Goal: Information Seeking & Learning: Find specific fact

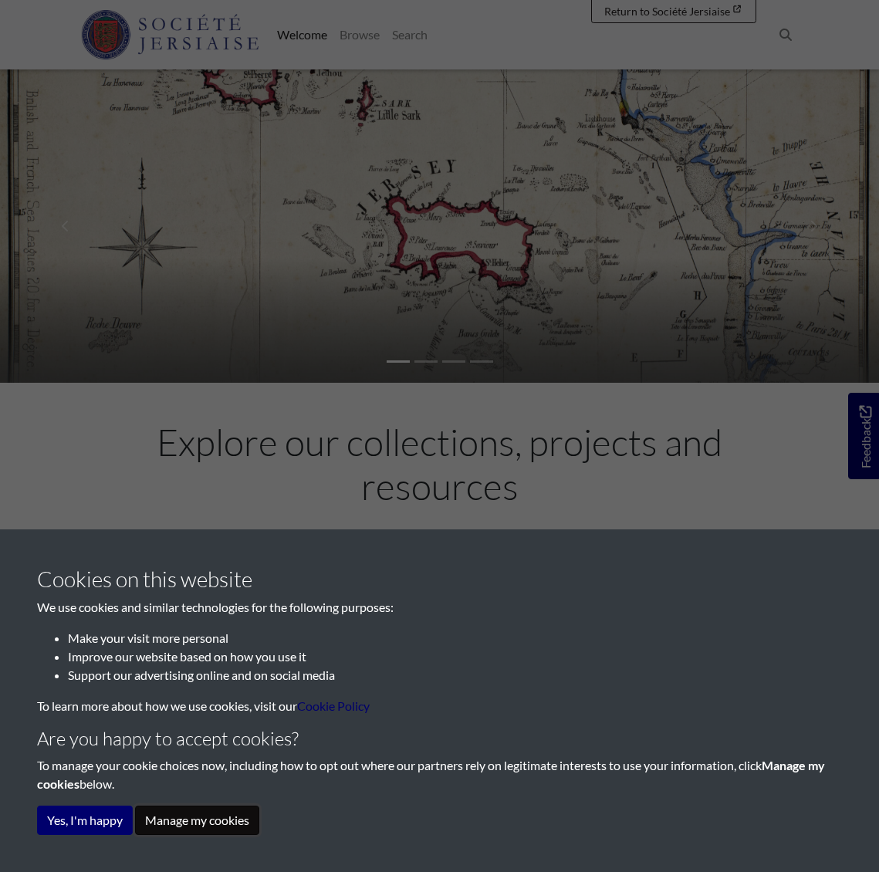
click at [204, 823] on button "Manage my cookies" at bounding box center [197, 820] width 124 height 29
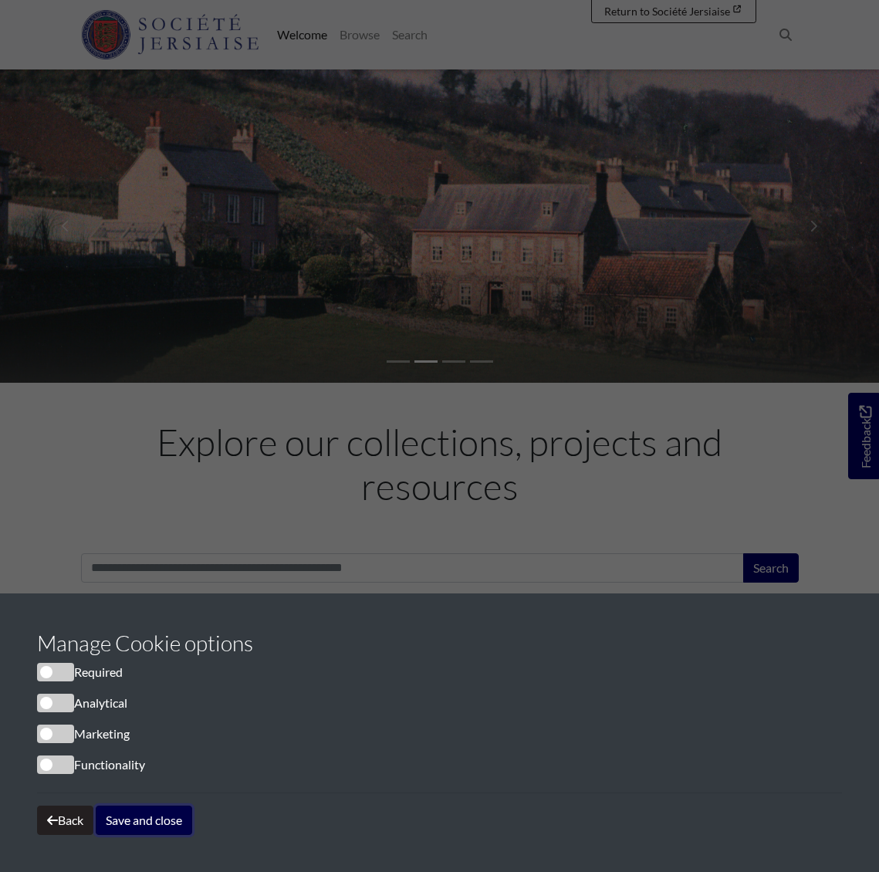
click at [140, 822] on button "Save and close" at bounding box center [144, 820] width 96 height 29
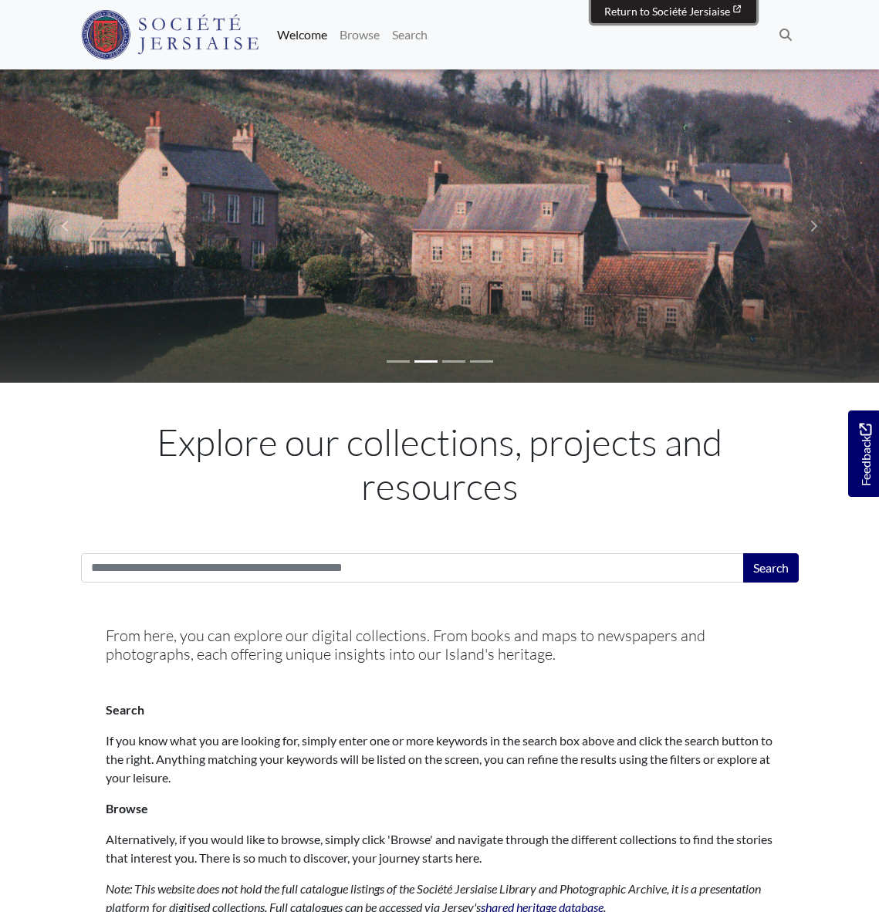
click at [713, 14] on span "Return to Société Jersiaise" at bounding box center [667, 11] width 126 height 13
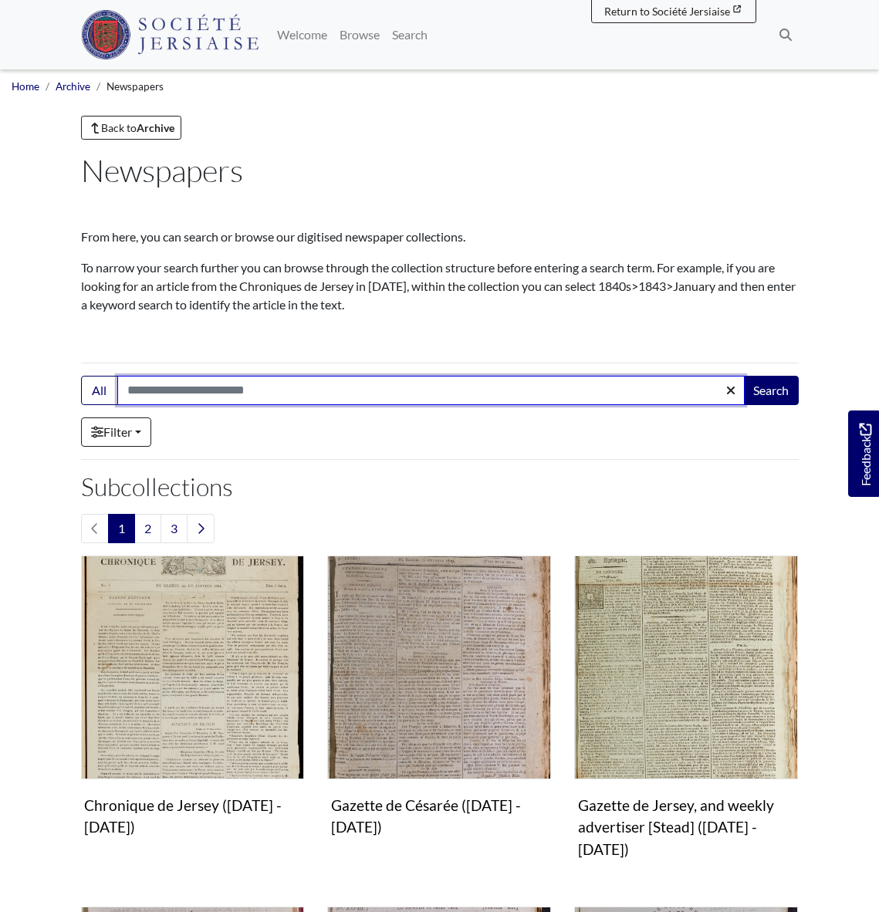
click at [139, 395] on input "Search:" at bounding box center [430, 390] width 627 height 29
type input "**********"
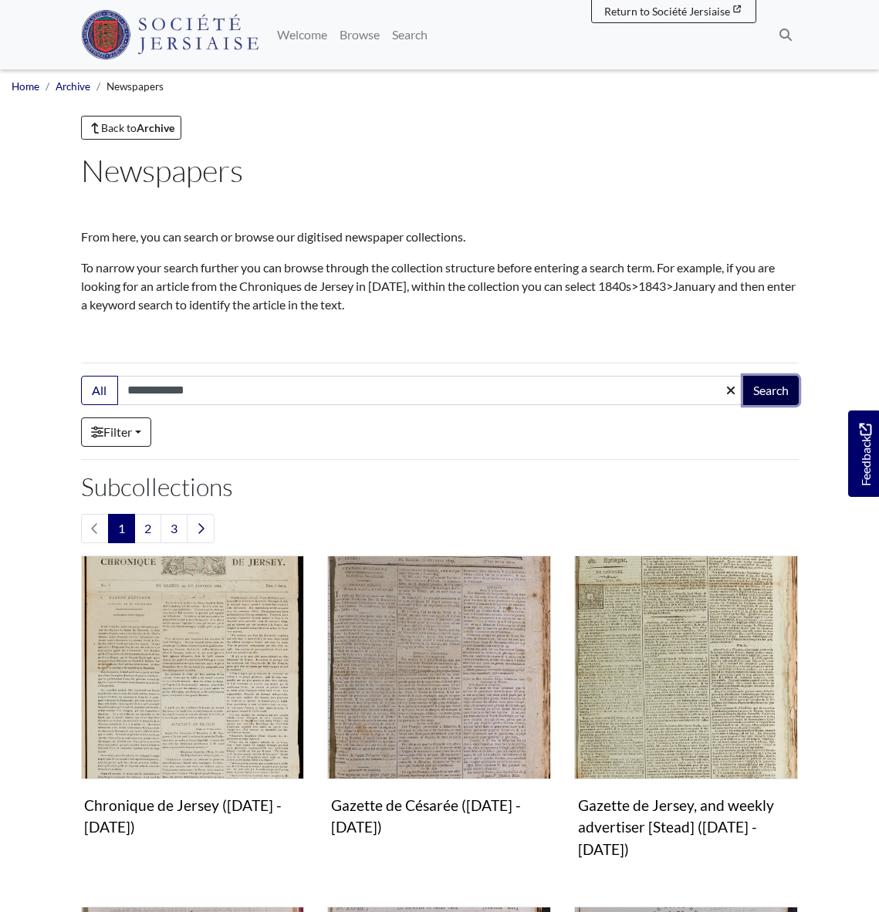
click at [762, 391] on button "Search" at bounding box center [771, 390] width 56 height 29
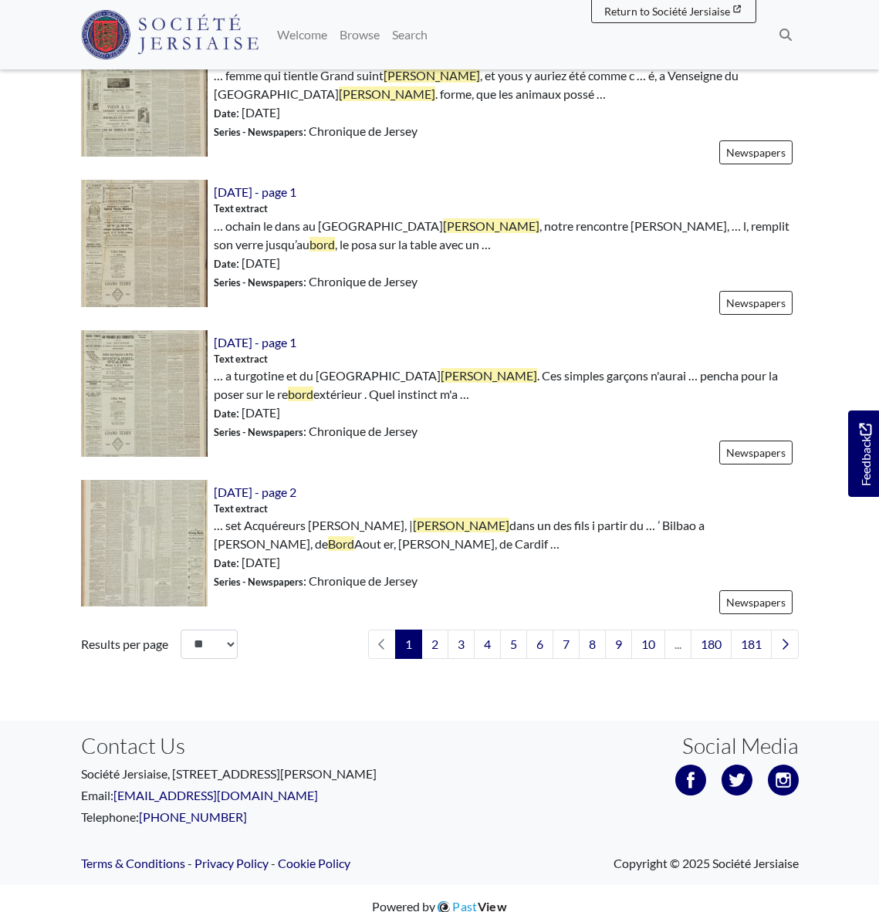
scroll to position [2208, 0]
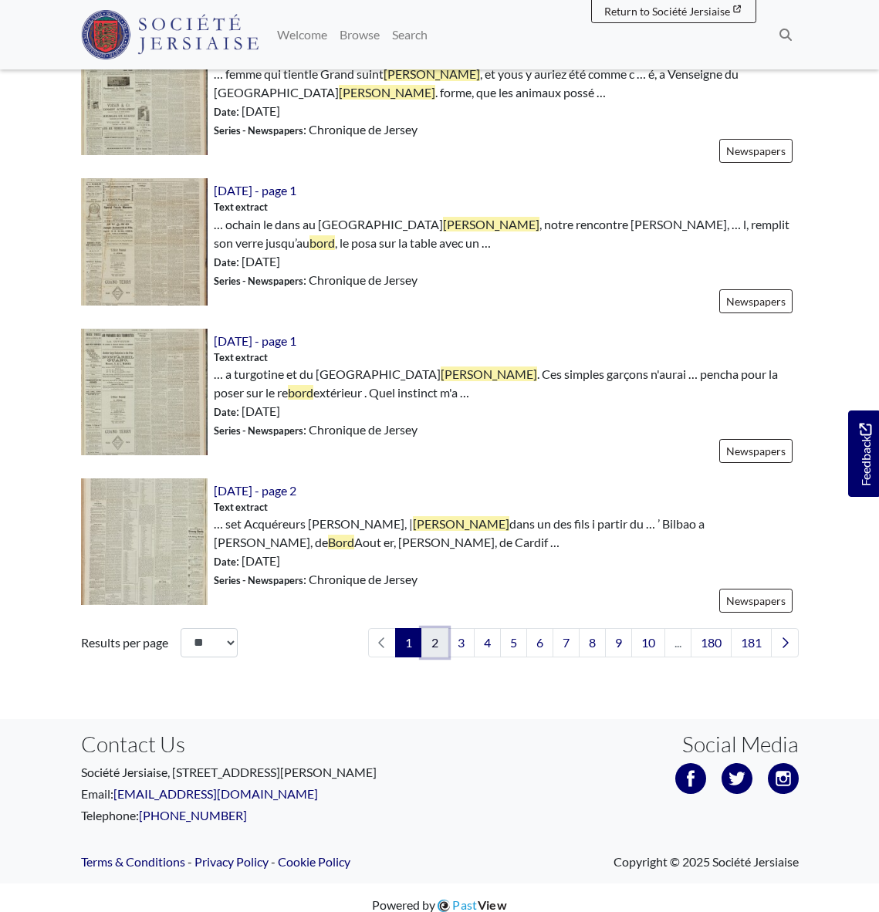
click at [432, 645] on link "2" at bounding box center [434, 642] width 27 height 29
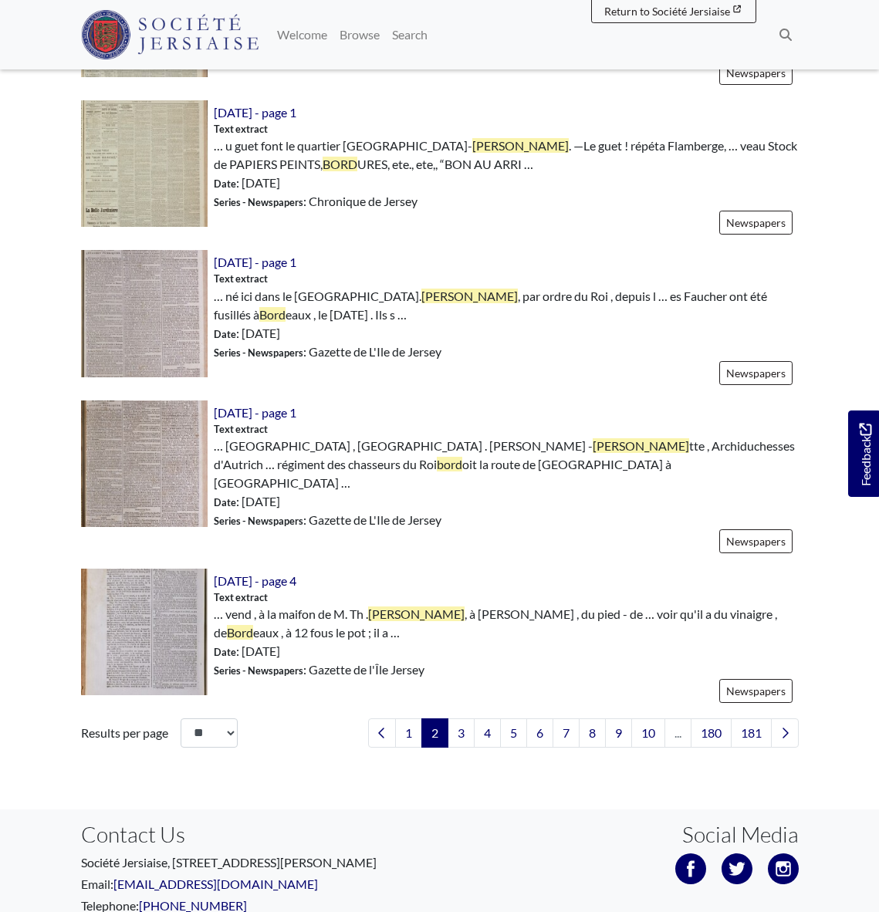
scroll to position [2184, 0]
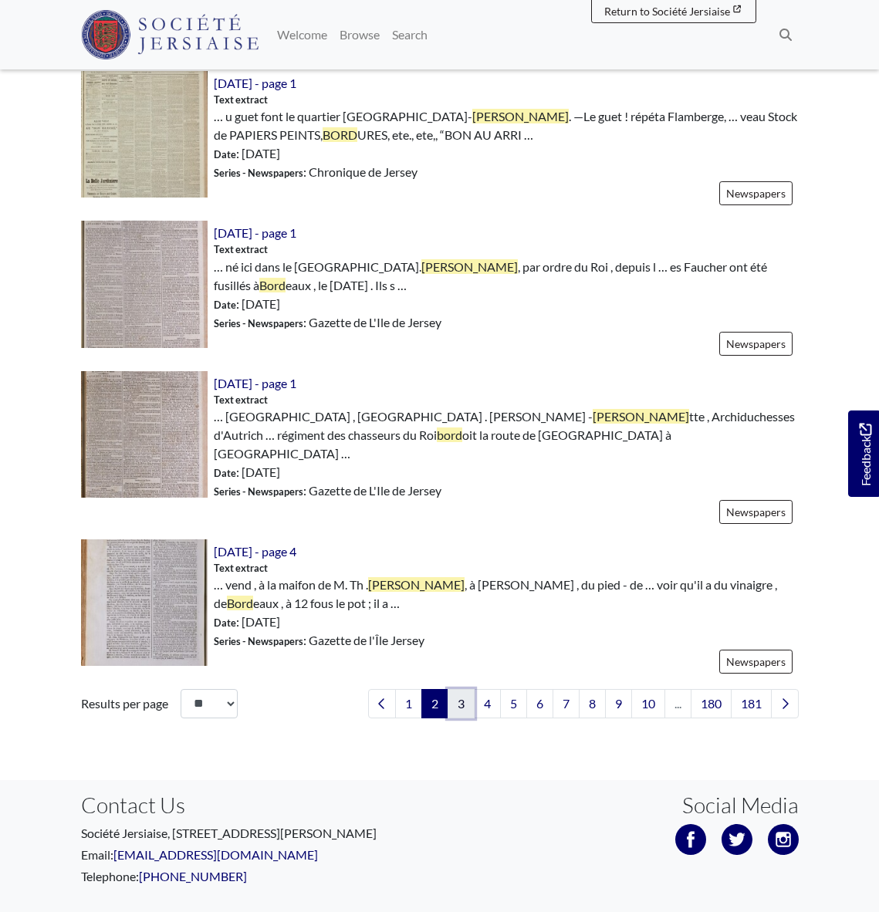
click at [458, 689] on link "3" at bounding box center [461, 703] width 27 height 29
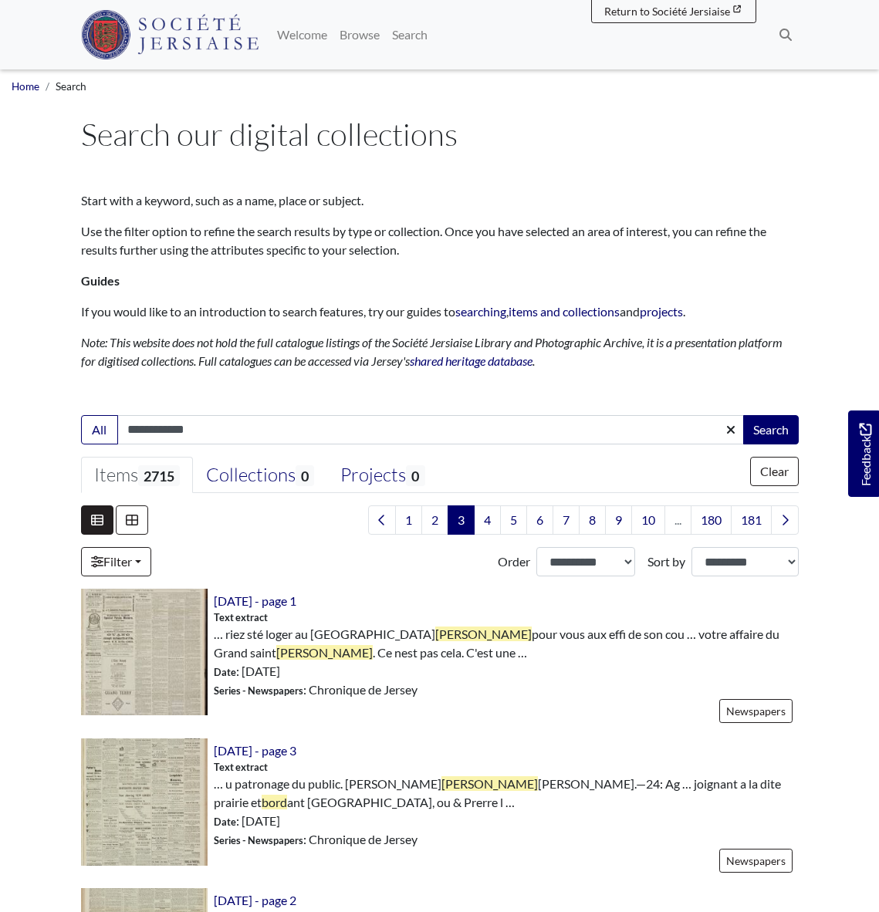
click at [128, 434] on input "**********" at bounding box center [430, 429] width 627 height 29
click at [208, 424] on input "**********" at bounding box center [430, 429] width 627 height 29
type input "**********"
click at [770, 427] on button "Search" at bounding box center [771, 429] width 56 height 29
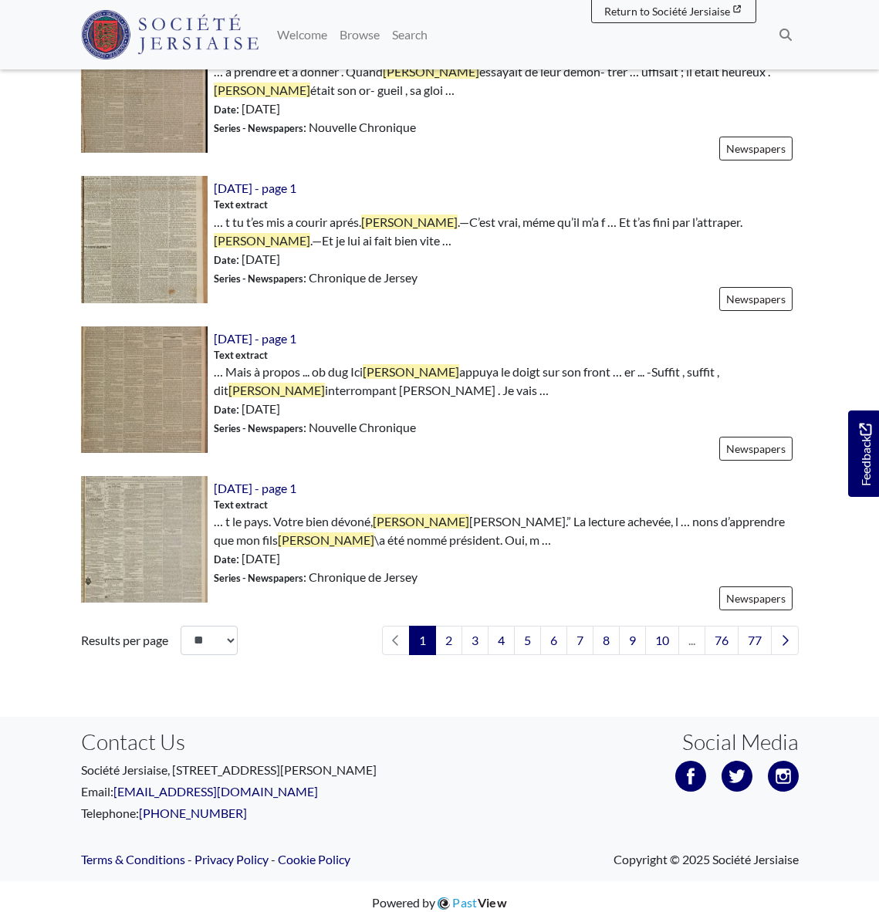
scroll to position [2224, 0]
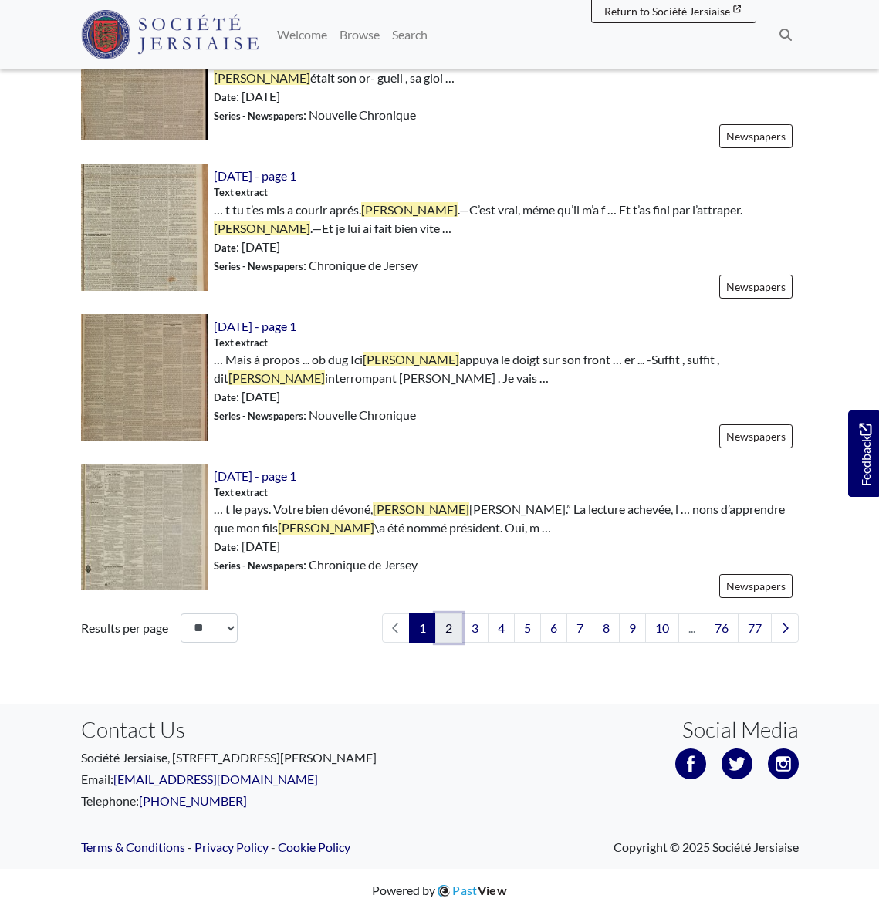
click at [441, 631] on link "2" at bounding box center [448, 627] width 27 height 29
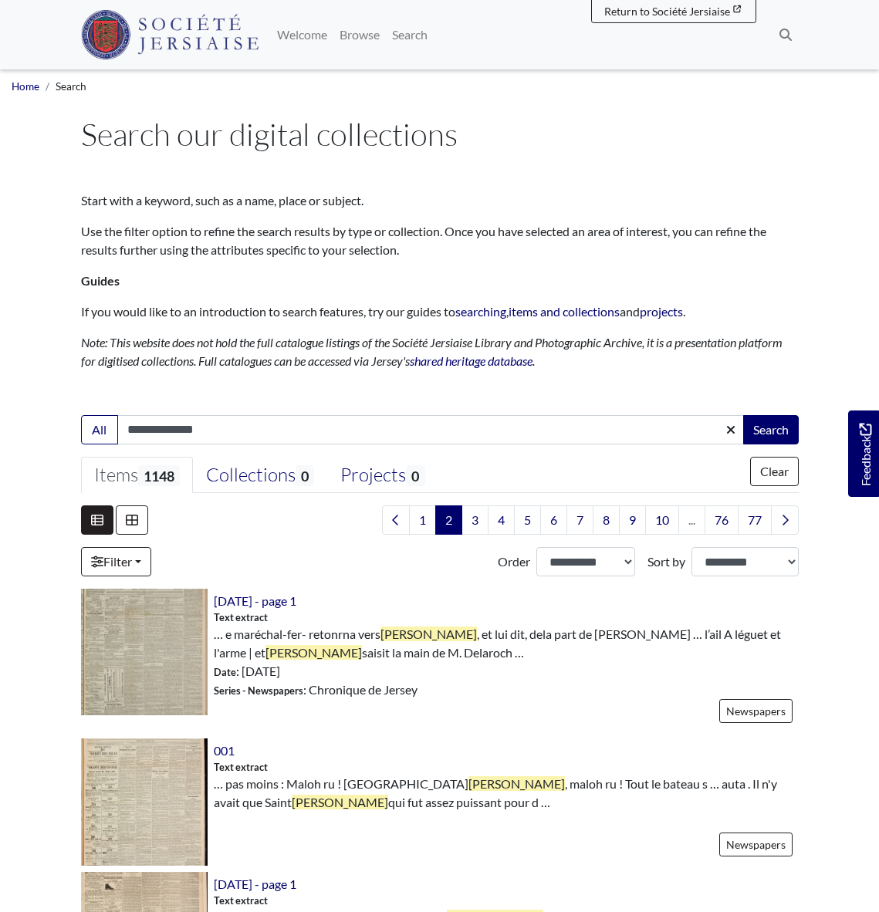
click at [133, 426] on input "**********" at bounding box center [430, 429] width 627 height 29
click at [230, 431] on input "**********" at bounding box center [430, 429] width 627 height 29
click at [170, 431] on input "**********" at bounding box center [430, 429] width 627 height 29
drag, startPoint x: 211, startPoint y: 430, endPoint x: 242, endPoint y: 431, distance: 30.9
click at [212, 430] on input "**********" at bounding box center [430, 429] width 627 height 29
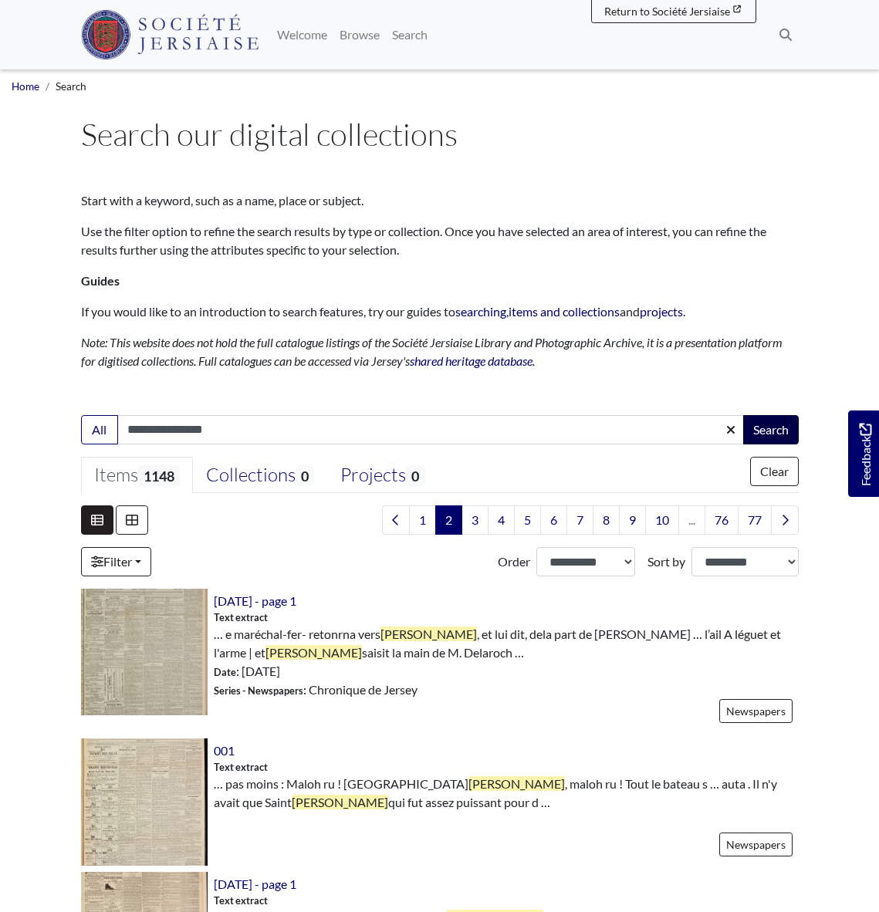
type input "**********"
click at [774, 431] on button "Search" at bounding box center [771, 429] width 56 height 29
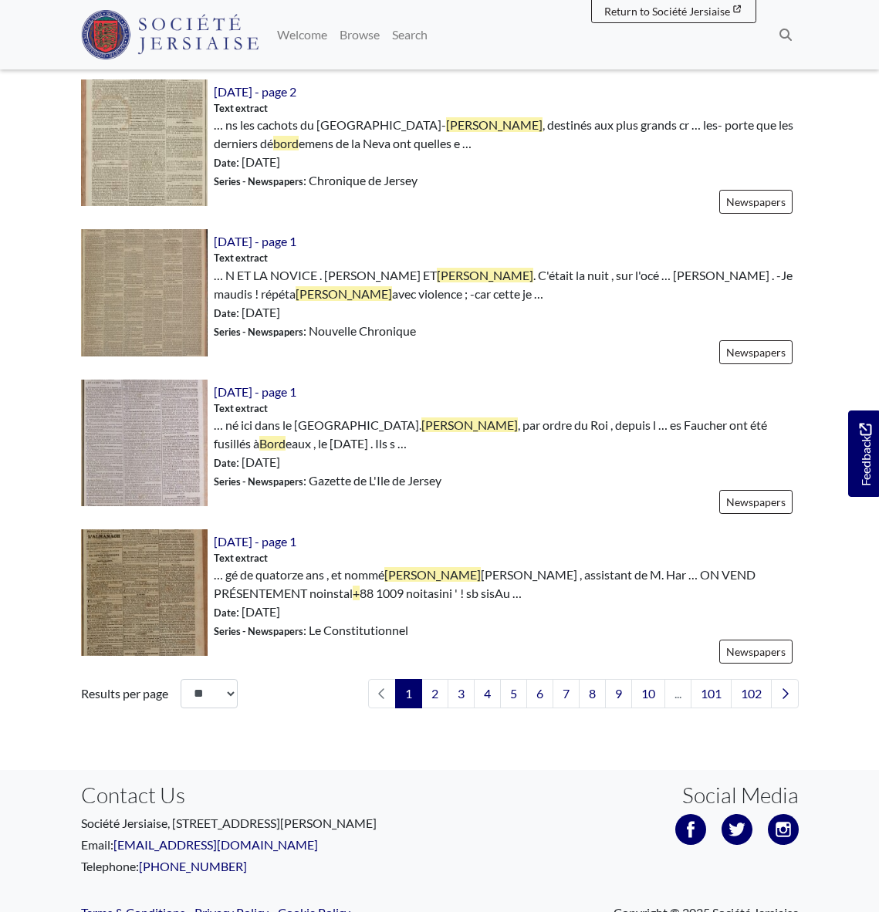
scroll to position [2224, 0]
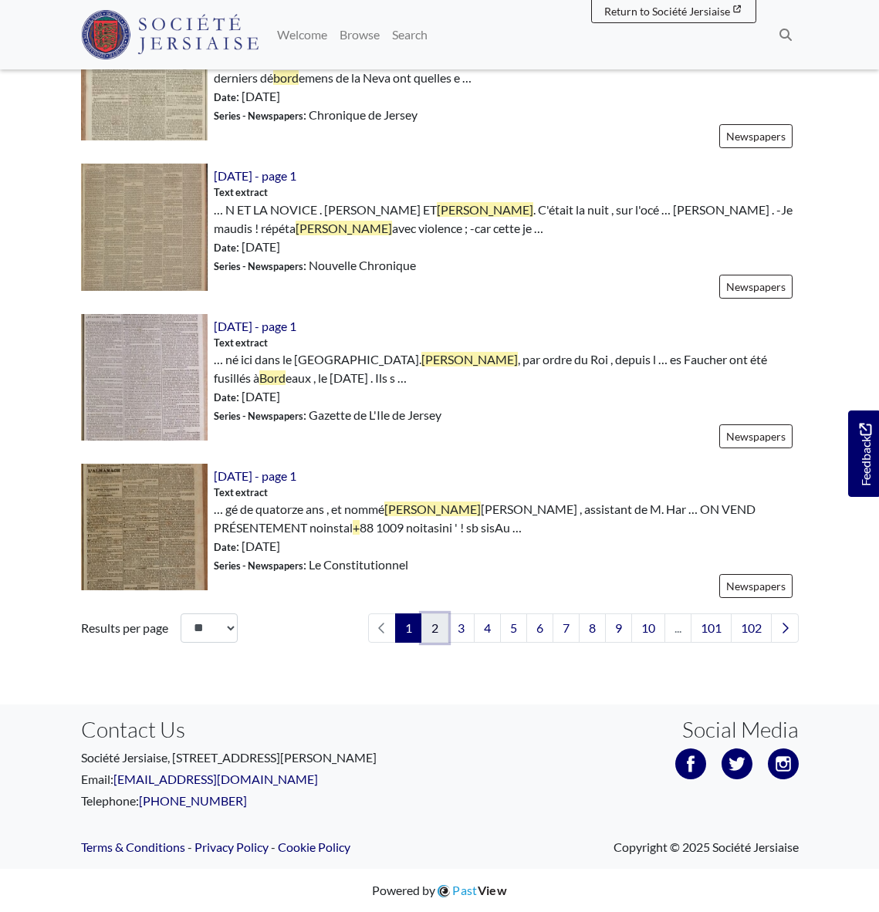
click at [430, 628] on link "2" at bounding box center [434, 627] width 27 height 29
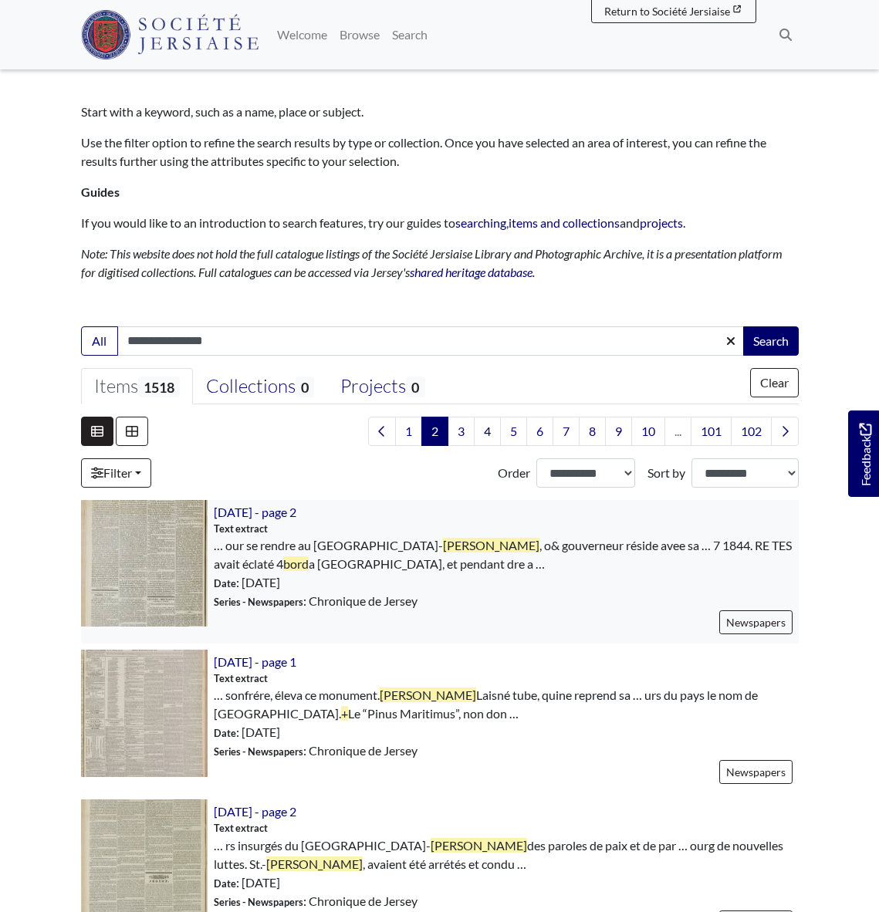
scroll to position [90, 0]
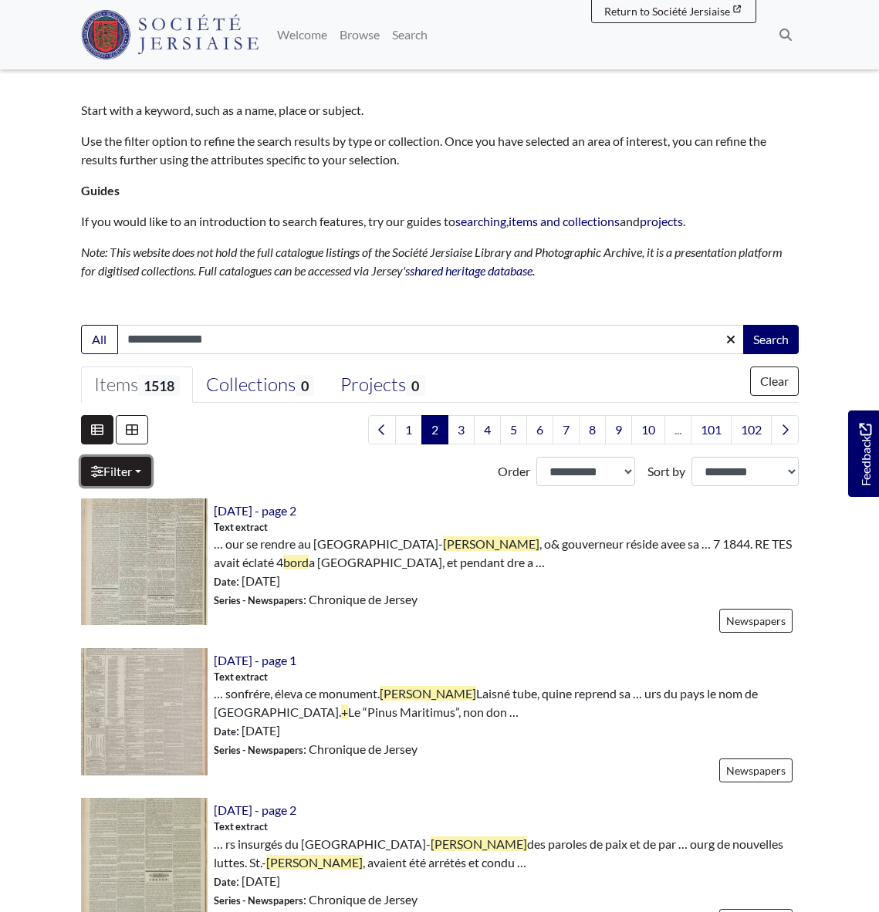
click at [123, 470] on link "Filter" at bounding box center [116, 471] width 70 height 29
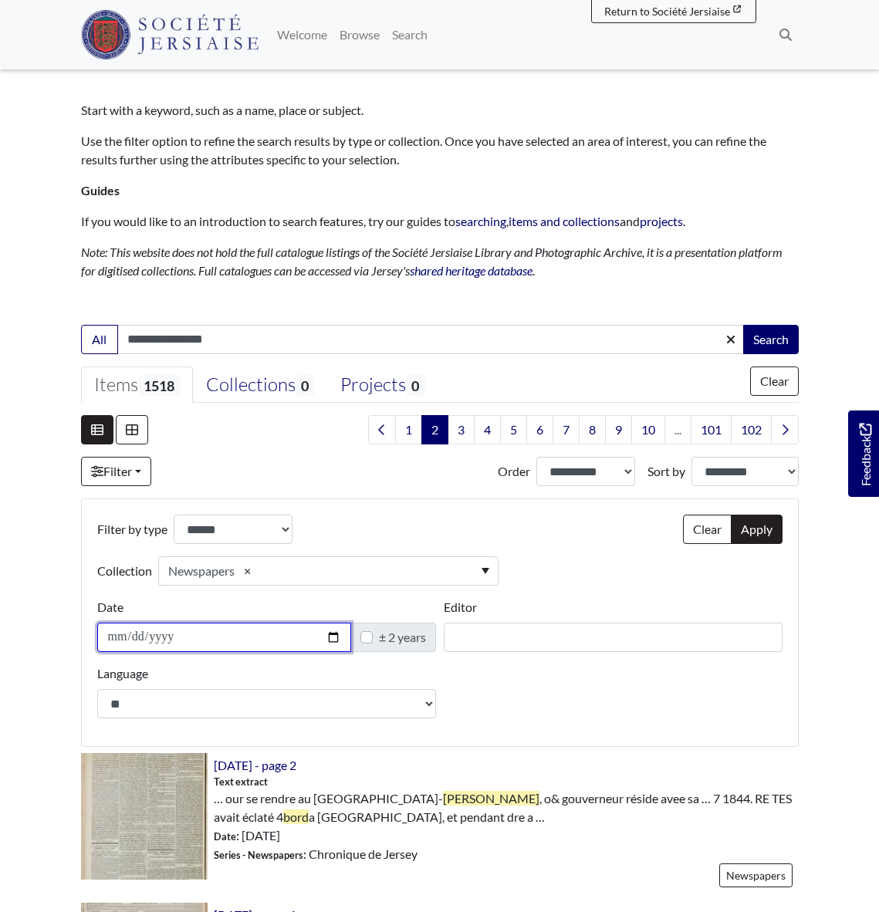
click at [218, 635] on input "Date" at bounding box center [224, 637] width 254 height 29
click at [201, 636] on input "Date" at bounding box center [224, 637] width 254 height 29
drag, startPoint x: 191, startPoint y: 637, endPoint x: 116, endPoint y: 628, distance: 76.2
click at [157, 634] on input "Date" at bounding box center [224, 637] width 254 height 29
click at [168, 635] on input "Date" at bounding box center [224, 637] width 254 height 29
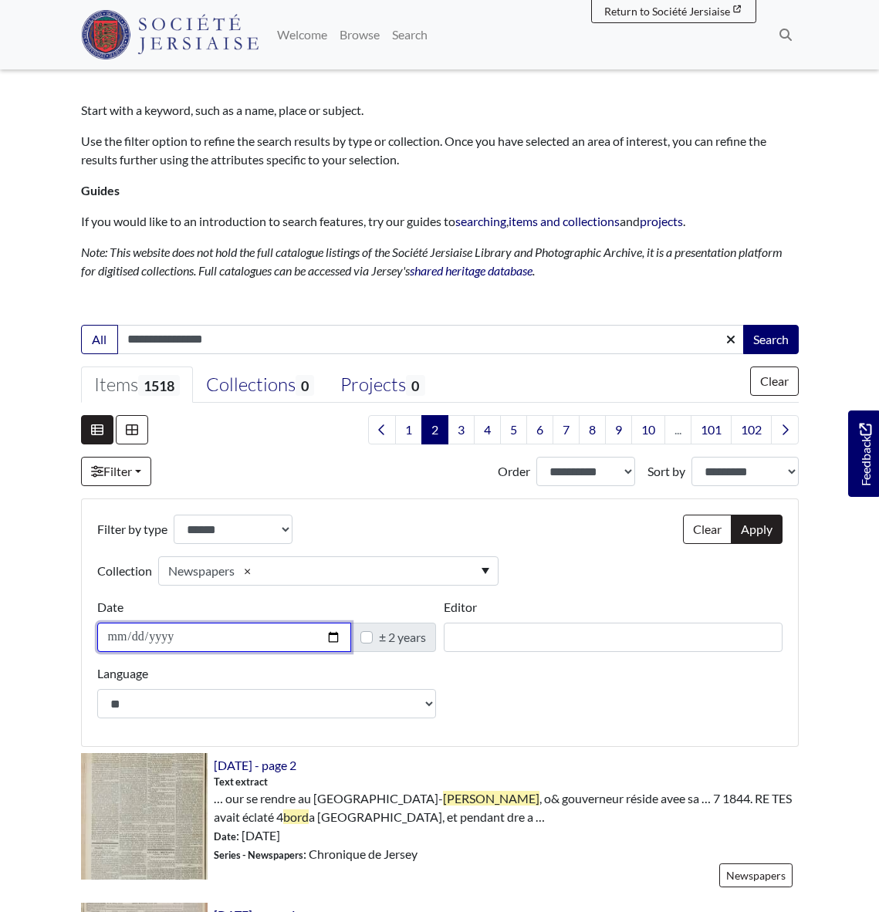
click at [334, 635] on input "Date" at bounding box center [224, 637] width 254 height 29
click at [185, 637] on input "Date" at bounding box center [224, 637] width 254 height 29
click at [171, 640] on input "Date" at bounding box center [224, 637] width 254 height 29
click at [142, 637] on input "**********" at bounding box center [224, 637] width 254 height 29
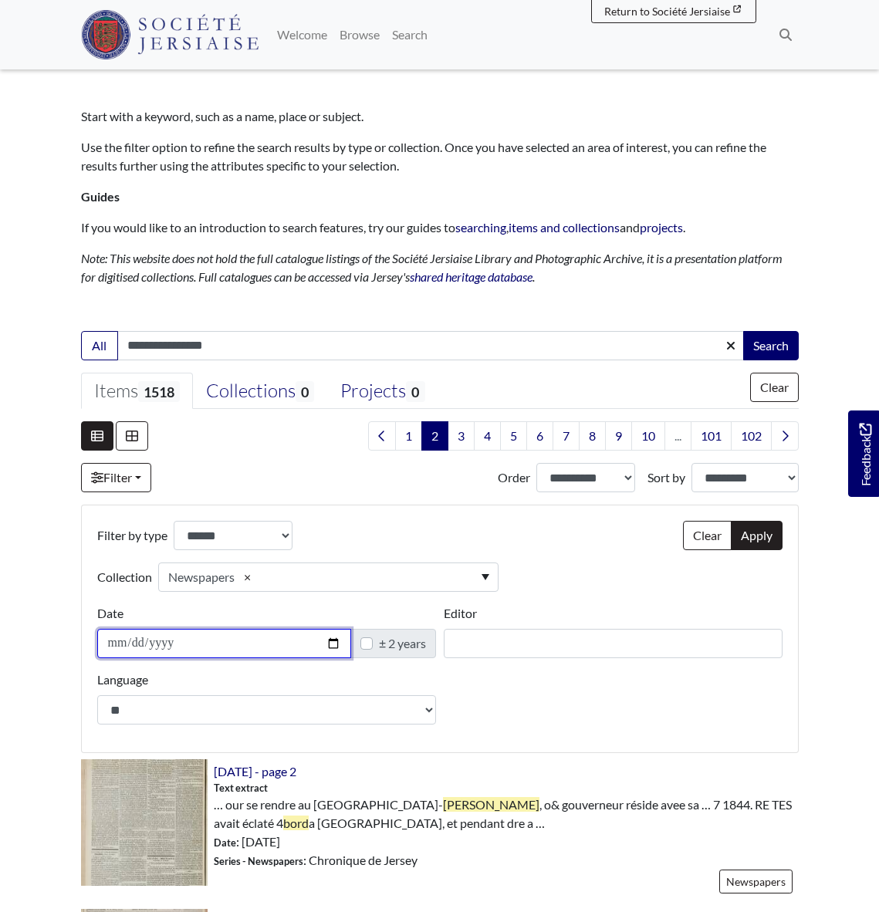
scroll to position [87, 0]
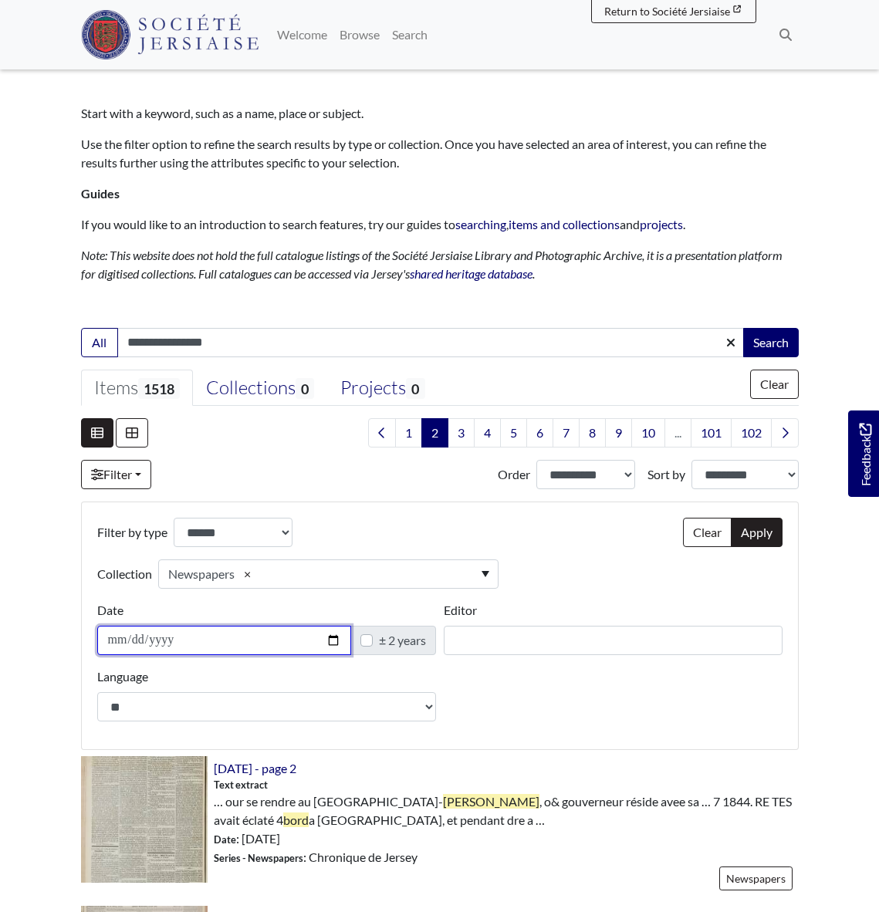
type input "**********"
click at [379, 641] on label "± 2 years" at bounding box center [402, 640] width 47 height 19
click at [181, 639] on input "**********" at bounding box center [224, 640] width 254 height 29
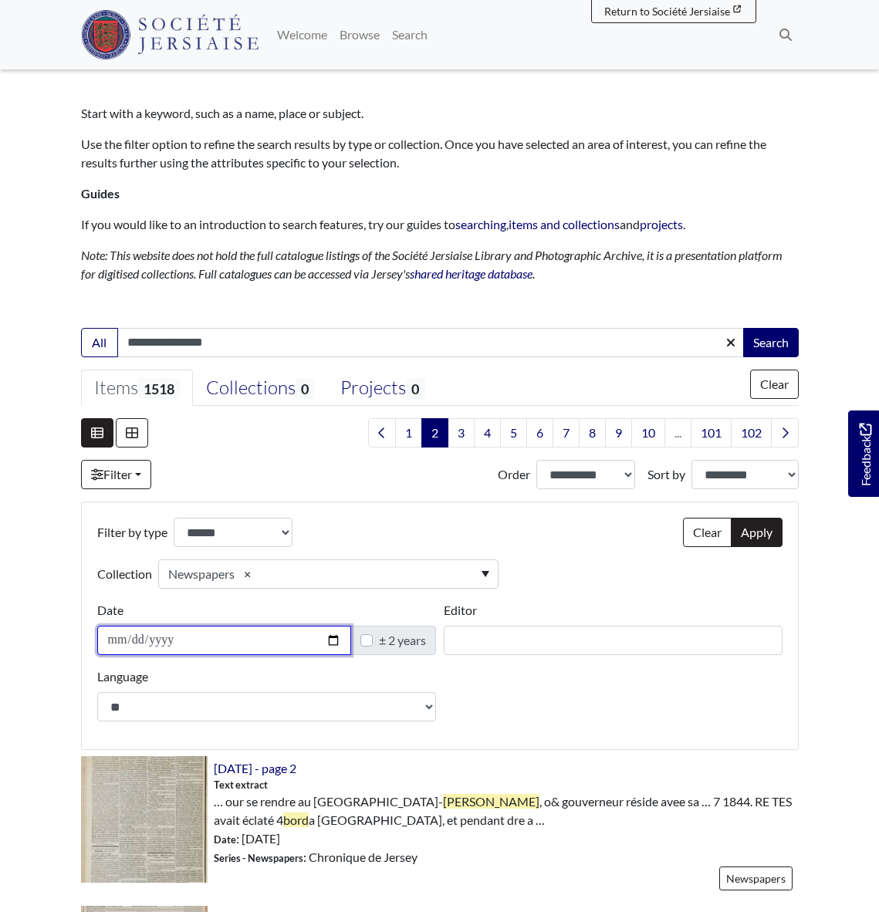
drag, startPoint x: 186, startPoint y: 639, endPoint x: 60, endPoint y: 637, distance: 125.8
click at [177, 642] on input "**********" at bounding box center [224, 640] width 254 height 29
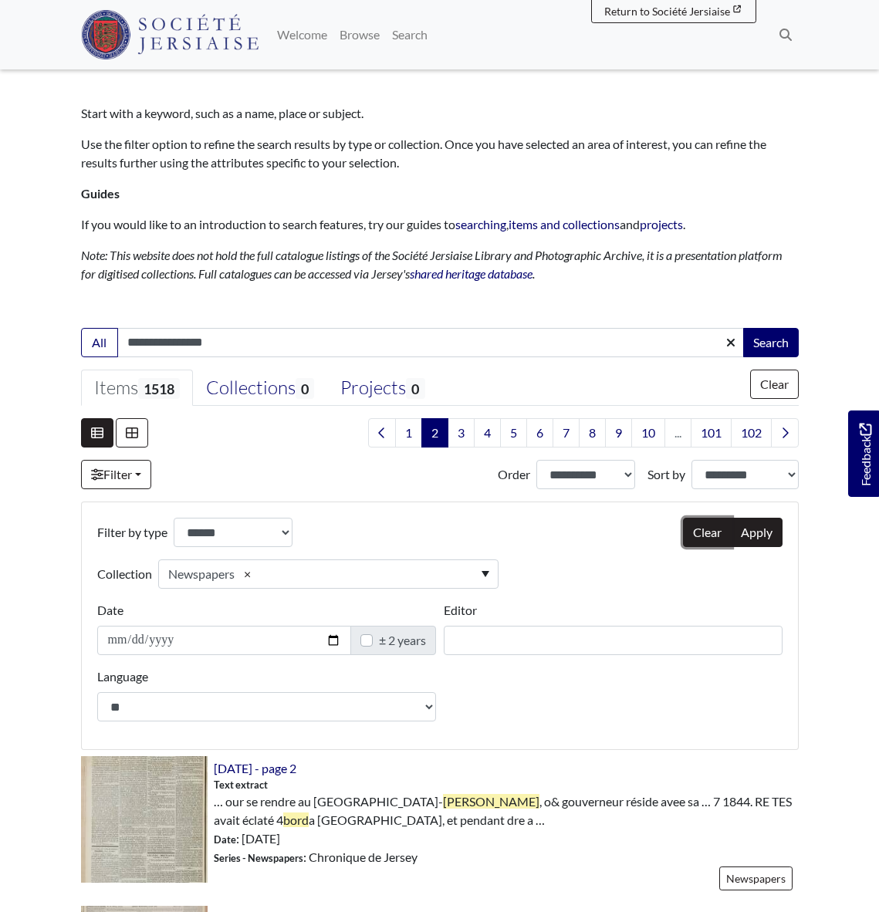
click at [712, 529] on button "Clear" at bounding box center [707, 532] width 49 height 29
select select
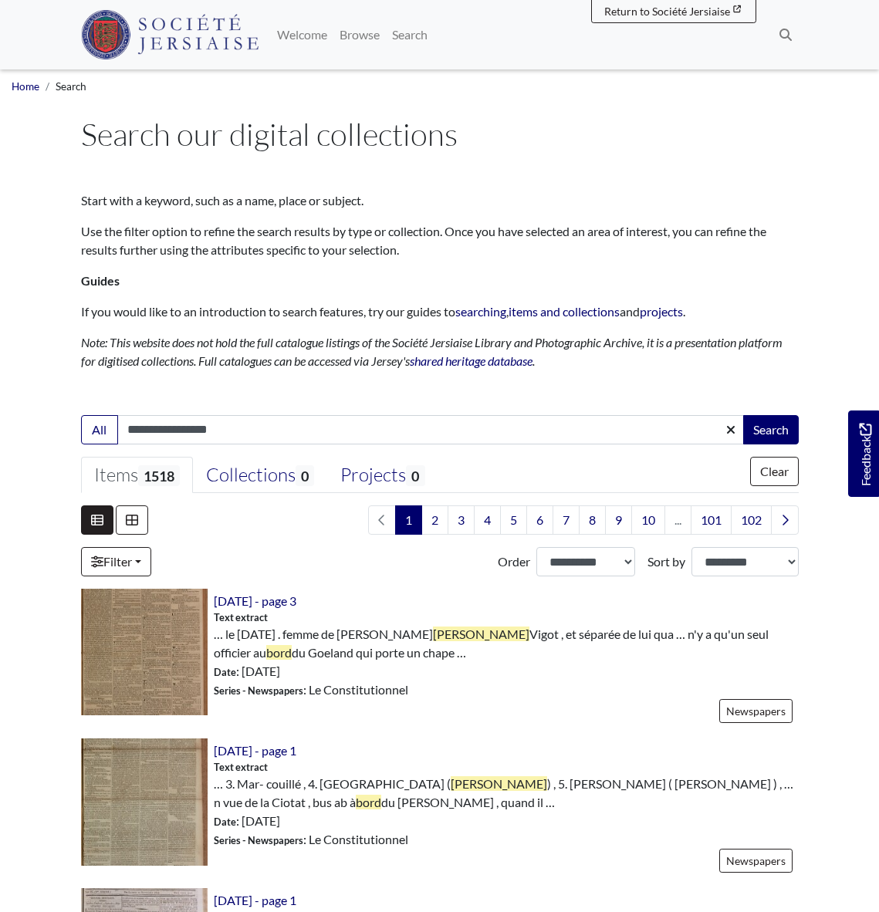
click at [171, 432] on input "**********" at bounding box center [430, 429] width 627 height 29
type input "**********"
click at [789, 433] on button "Search" at bounding box center [771, 429] width 56 height 29
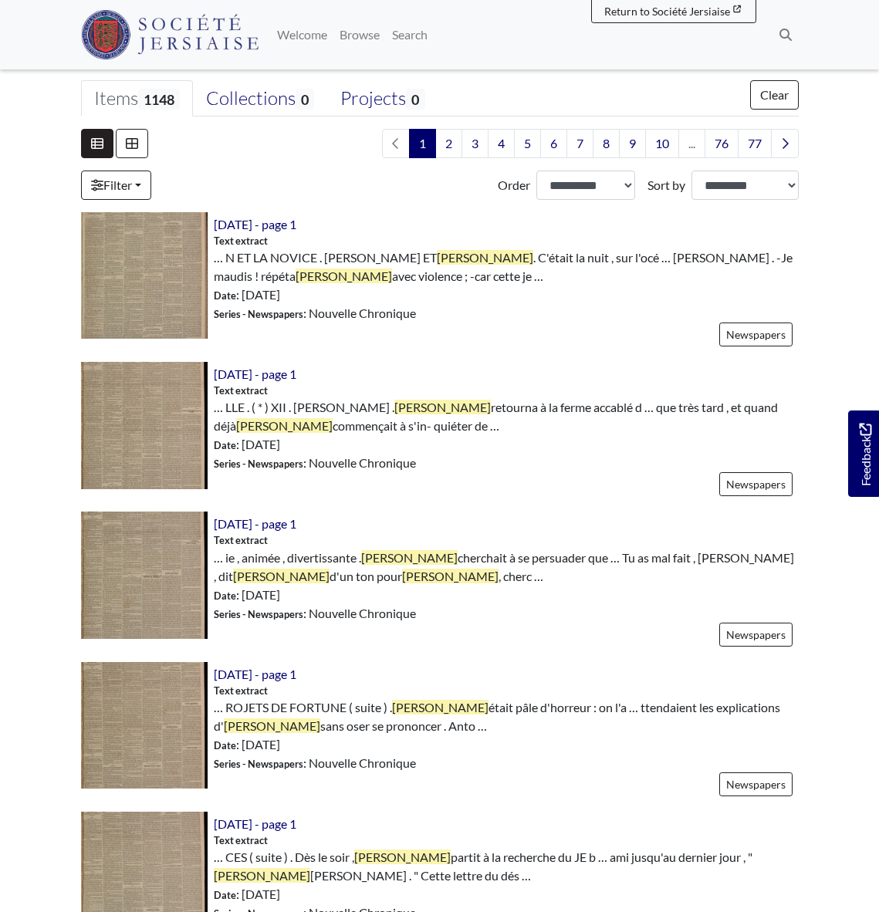
scroll to position [378, 0]
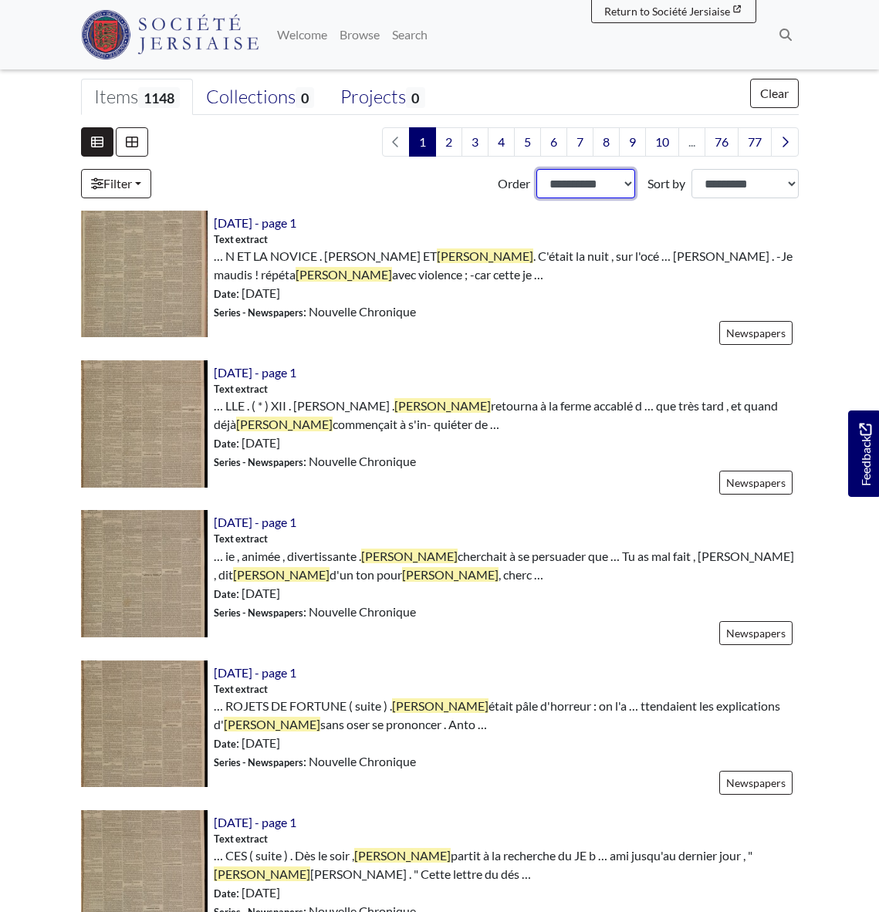
click at [627, 181] on select "**********" at bounding box center [586, 183] width 100 height 29
click at [536, 169] on select "**********" at bounding box center [586, 183] width 100 height 29
click at [790, 185] on select "**********" at bounding box center [744, 183] width 107 height 29
select select "*****"
click at [691, 169] on select "**********" at bounding box center [744, 183] width 107 height 29
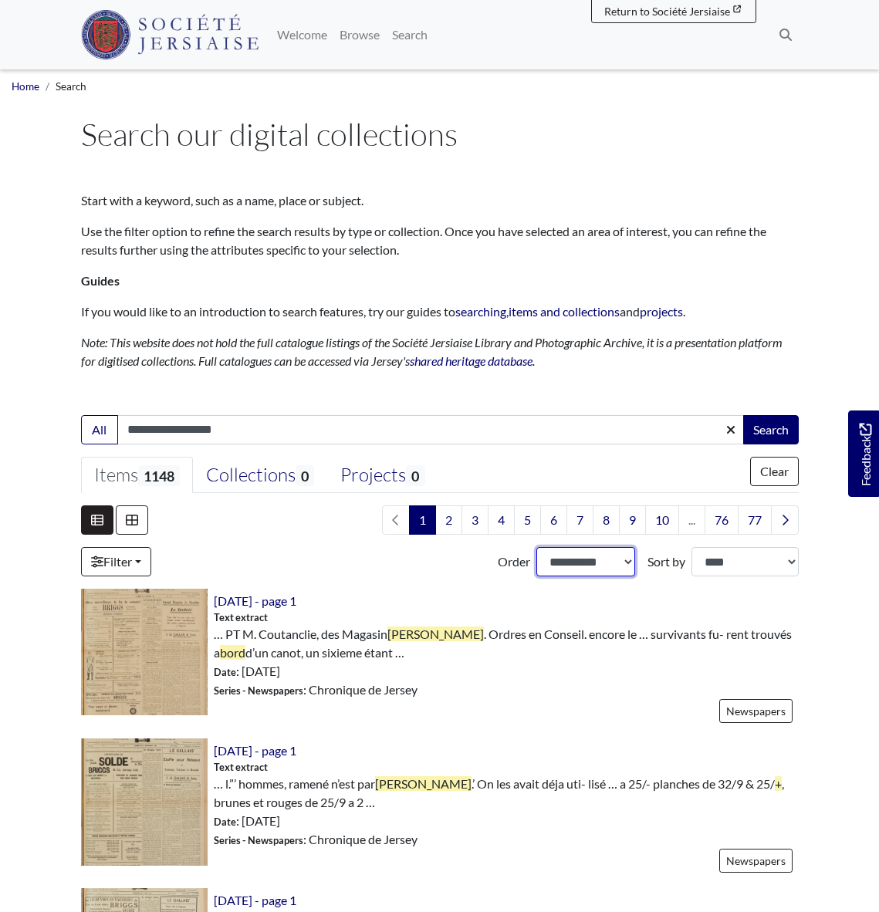
click at [627, 560] on select "**********" at bounding box center [586, 561] width 100 height 29
select select "***"
click at [536, 547] on select "**********" at bounding box center [586, 561] width 100 height 29
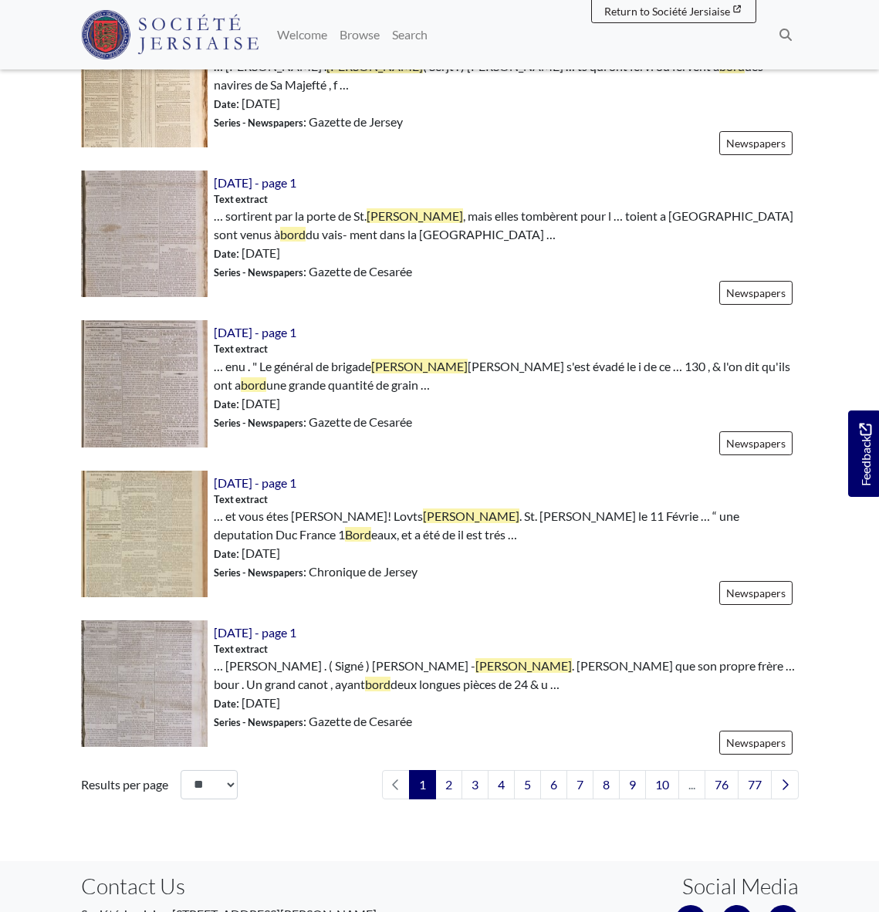
scroll to position [2224, 0]
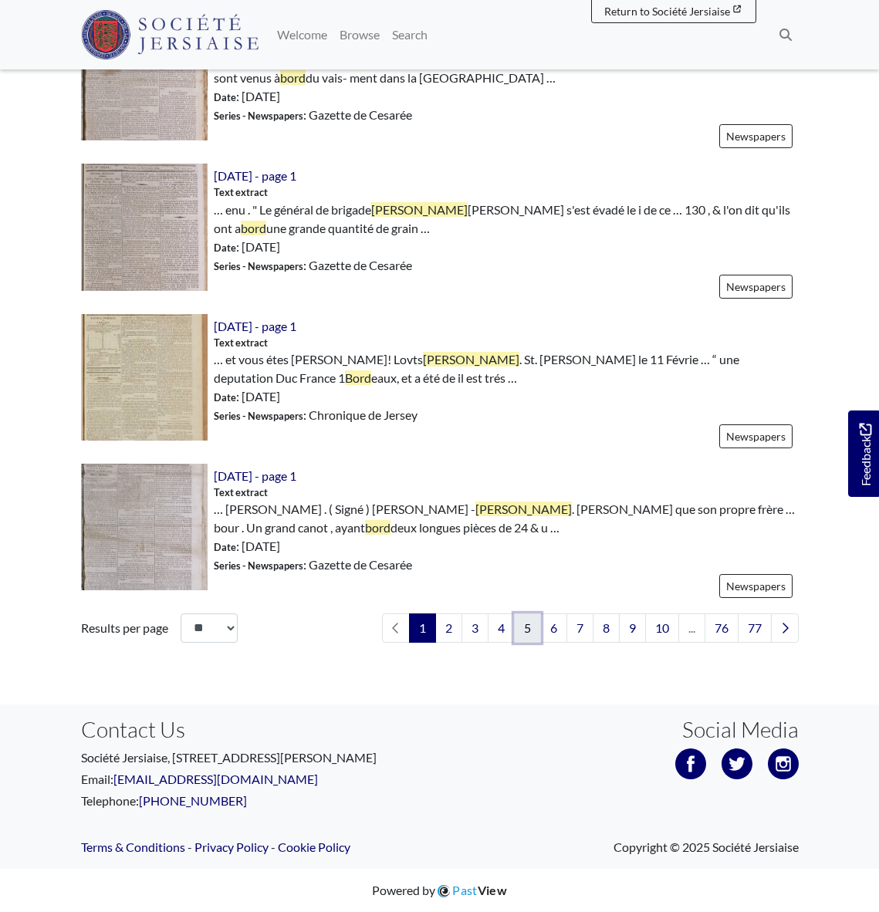
click at [521, 633] on link "5" at bounding box center [527, 627] width 27 height 29
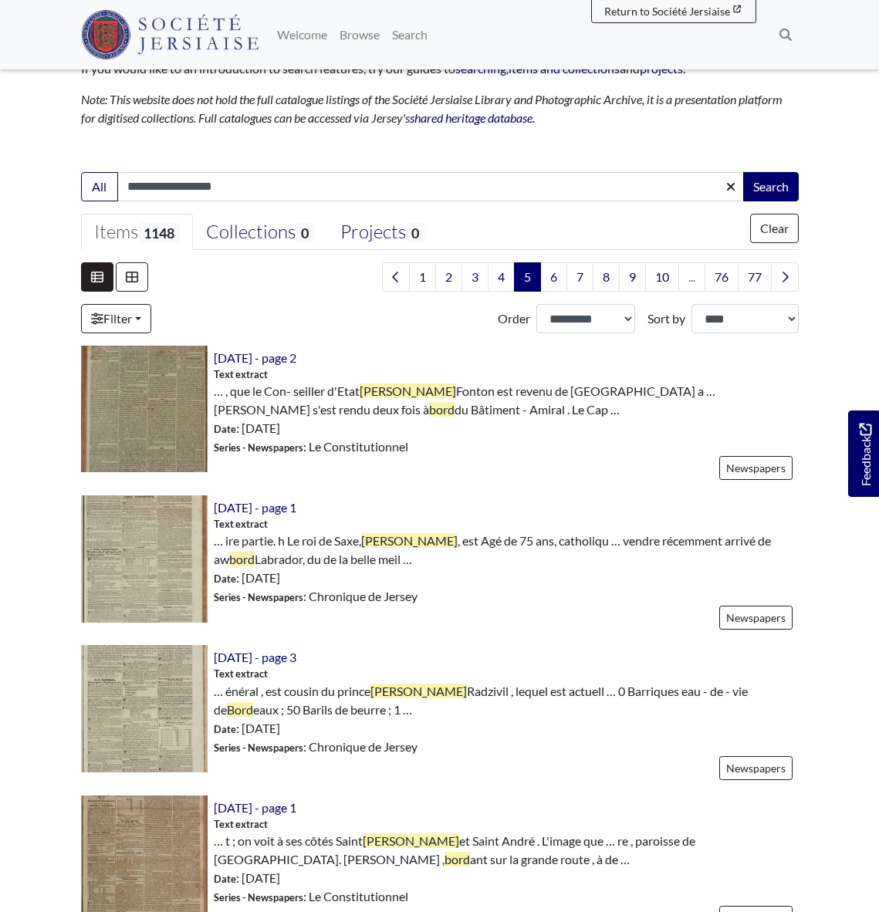
scroll to position [241, 0]
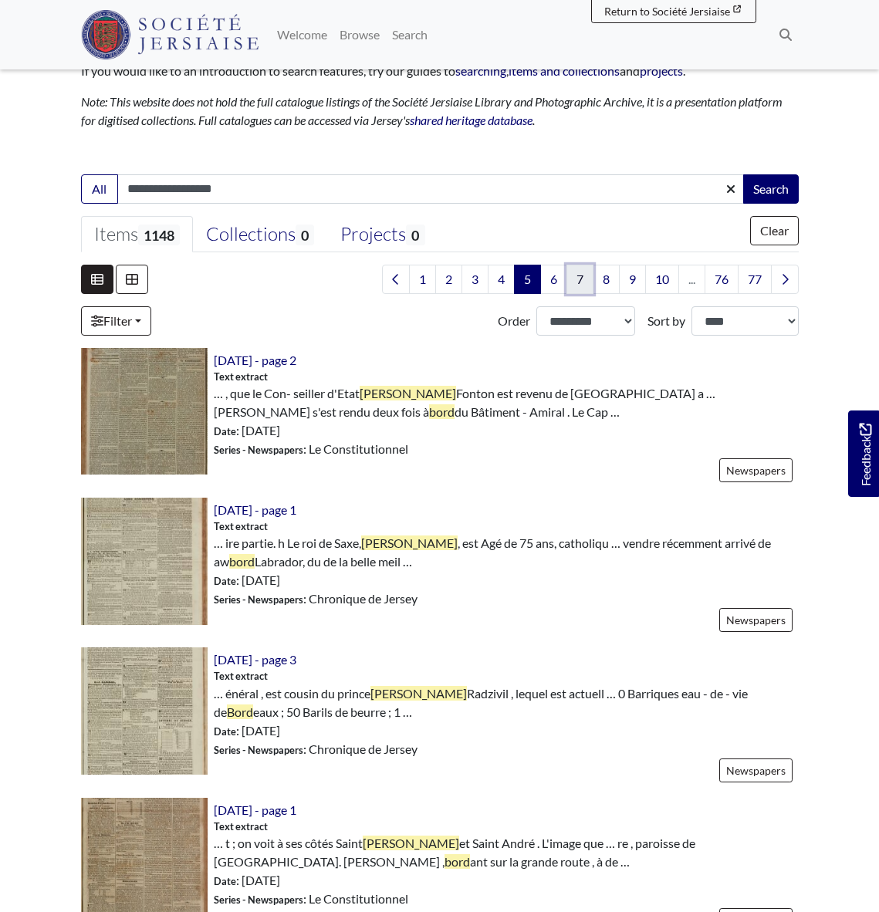
click at [577, 281] on link "7" at bounding box center [579, 279] width 27 height 29
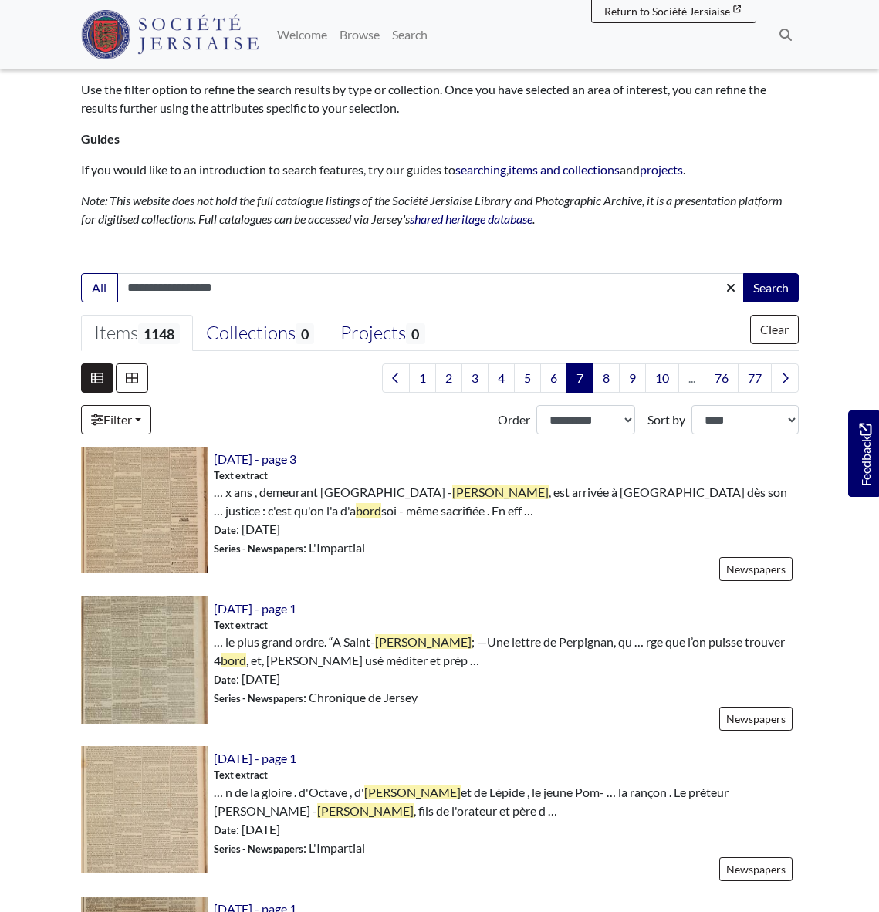
scroll to position [143, 0]
drag, startPoint x: 659, startPoint y: 376, endPoint x: 652, endPoint y: 372, distance: 7.9
click at [659, 376] on link "10" at bounding box center [662, 377] width 34 height 29
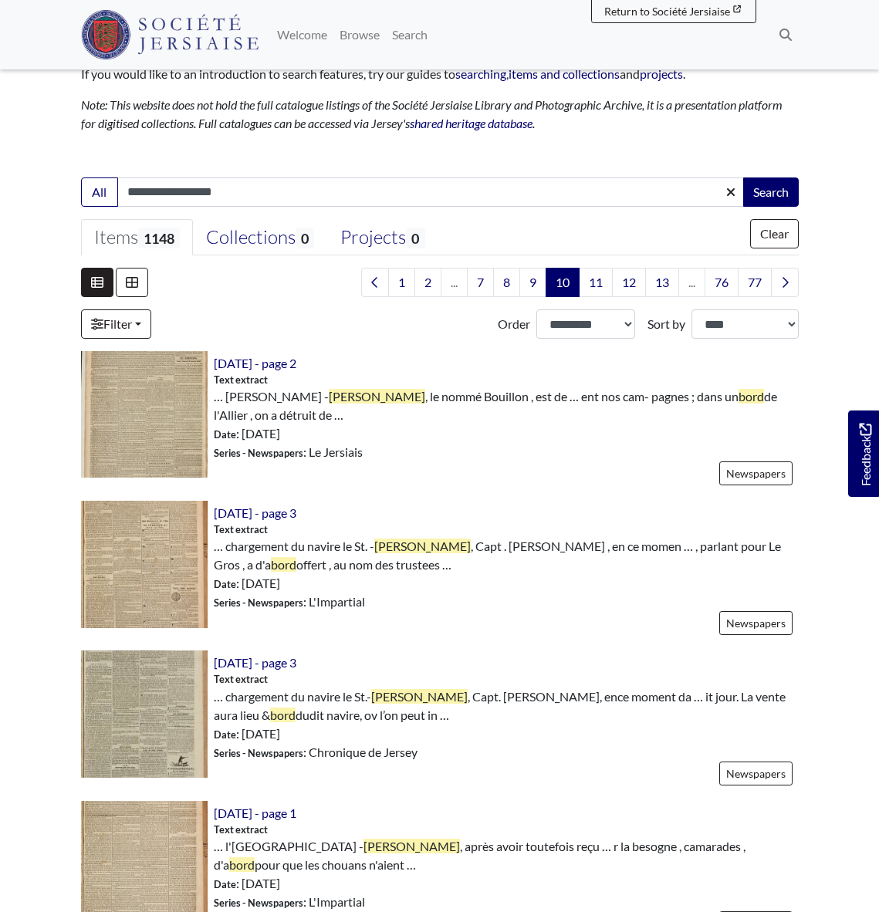
scroll to position [239, 0]
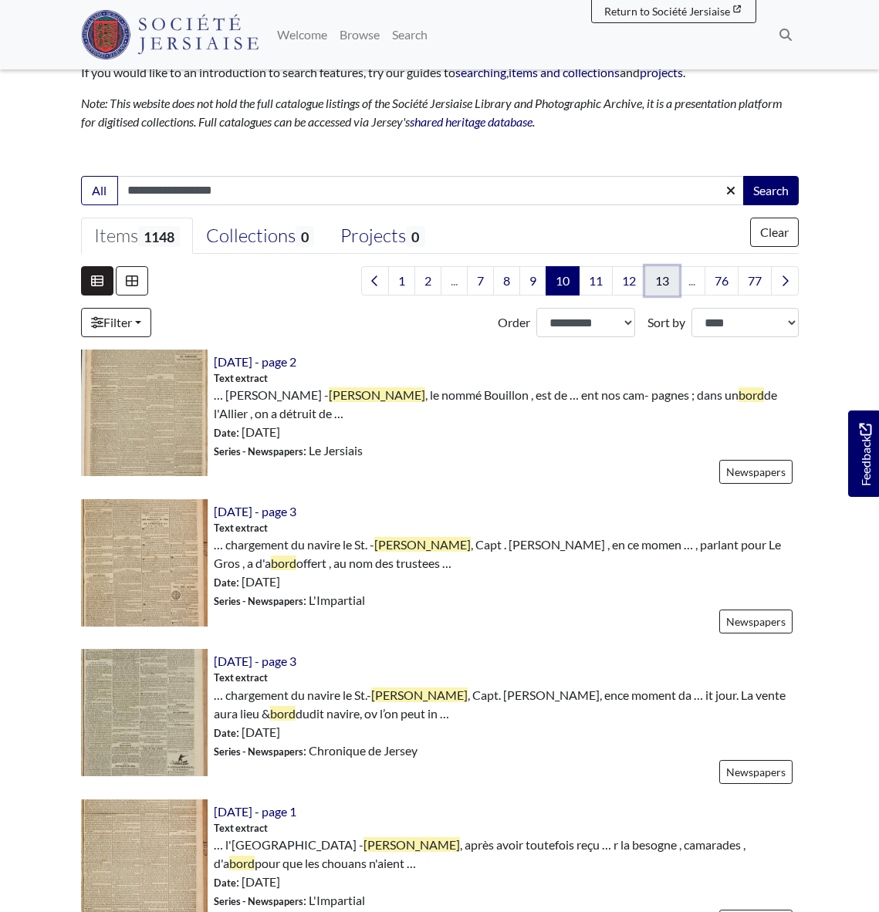
click at [664, 281] on link "13" at bounding box center [662, 280] width 34 height 29
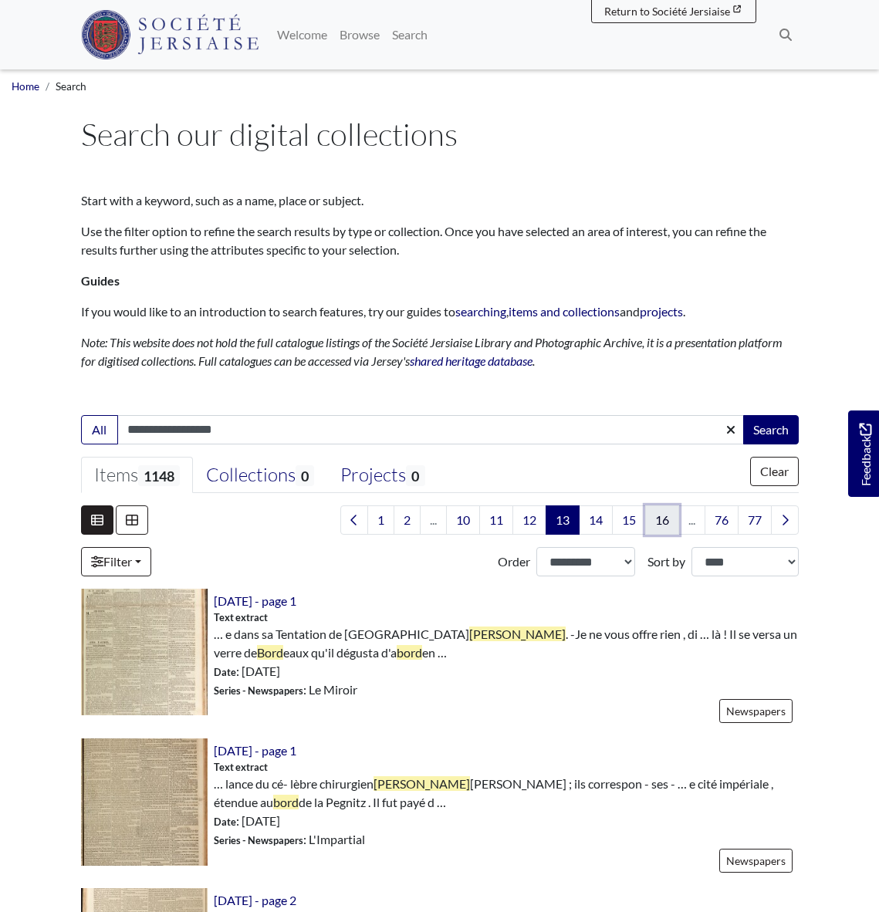
click at [662, 518] on link "16" at bounding box center [662, 519] width 34 height 29
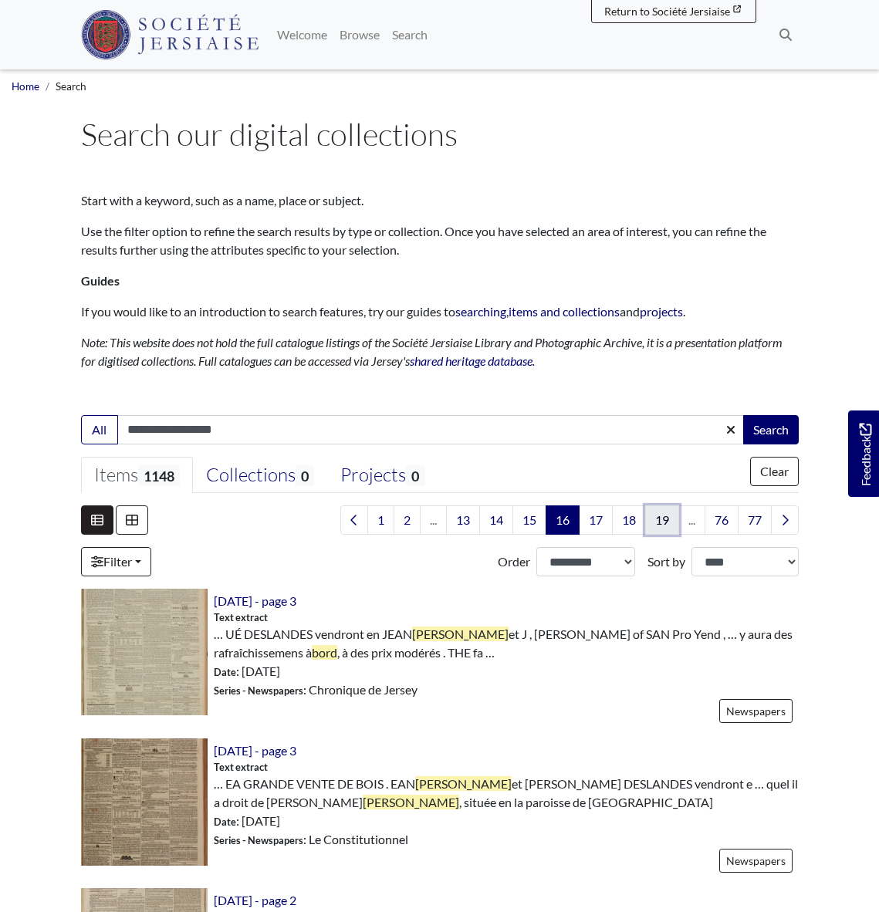
click at [664, 520] on link "19" at bounding box center [662, 519] width 34 height 29
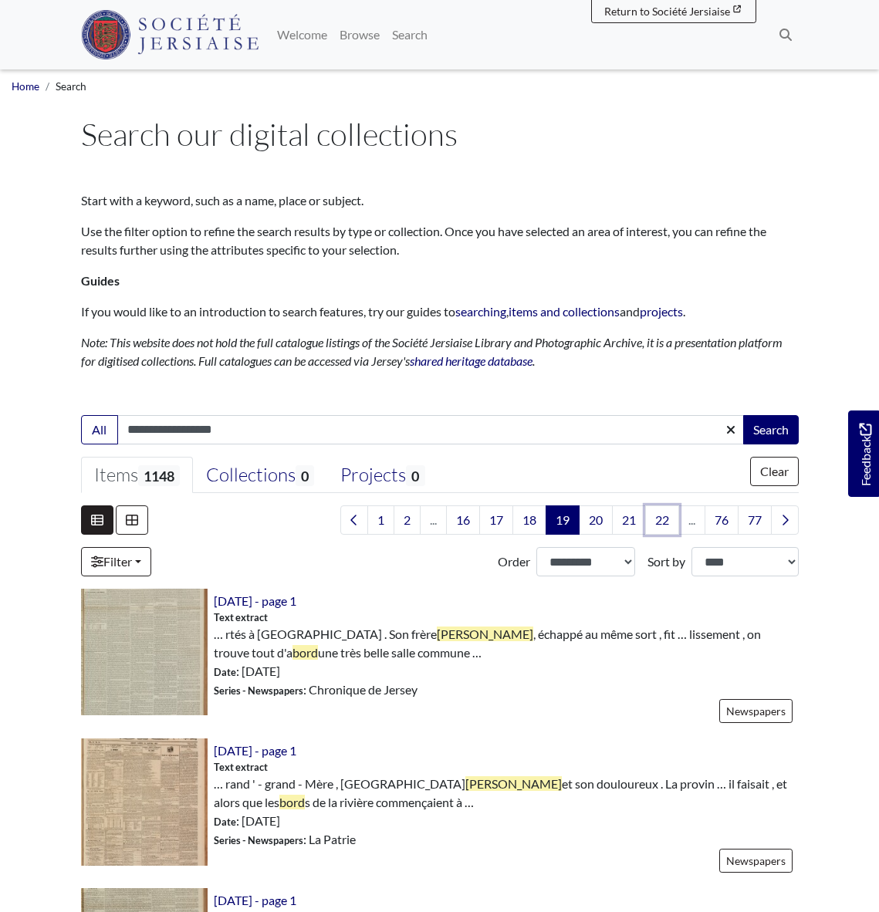
click at [664, 520] on link "22" at bounding box center [662, 519] width 34 height 29
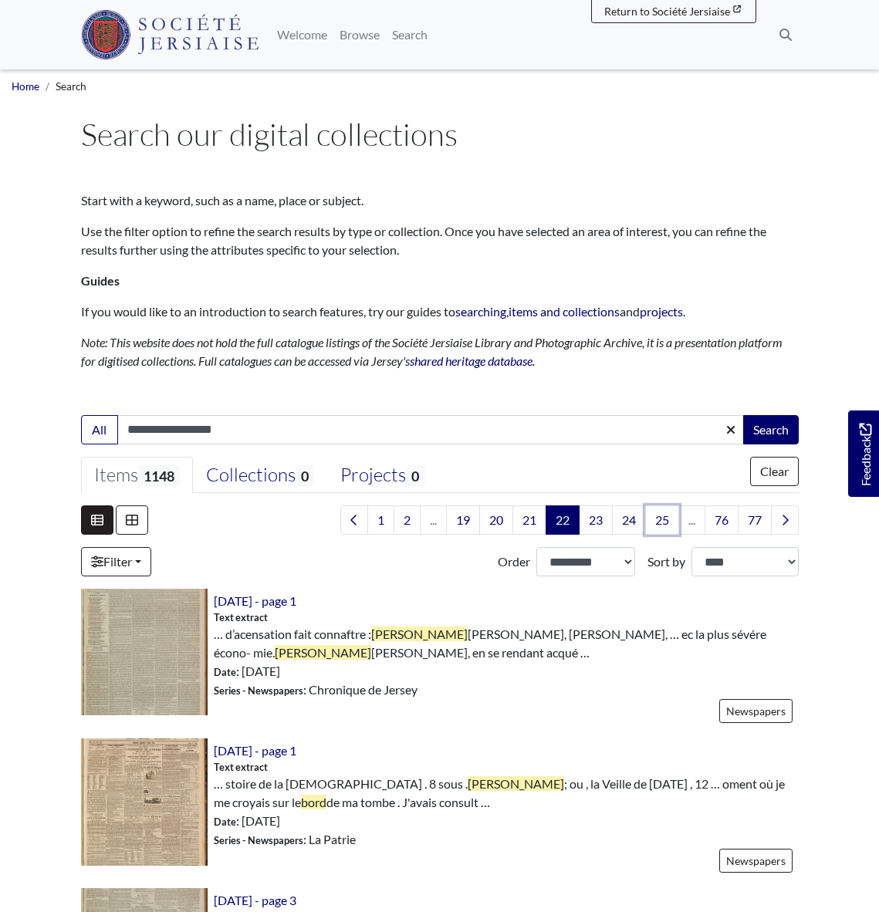
click at [664, 520] on link "25" at bounding box center [662, 519] width 34 height 29
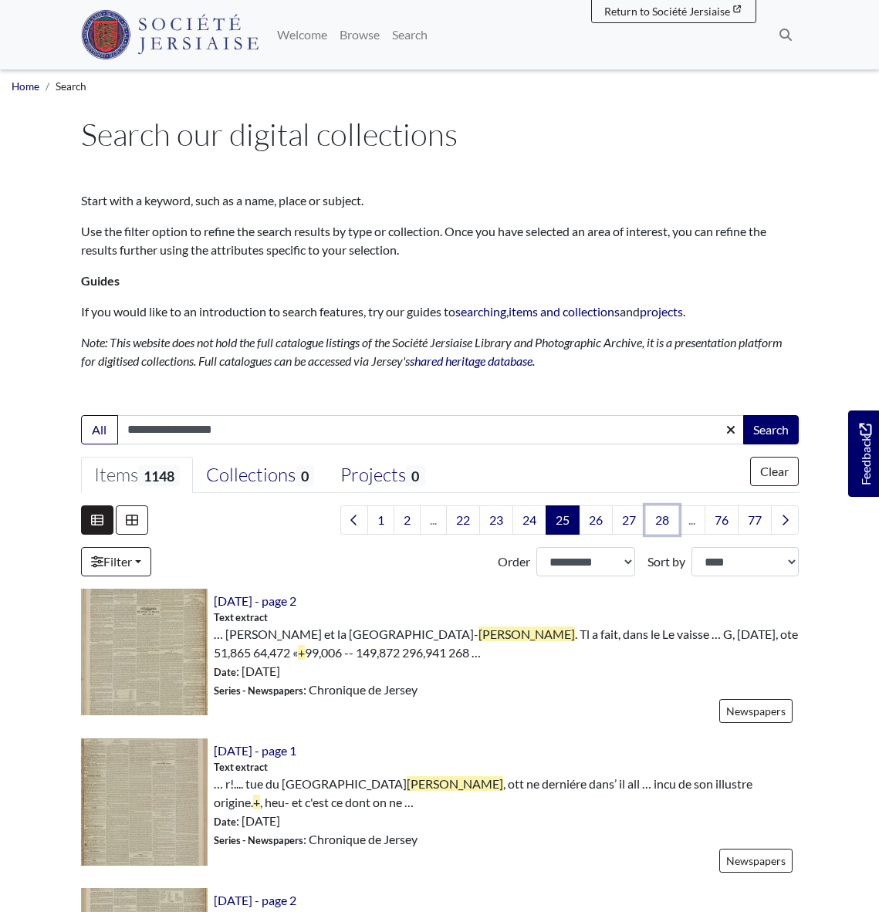
click at [664, 520] on link "28" at bounding box center [662, 519] width 34 height 29
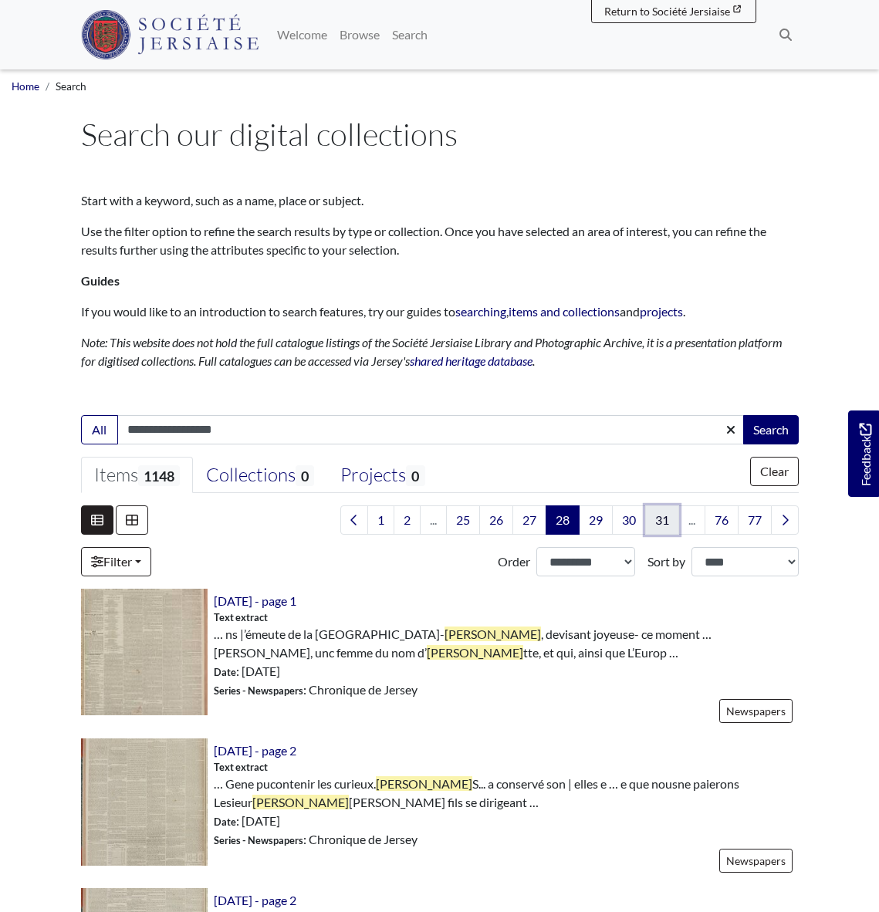
click at [660, 521] on link "31" at bounding box center [662, 519] width 34 height 29
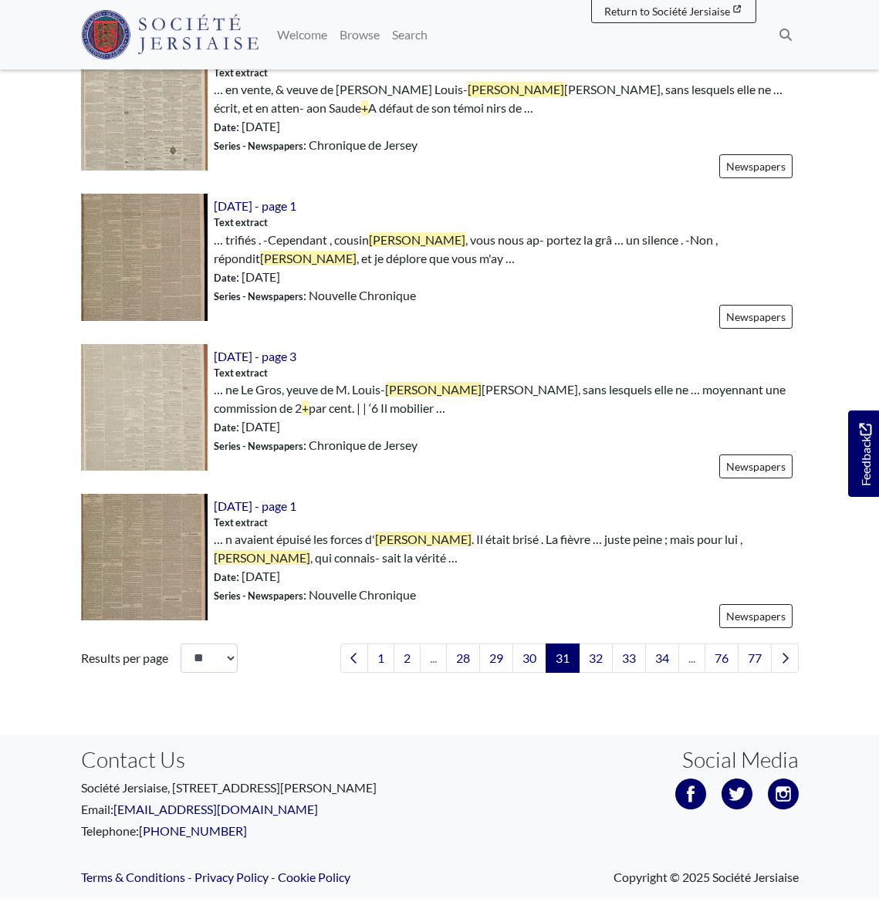
scroll to position [2224, 0]
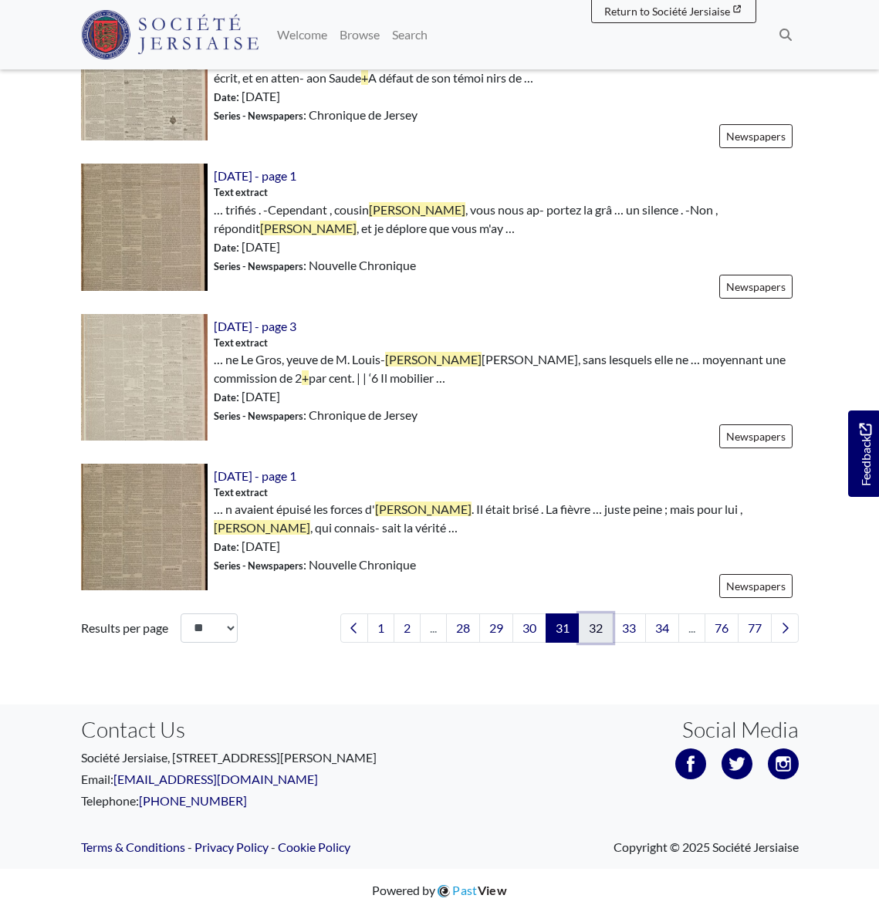
click at [589, 627] on link "32" at bounding box center [596, 627] width 34 height 29
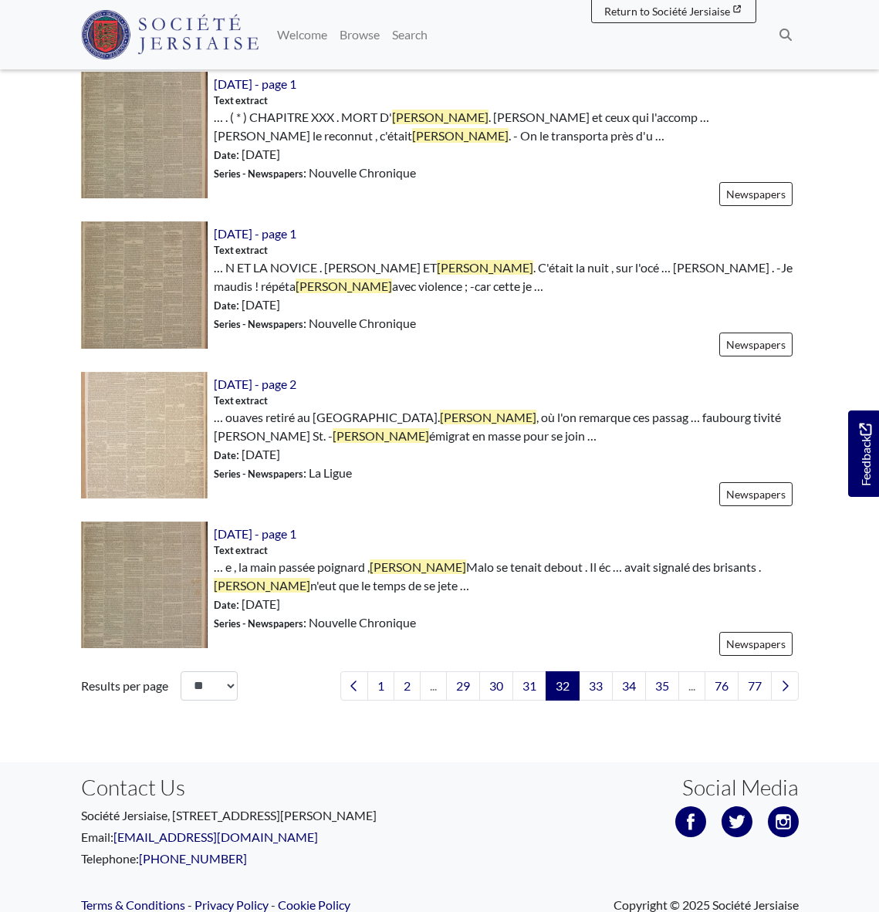
scroll to position [2176, 0]
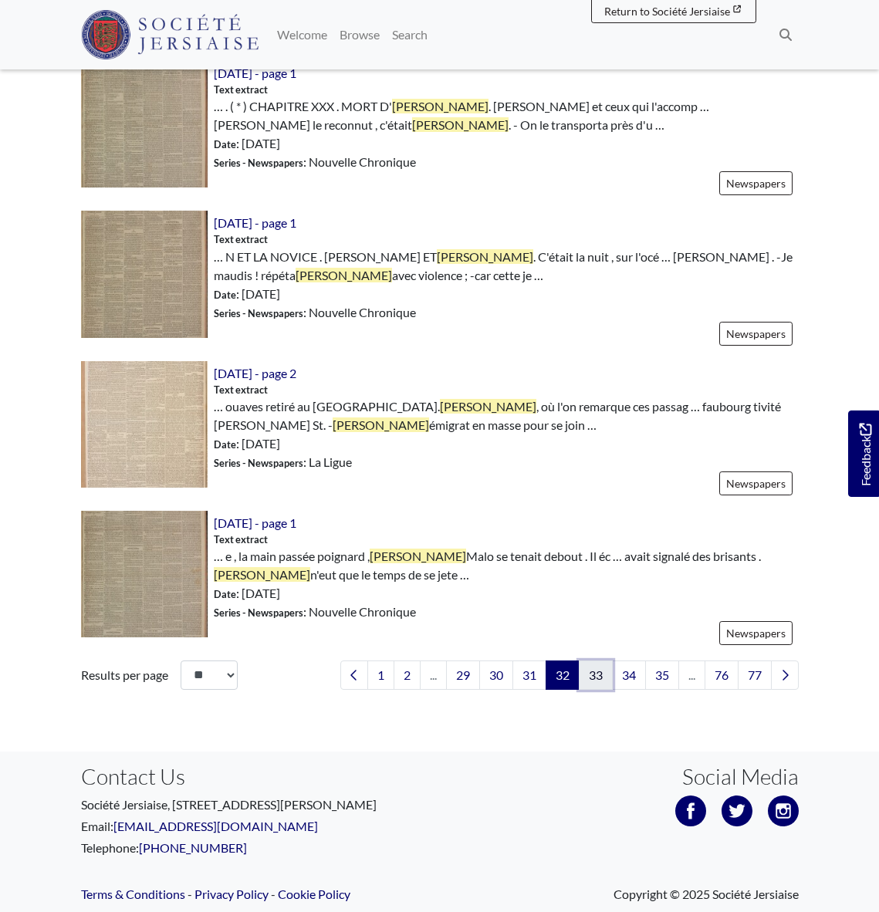
click at [594, 674] on link "33" at bounding box center [596, 674] width 34 height 29
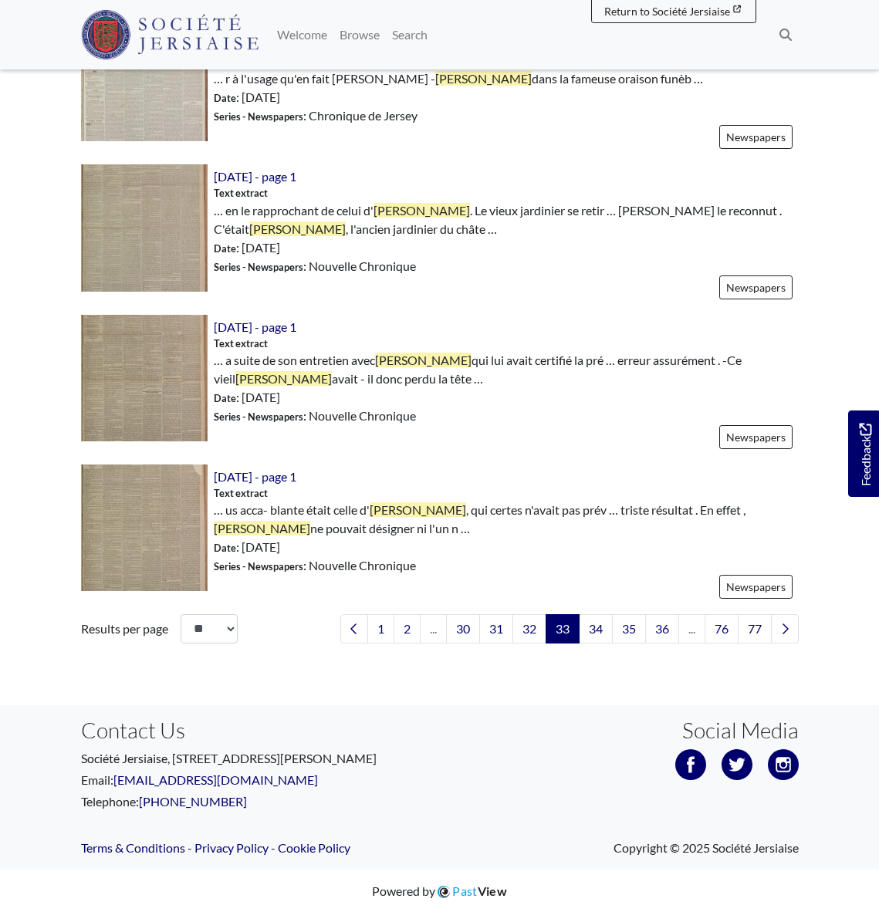
scroll to position [2224, 0]
click at [589, 628] on link "34" at bounding box center [596, 627] width 34 height 29
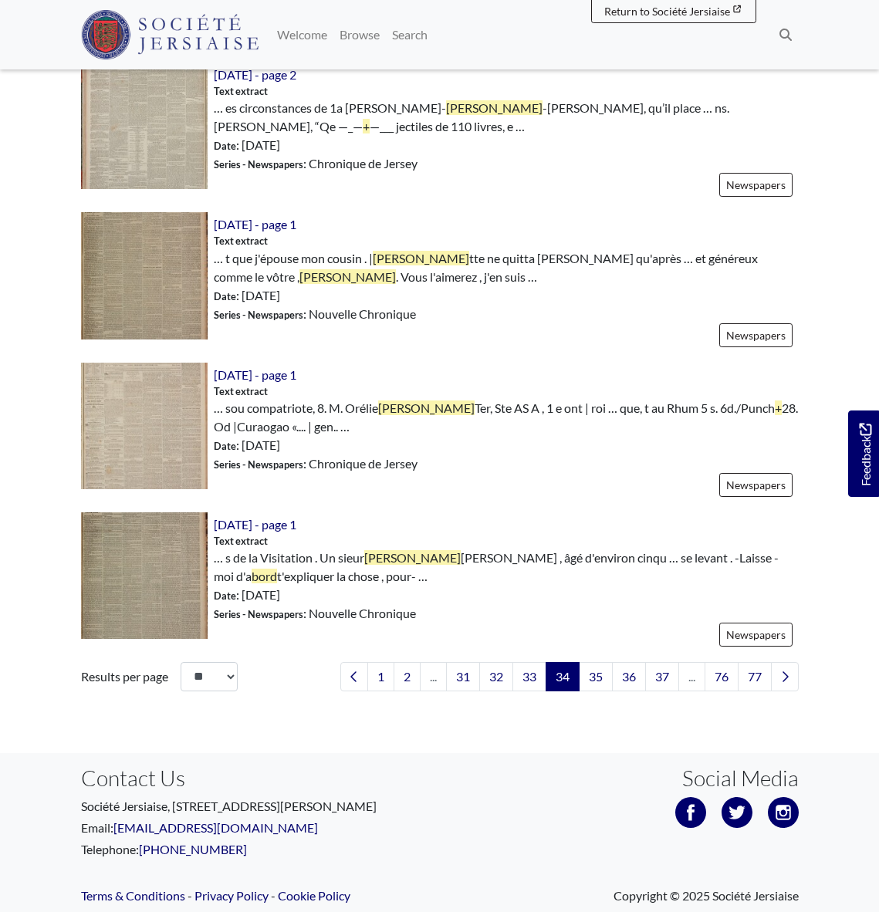
scroll to position [2175, 0]
click at [591, 675] on link "35" at bounding box center [596, 675] width 34 height 29
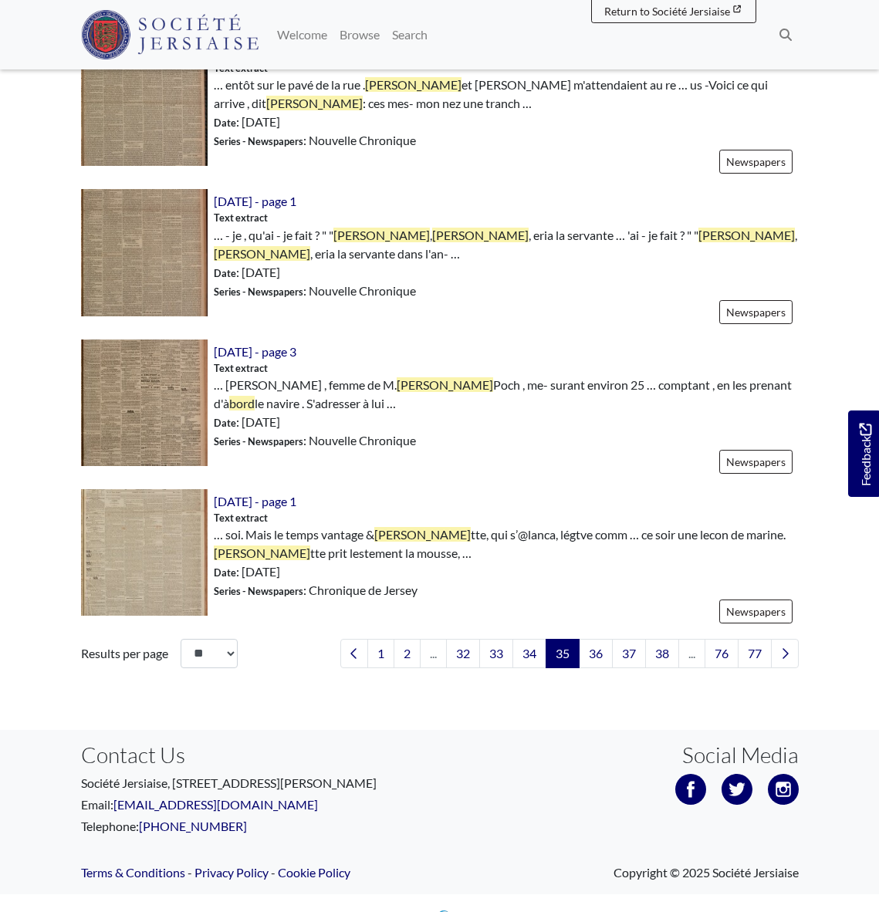
scroll to position [2224, 0]
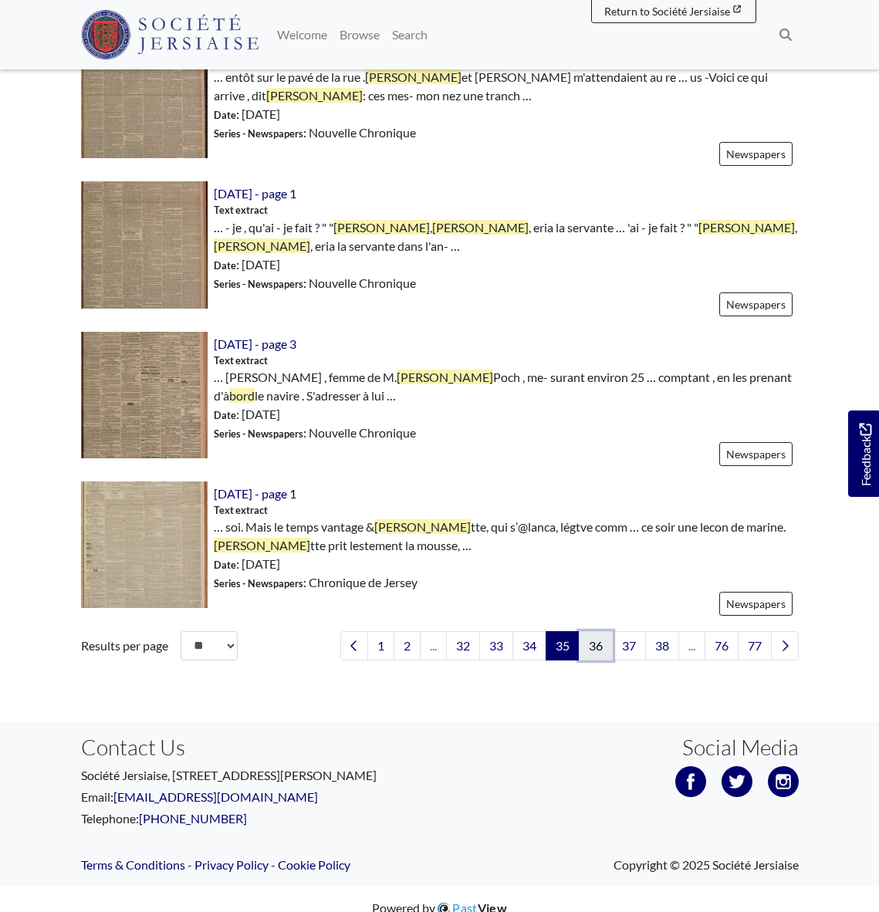
click at [599, 631] on link "36" at bounding box center [596, 645] width 34 height 29
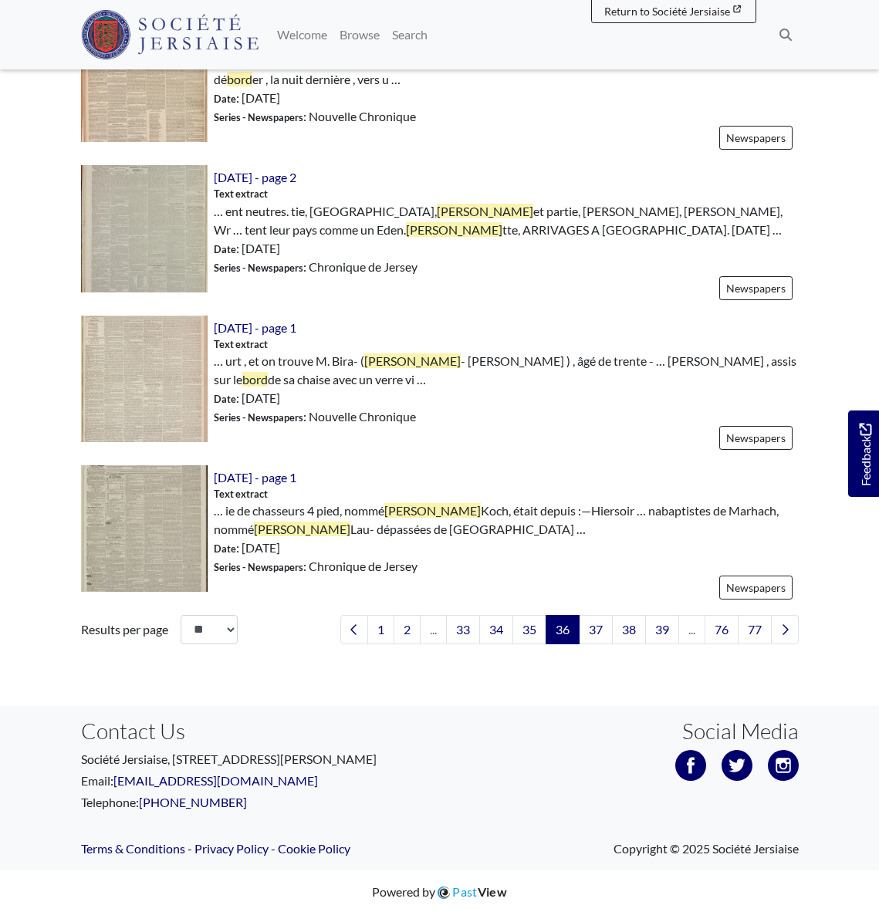
scroll to position [2224, 0]
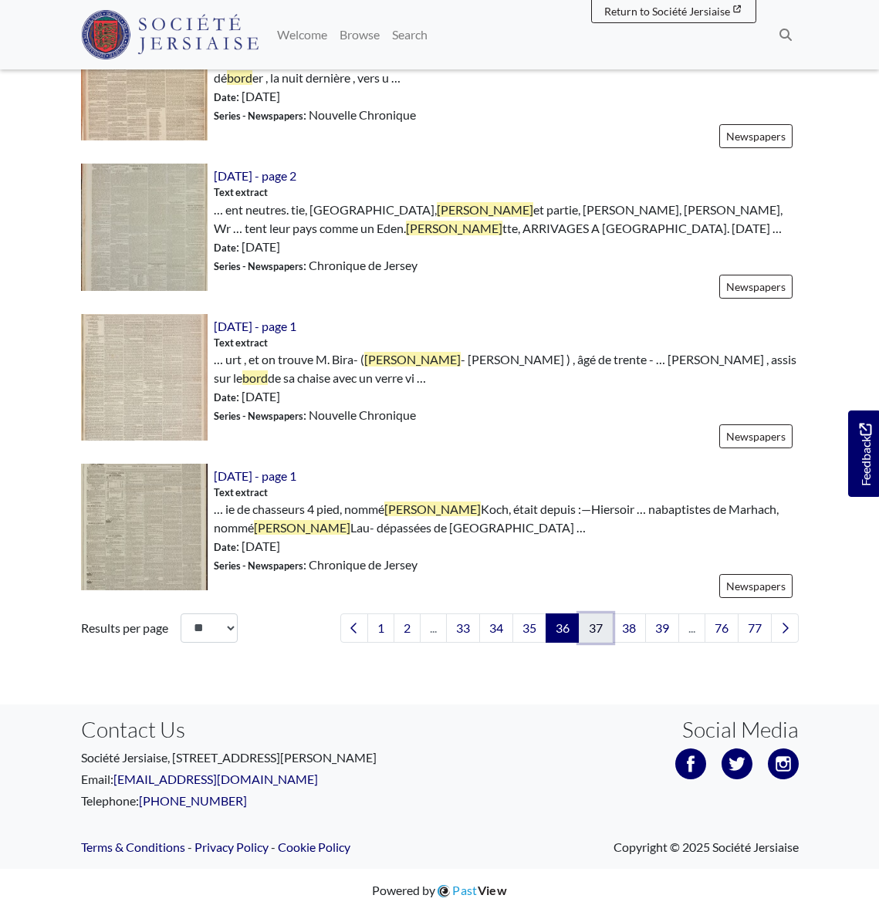
click at [589, 625] on link "37" at bounding box center [596, 627] width 34 height 29
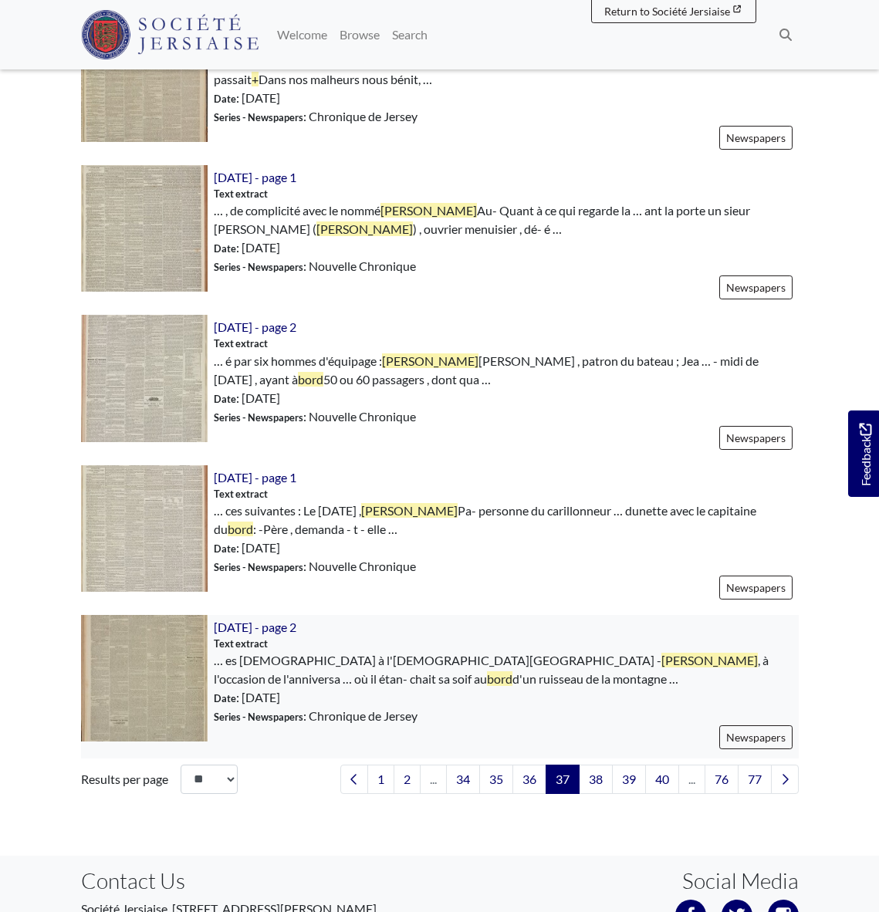
scroll to position [2076, 0]
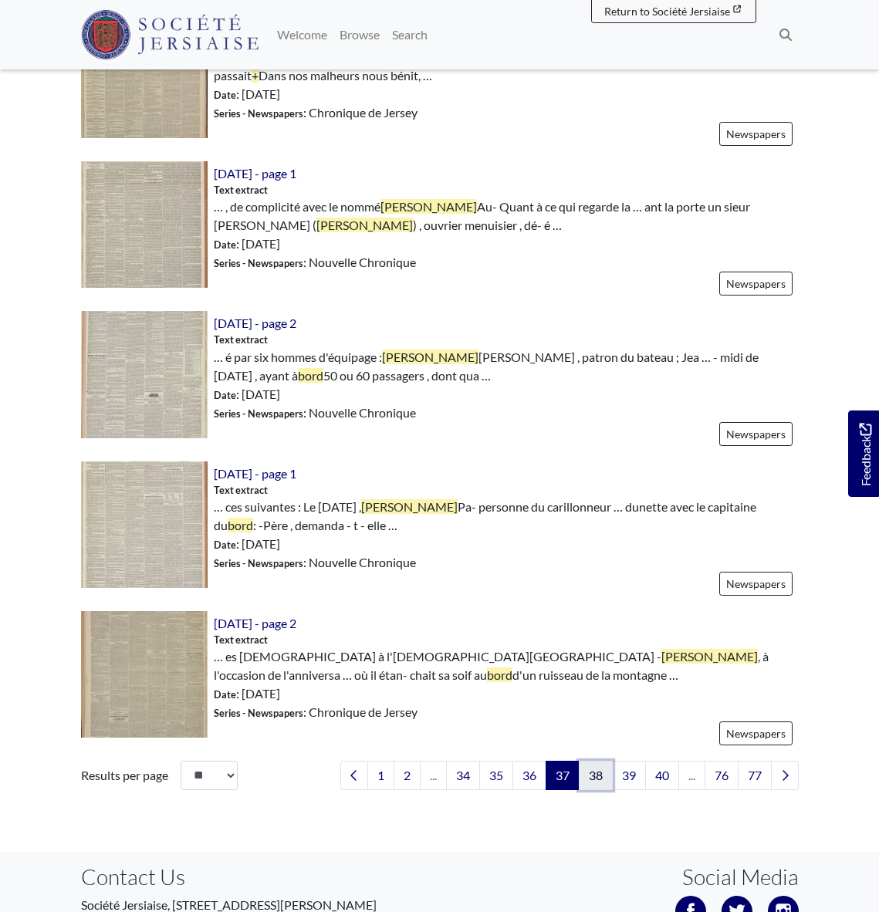
click at [592, 779] on link "38" at bounding box center [596, 775] width 34 height 29
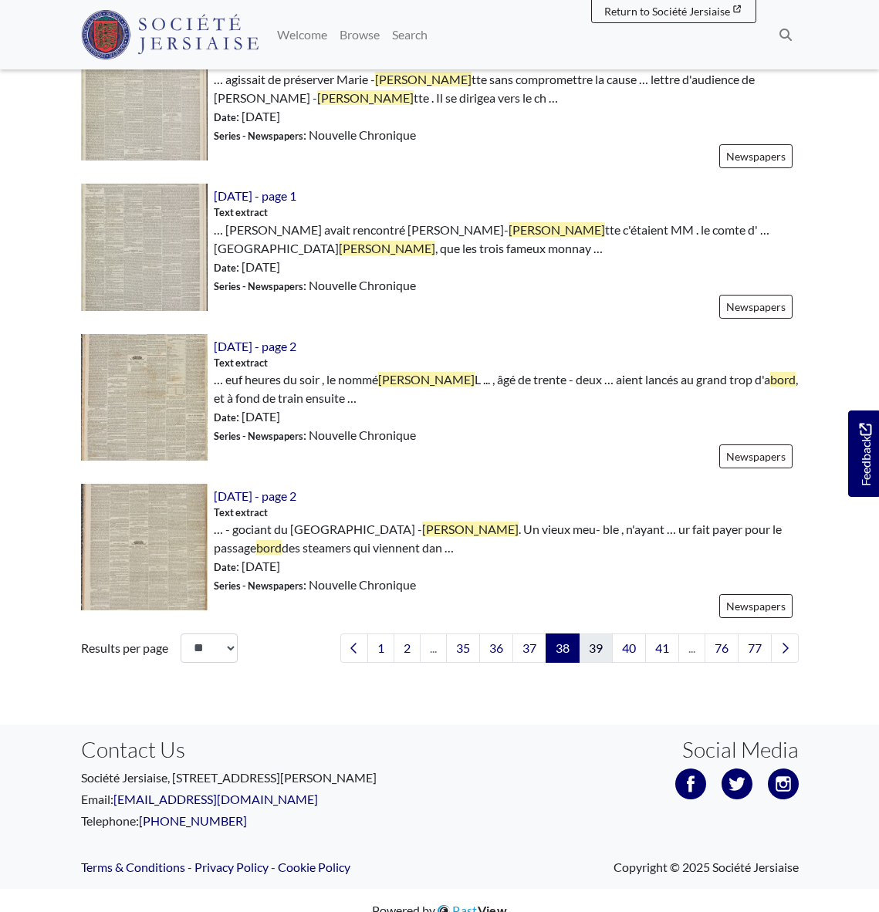
scroll to position [2204, 0]
click at [596, 650] on link "39" at bounding box center [596, 647] width 34 height 29
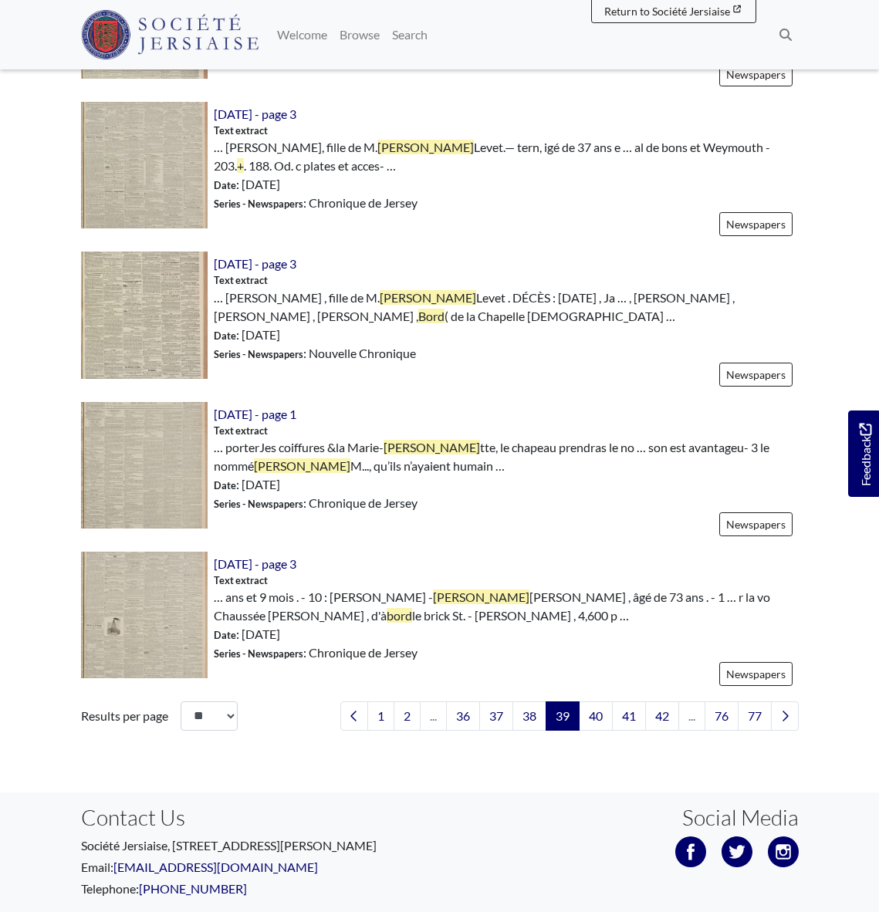
scroll to position [2136, 0]
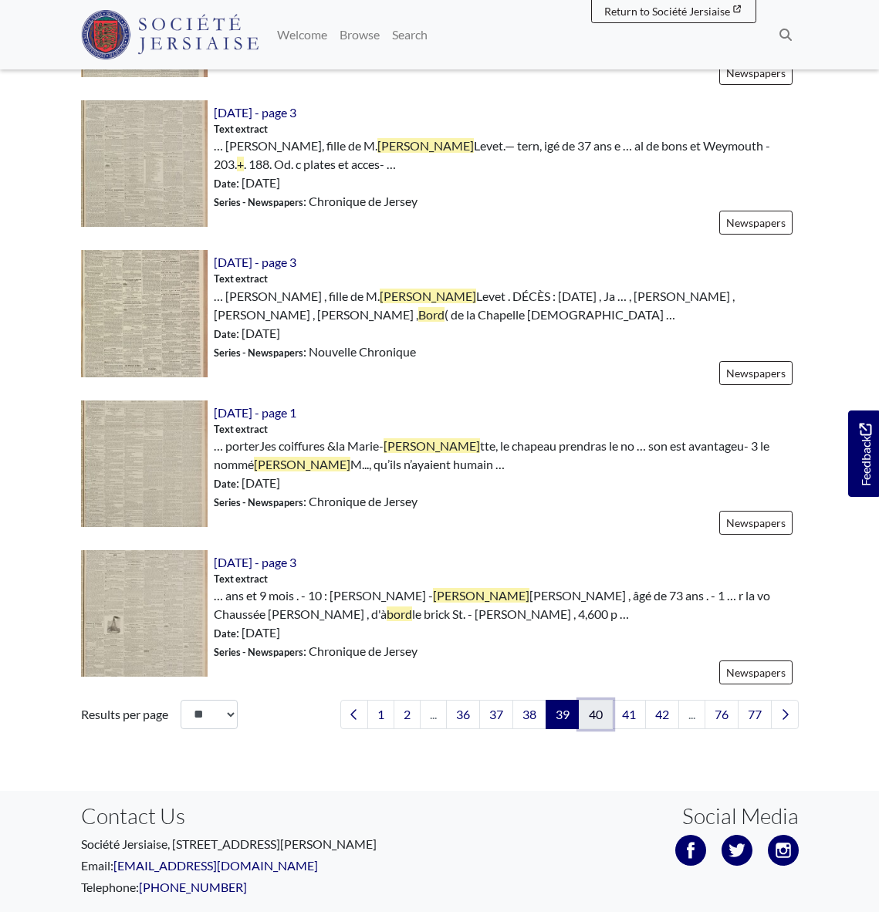
click at [589, 712] on link "40" at bounding box center [596, 714] width 34 height 29
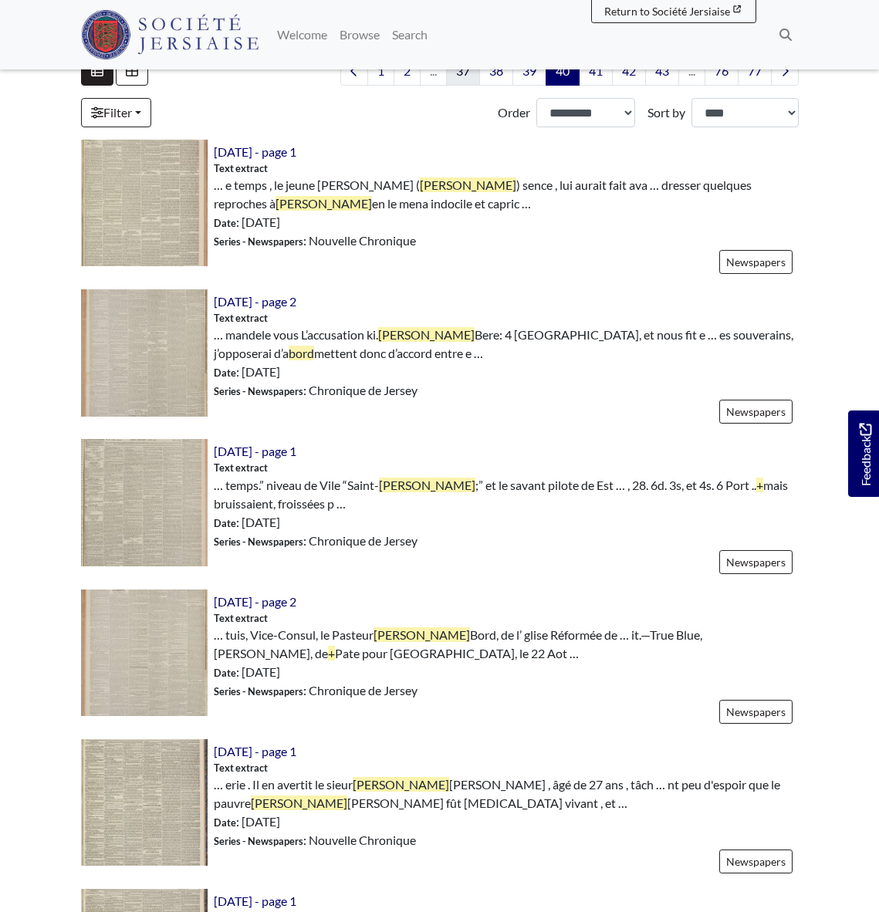
scroll to position [451, 0]
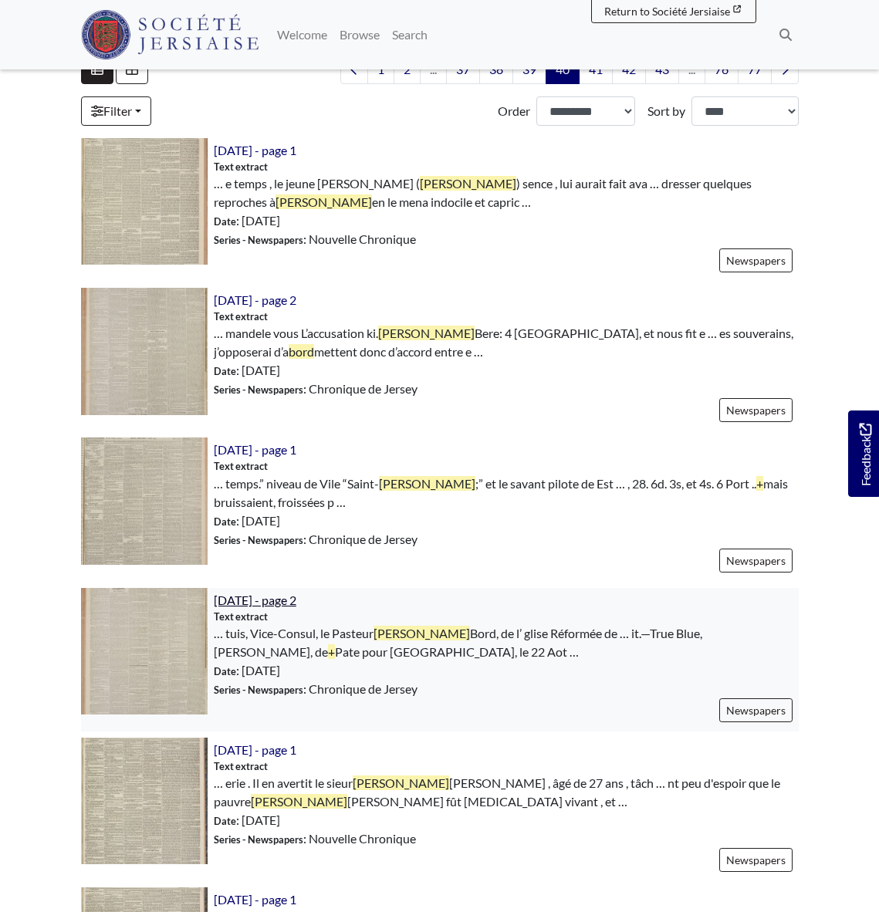
click at [296, 603] on span "[DATE] - page 2" at bounding box center [255, 600] width 83 height 15
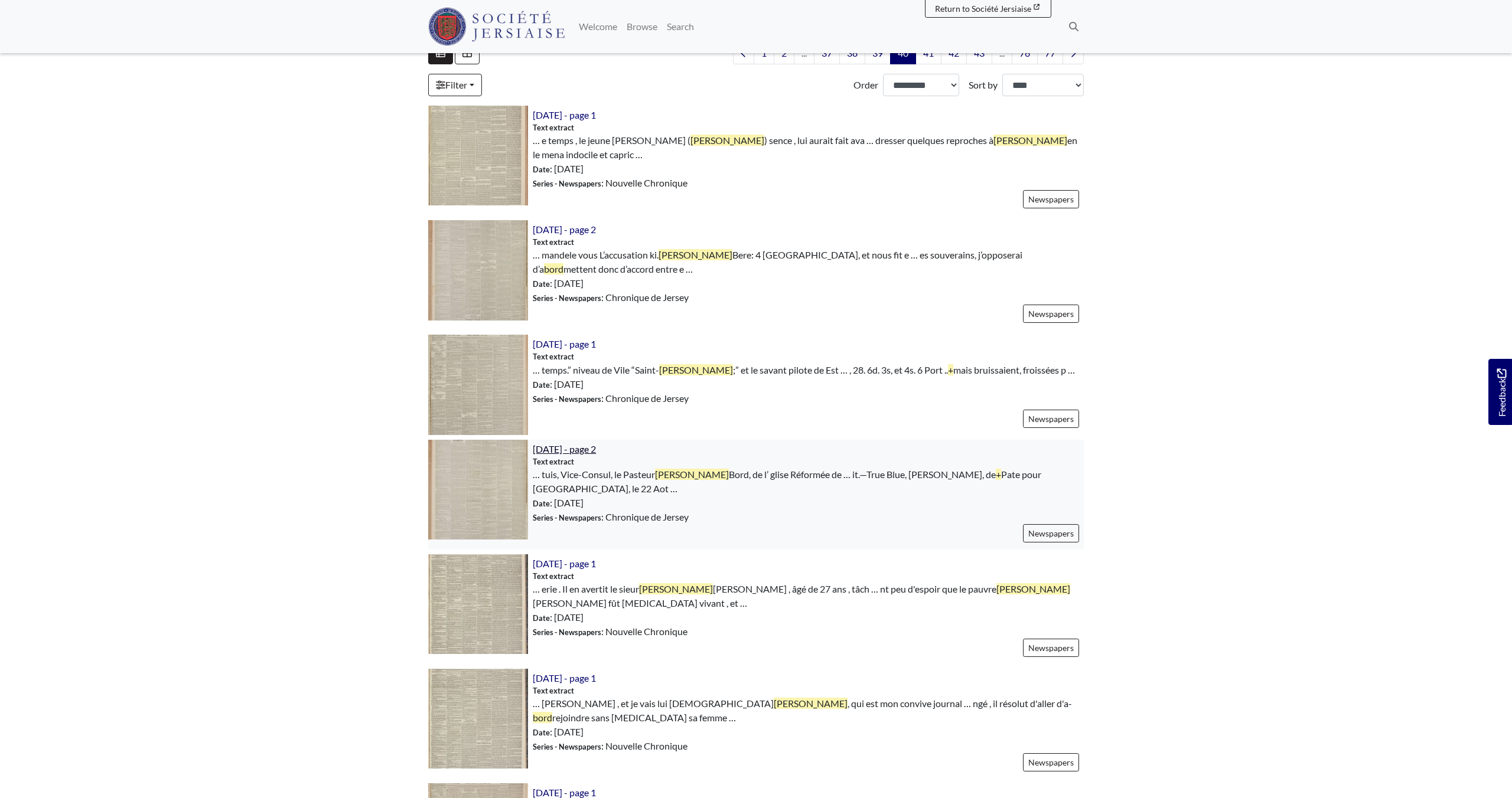
click at [588, 448] on span "[DATE] - page 2" at bounding box center [564, 448] width 64 height 11
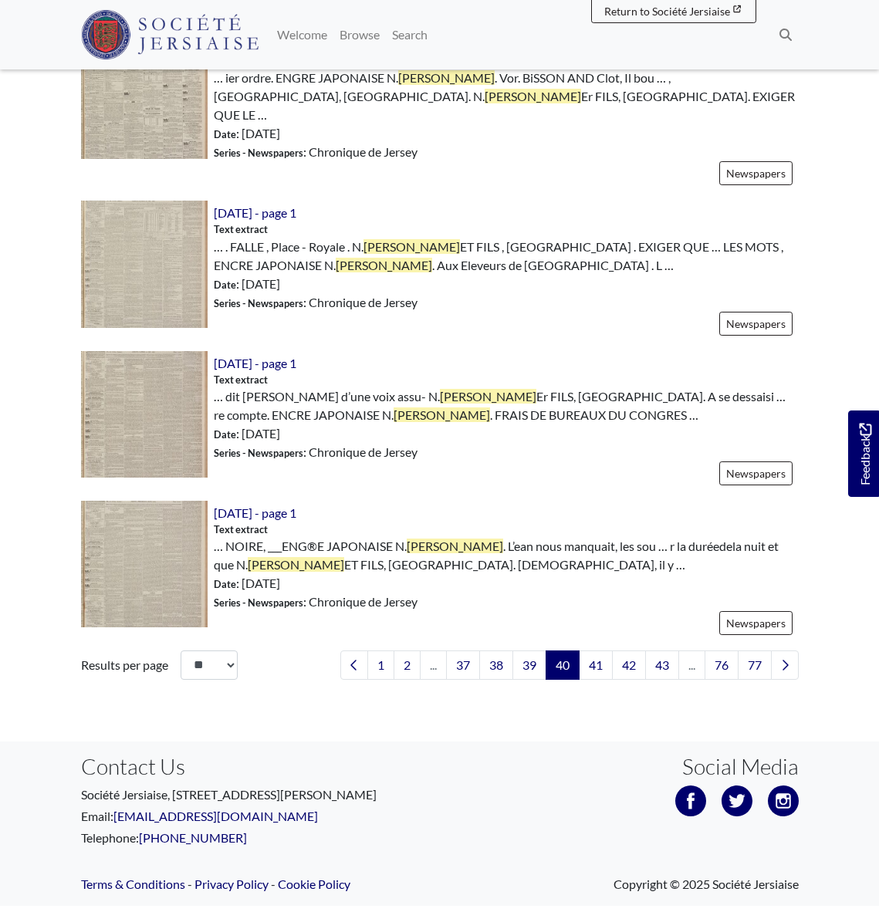
scroll to position [2224, 0]
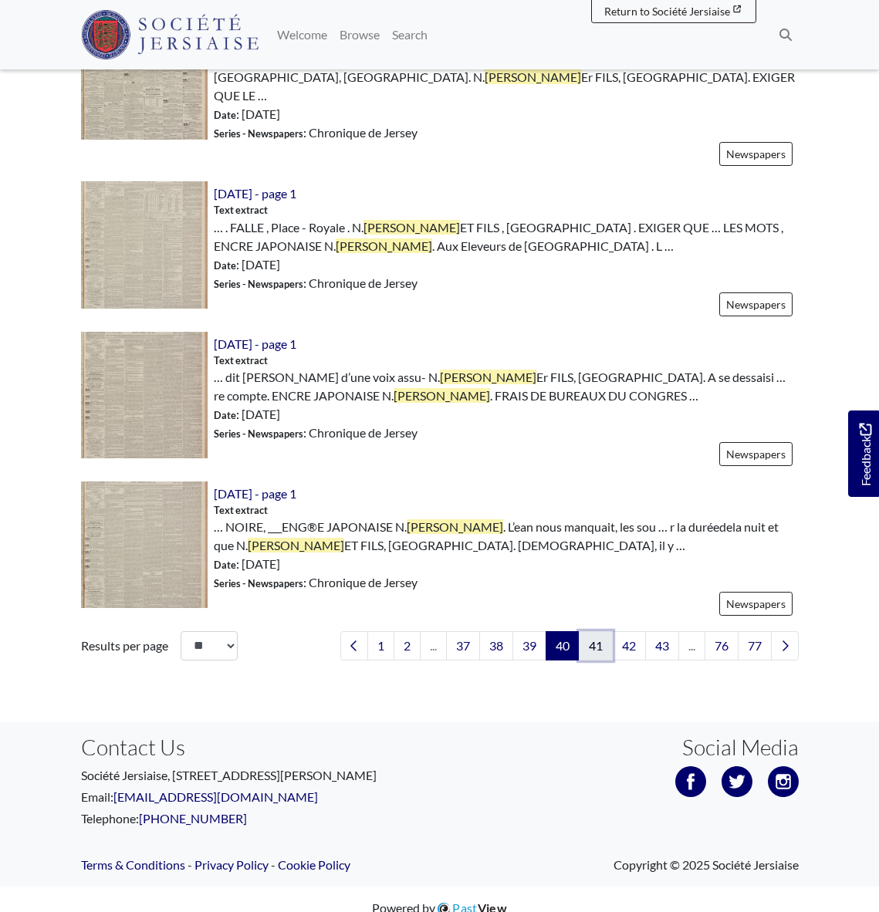
click at [595, 631] on link "41" at bounding box center [596, 645] width 34 height 29
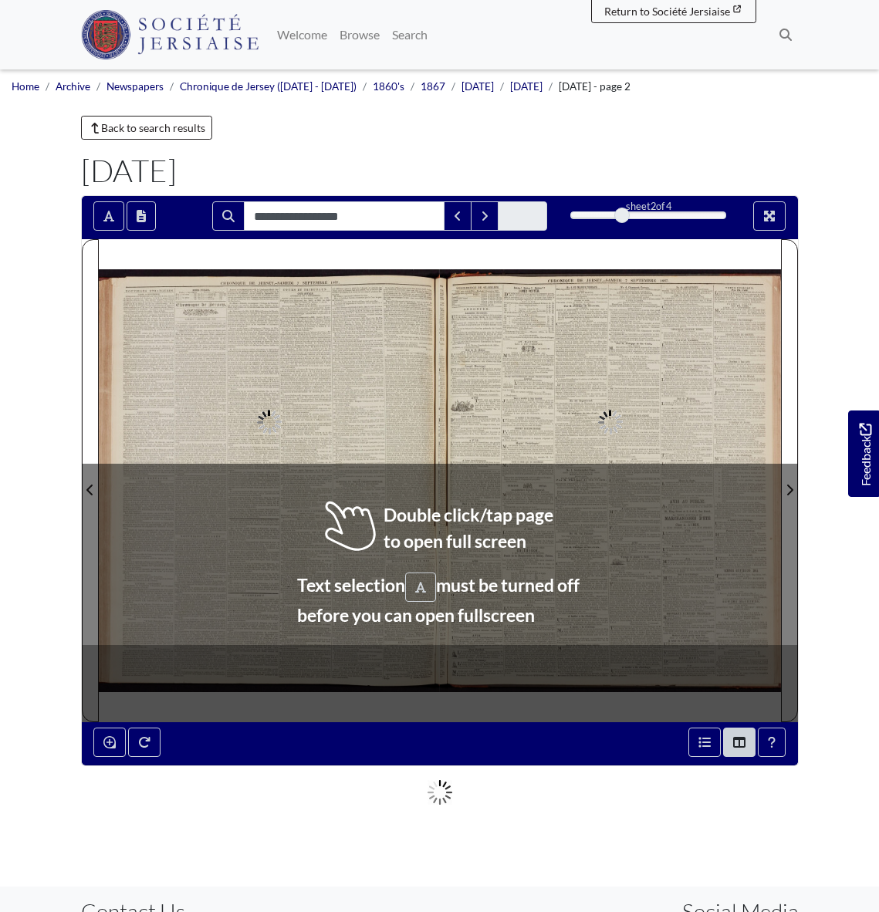
type input "**********"
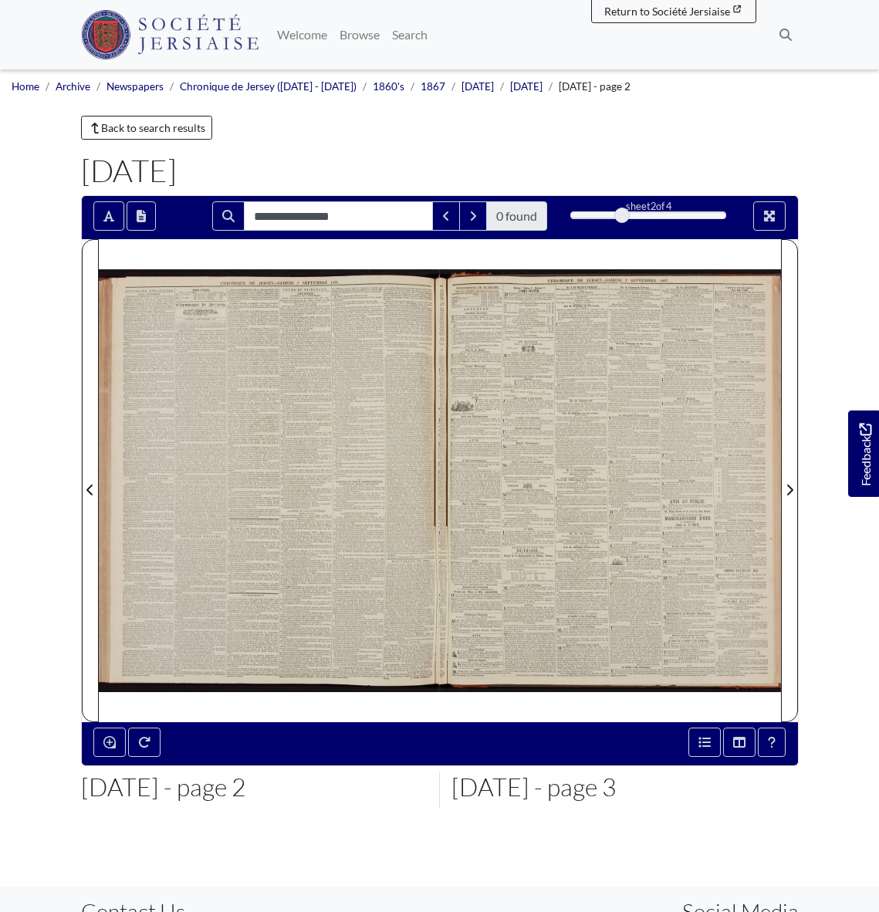
click at [353, 442] on div at bounding box center [269, 480] width 341 height 482
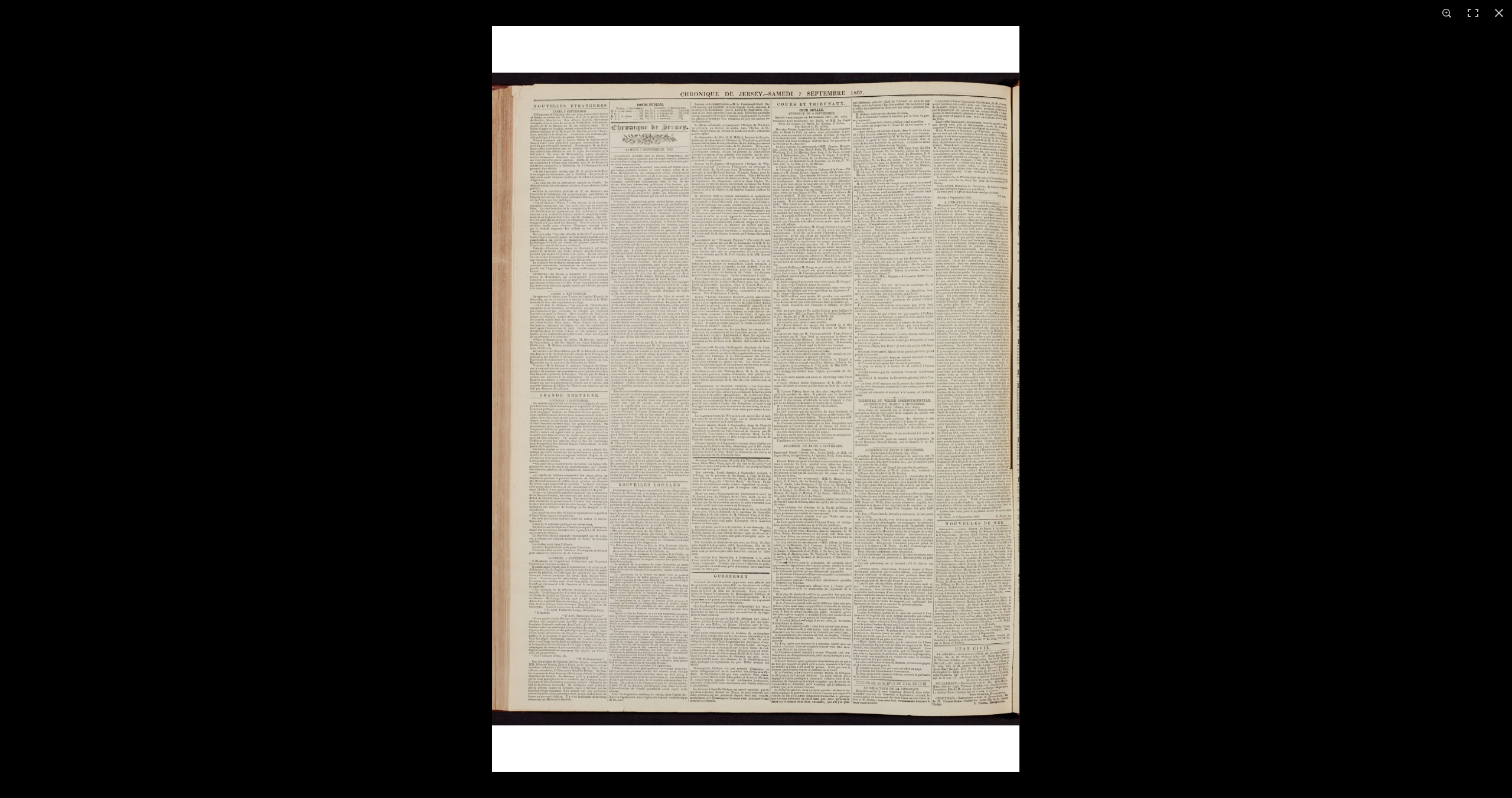
click at [617, 220] on img at bounding box center [756, 399] width 527 height 746
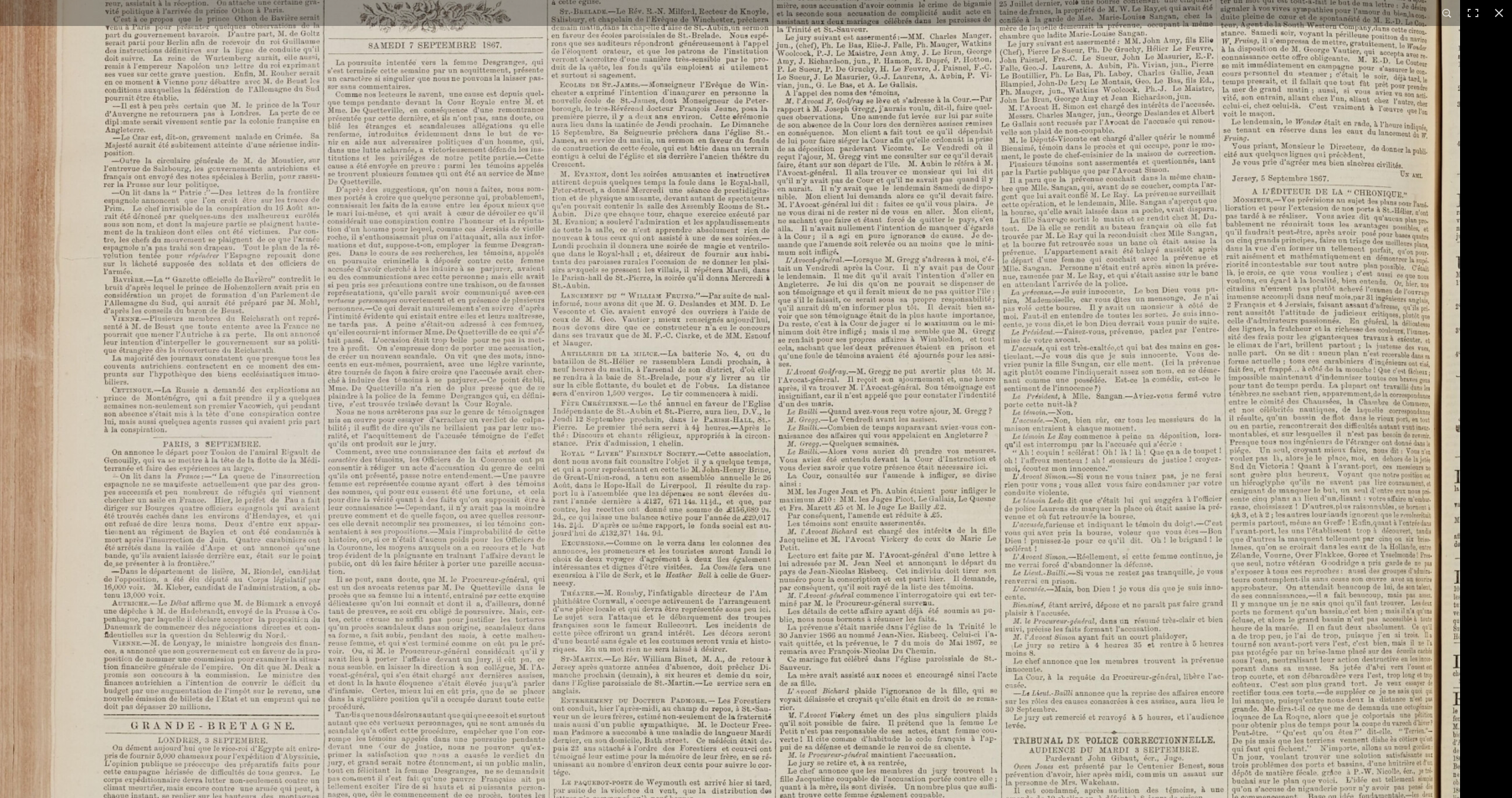
click at [436, 298] on img at bounding box center [729, 736] width 1461 height 2067
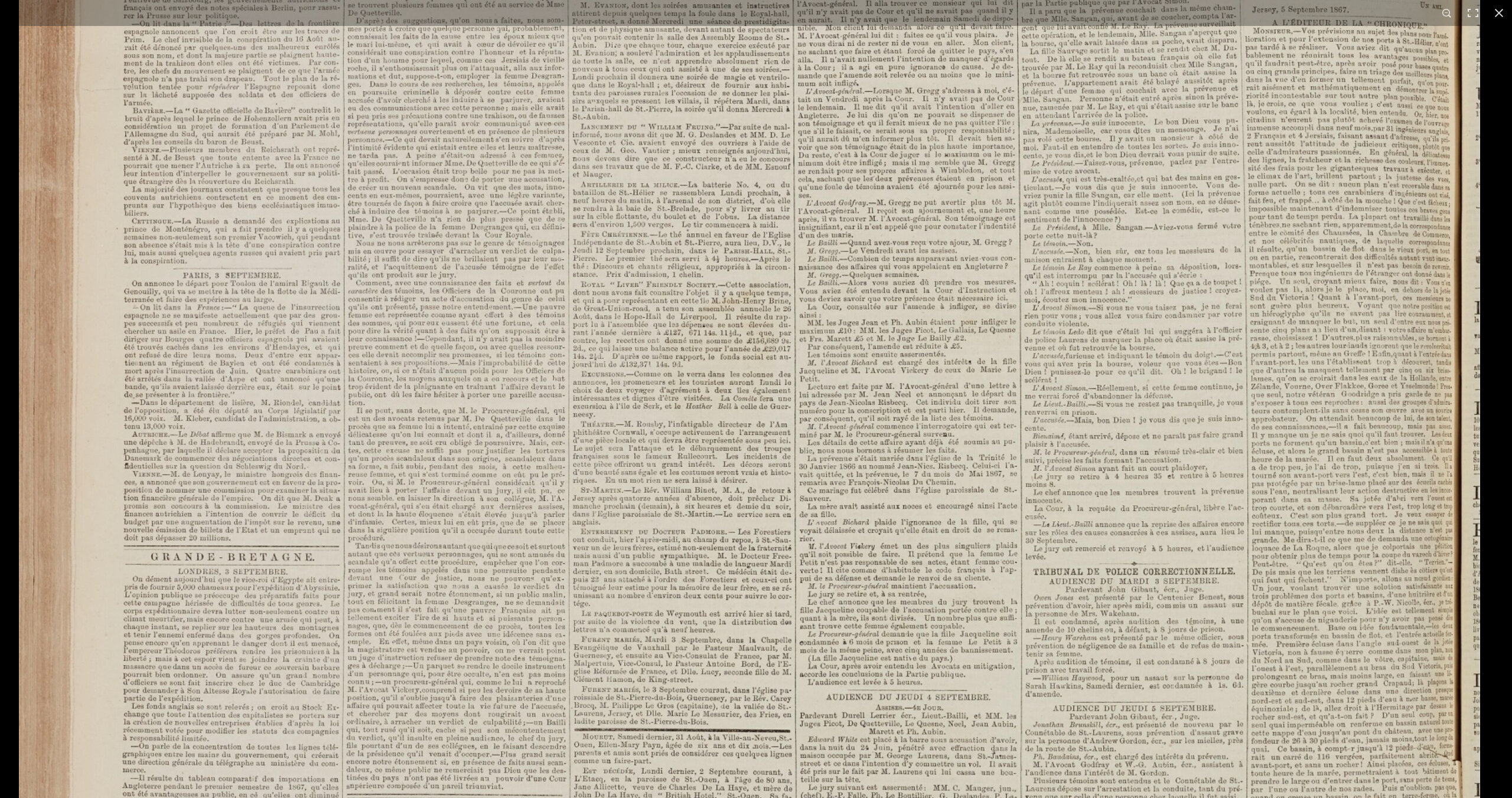
click at [458, 353] on img at bounding box center [749, 567] width 1461 height 2067
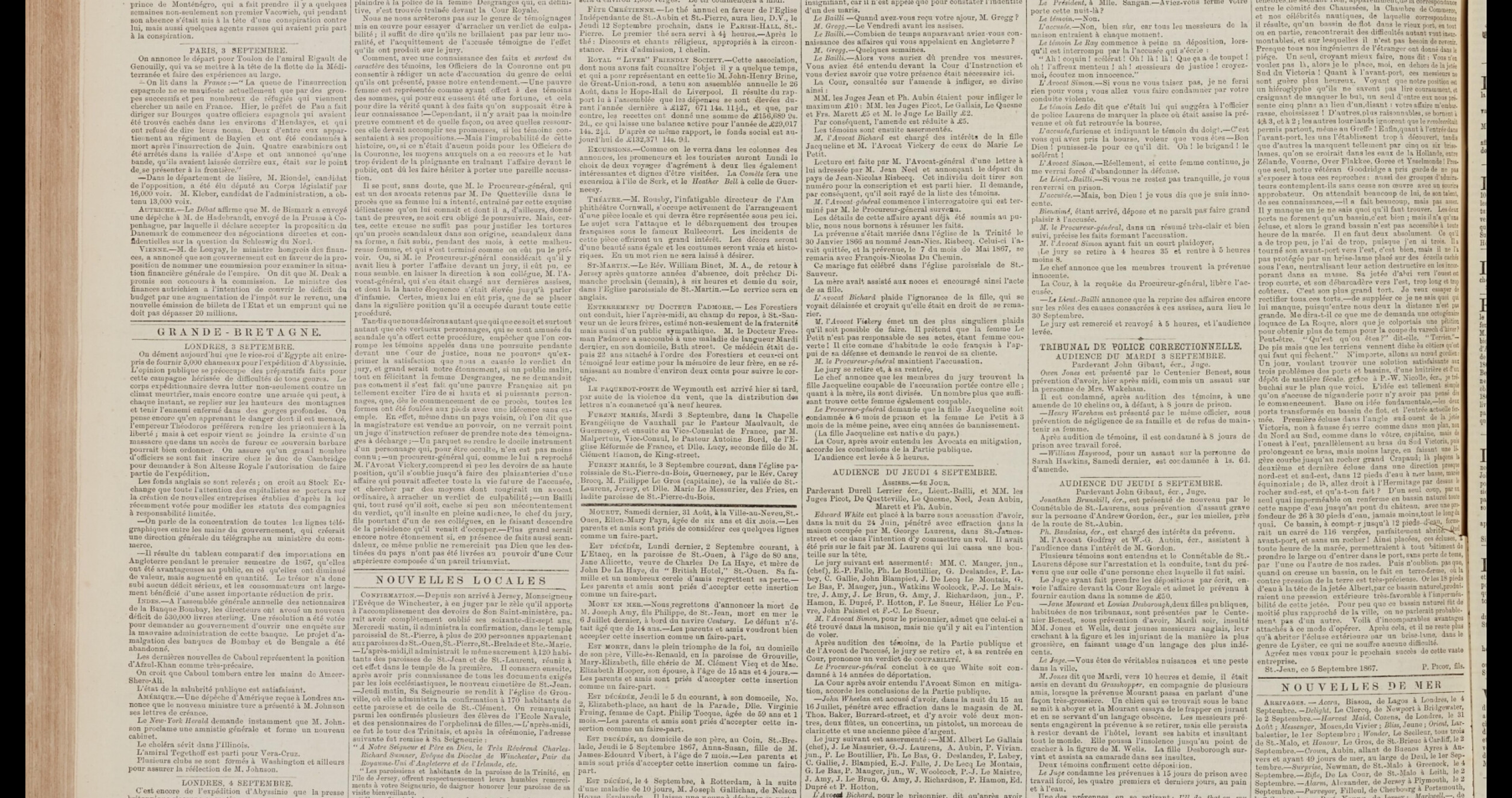
click at [475, 372] on img at bounding box center [756, 342] width 1461 height 2067
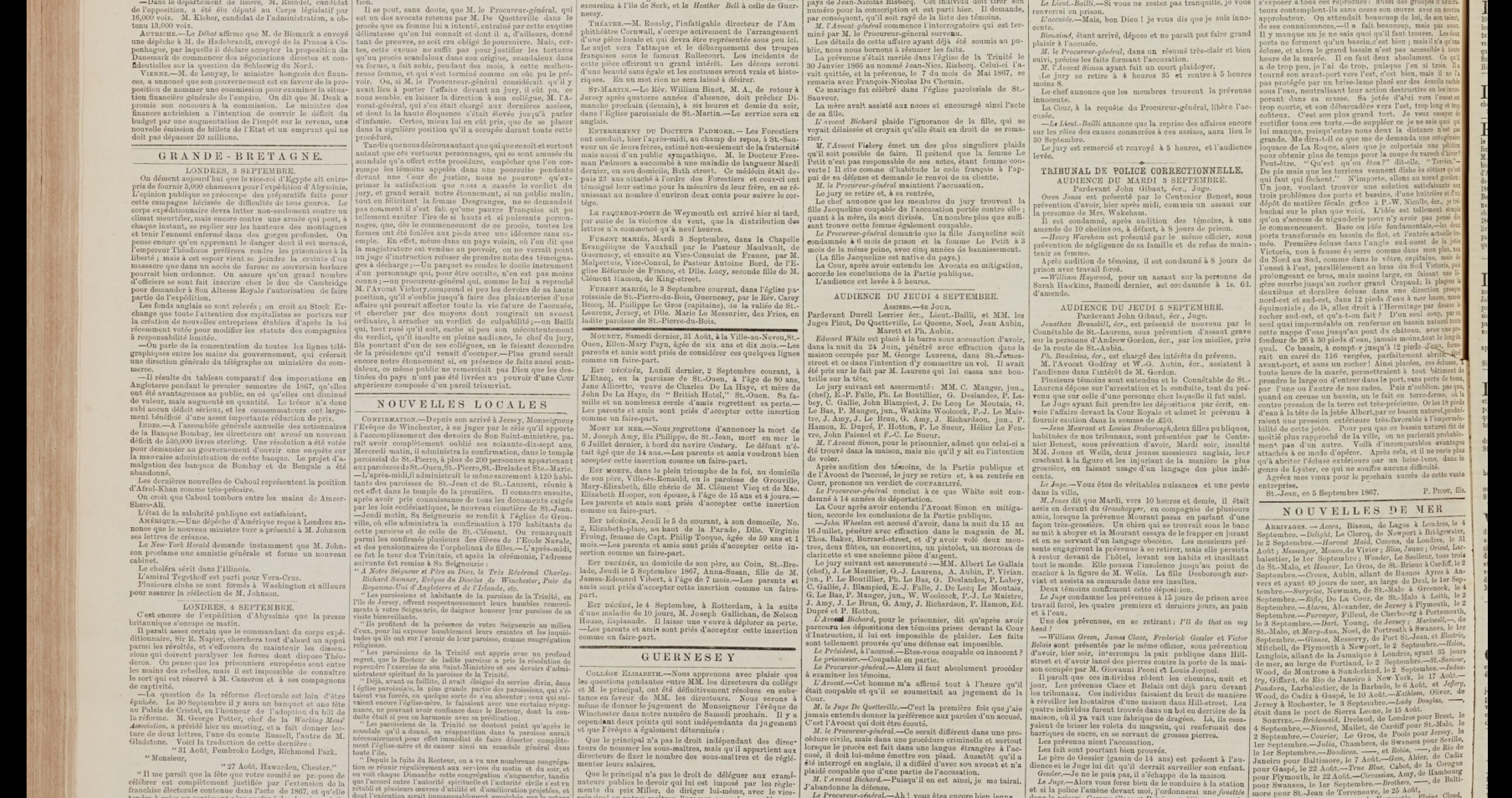
click at [510, 414] on img at bounding box center [757, 166] width 1461 height 2067
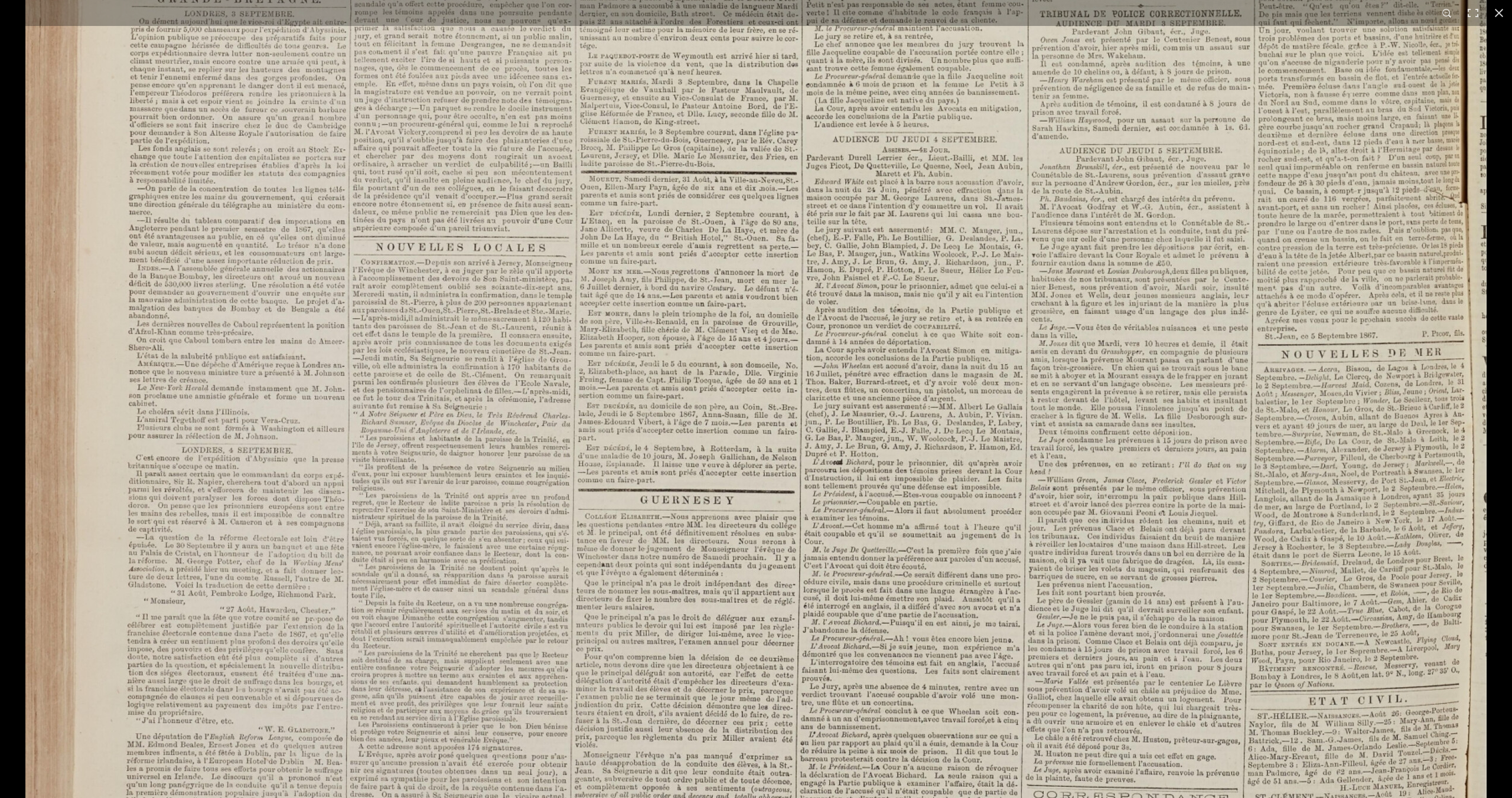
click at [503, 428] on img at bounding box center [756, 9] width 1461 height 2067
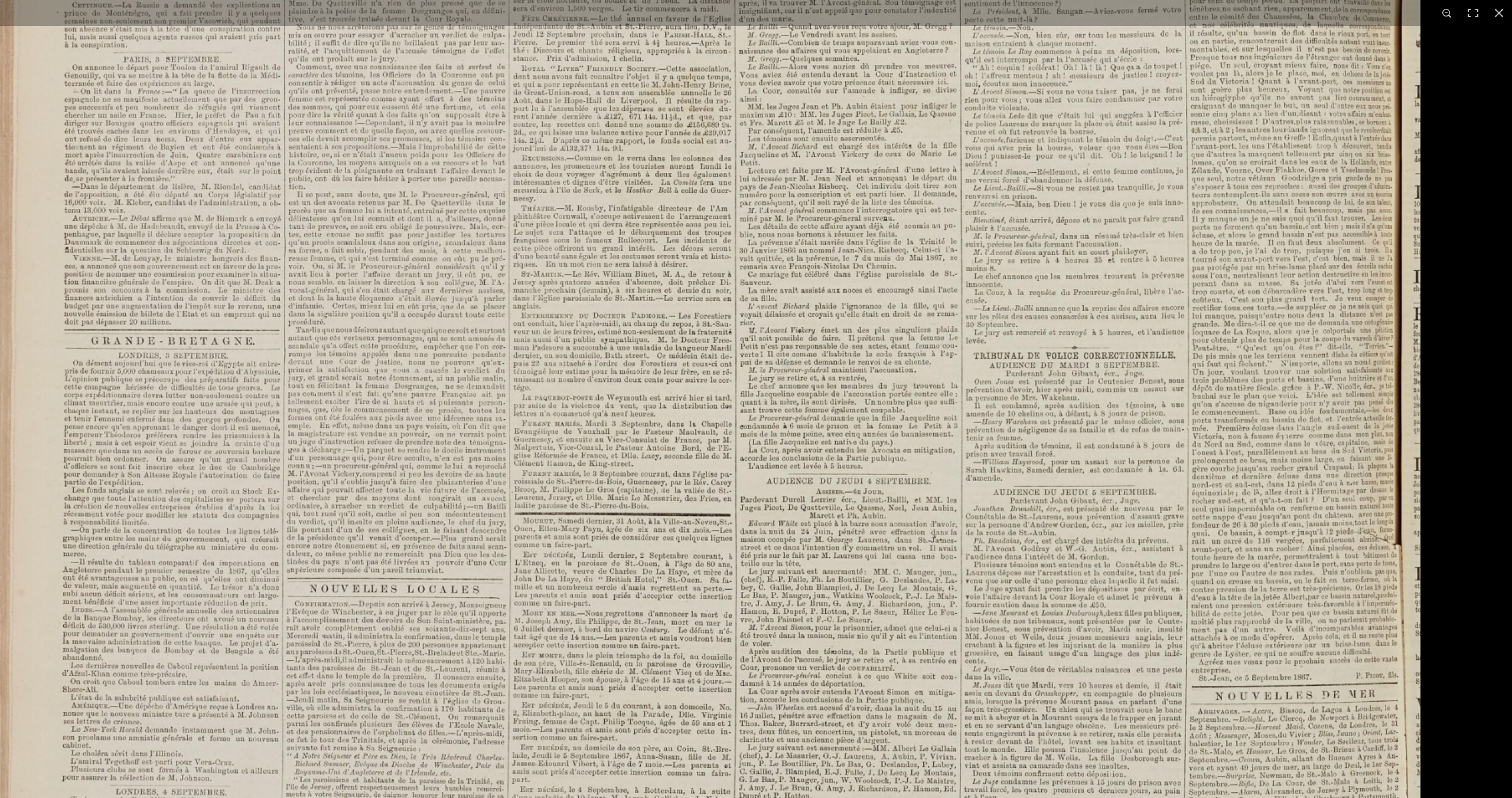
click at [552, 689] on img at bounding box center [690, 351] width 1461 height 2067
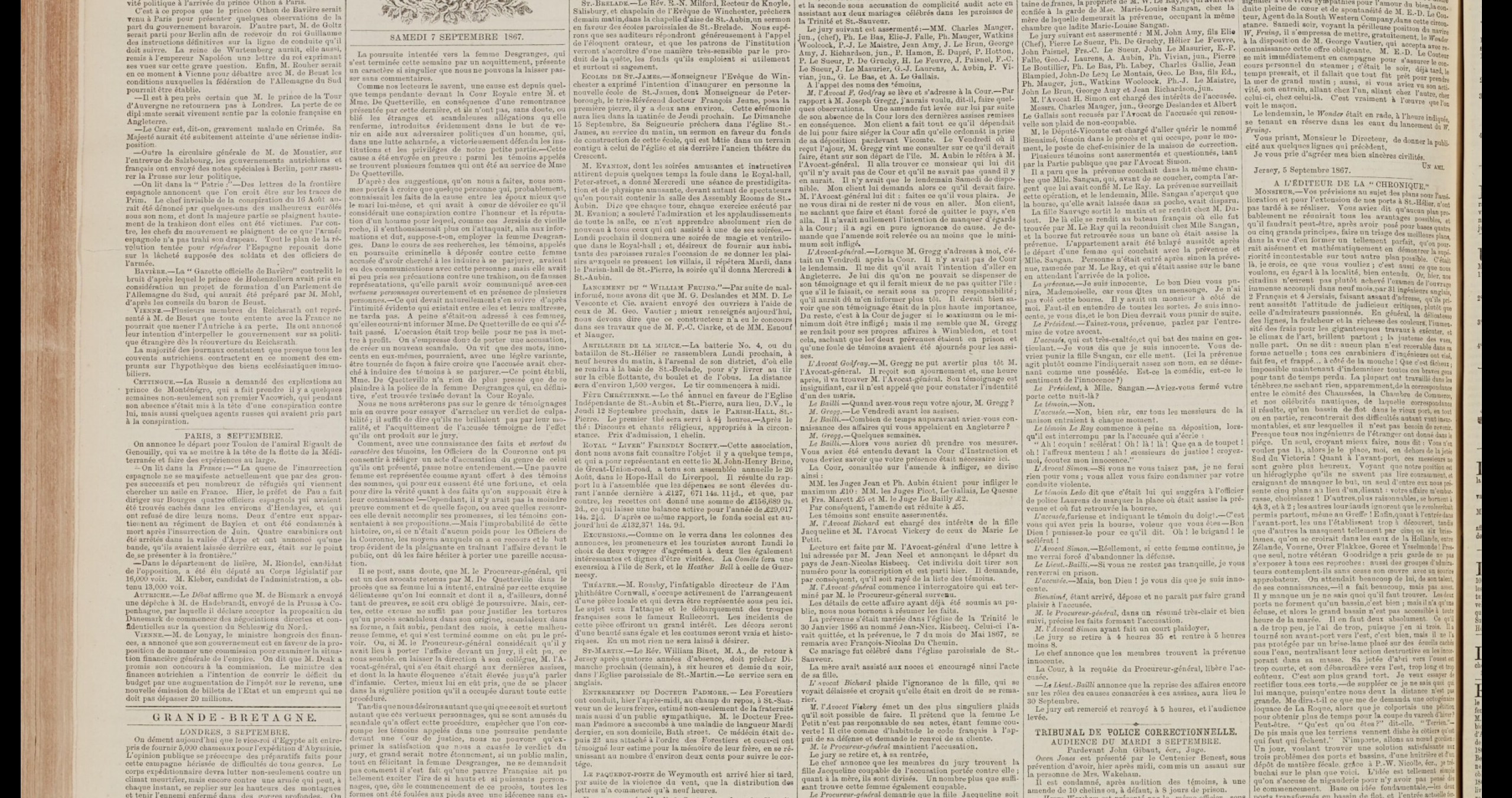
click at [668, 327] on img at bounding box center [751, 728] width 1461 height 2067
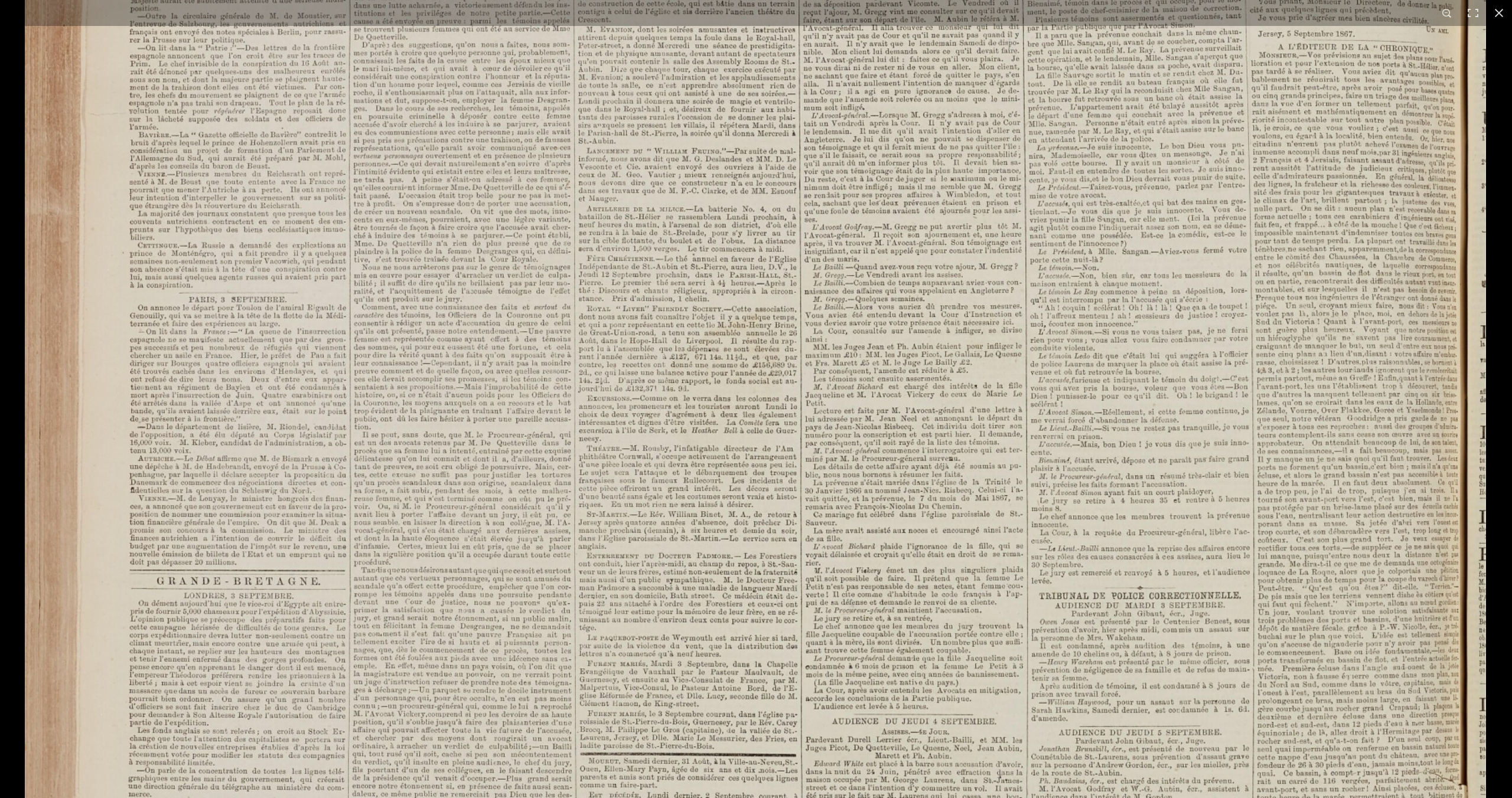
click at [672, 438] on img at bounding box center [755, 591] width 1461 height 2067
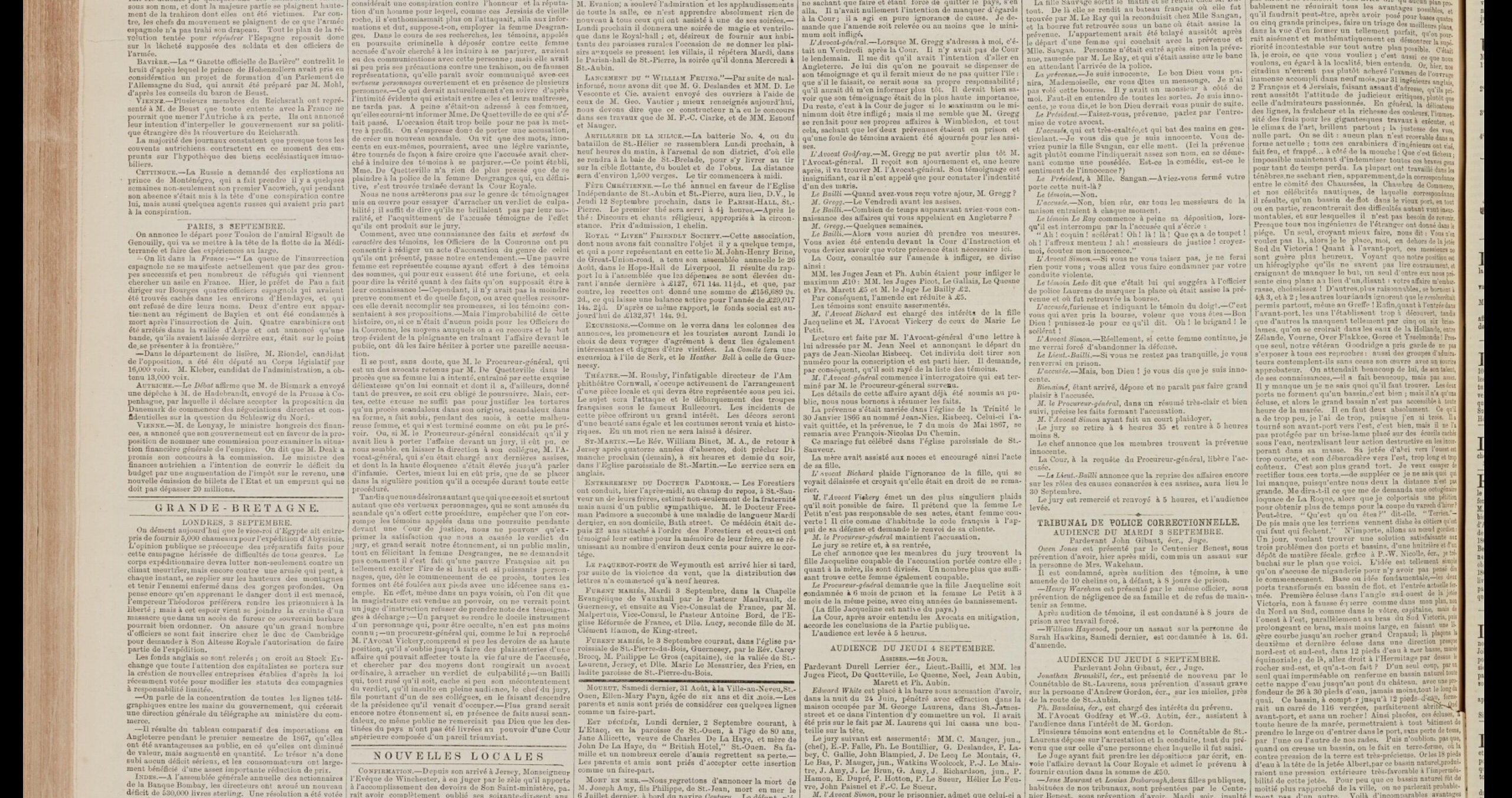
click at [672, 533] on img at bounding box center [753, 518] width 1461 height 2067
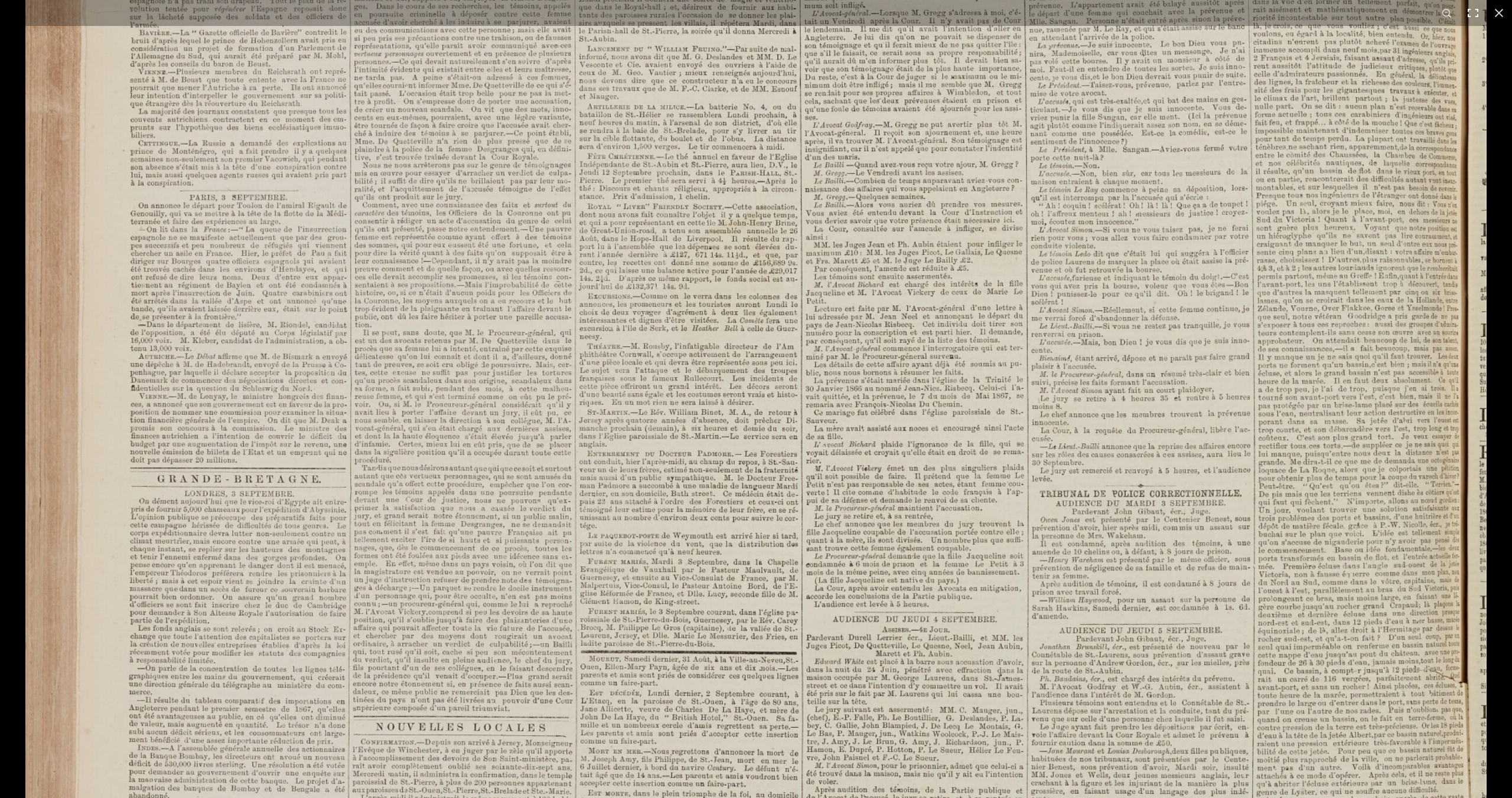
click at [672, 13] on button at bounding box center [1473, 13] width 26 height 26
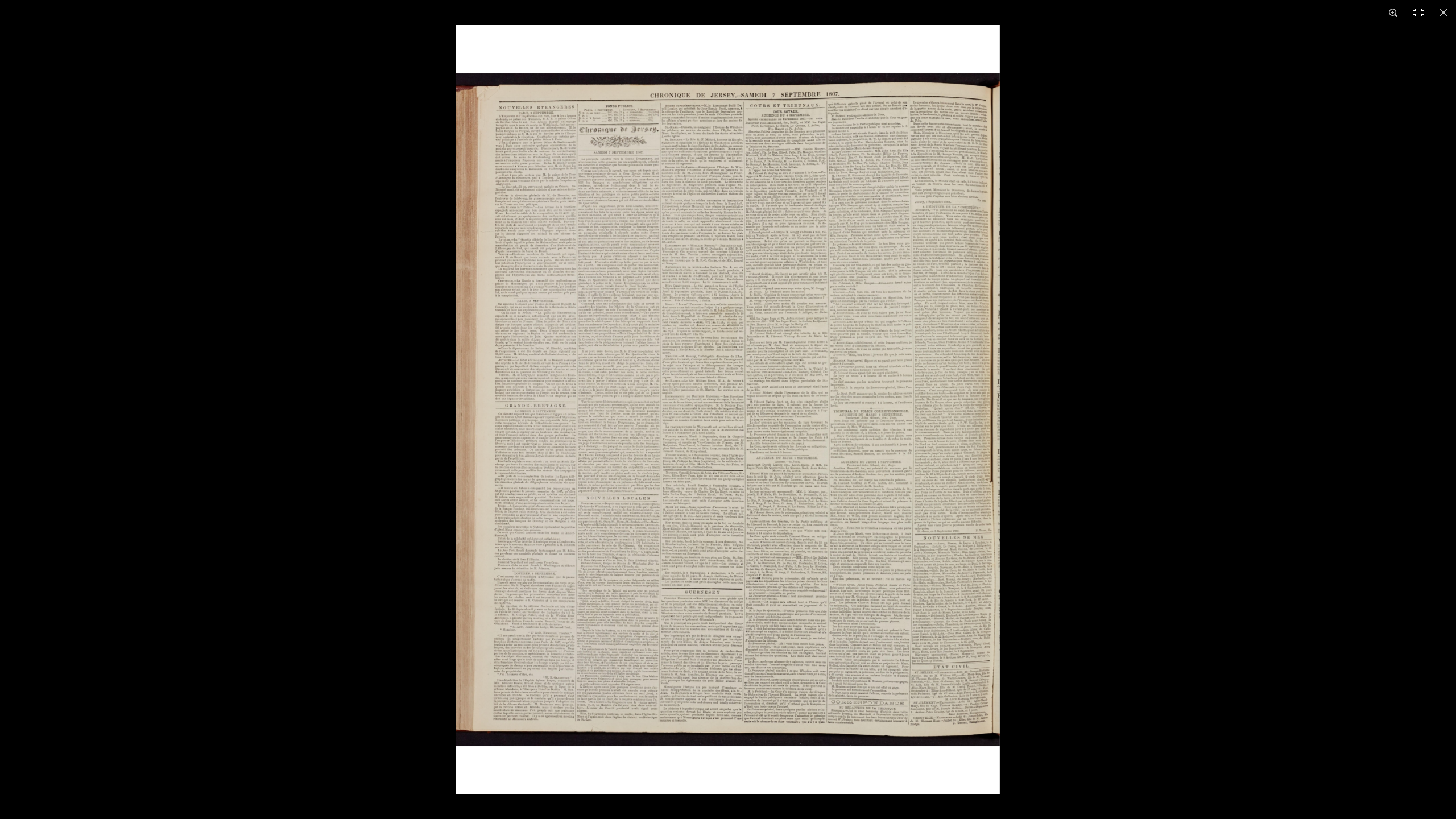
click at [647, 14] on button at bounding box center [1418, 13] width 25 height 25
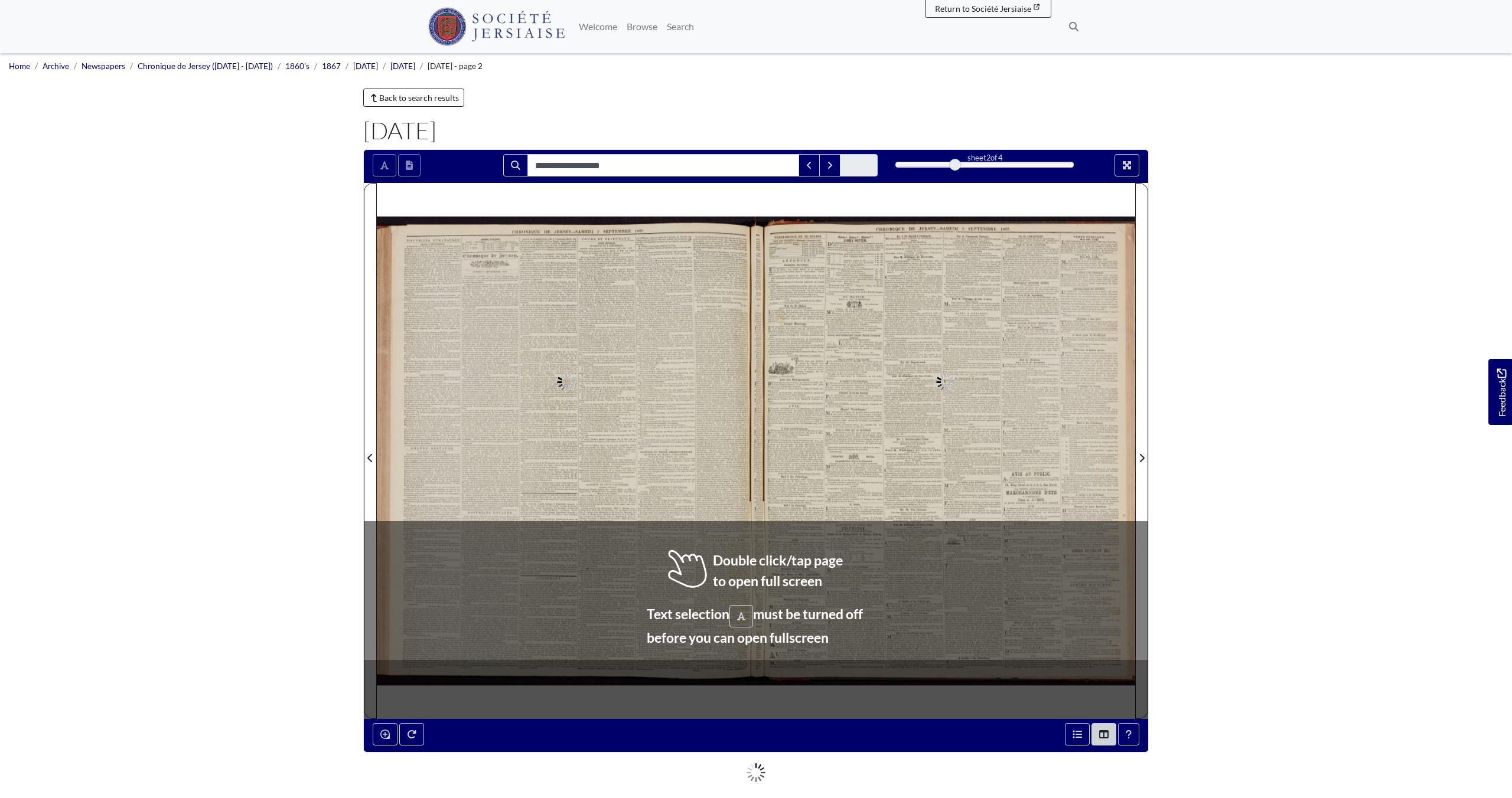
type input "**********"
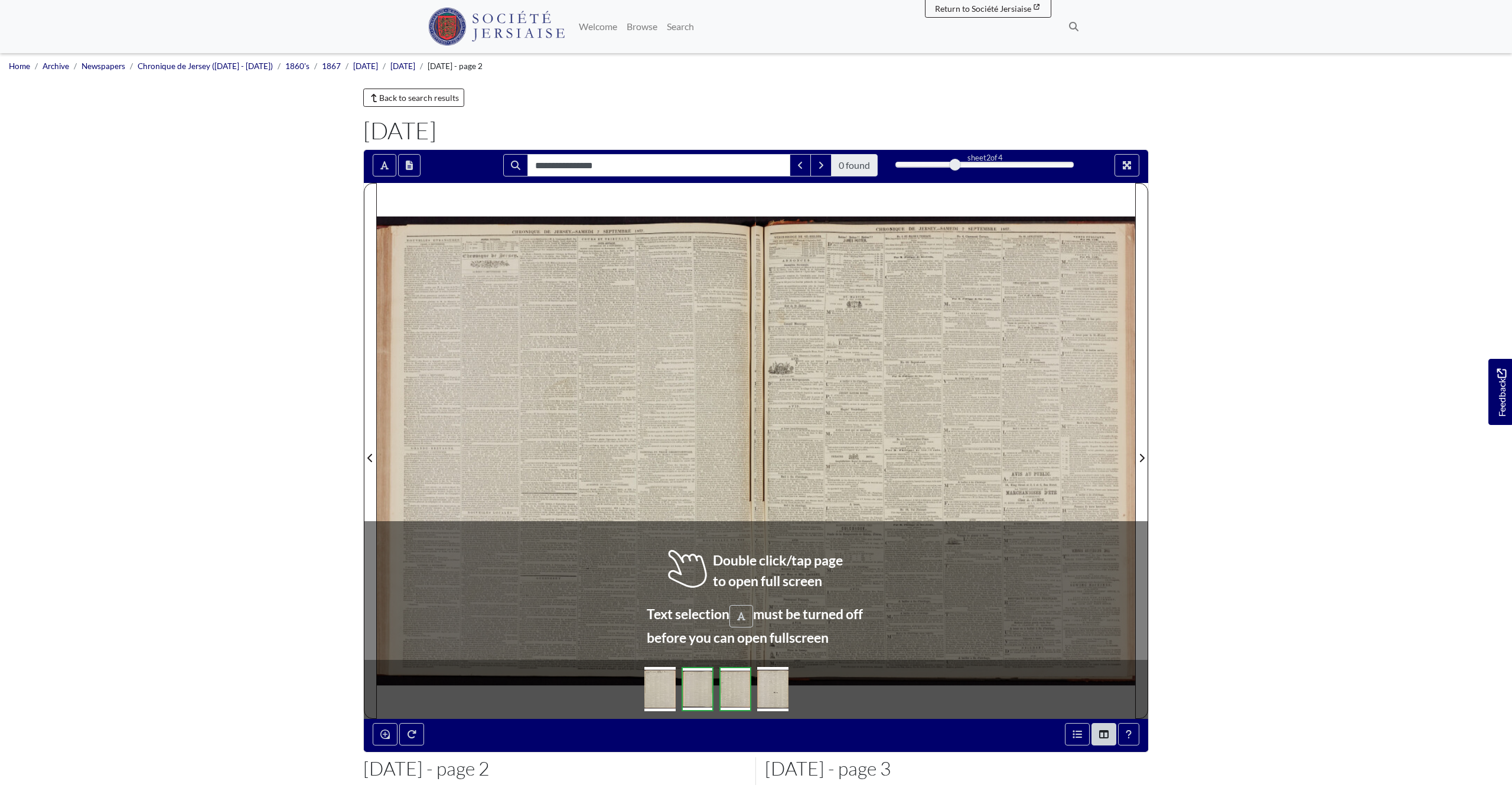
click at [559, 441] on div at bounding box center [566, 451] width 379 height 536
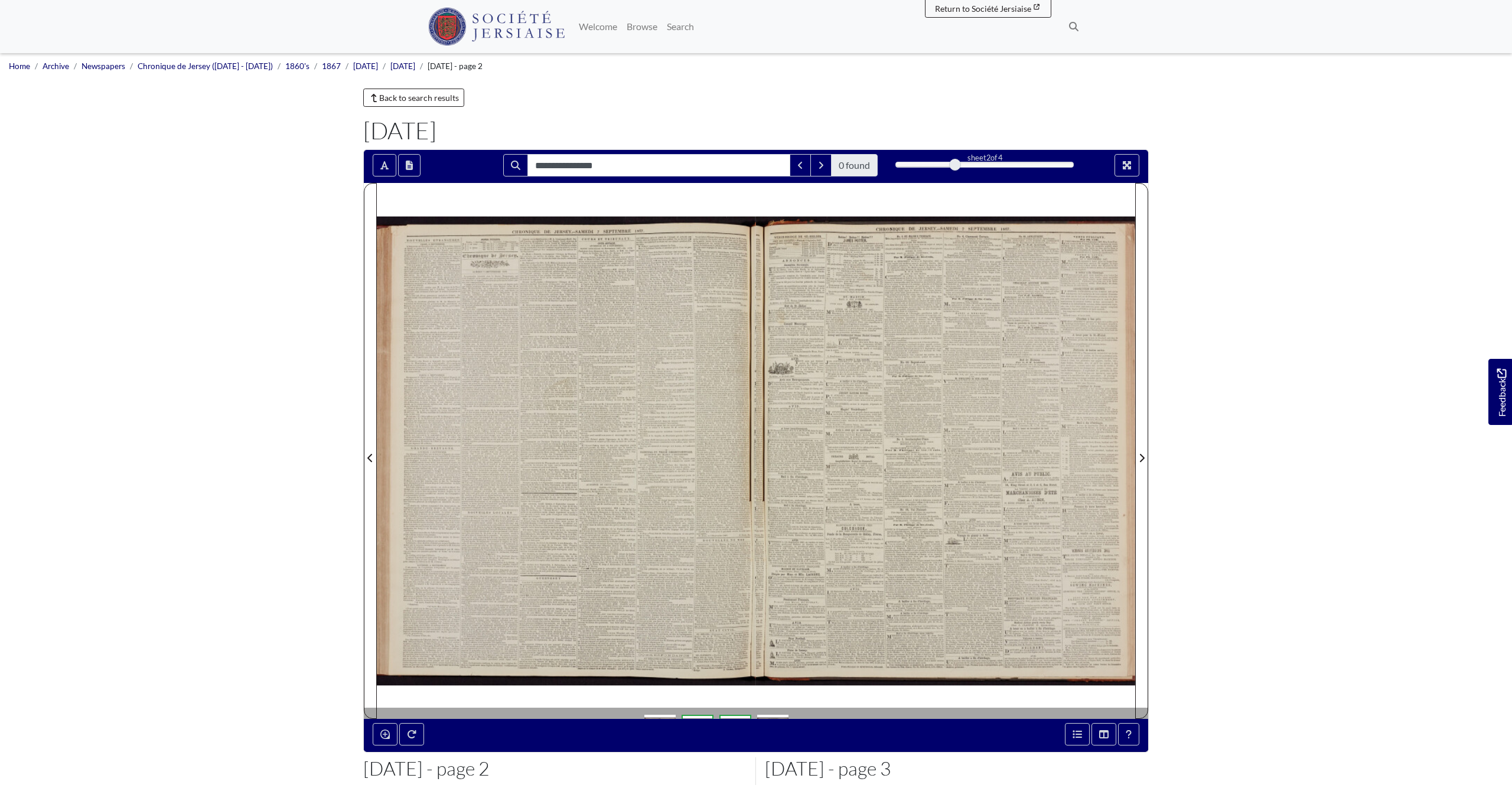
click at [559, 441] on div at bounding box center [566, 451] width 379 height 536
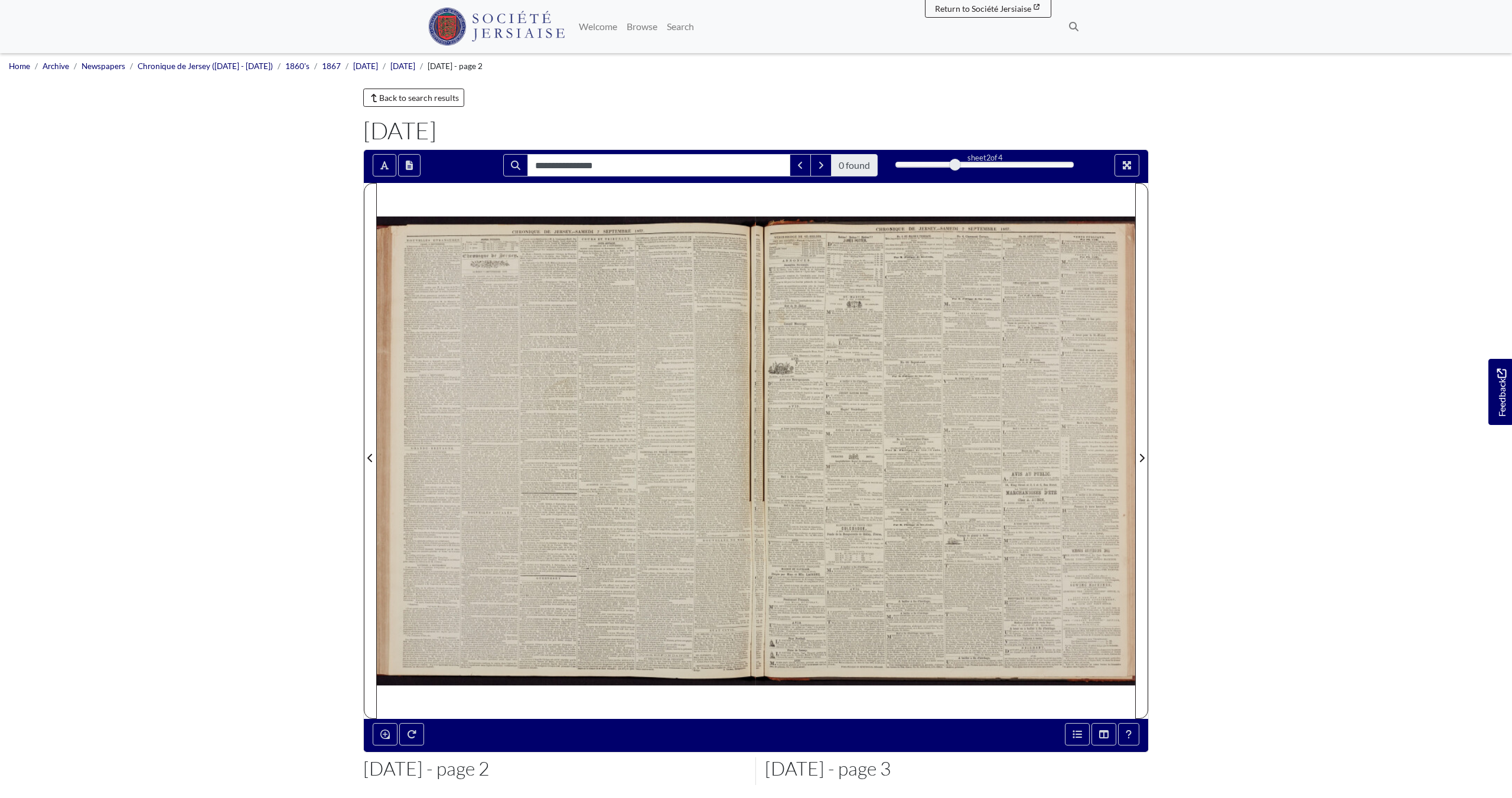
click at [484, 393] on div at bounding box center [566, 451] width 379 height 536
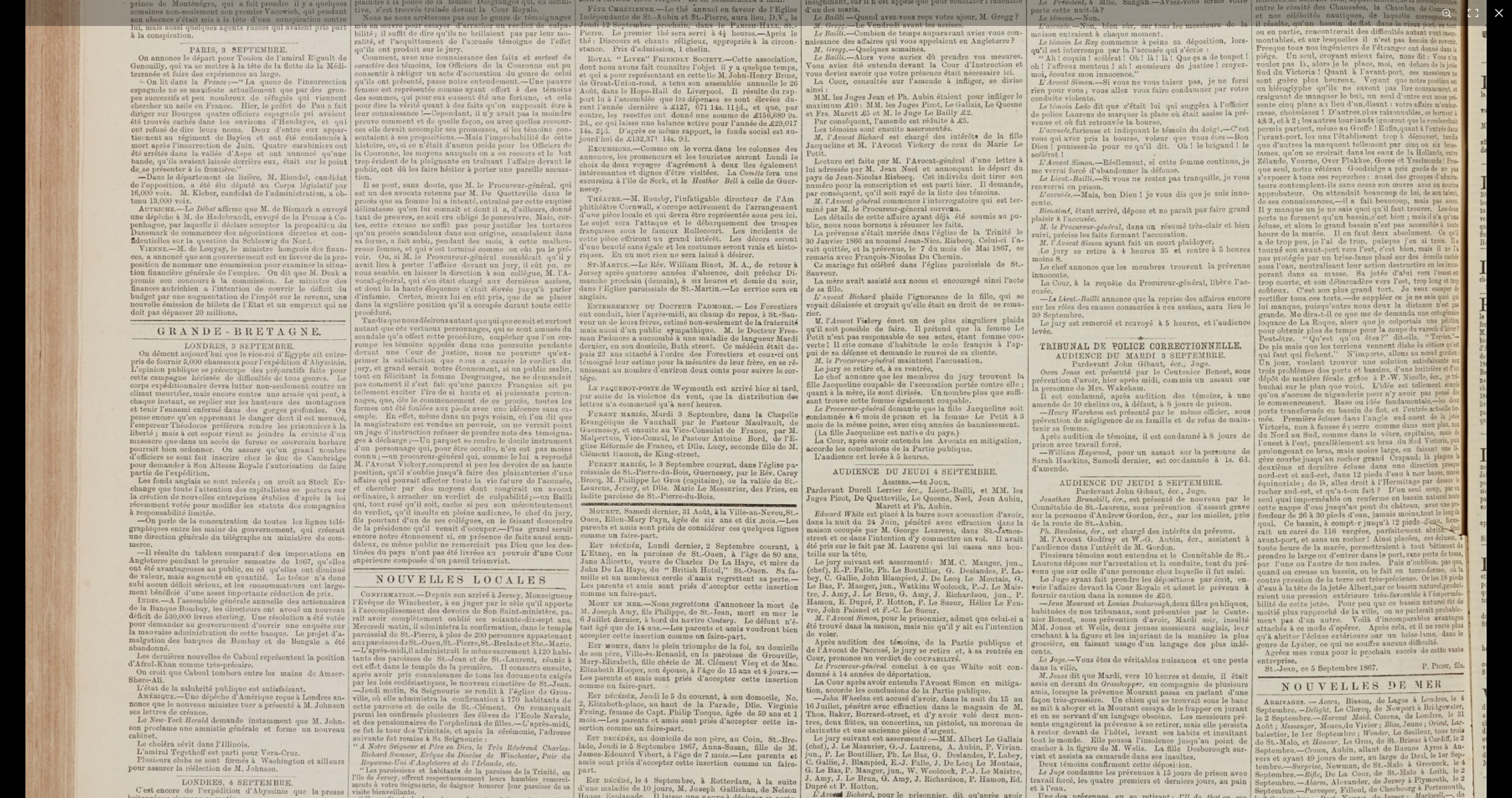
click at [484, 393] on img at bounding box center [756, 341] width 1461 height 2067
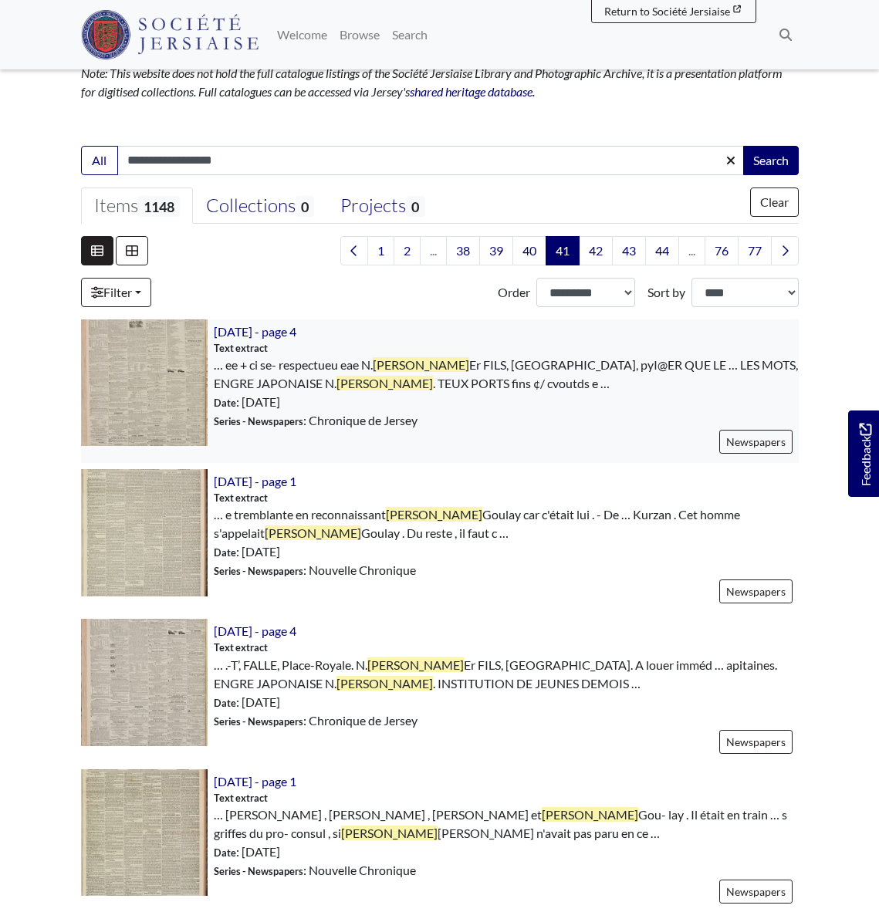
scroll to position [271, 0]
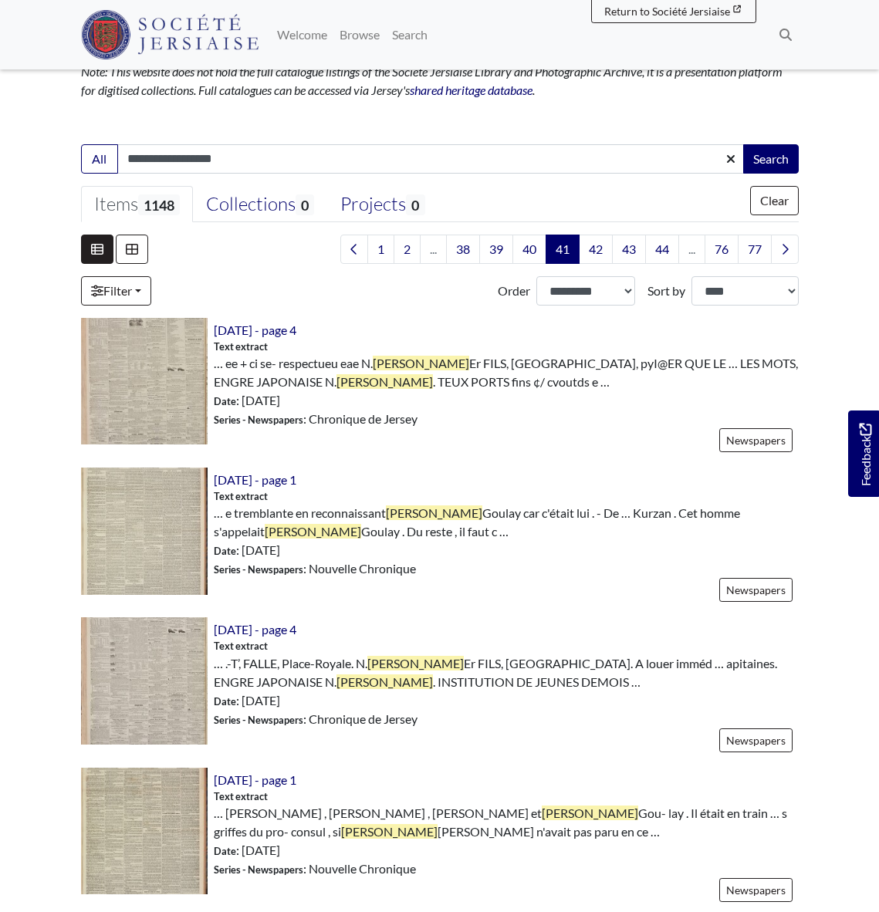
click at [274, 159] on input "**********" at bounding box center [430, 158] width 627 height 29
type input "**********"
click at [743, 144] on button "Search" at bounding box center [771, 158] width 56 height 29
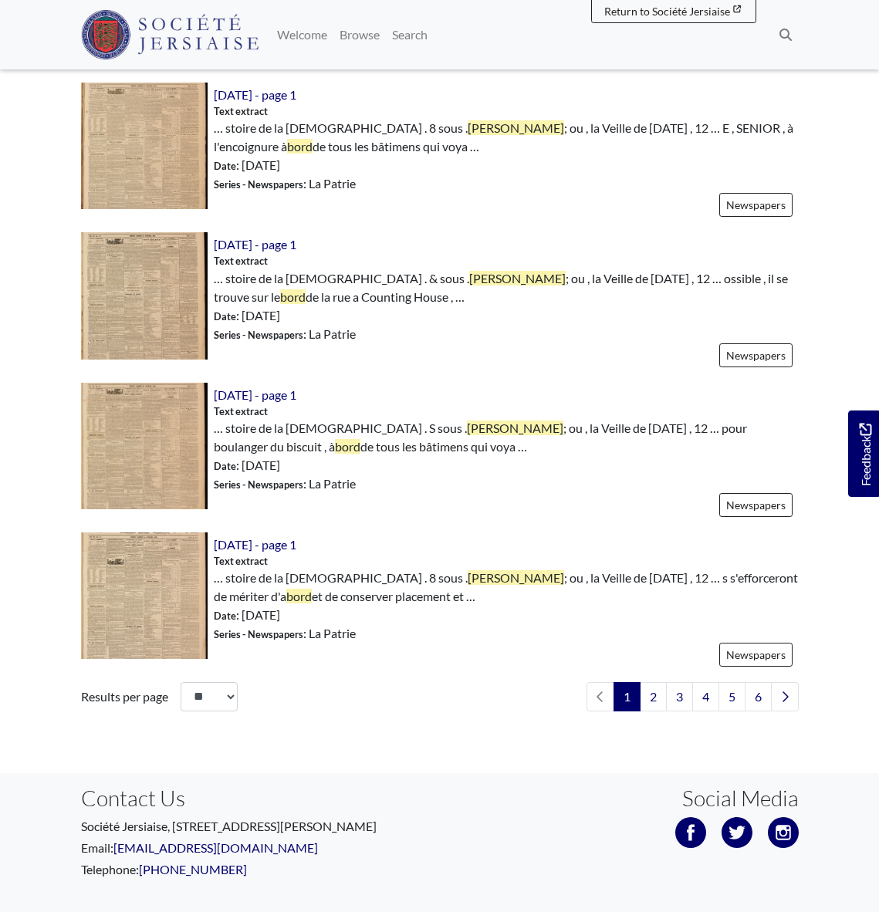
scroll to position [2224, 0]
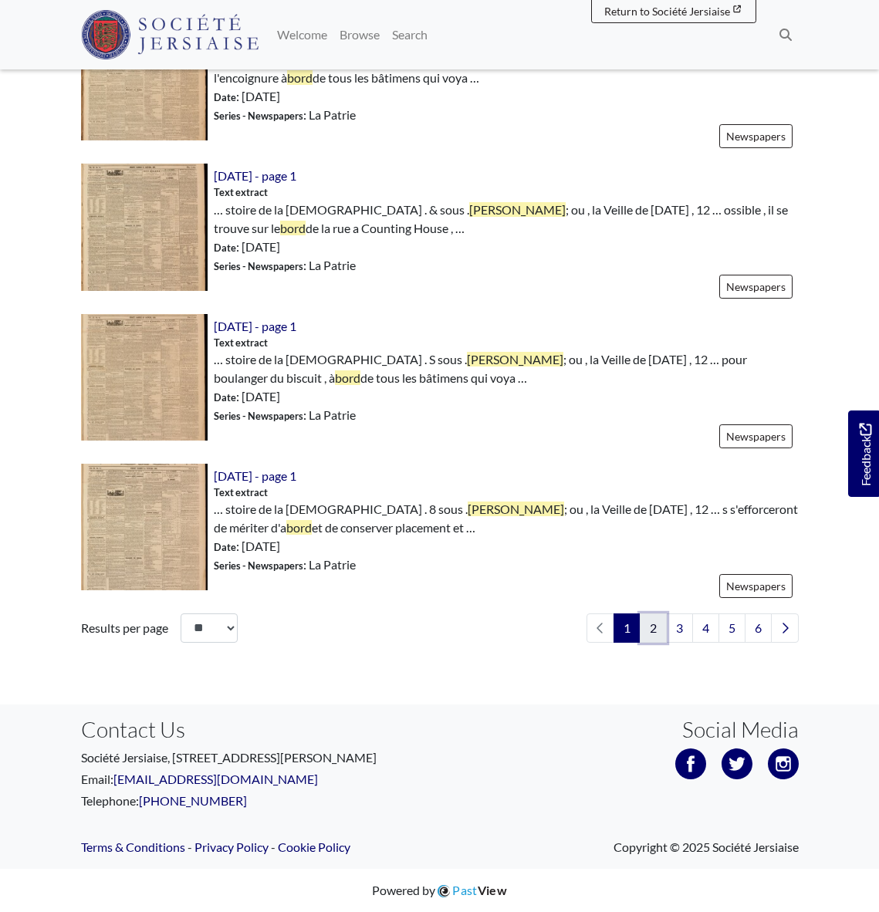
click at [652, 630] on link "2" at bounding box center [653, 627] width 27 height 29
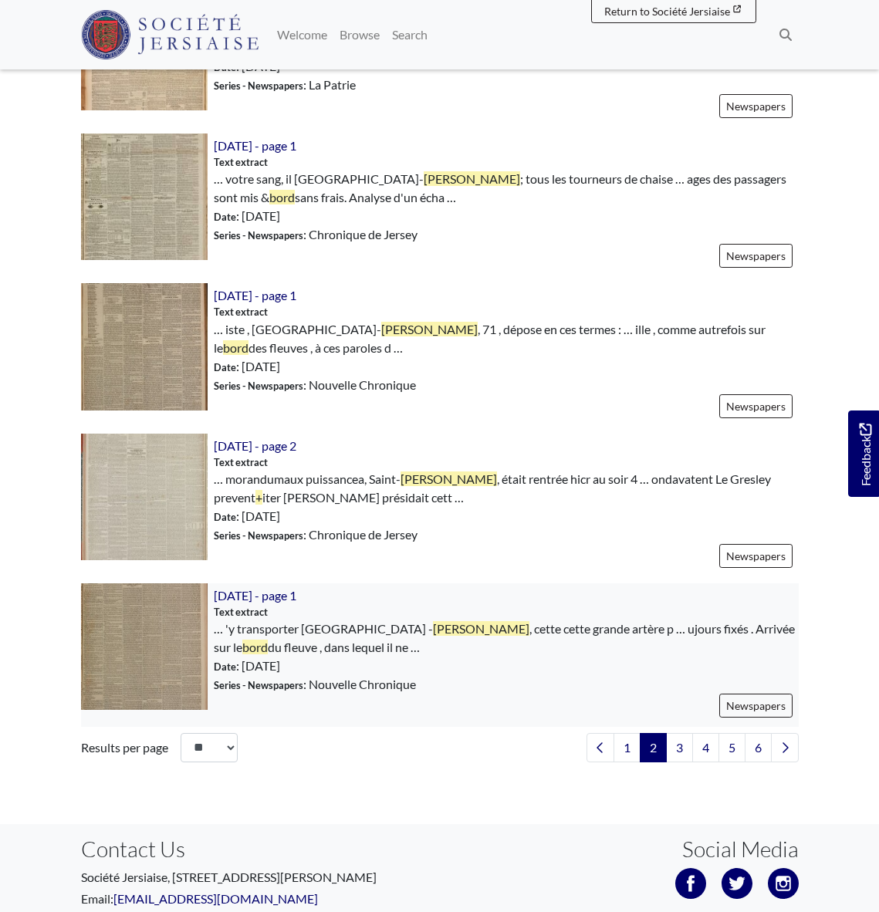
scroll to position [2108, 0]
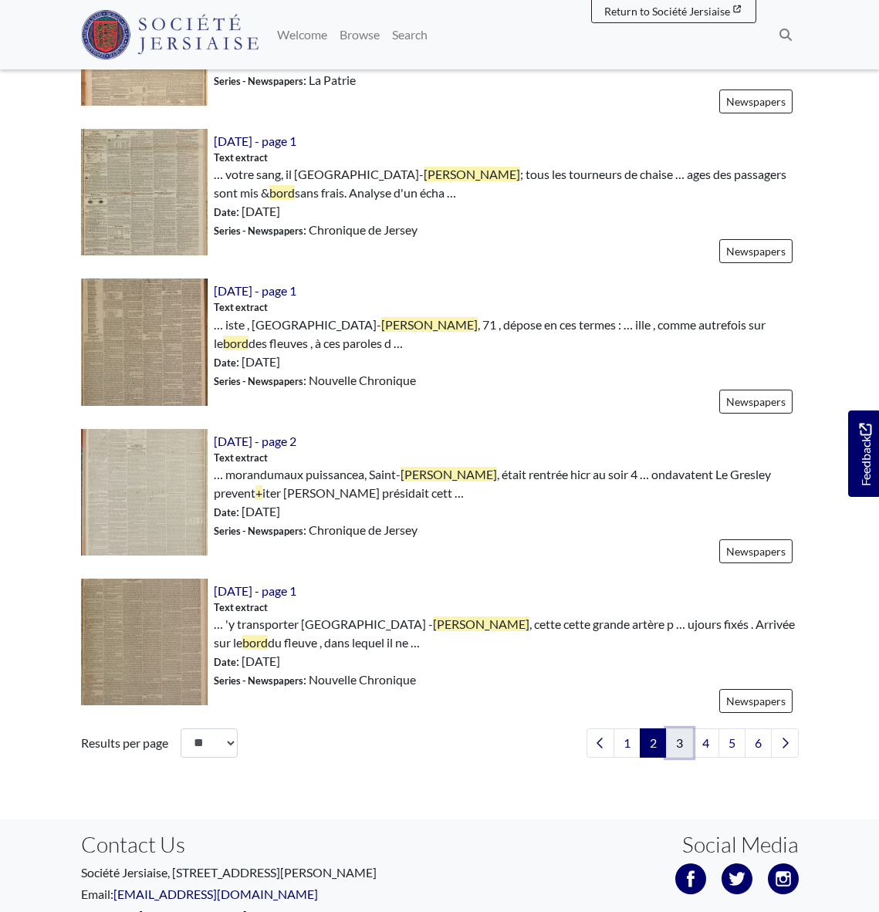
click at [675, 743] on link "3" at bounding box center [679, 742] width 27 height 29
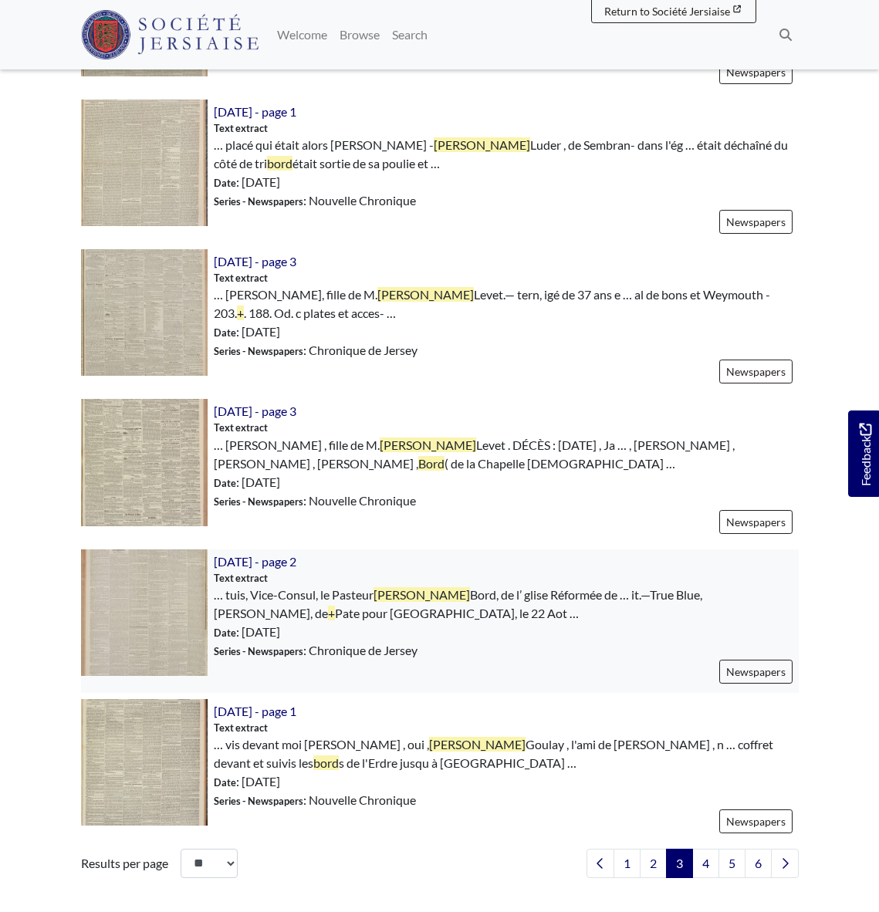
scroll to position [2010, 0]
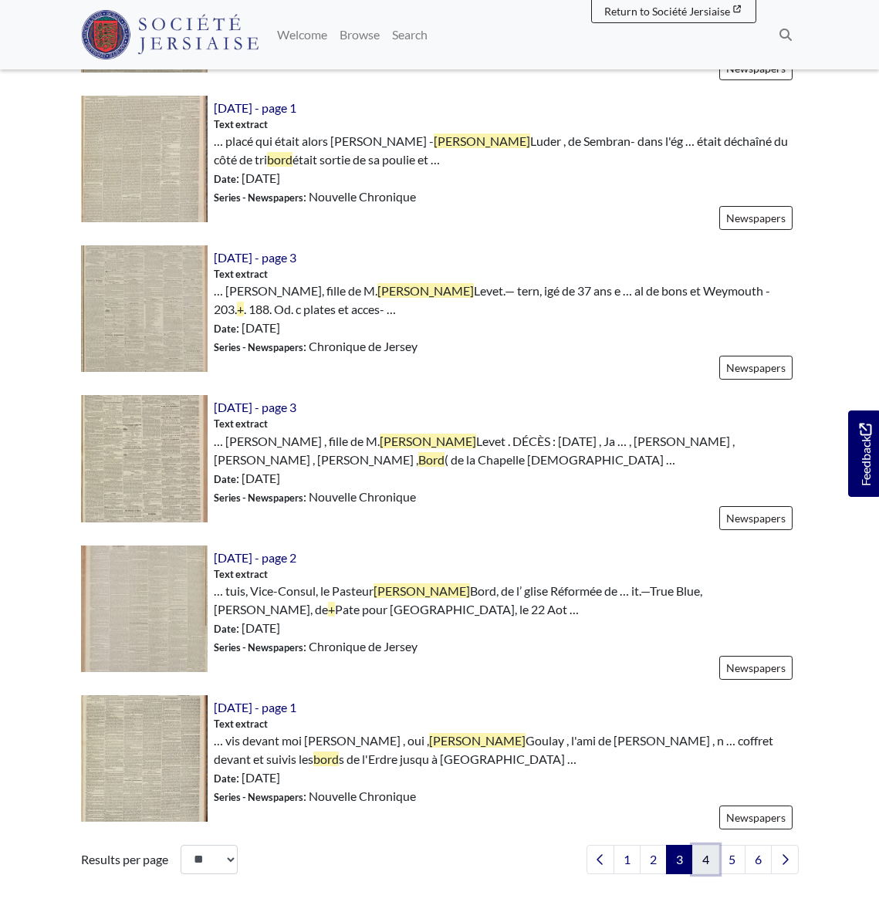
click at [704, 845] on link "4" at bounding box center [705, 859] width 27 height 29
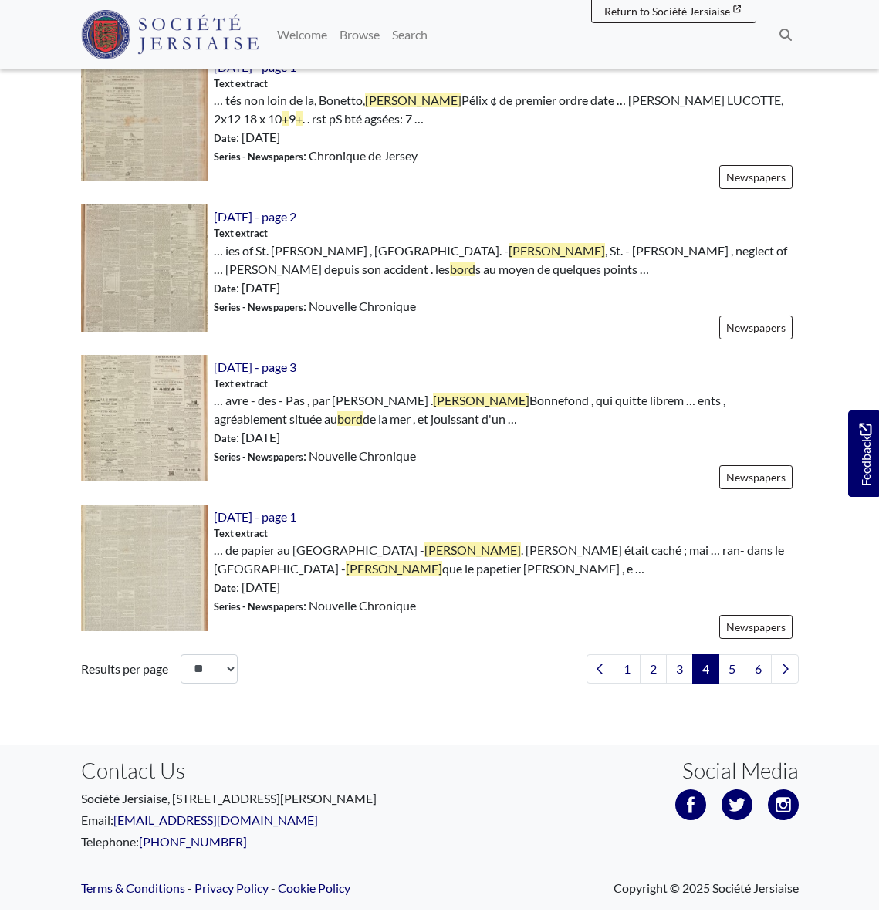
scroll to position [2224, 0]
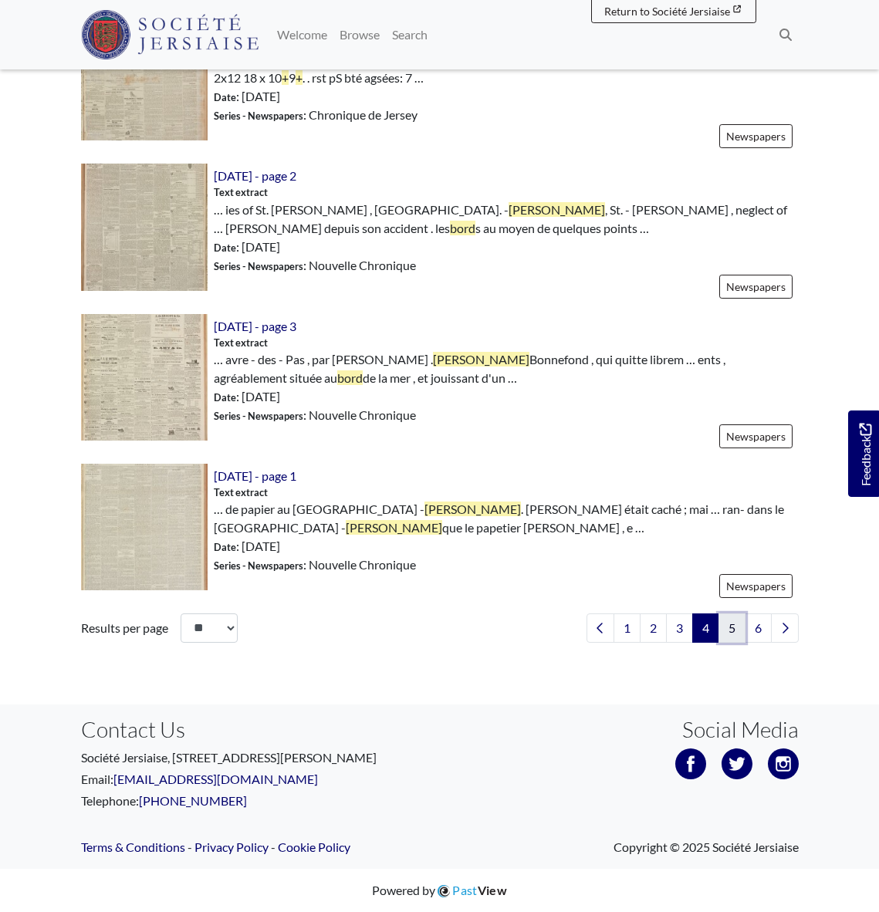
click at [731, 627] on link "5" at bounding box center [731, 627] width 27 height 29
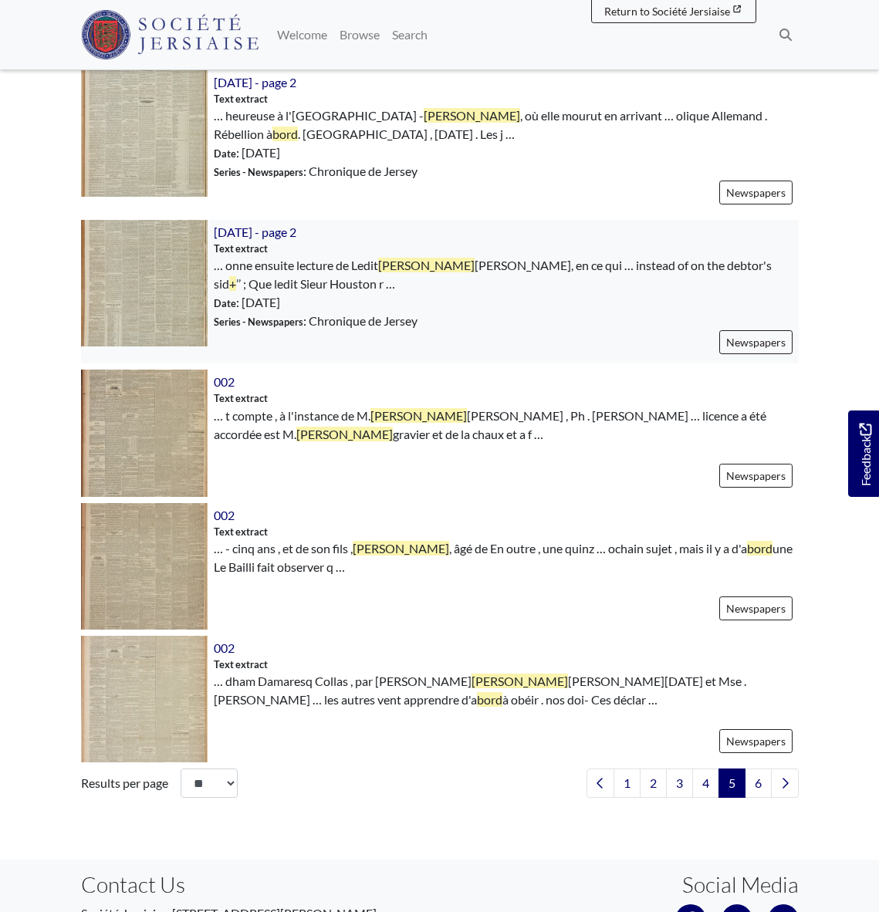
scroll to position [2038, 0]
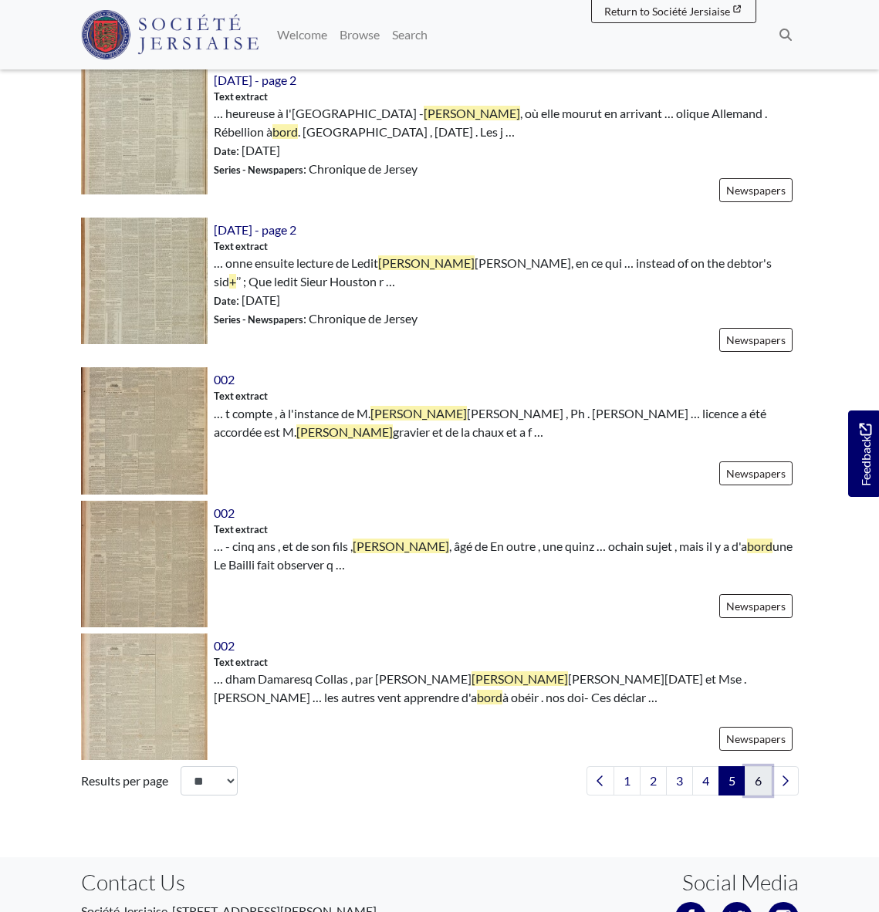
click at [760, 769] on link "6" at bounding box center [758, 780] width 27 height 29
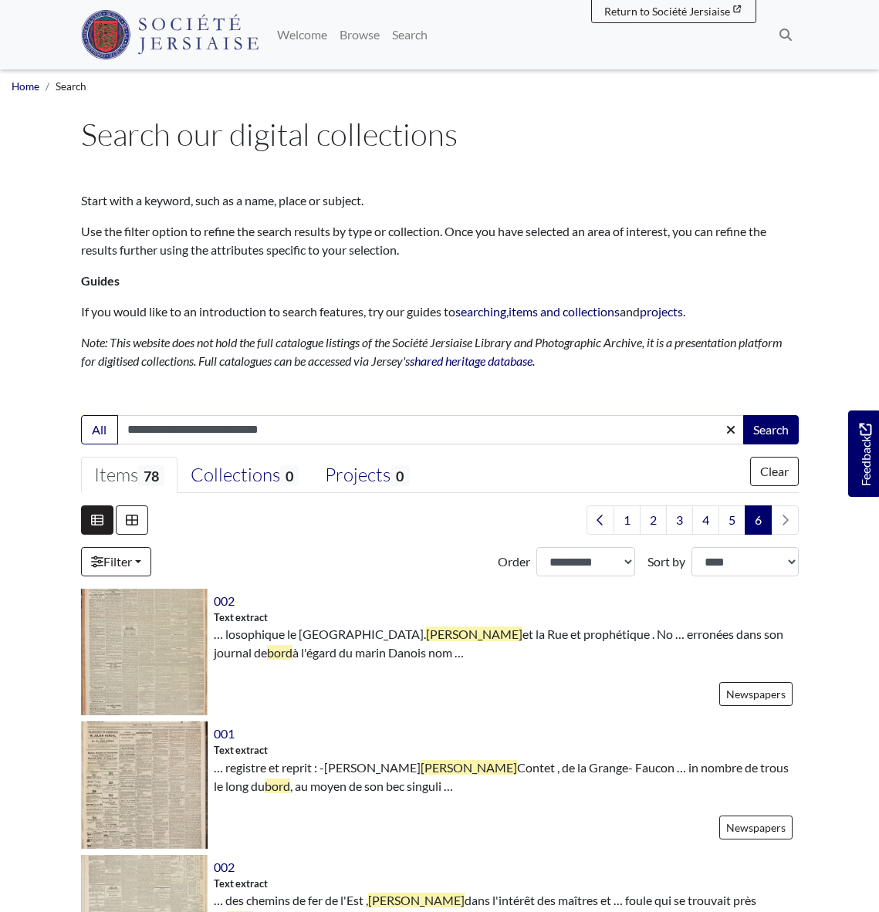
drag, startPoint x: 281, startPoint y: 429, endPoint x: 243, endPoint y: 428, distance: 37.8
click at [243, 428] on input "**********" at bounding box center [430, 429] width 627 height 29
type input "**********"
click at [743, 415] on button "Search" at bounding box center [771, 429] width 56 height 29
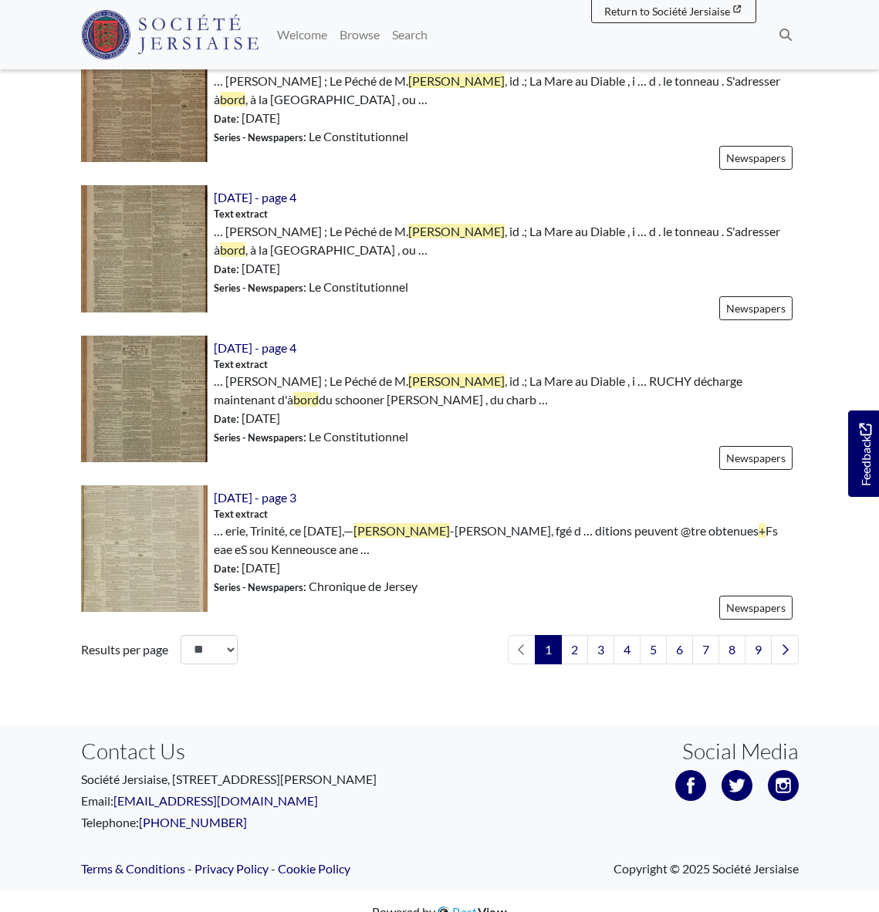
scroll to position [2224, 0]
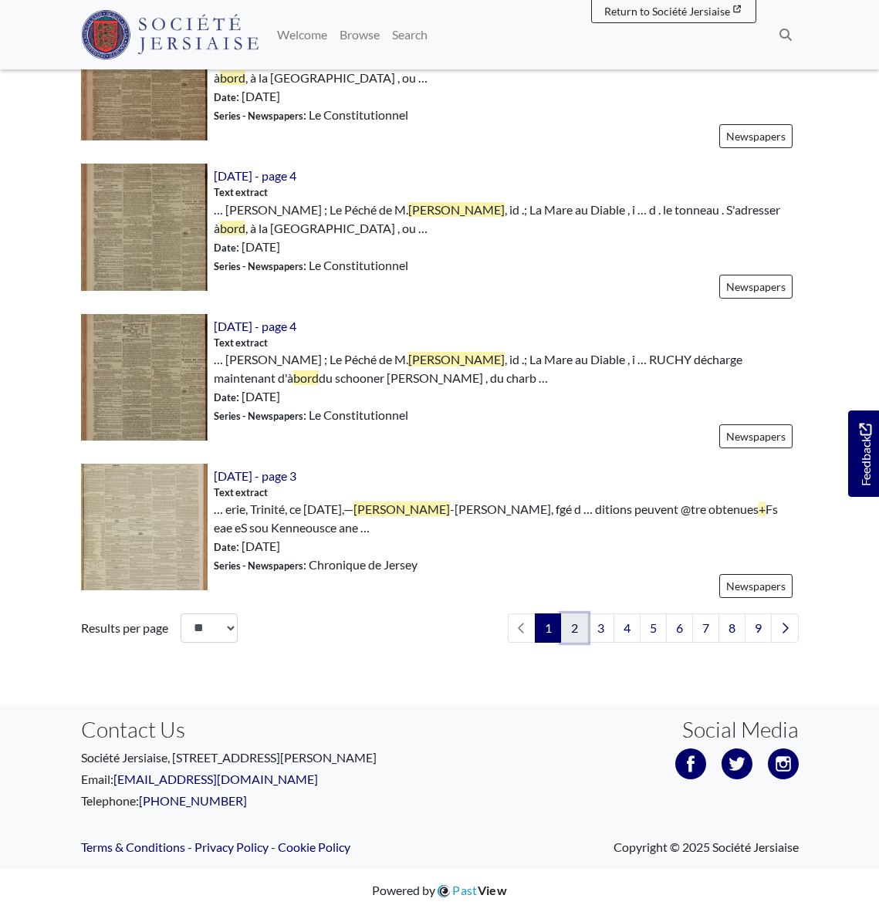
click at [572, 627] on link "2" at bounding box center [574, 627] width 27 height 29
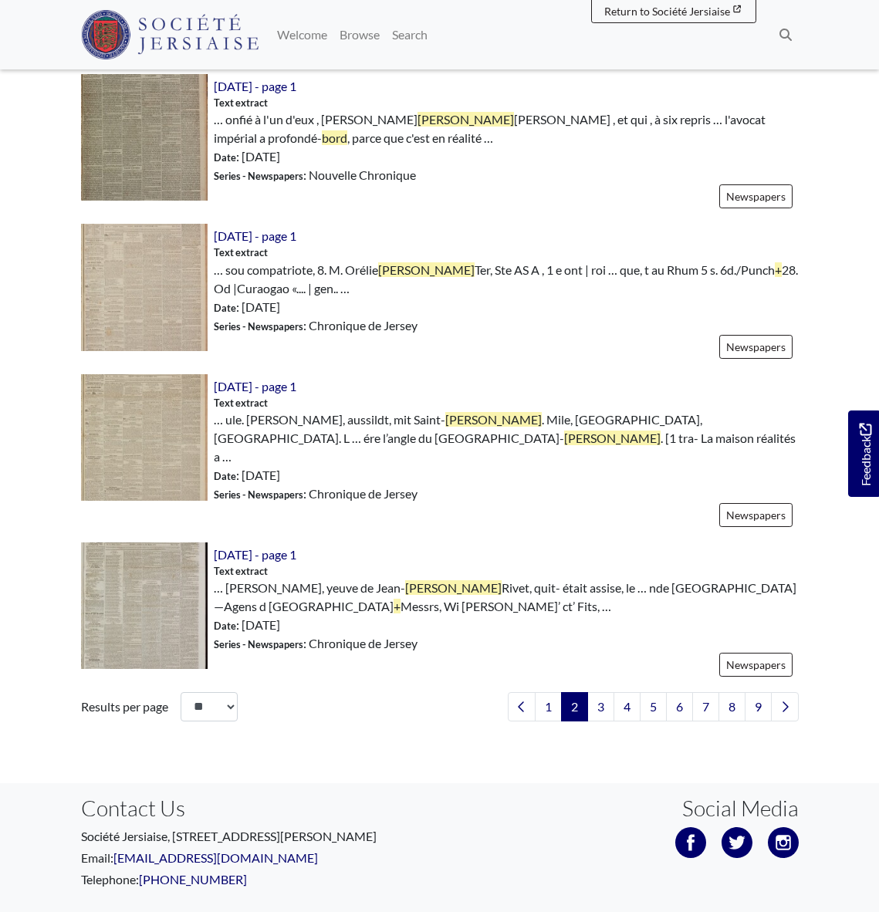
scroll to position [2163, 0]
click at [599, 691] on link "3" at bounding box center [600, 705] width 27 height 29
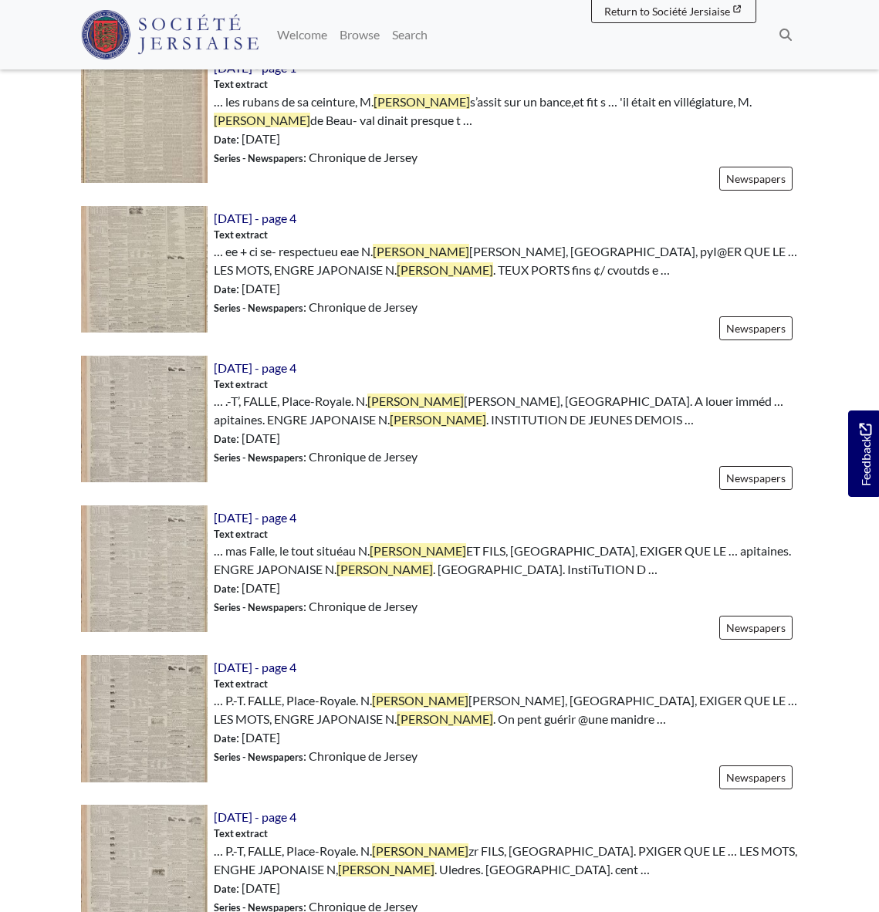
scroll to position [831, 0]
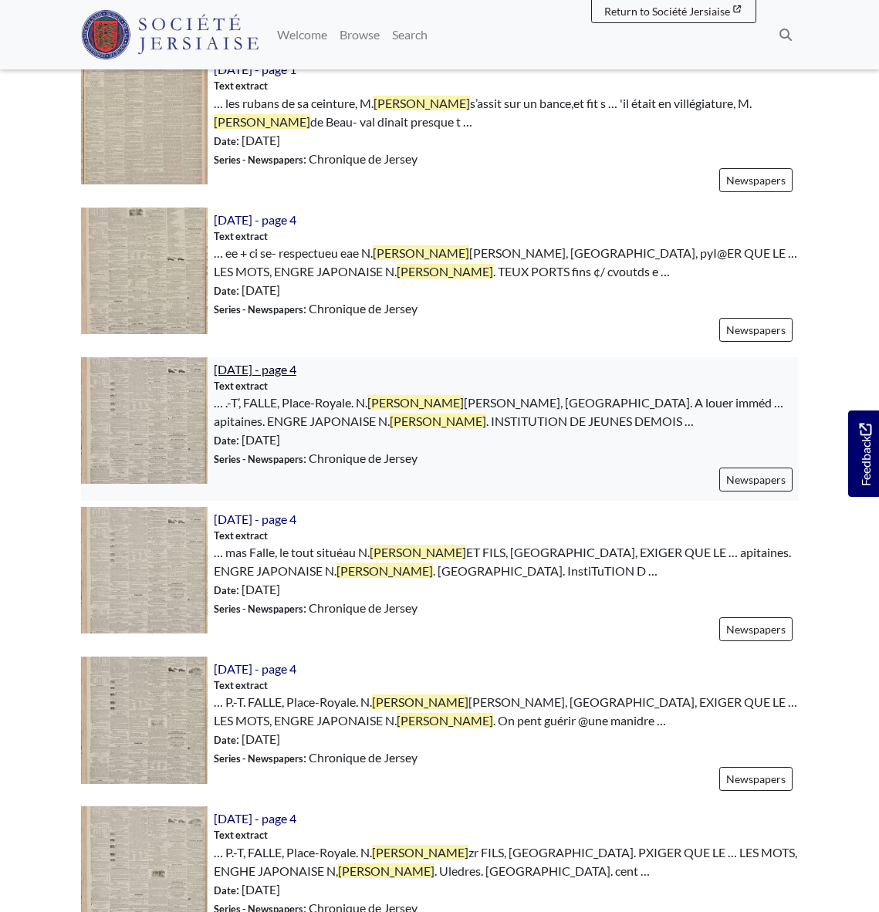
click at [296, 373] on span "[DATE] - page 4" at bounding box center [255, 369] width 83 height 15
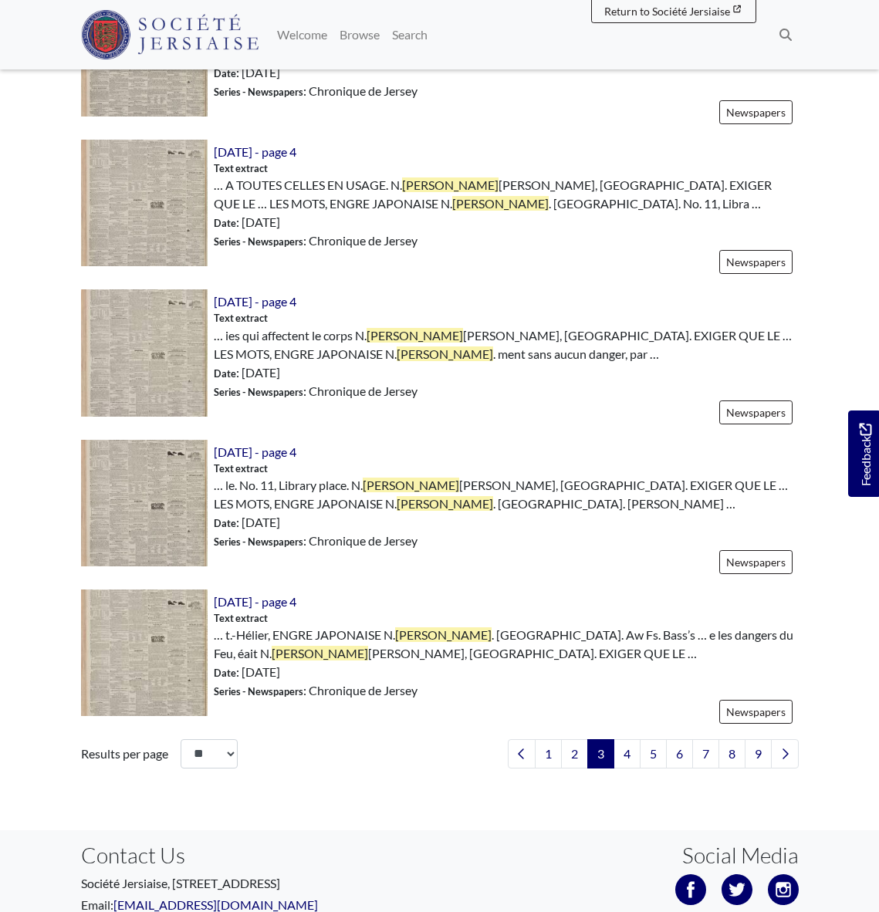
scroll to position [2102, 0]
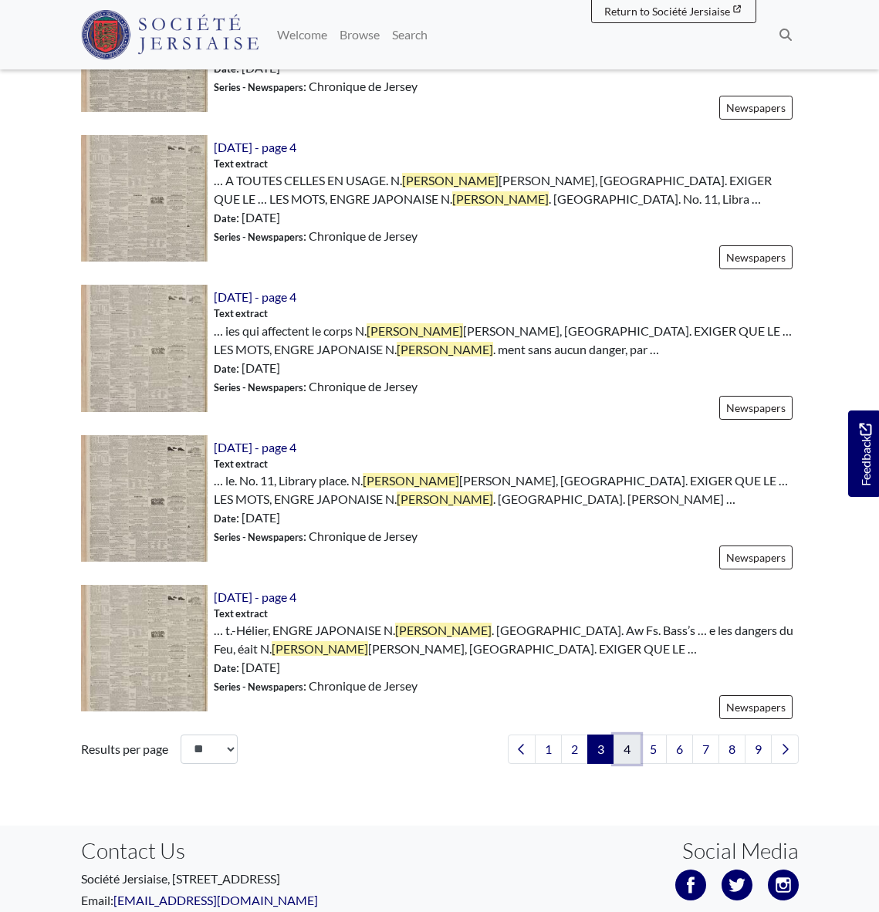
click at [627, 754] on link "4" at bounding box center [626, 749] width 27 height 29
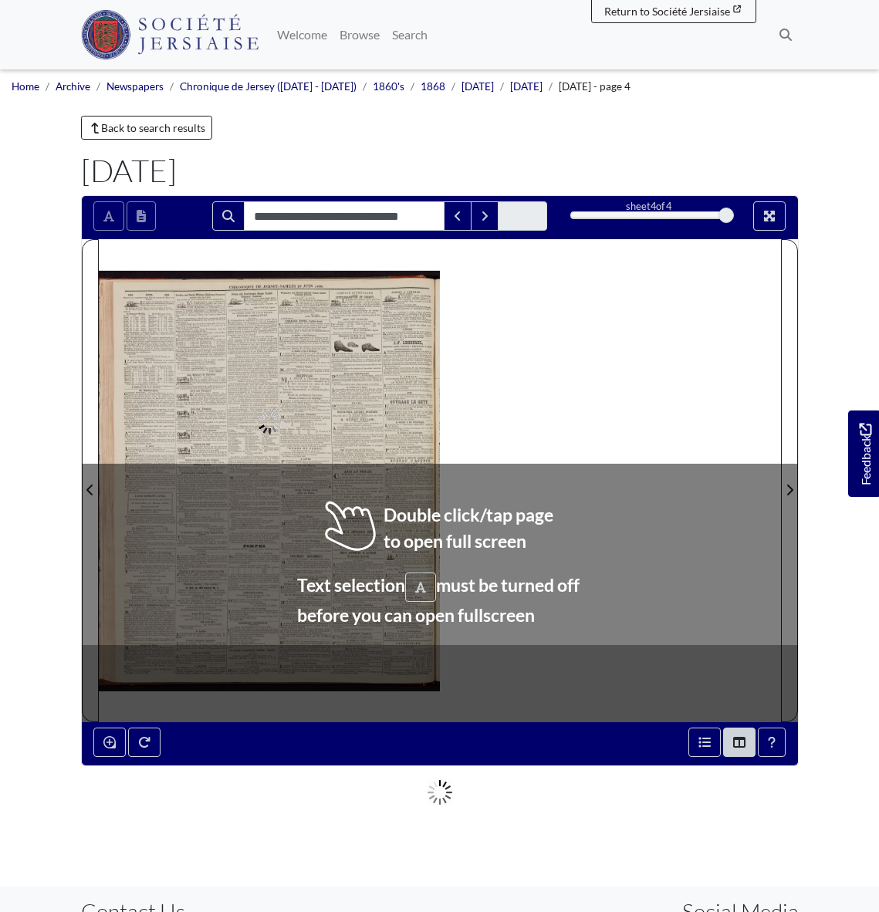
type input "**********"
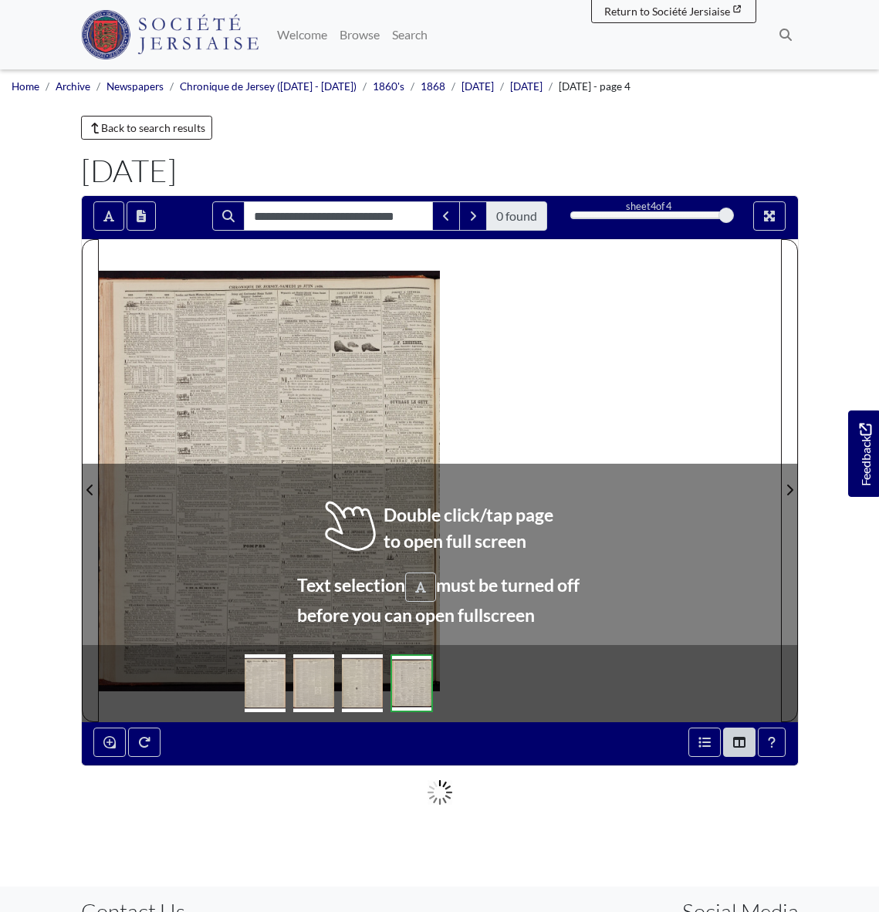
click at [302, 381] on div at bounding box center [269, 480] width 341 height 482
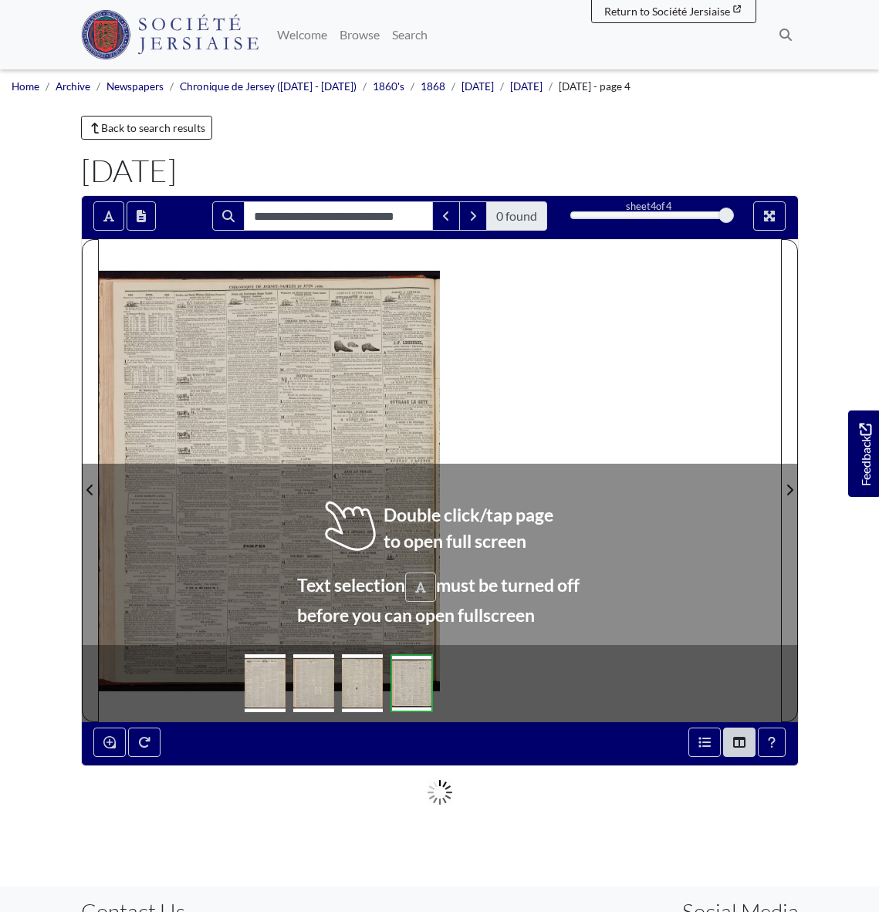
click at [302, 381] on div at bounding box center [269, 480] width 341 height 482
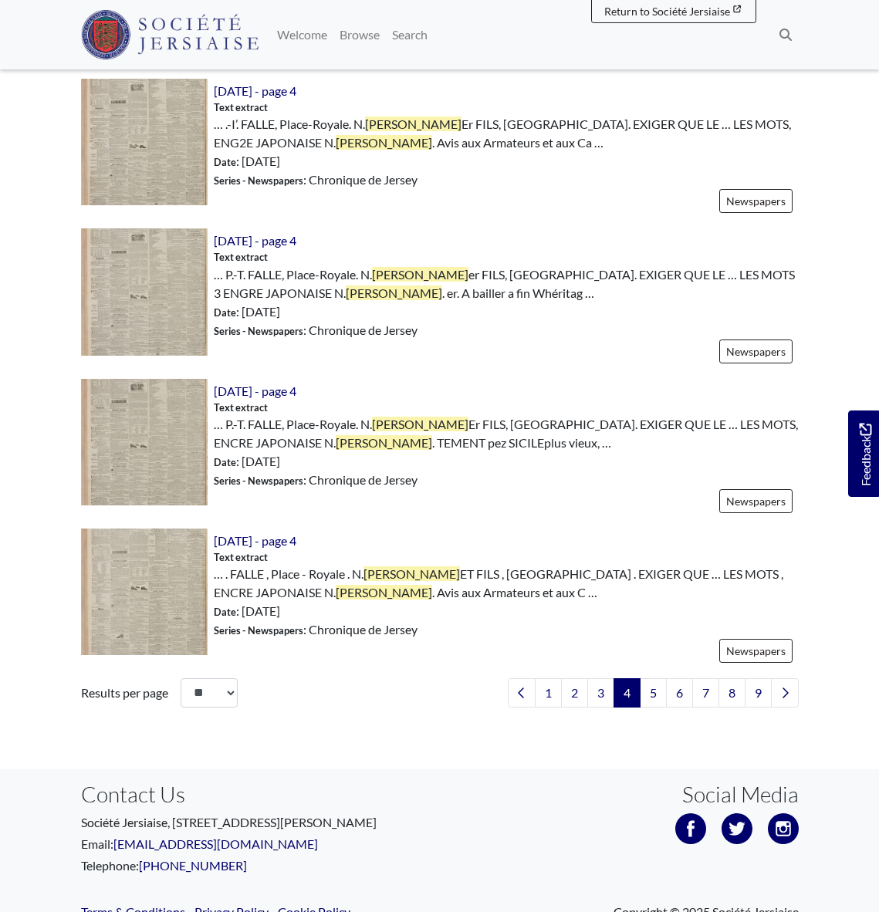
scroll to position [2224, 0]
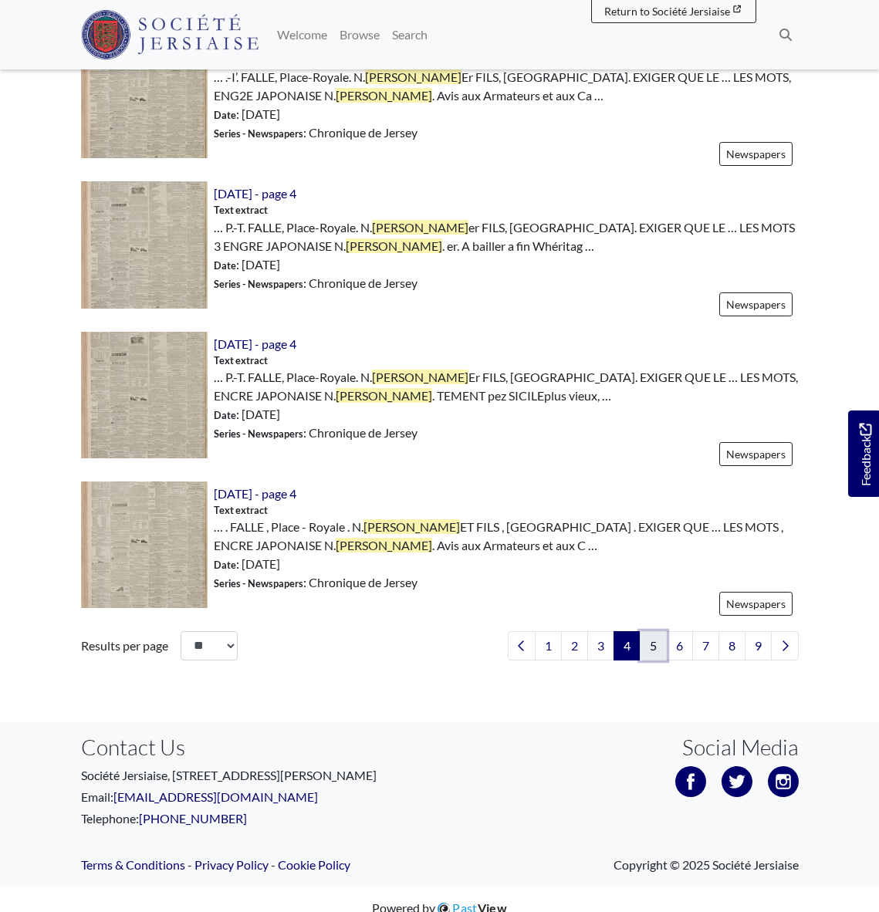
click at [651, 632] on link "5" at bounding box center [653, 645] width 27 height 29
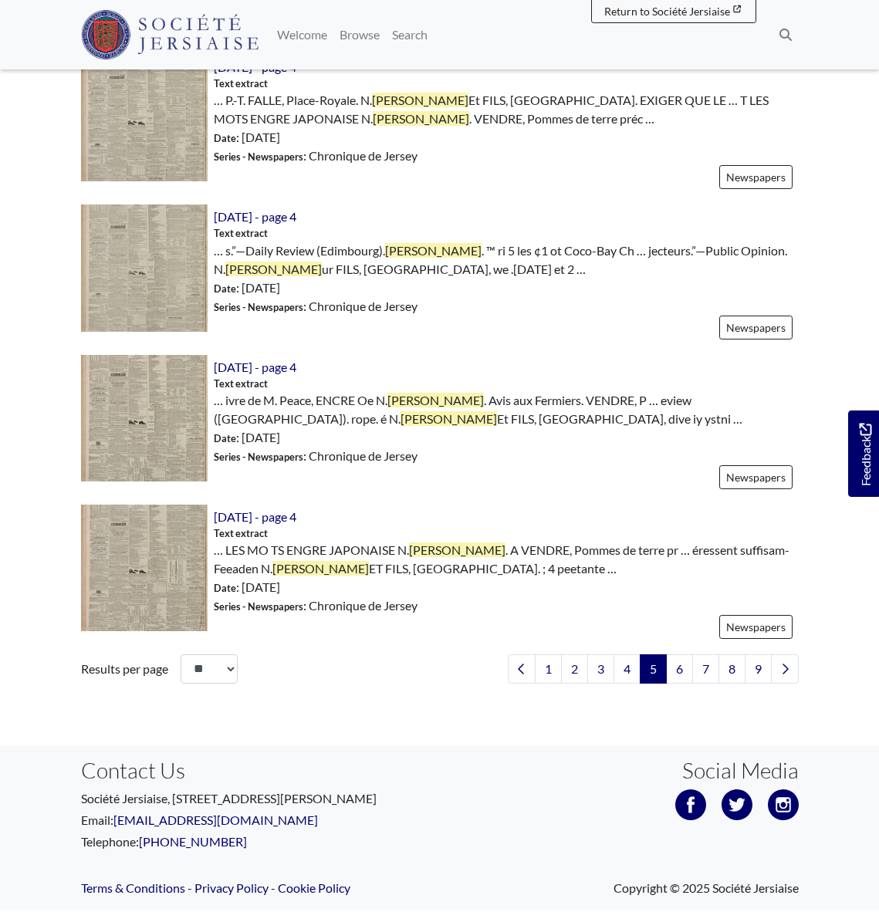
scroll to position [2202, 0]
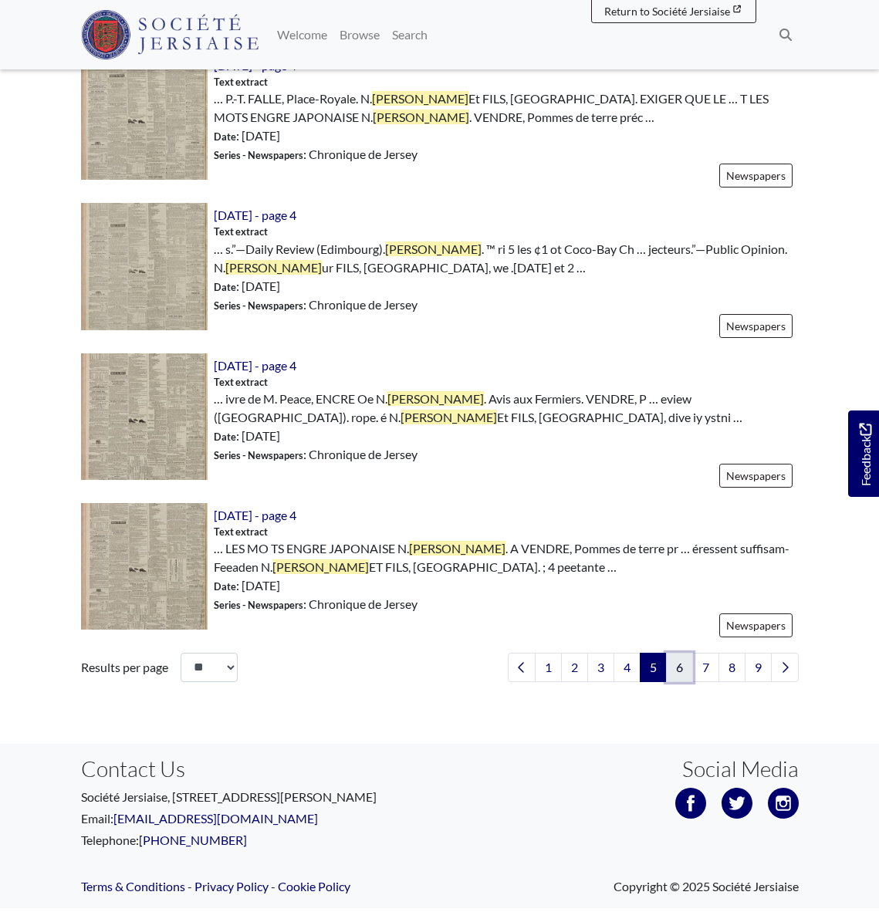
click at [674, 653] on link "6" at bounding box center [679, 667] width 27 height 29
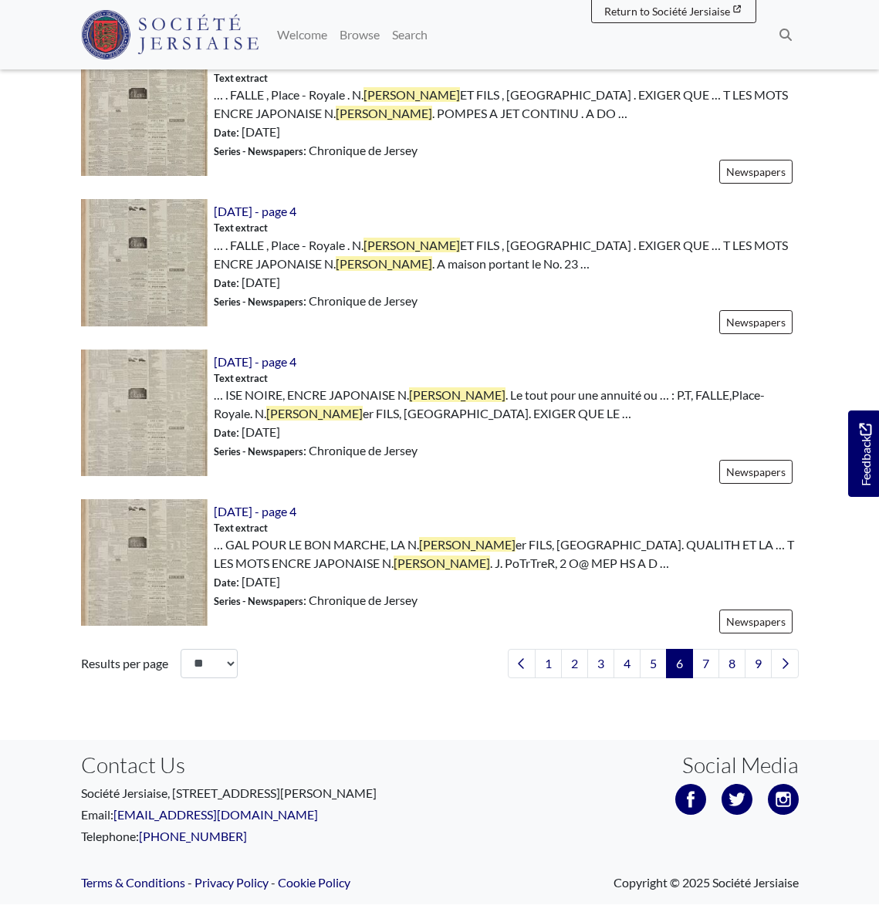
scroll to position [2224, 0]
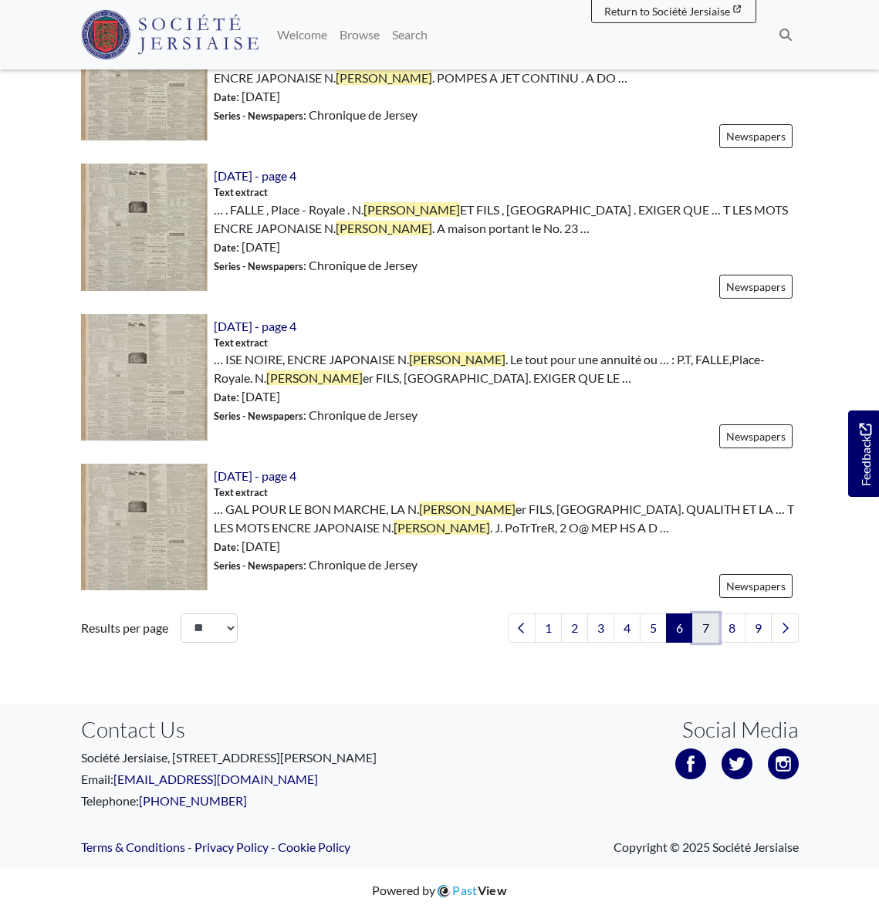
click at [698, 624] on link "7" at bounding box center [705, 627] width 27 height 29
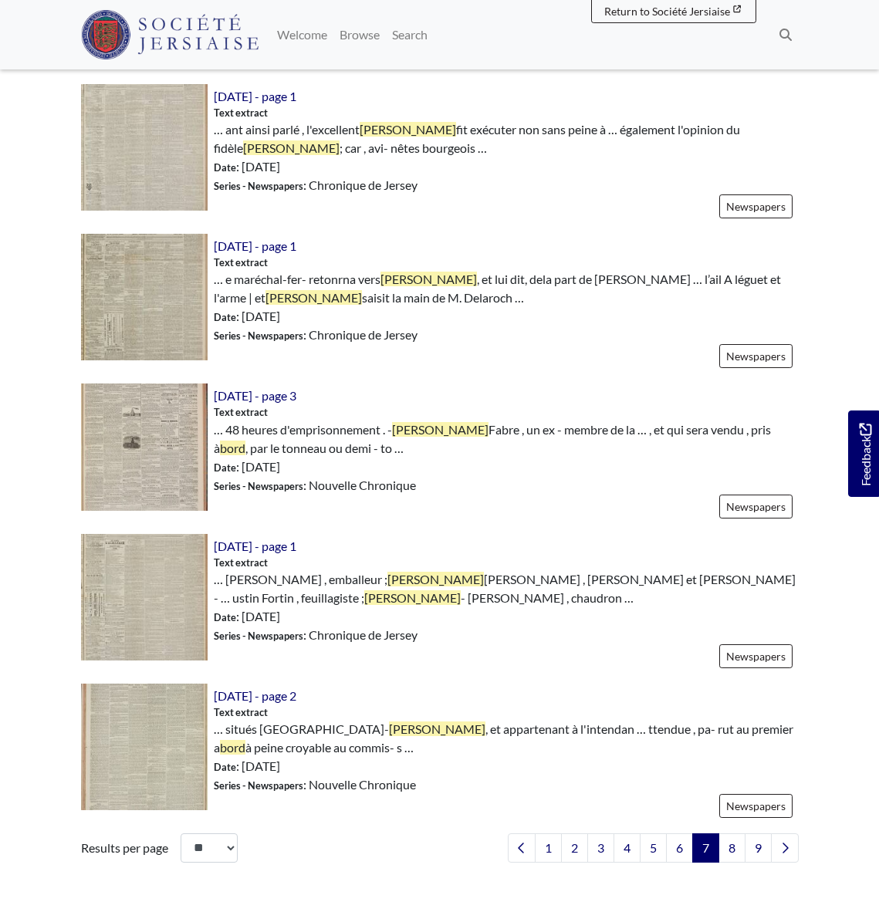
scroll to position [2005, 0]
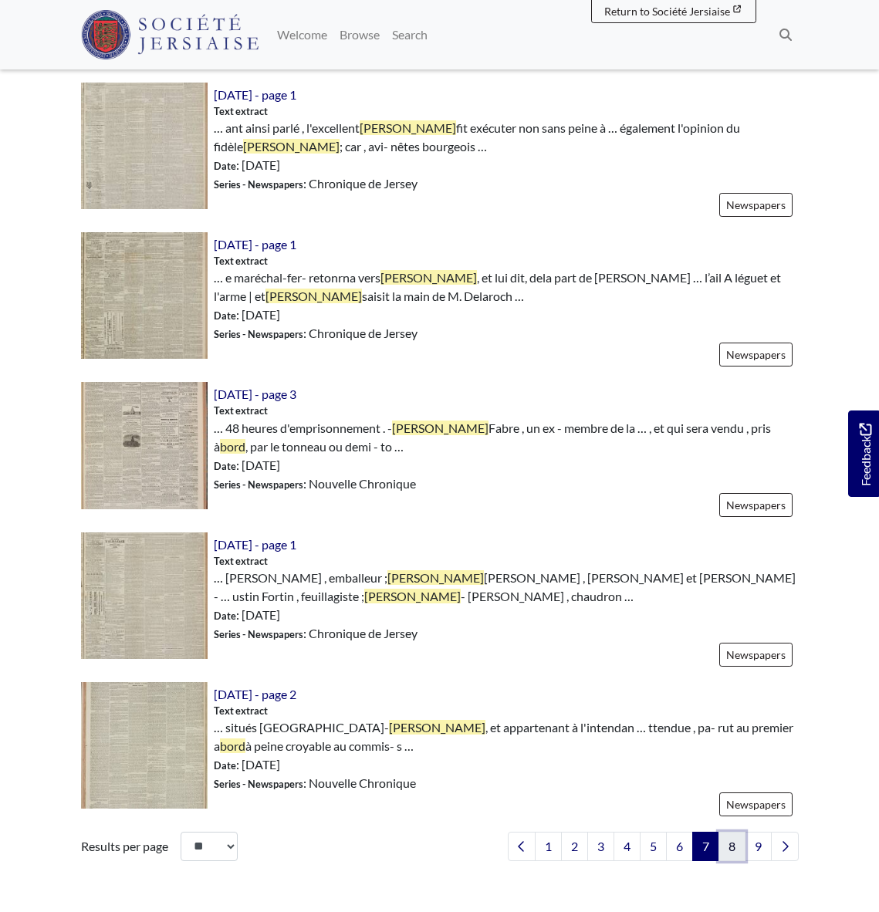
click at [728, 849] on link "8" at bounding box center [731, 846] width 27 height 29
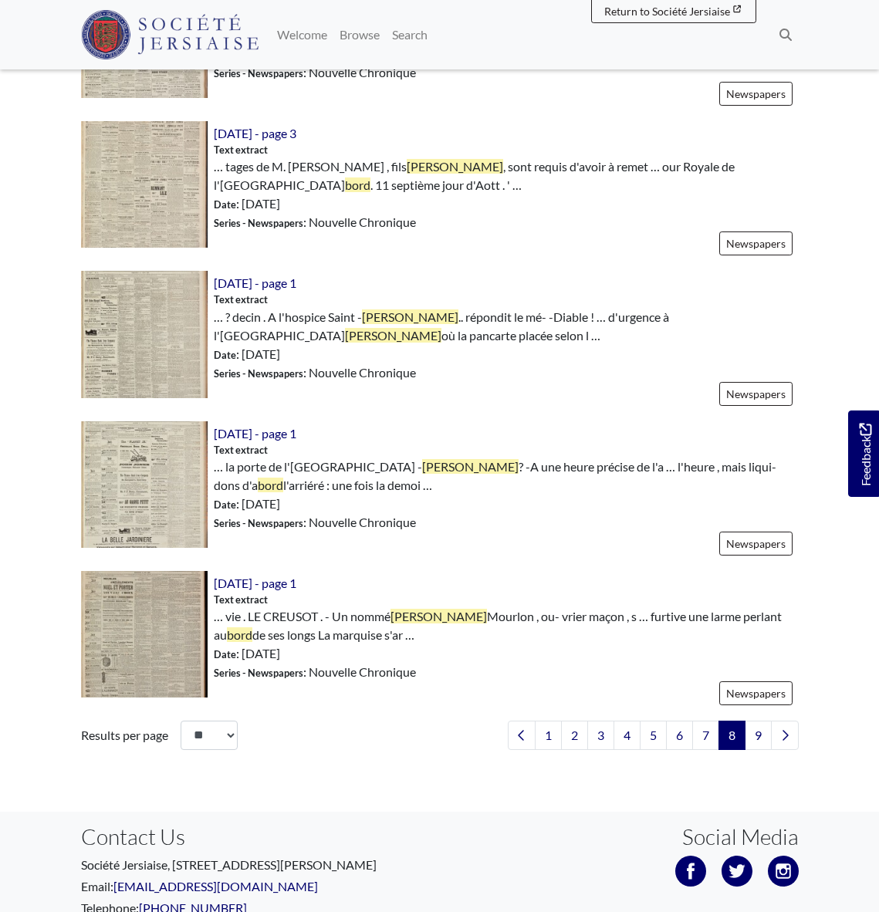
scroll to position [2118, 0]
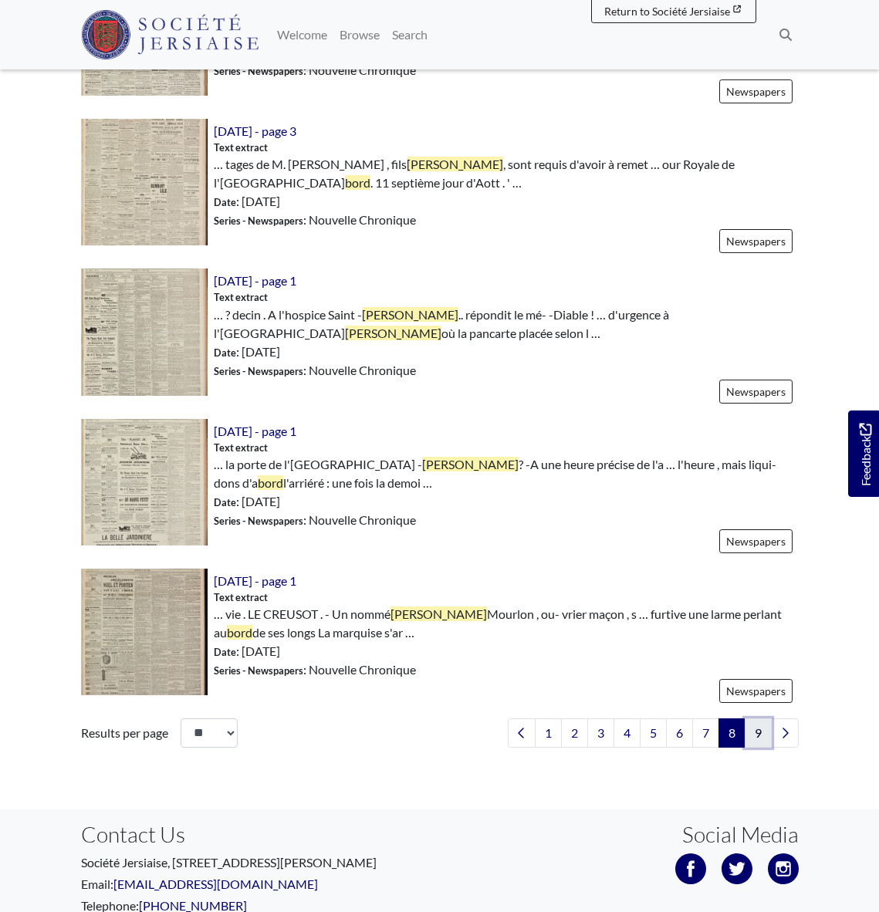
click at [761, 738] on link "9" at bounding box center [758, 732] width 27 height 29
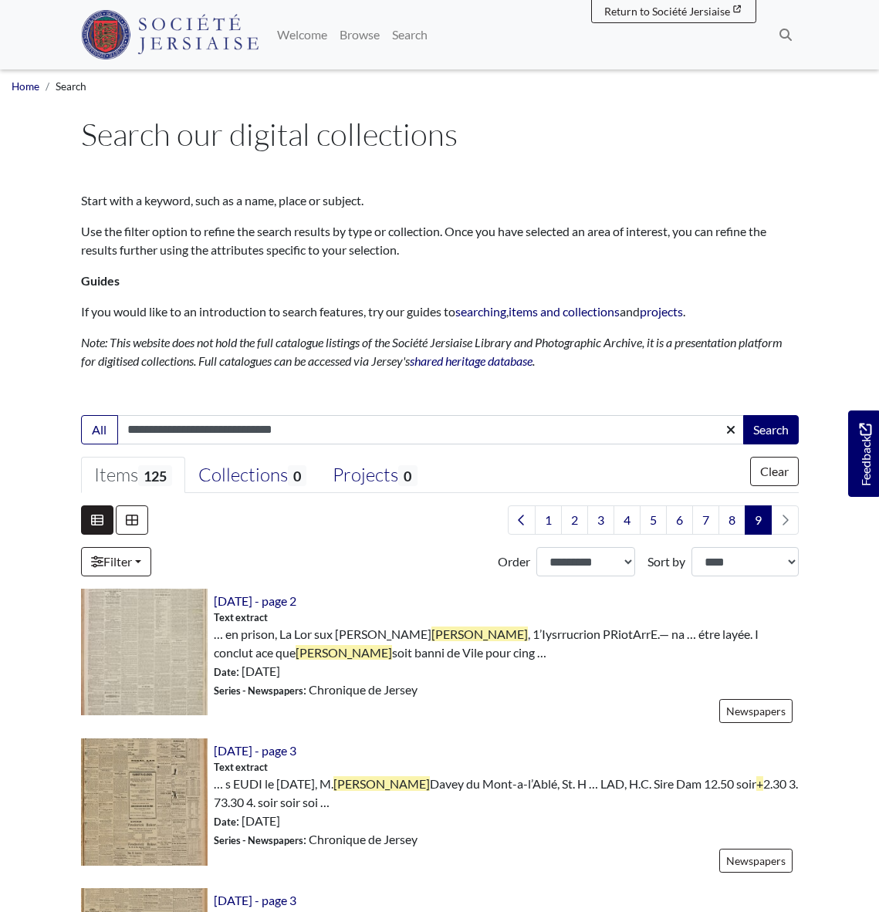
drag, startPoint x: 186, startPoint y: 431, endPoint x: 68, endPoint y: 420, distance: 118.5
click at [69, 420] on div "**********" at bounding box center [439, 429] width 741 height 29
type input "**********"
click at [772, 428] on button "Search" at bounding box center [771, 429] width 56 height 29
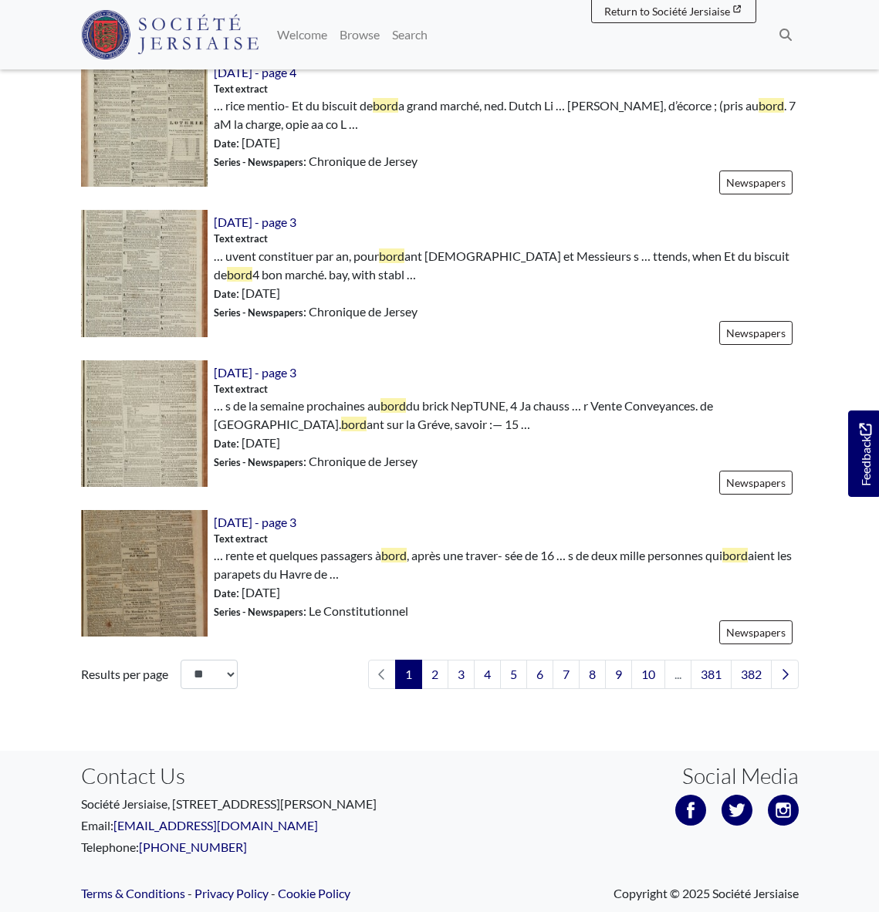
scroll to position [2224, 0]
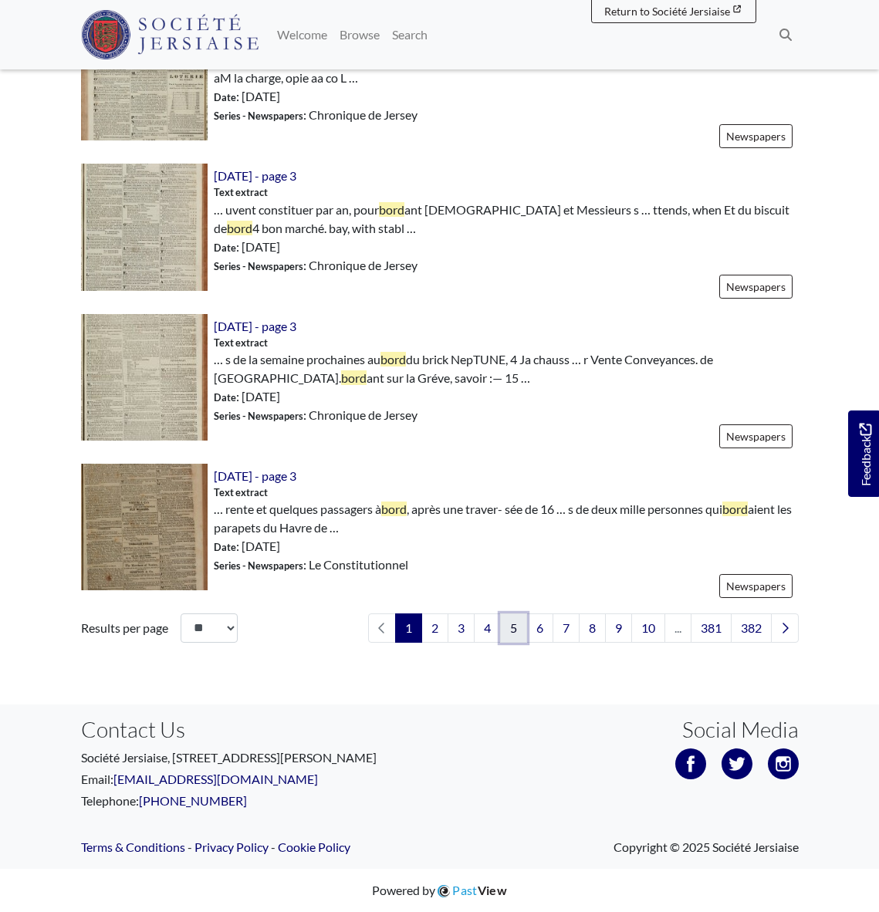
click at [508, 628] on link "5" at bounding box center [513, 627] width 27 height 29
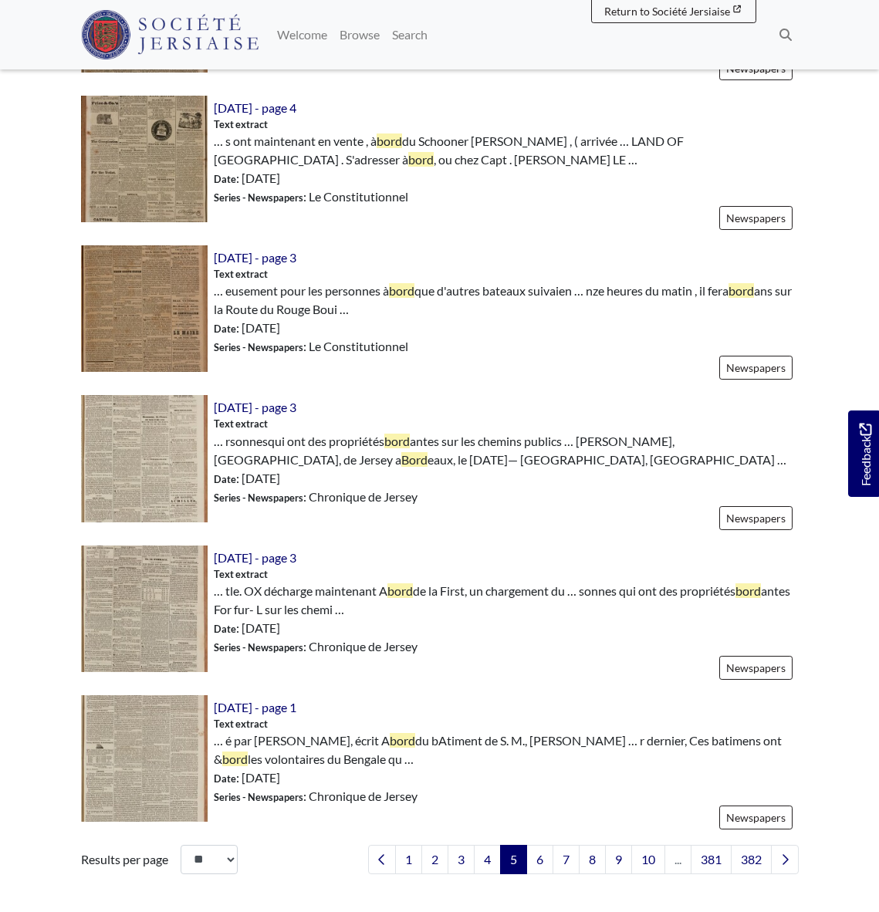
scroll to position [2224, 0]
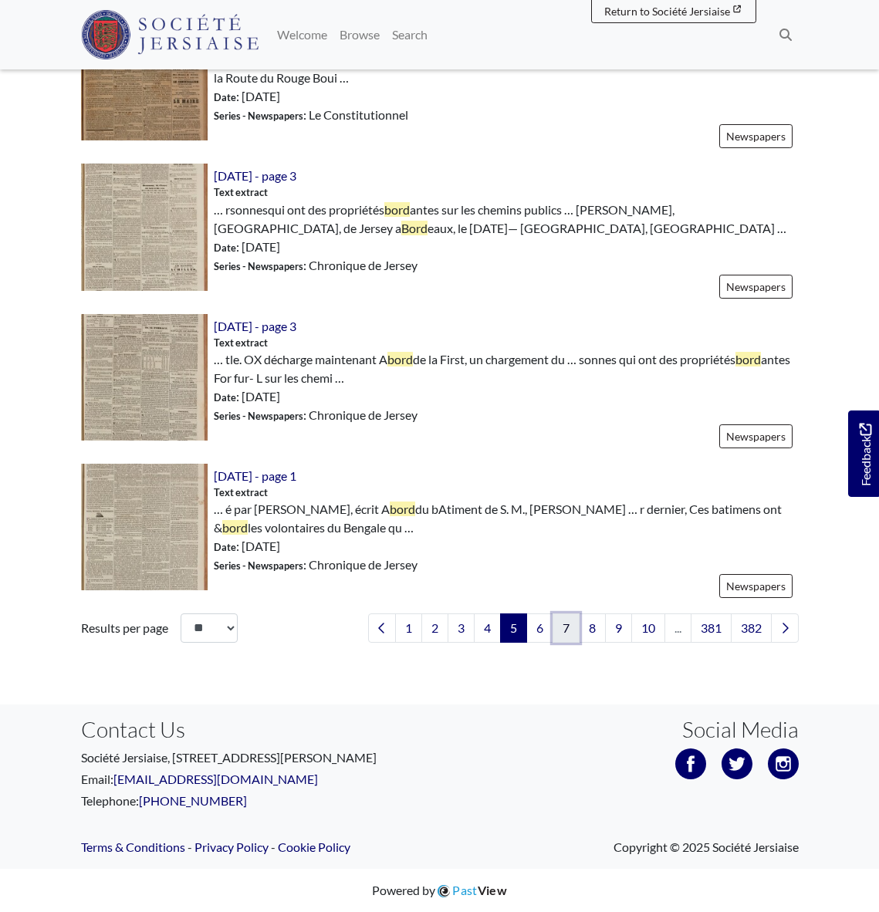
click at [564, 630] on link "7" at bounding box center [565, 627] width 27 height 29
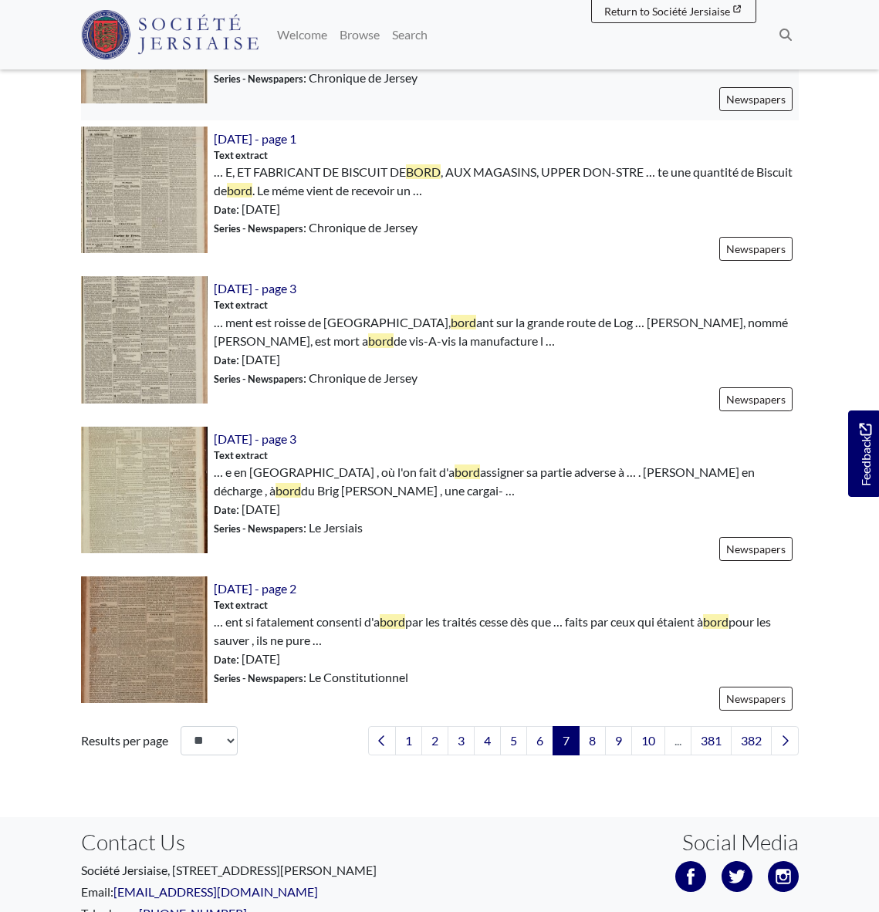
scroll to position [2112, 0]
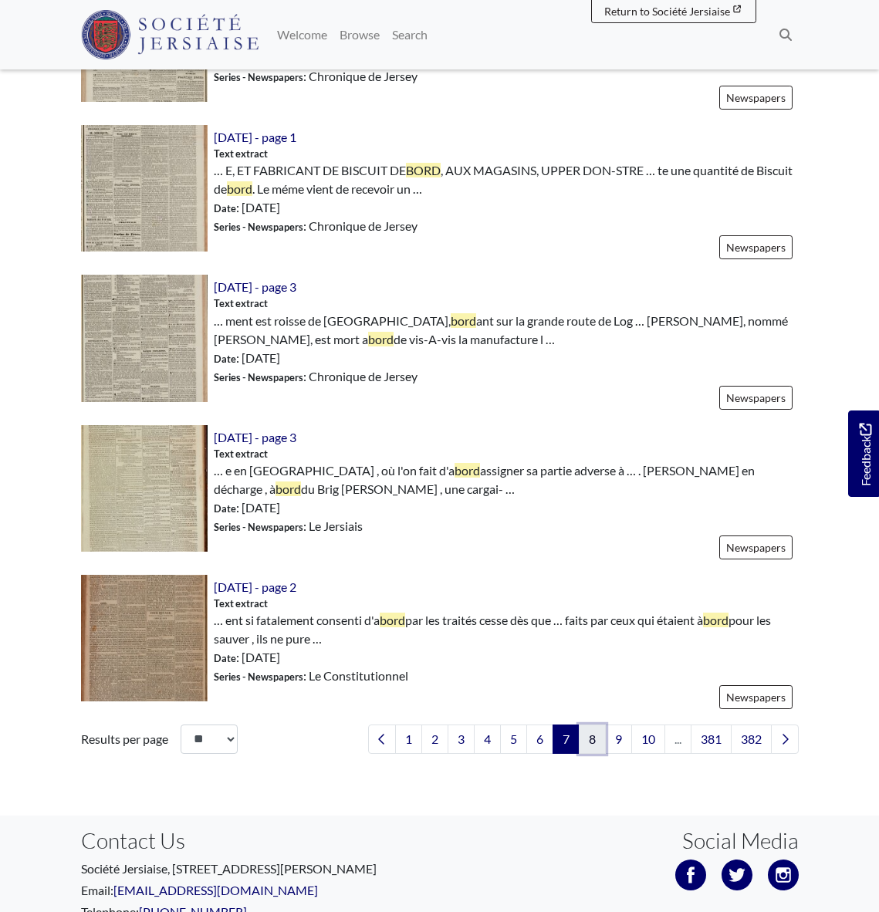
click at [589, 742] on link "8" at bounding box center [592, 739] width 27 height 29
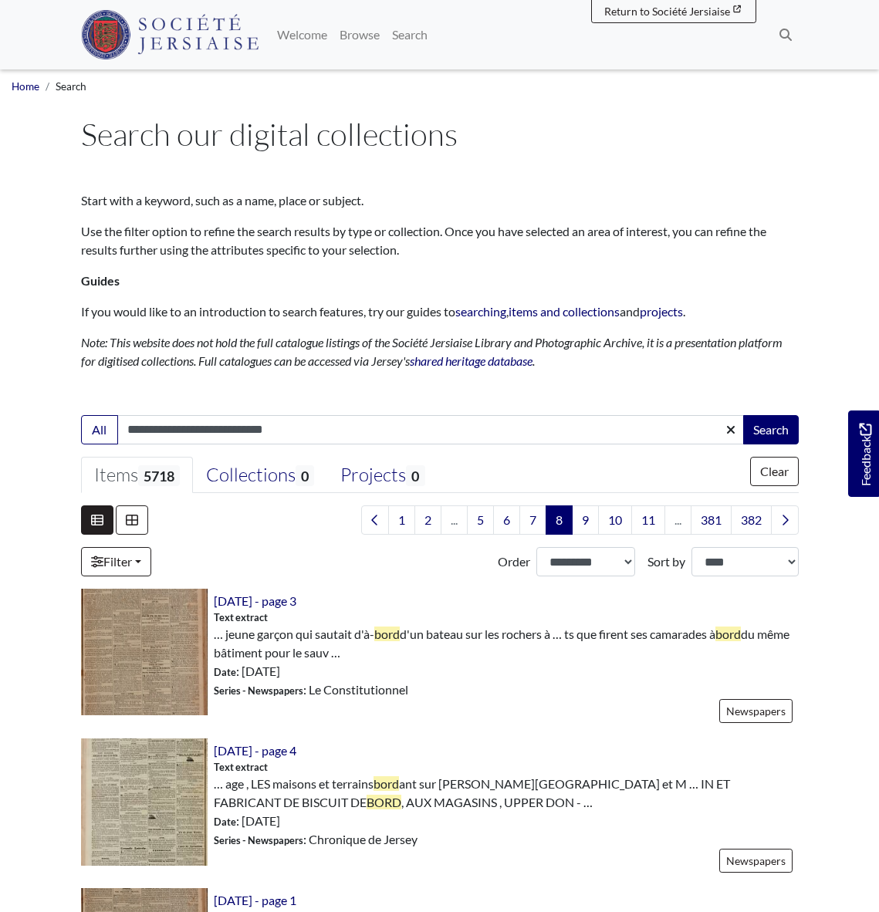
type input "**********"
click at [743, 415] on button "Search" at bounding box center [771, 429] width 56 height 29
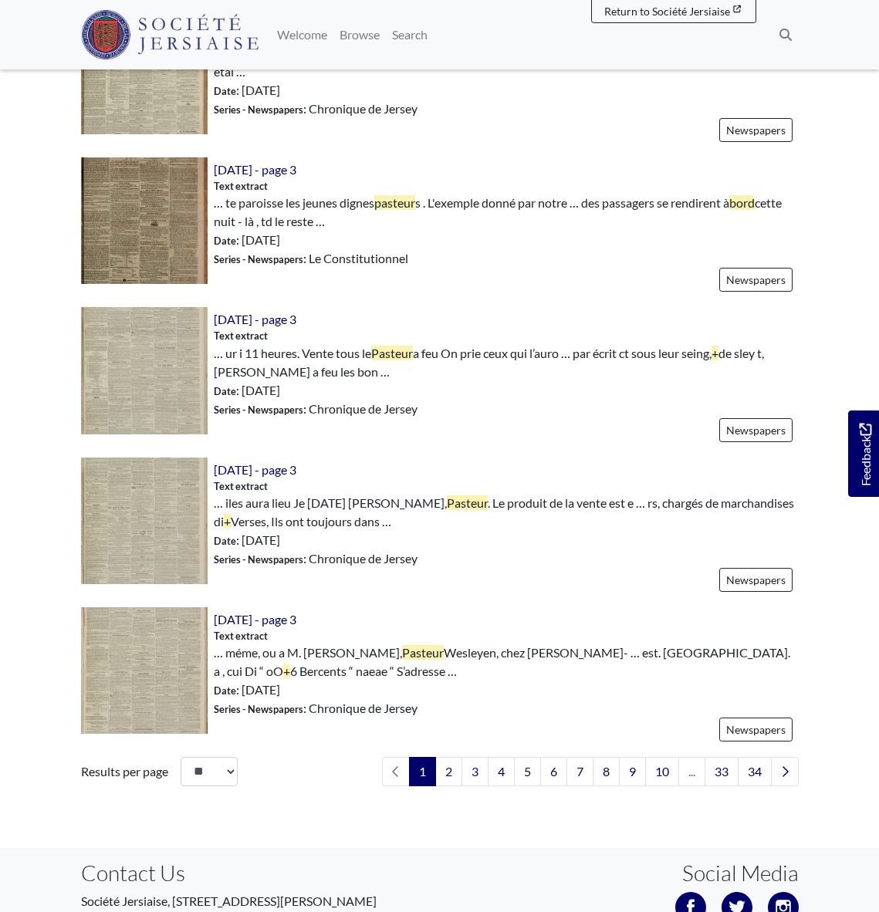
scroll to position [2081, 0]
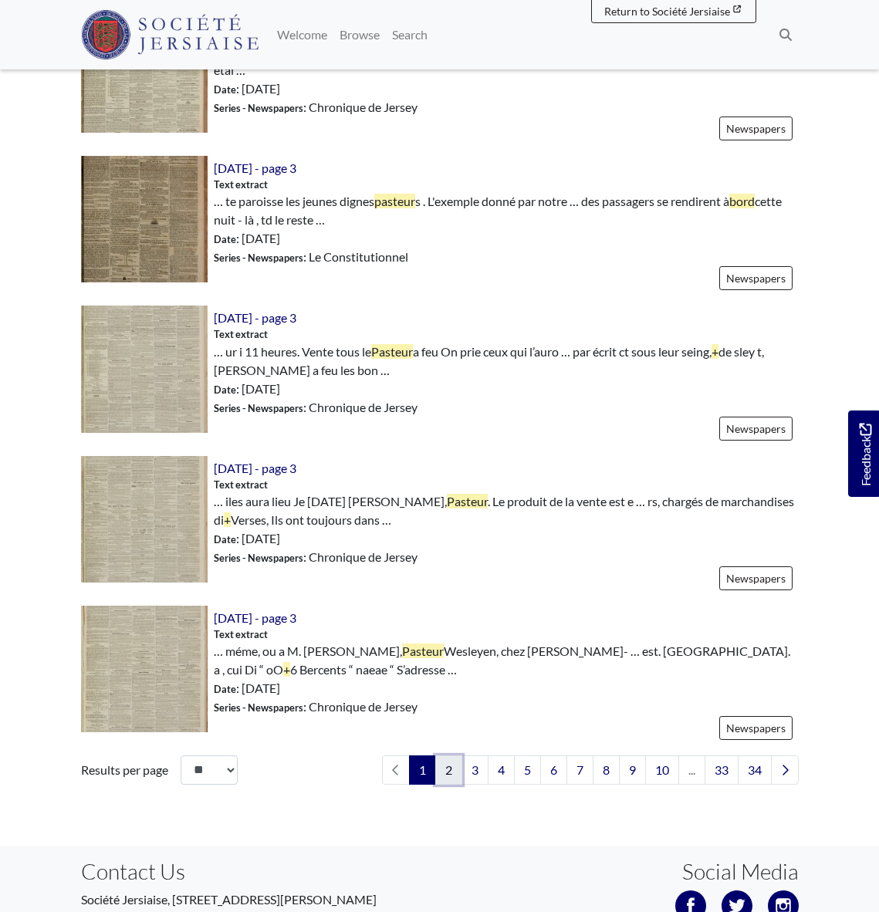
click at [444, 771] on link "2" at bounding box center [448, 769] width 27 height 29
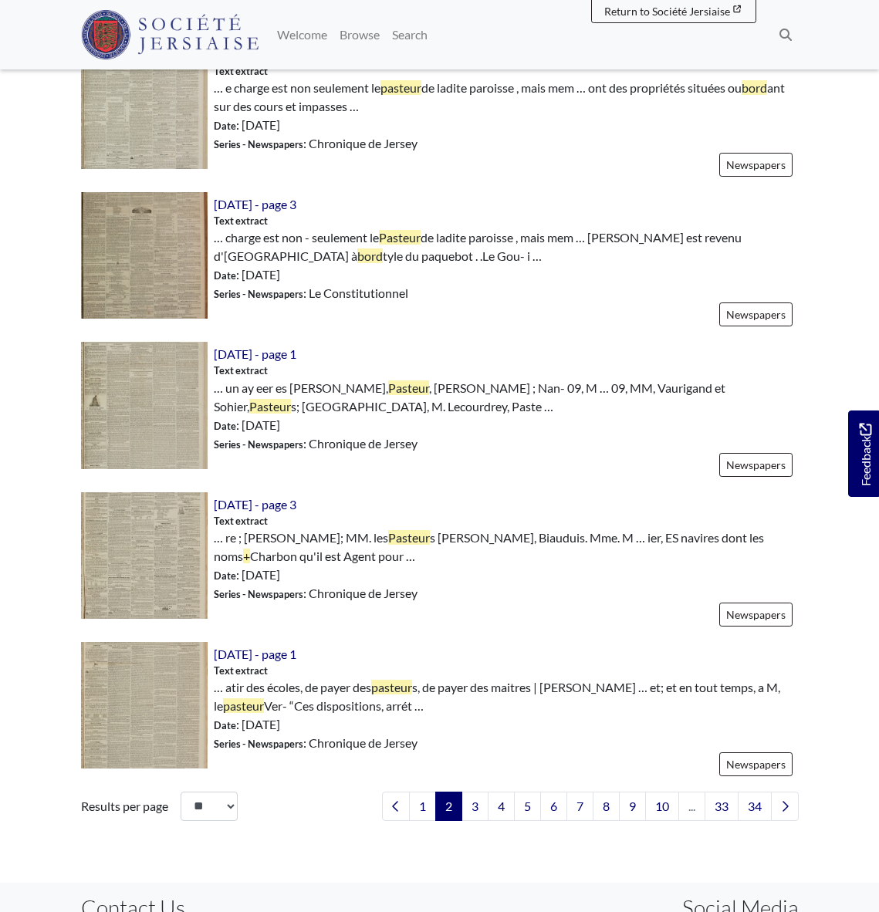
scroll to position [2050, 0]
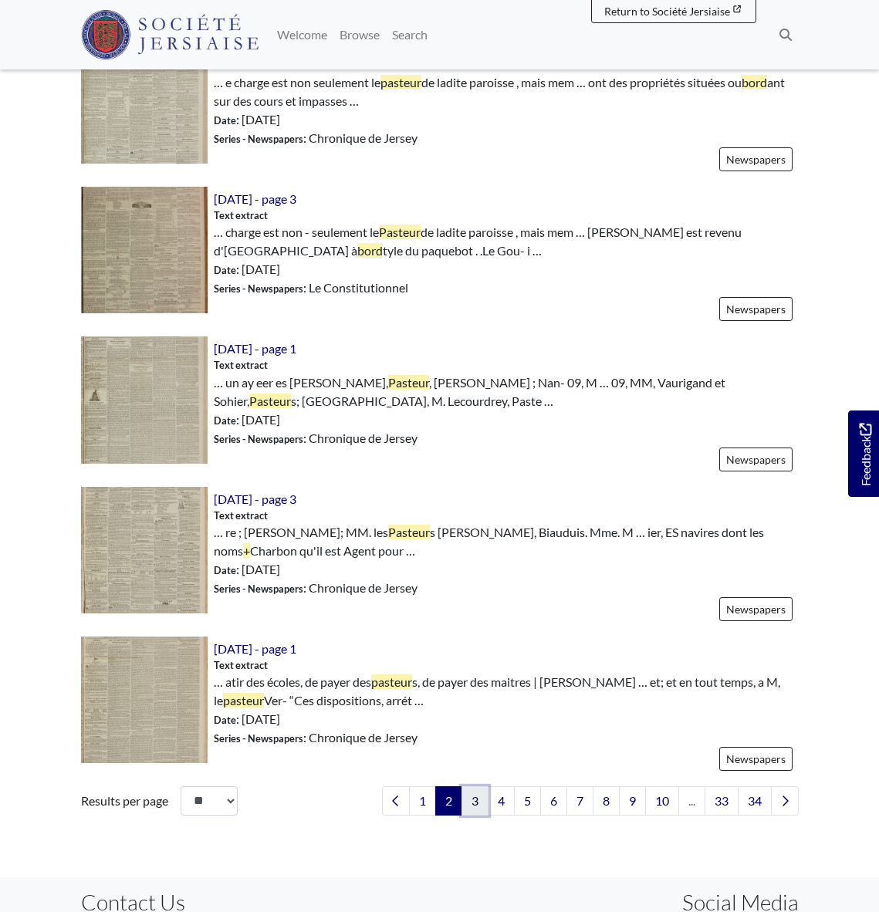
click at [475, 806] on link "3" at bounding box center [474, 800] width 27 height 29
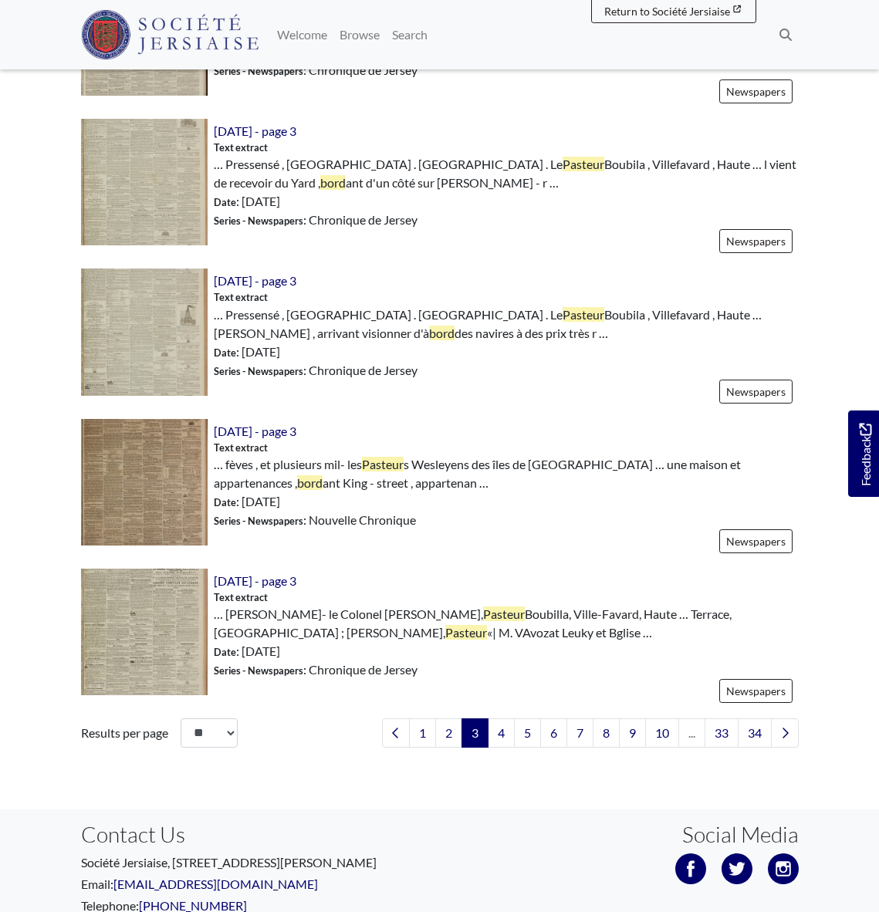
scroll to position [2121, 0]
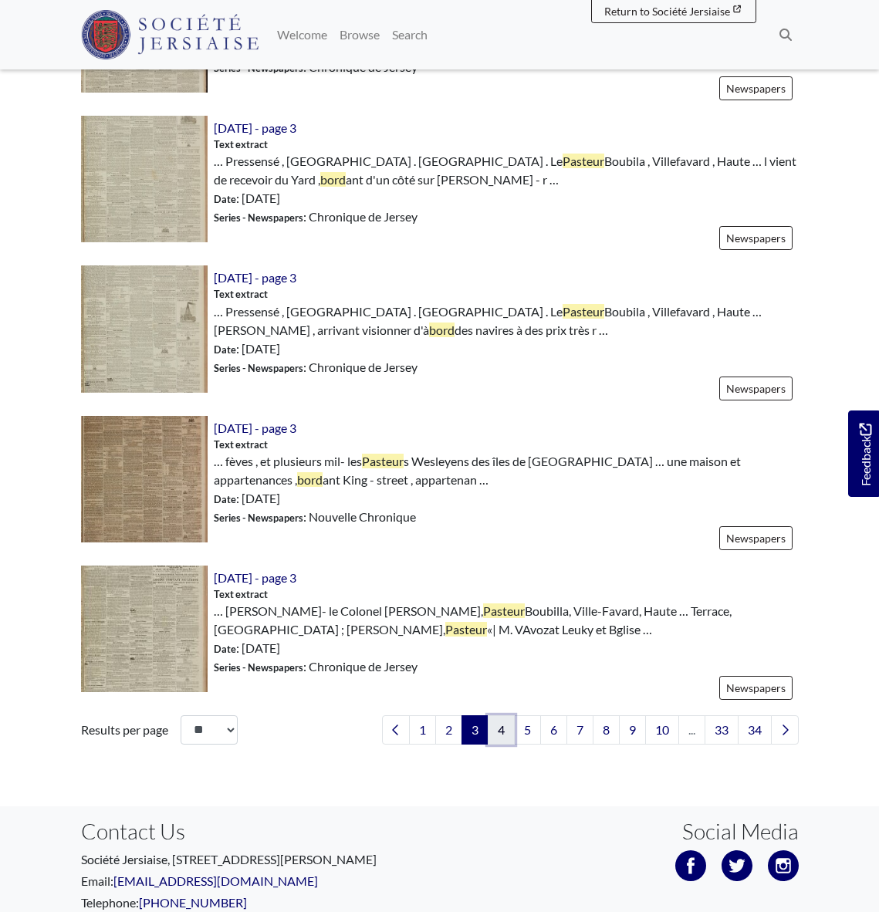
click at [500, 733] on link "4" at bounding box center [501, 729] width 27 height 29
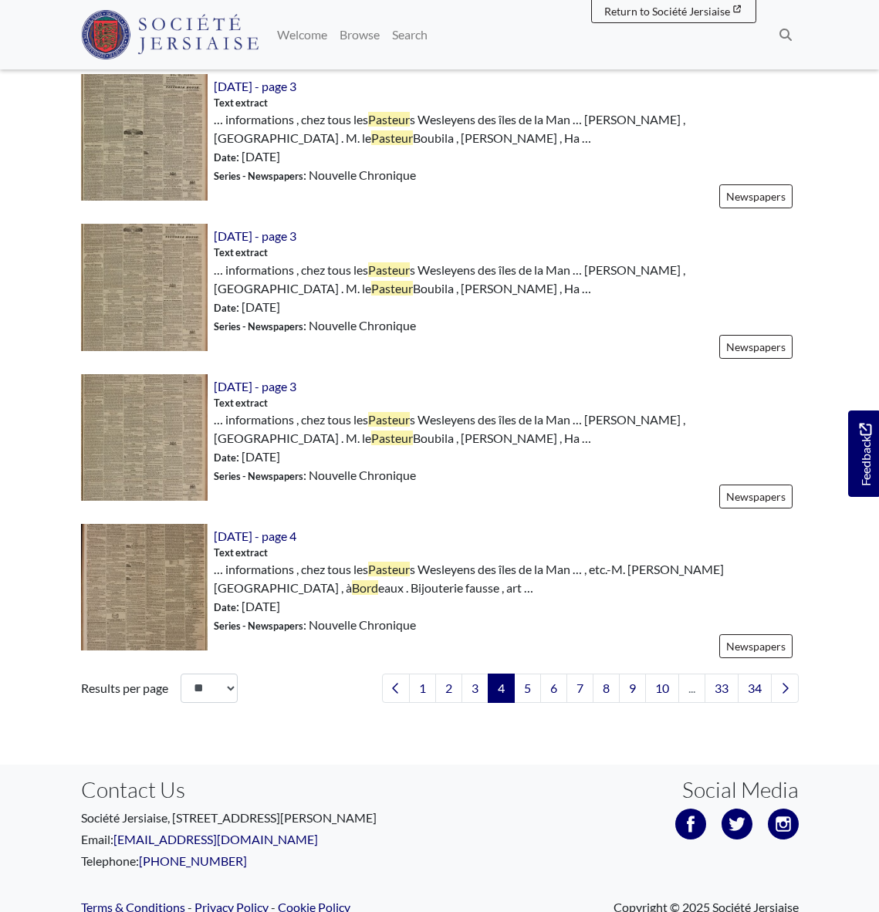
scroll to position [2224, 0]
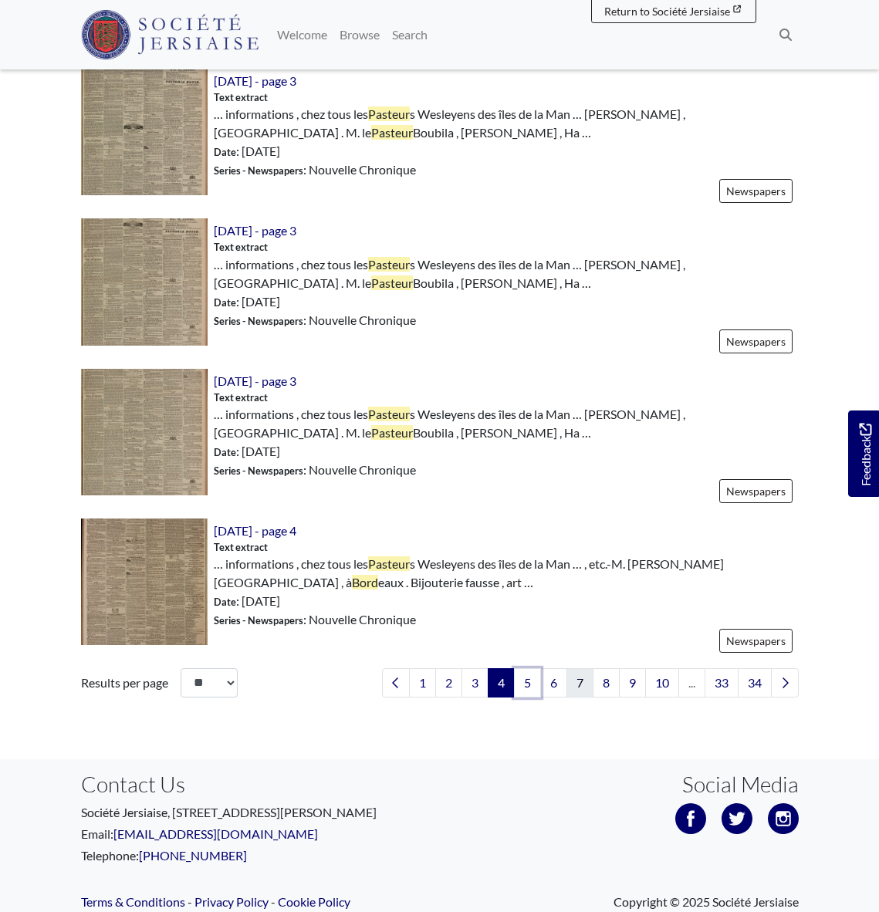
drag, startPoint x: 524, startPoint y: 627, endPoint x: 576, endPoint y: 632, distance: 52.7
click at [524, 668] on link "5" at bounding box center [527, 682] width 27 height 29
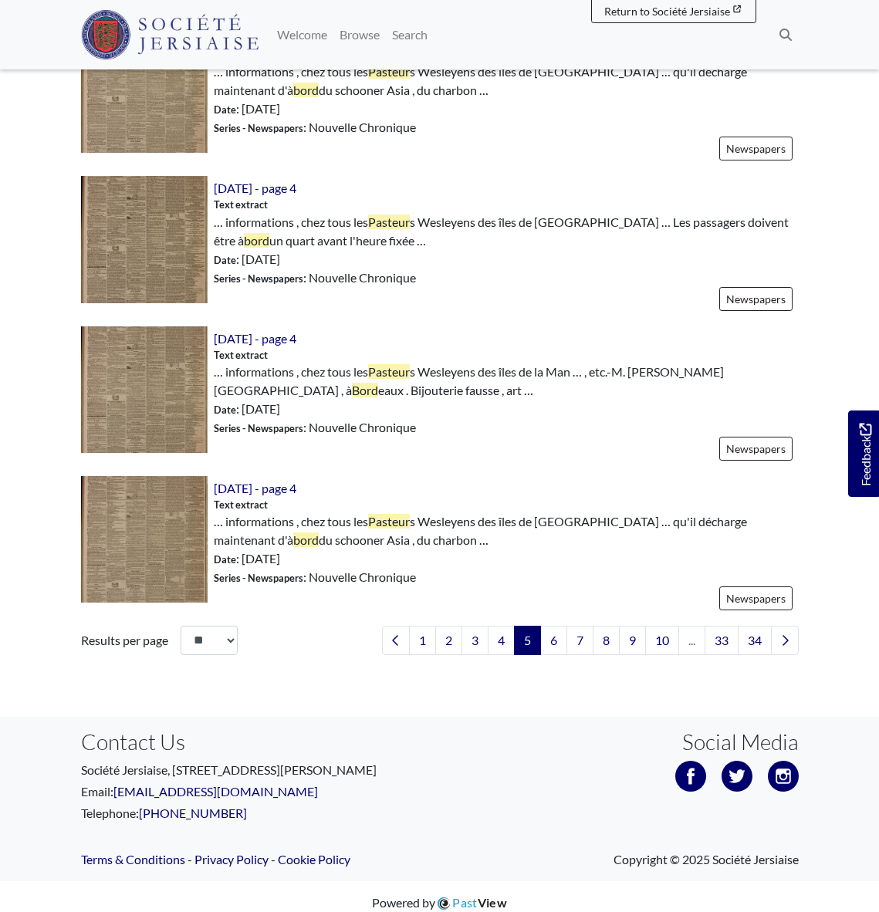
scroll to position [2224, 0]
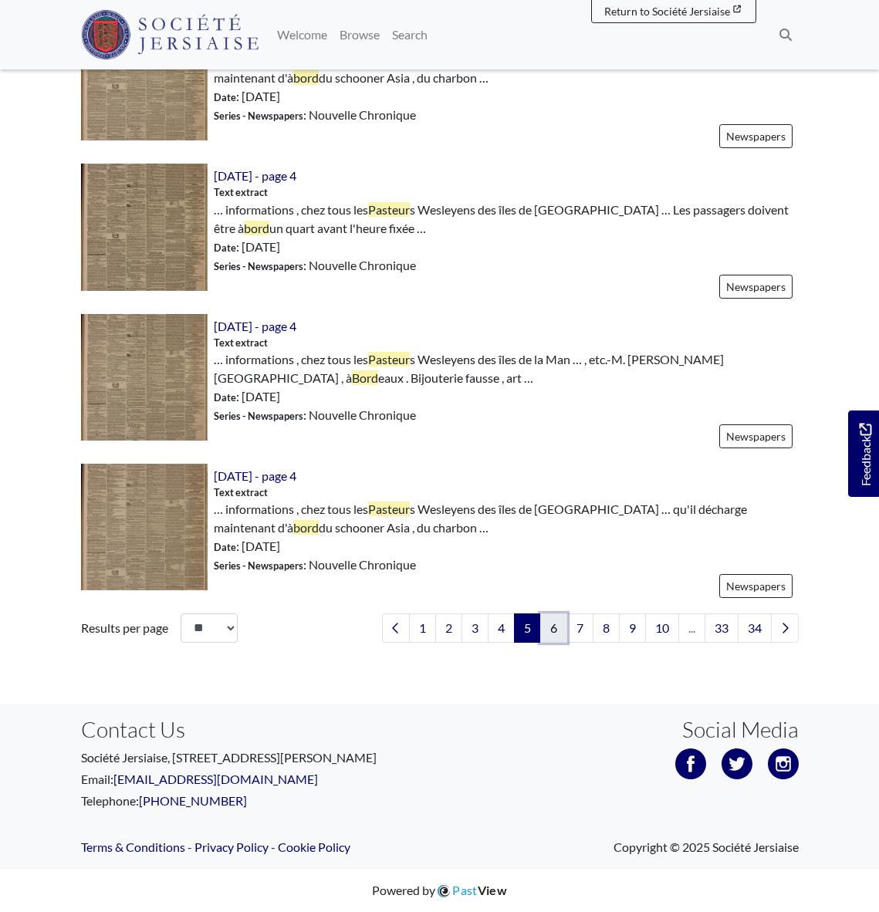
click at [549, 623] on link "6" at bounding box center [553, 627] width 27 height 29
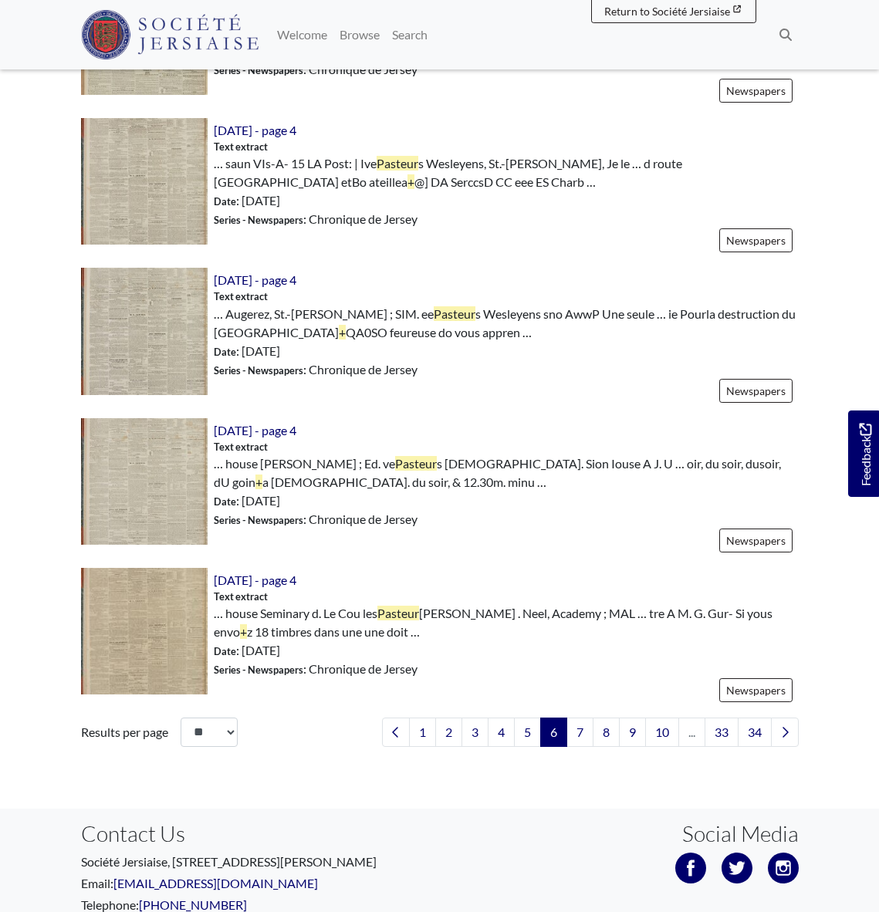
scroll to position [2124, 0]
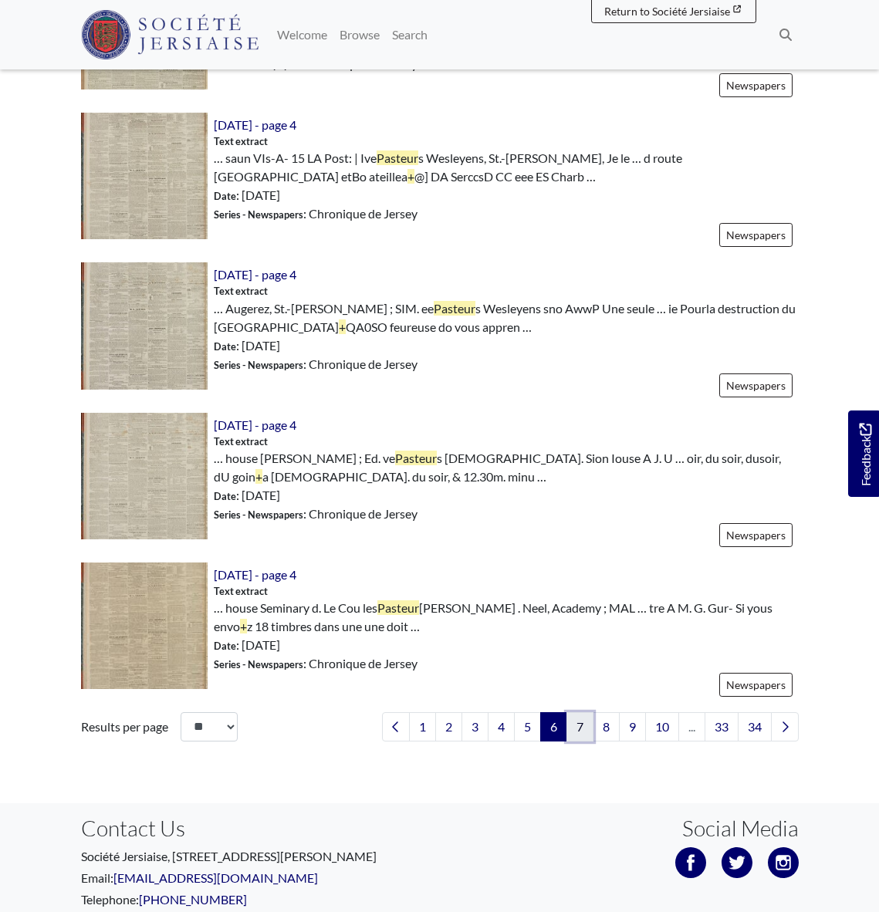
click at [579, 725] on link "7" at bounding box center [579, 726] width 27 height 29
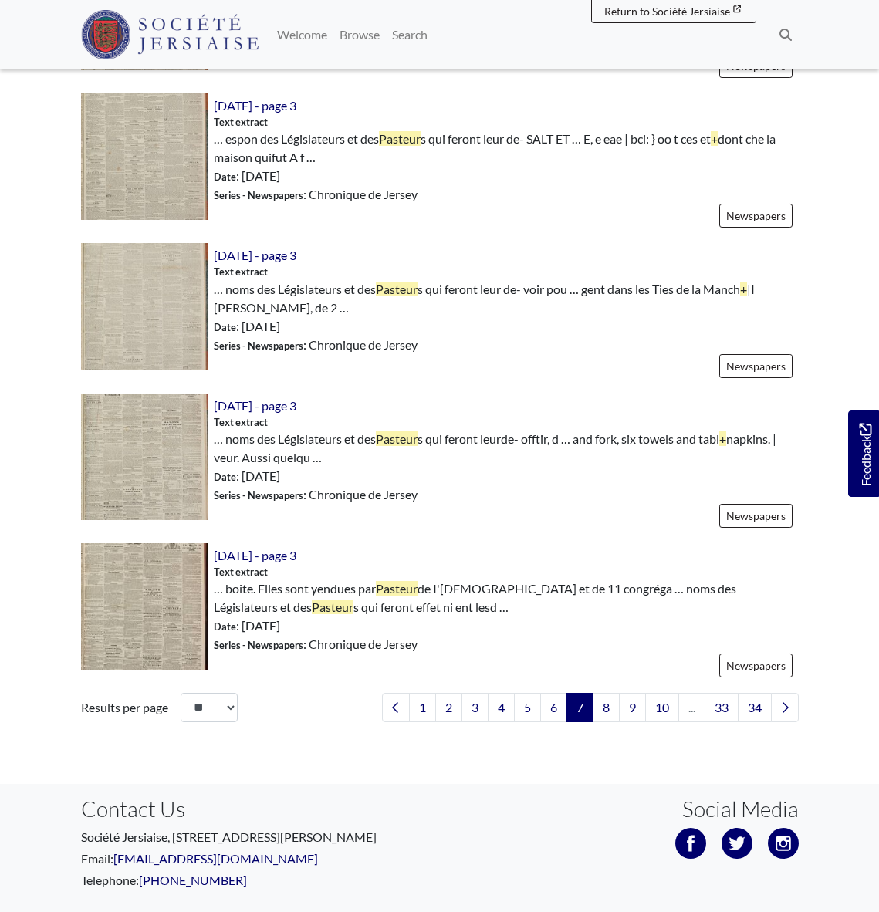
scroll to position [2152, 0]
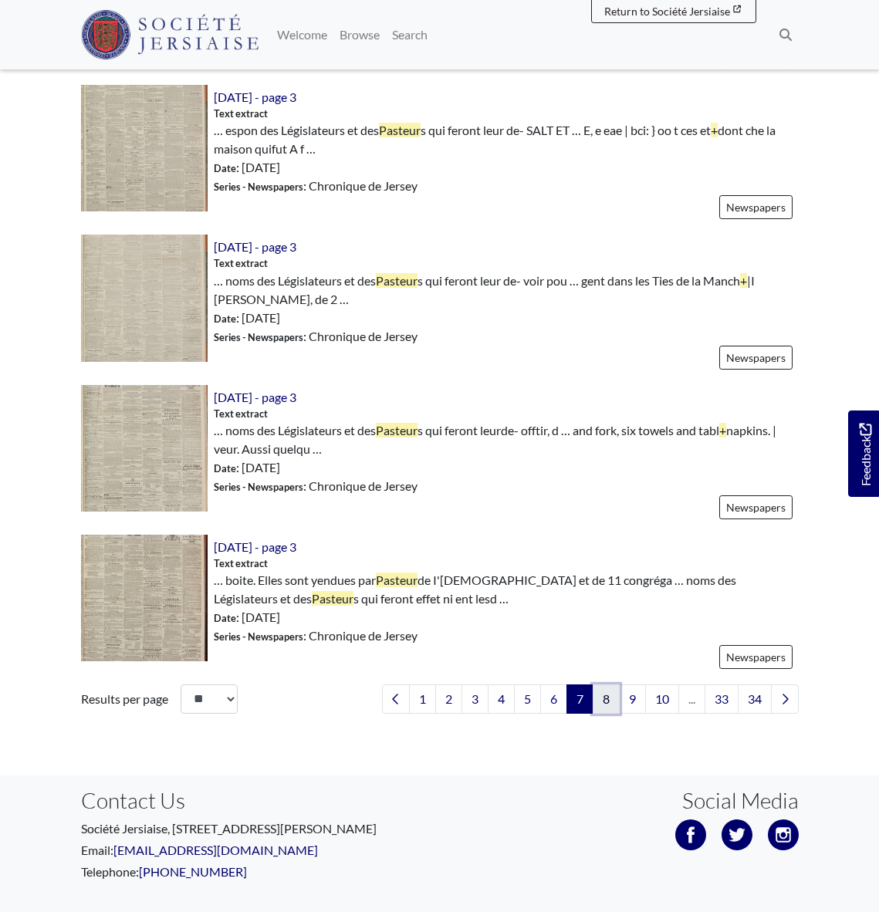
click at [608, 701] on link "8" at bounding box center [606, 698] width 27 height 29
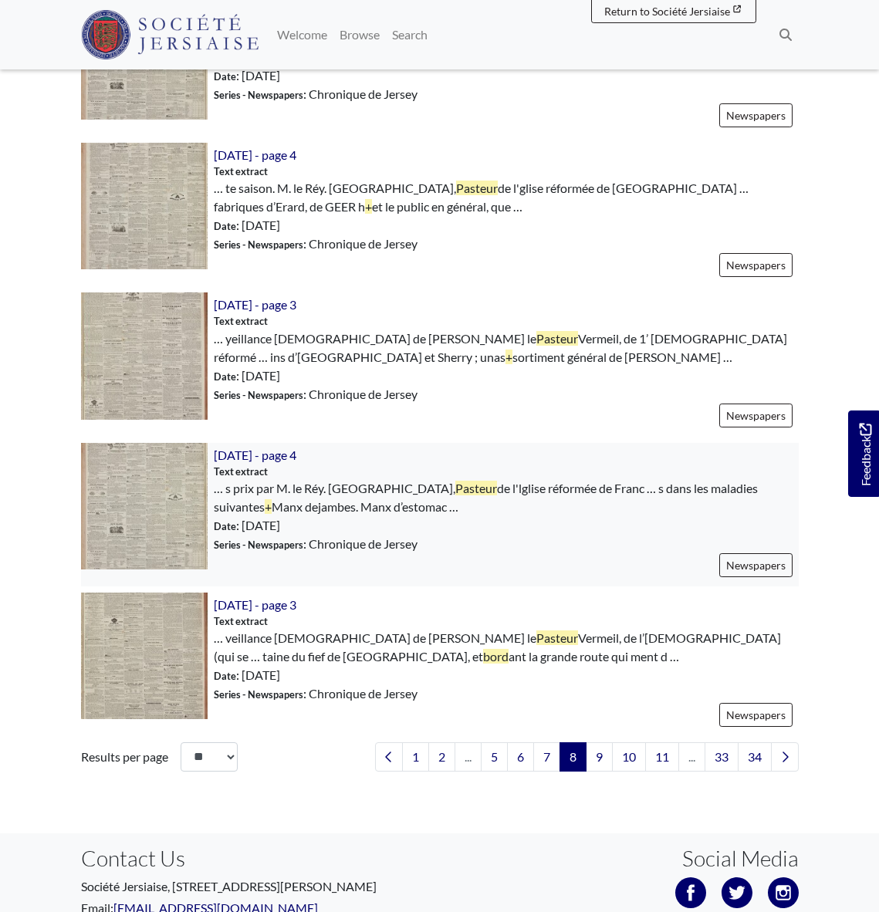
scroll to position [2097, 0]
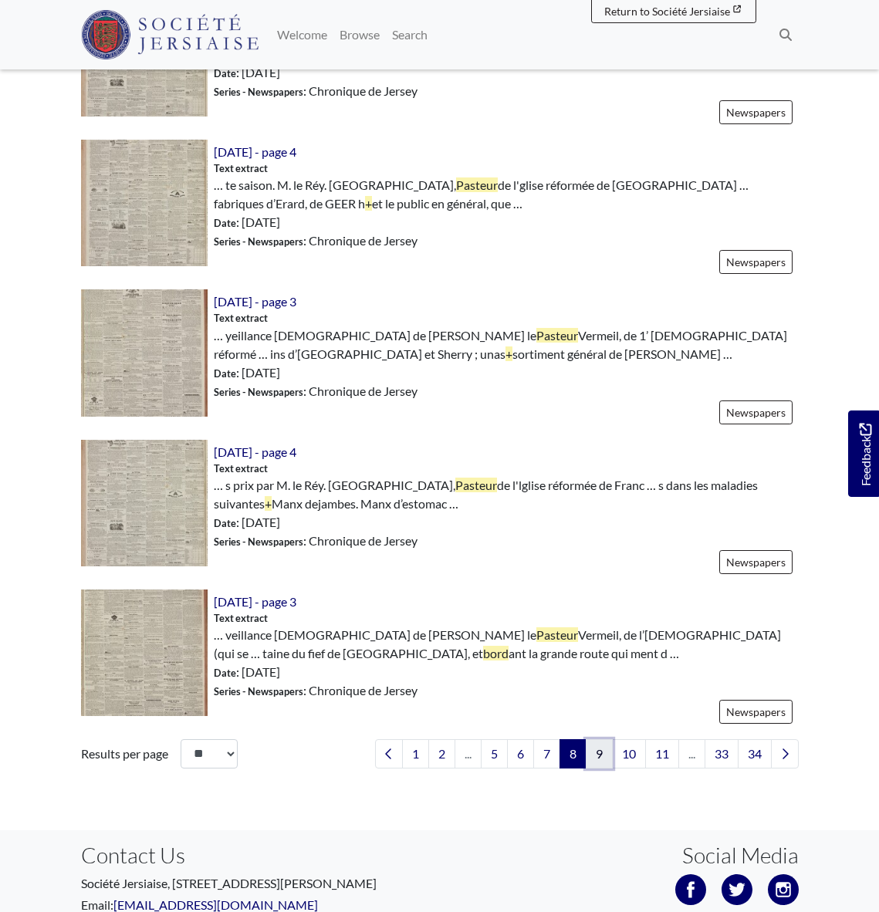
click at [597, 754] on link "9" at bounding box center [599, 753] width 27 height 29
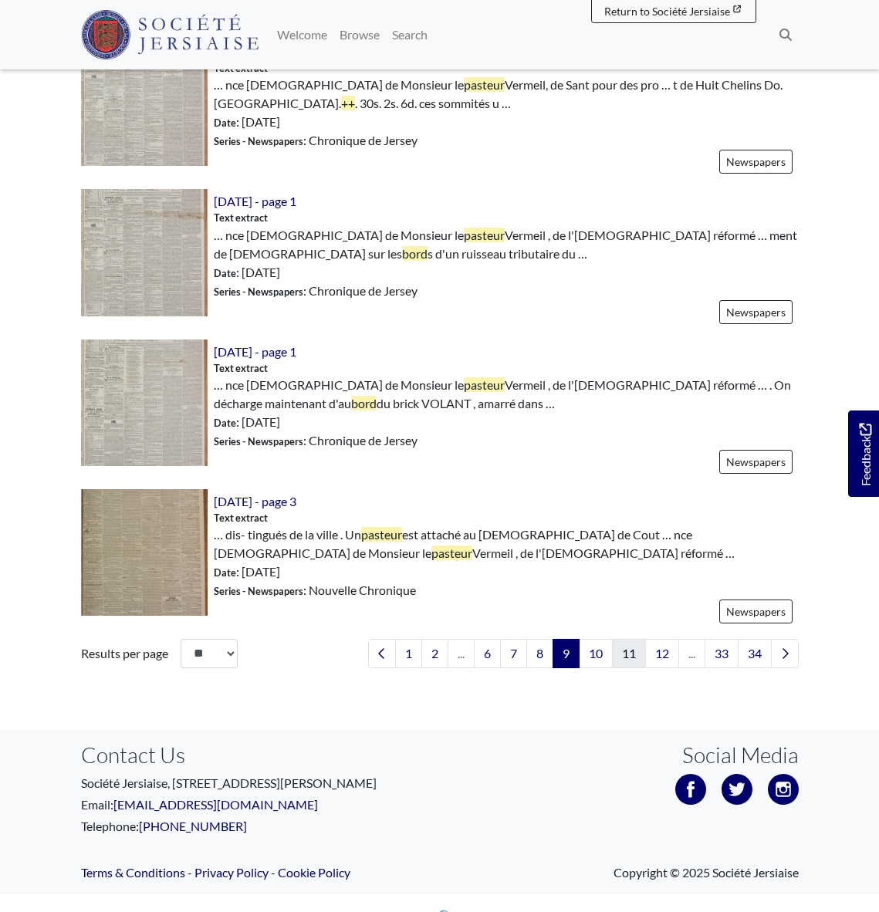
scroll to position [2200, 0]
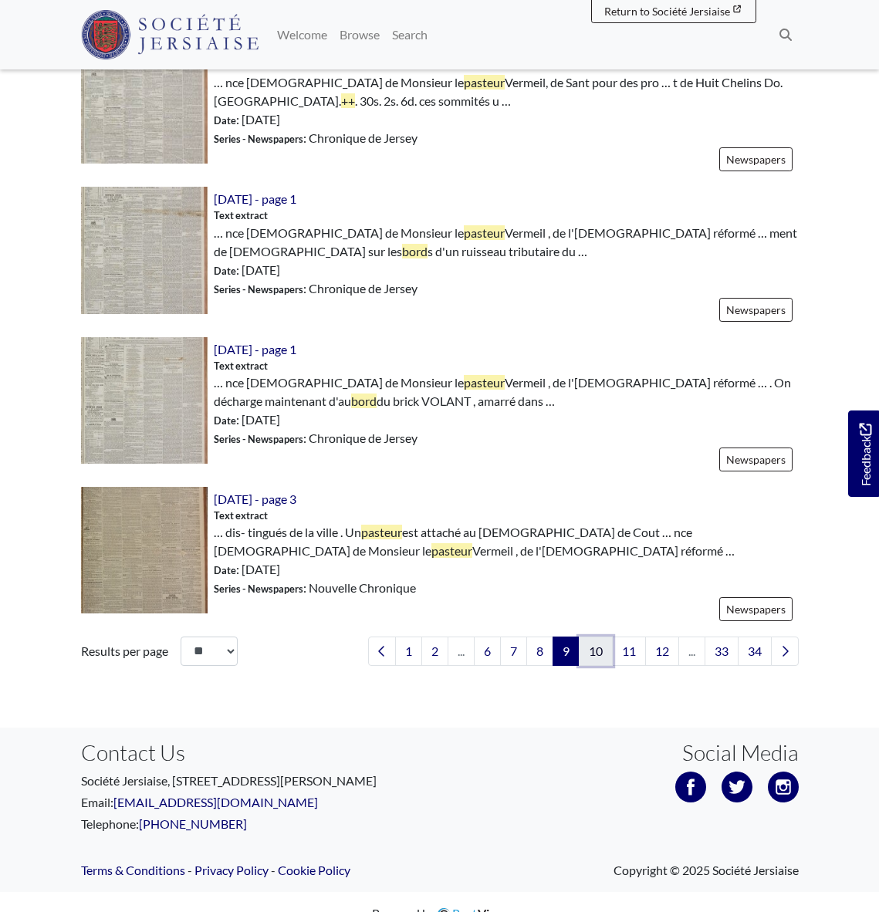
click at [594, 647] on link "10" at bounding box center [596, 651] width 34 height 29
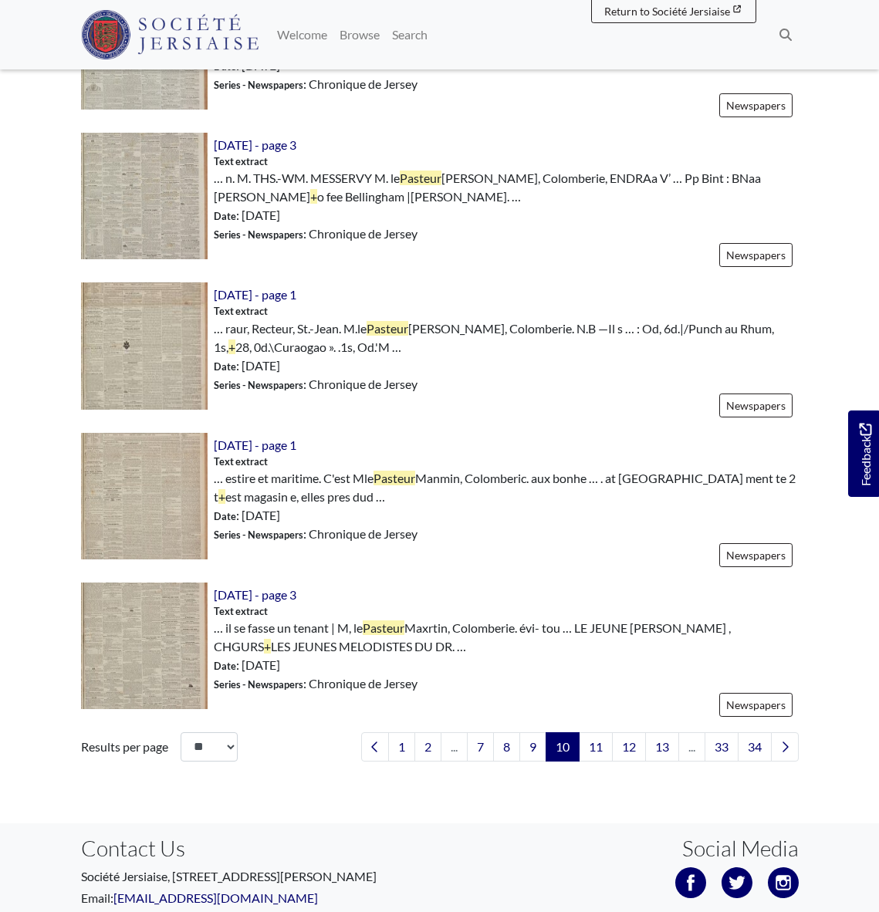
scroll to position [2111, 0]
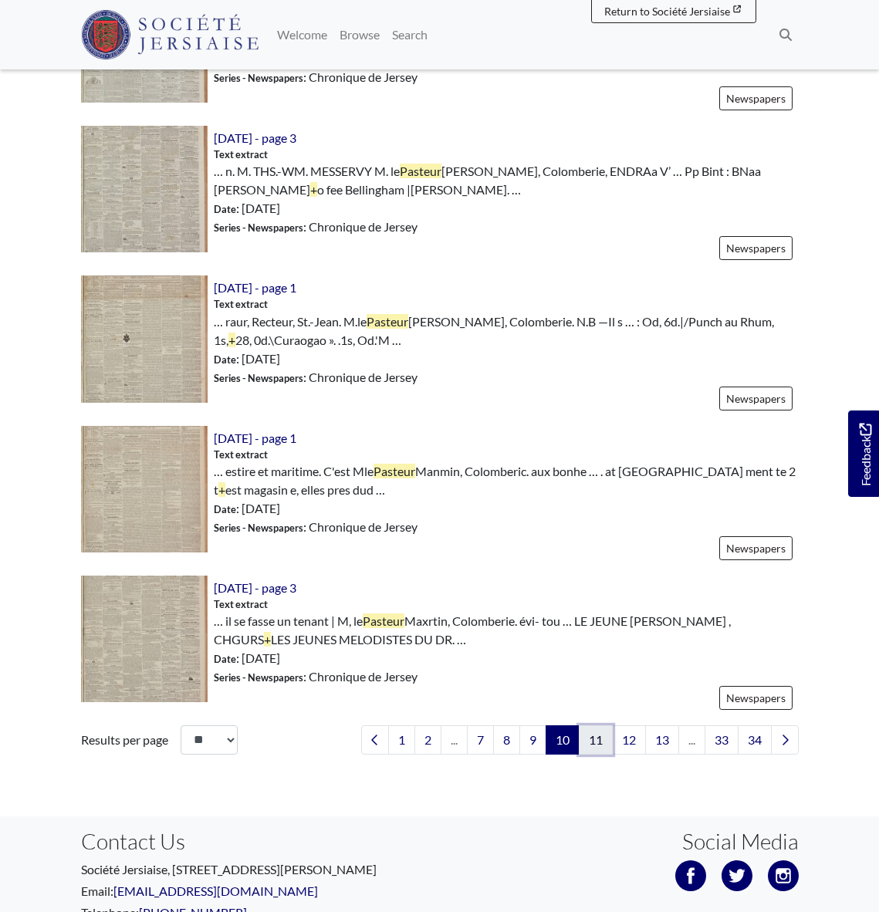
click at [595, 744] on link "11" at bounding box center [596, 739] width 34 height 29
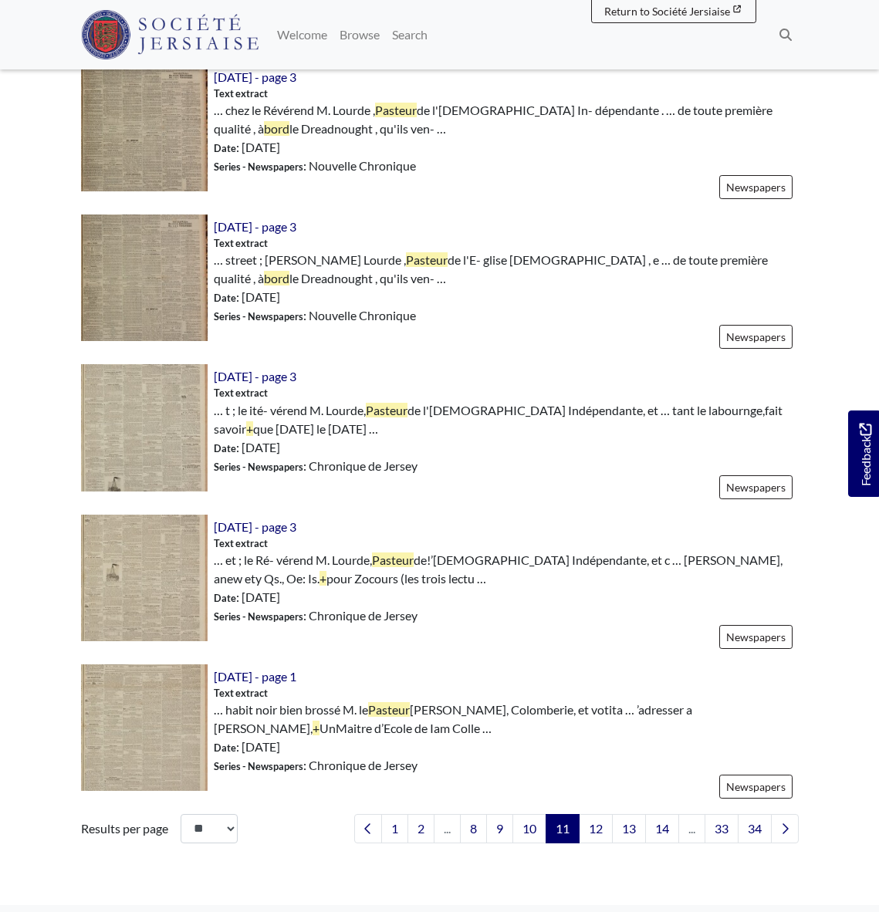
scroll to position [2025, 0]
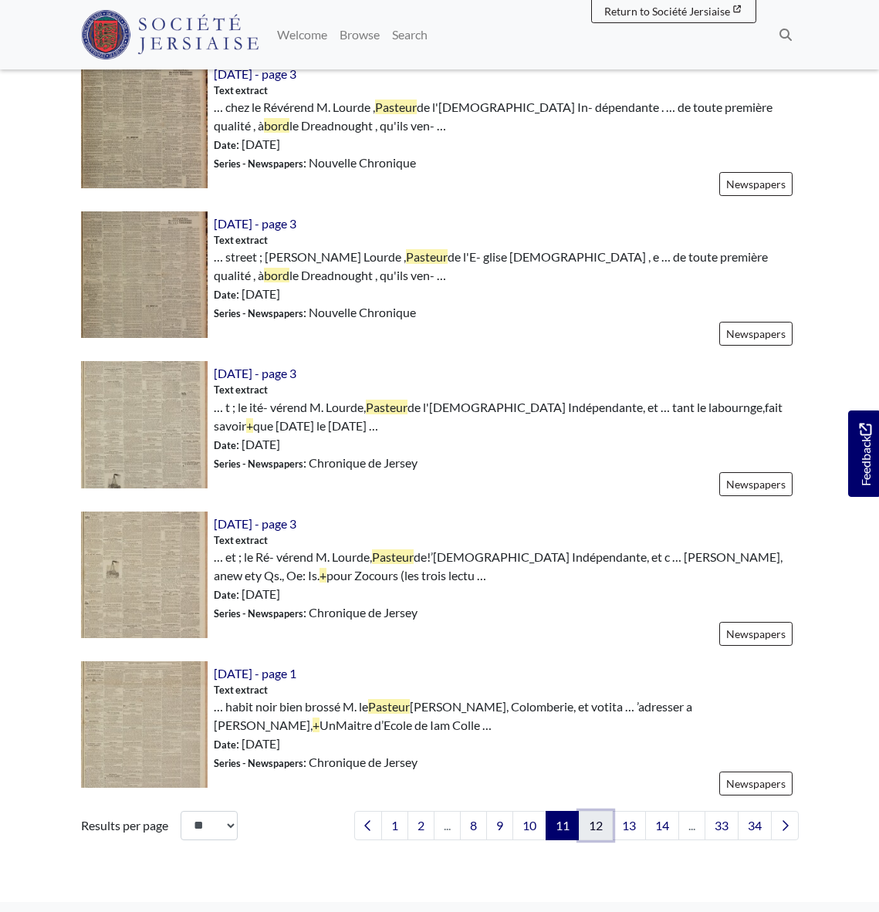
click at [593, 828] on link "12" at bounding box center [596, 825] width 34 height 29
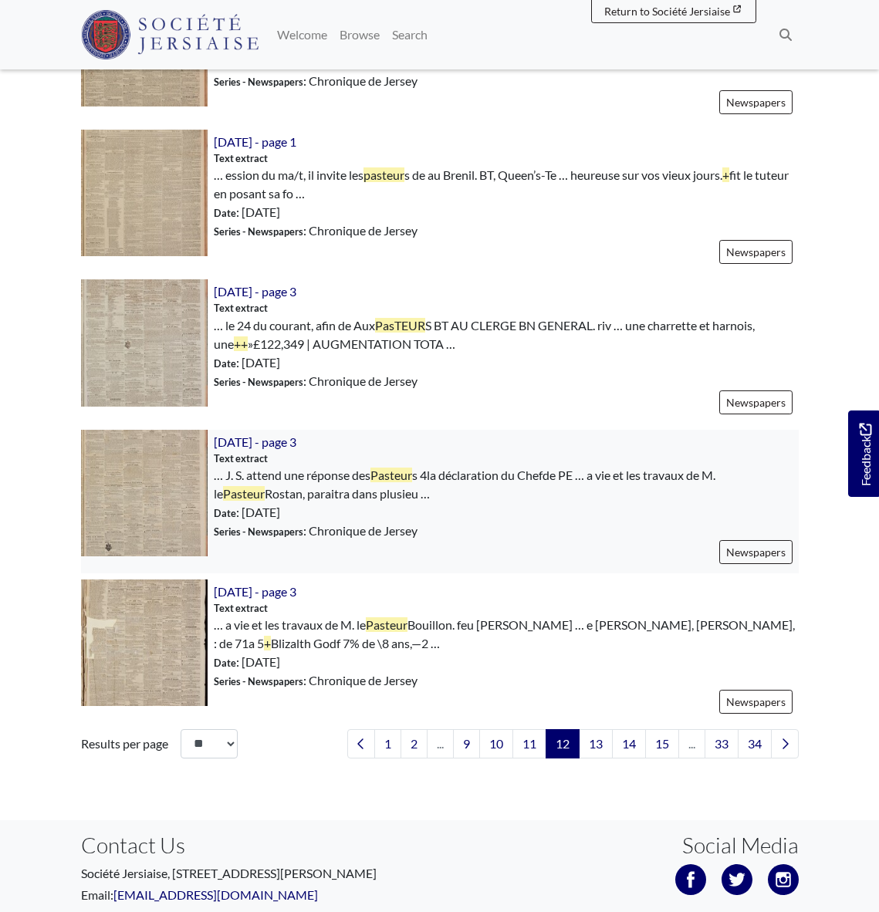
scroll to position [2109, 0]
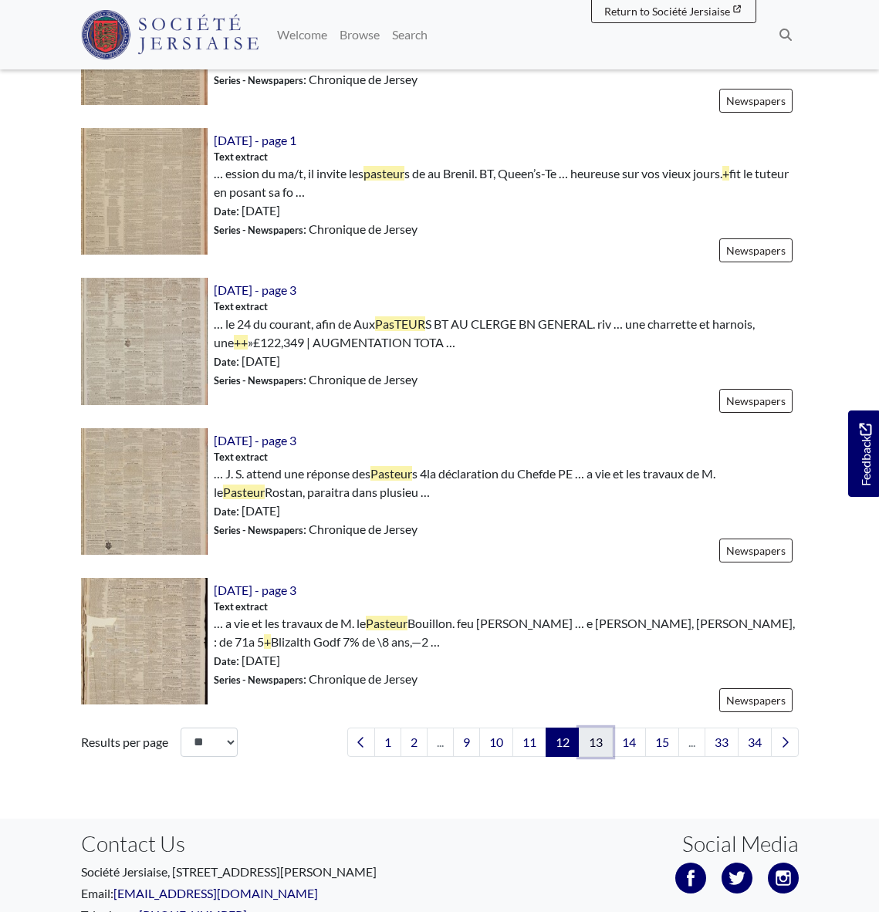
click at [596, 742] on link "13" at bounding box center [596, 742] width 34 height 29
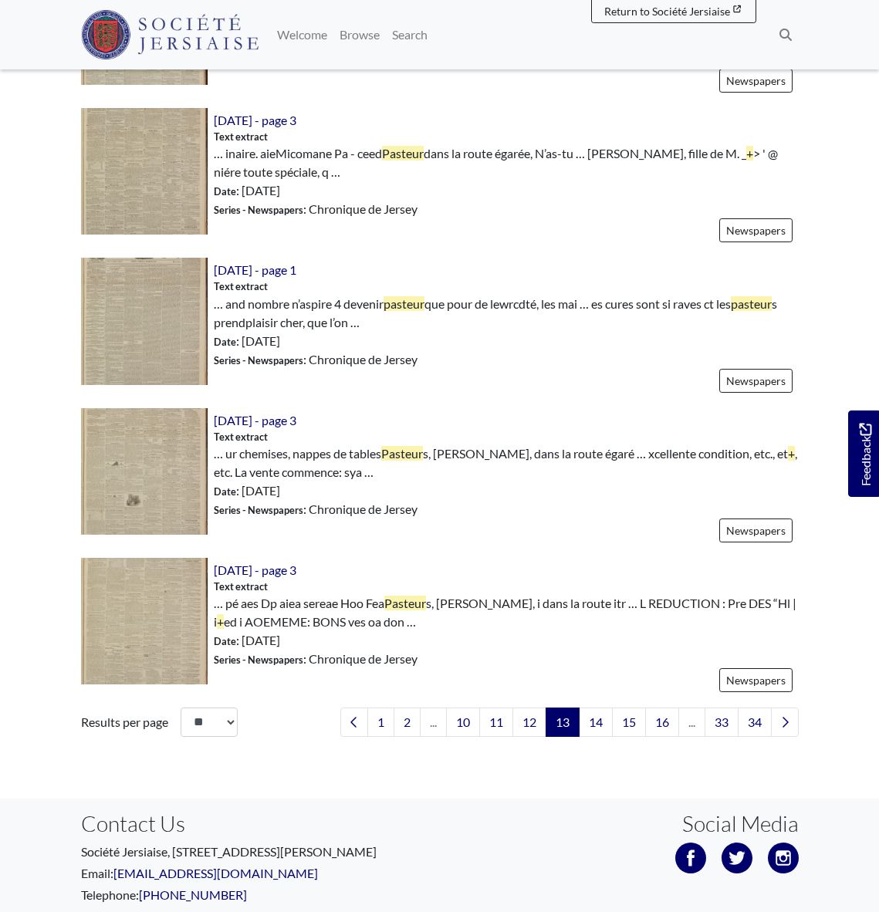
scroll to position [2132, 0]
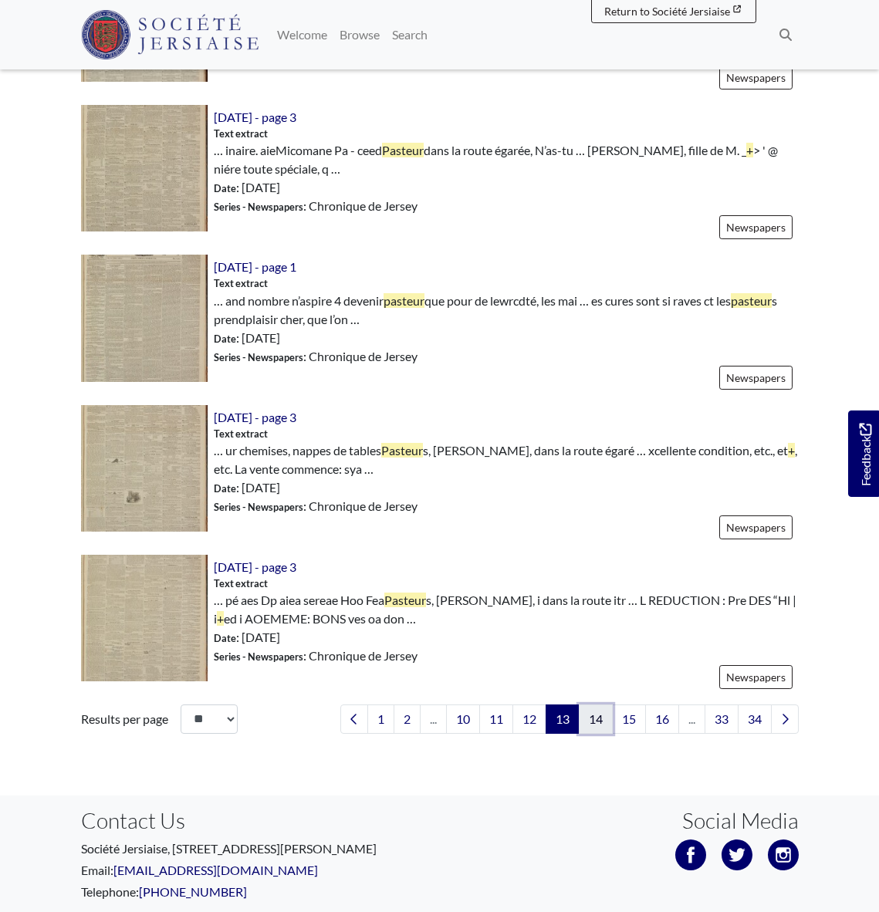
click at [596, 719] on link "14" at bounding box center [596, 718] width 34 height 29
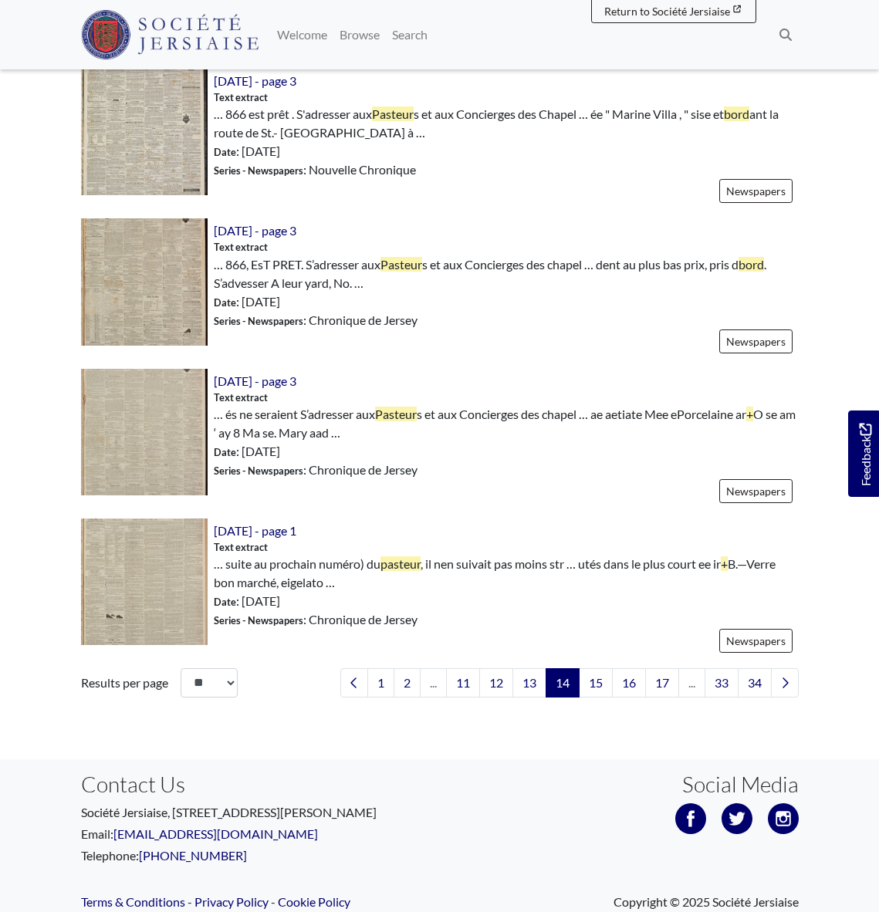
scroll to position [2201, 0]
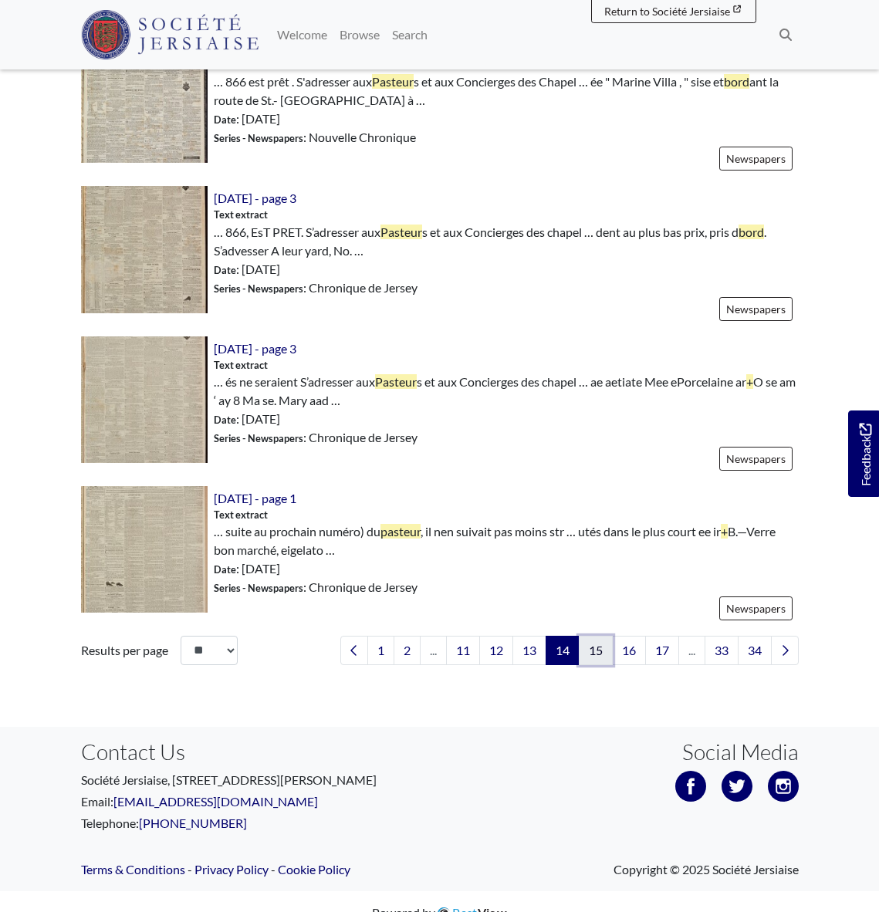
click at [590, 649] on link "15" at bounding box center [596, 650] width 34 height 29
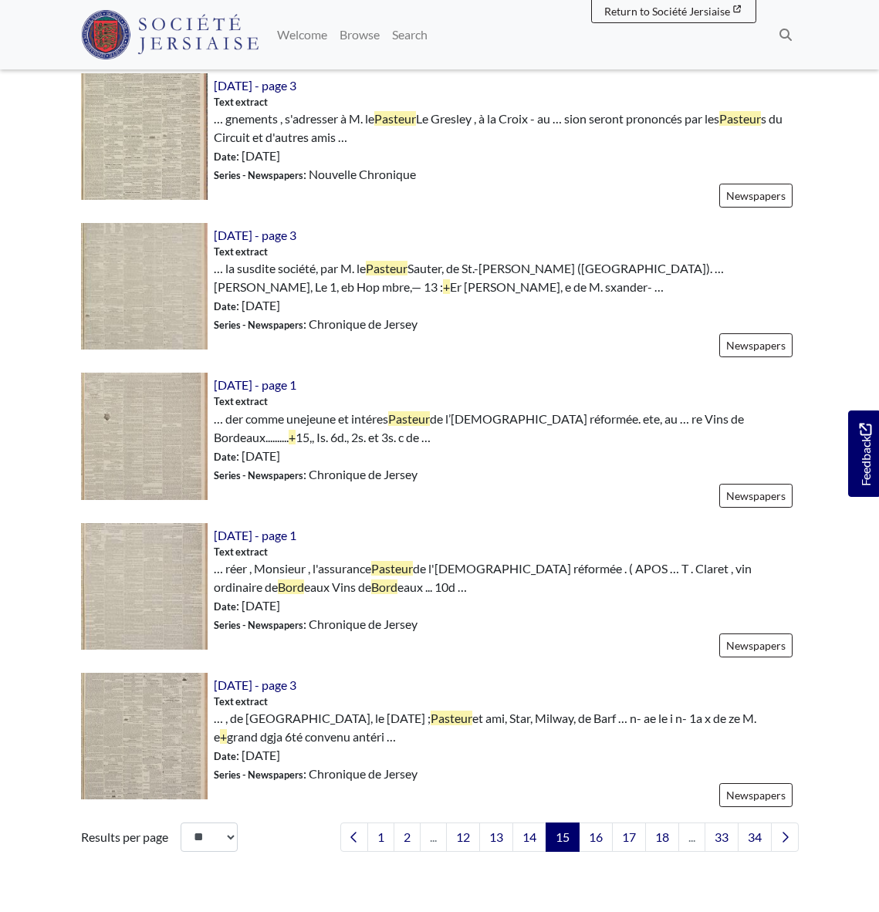
scroll to position [2017, 0]
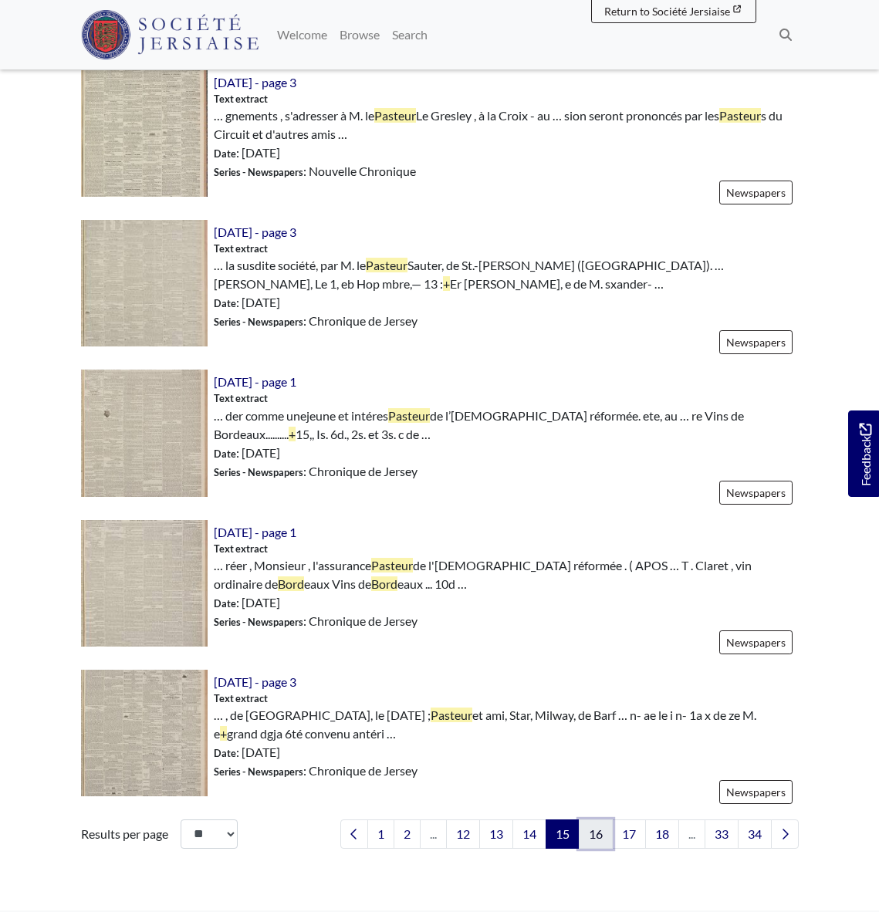
click at [593, 838] on link "16" at bounding box center [596, 833] width 34 height 29
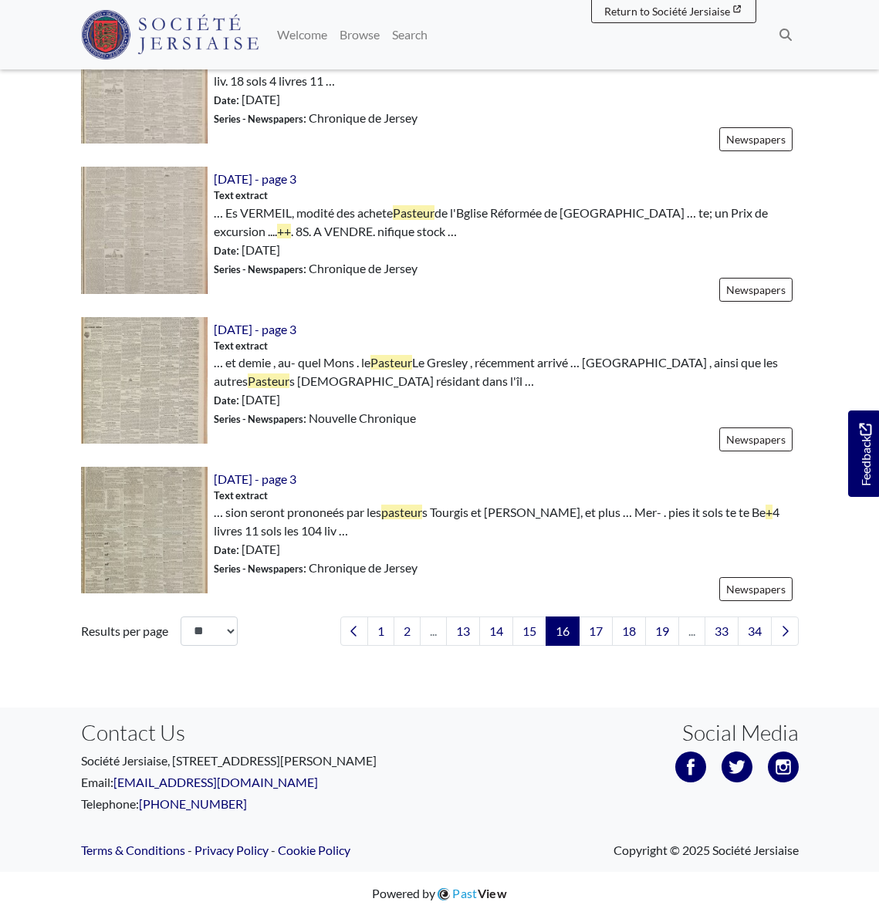
scroll to position [2224, 0]
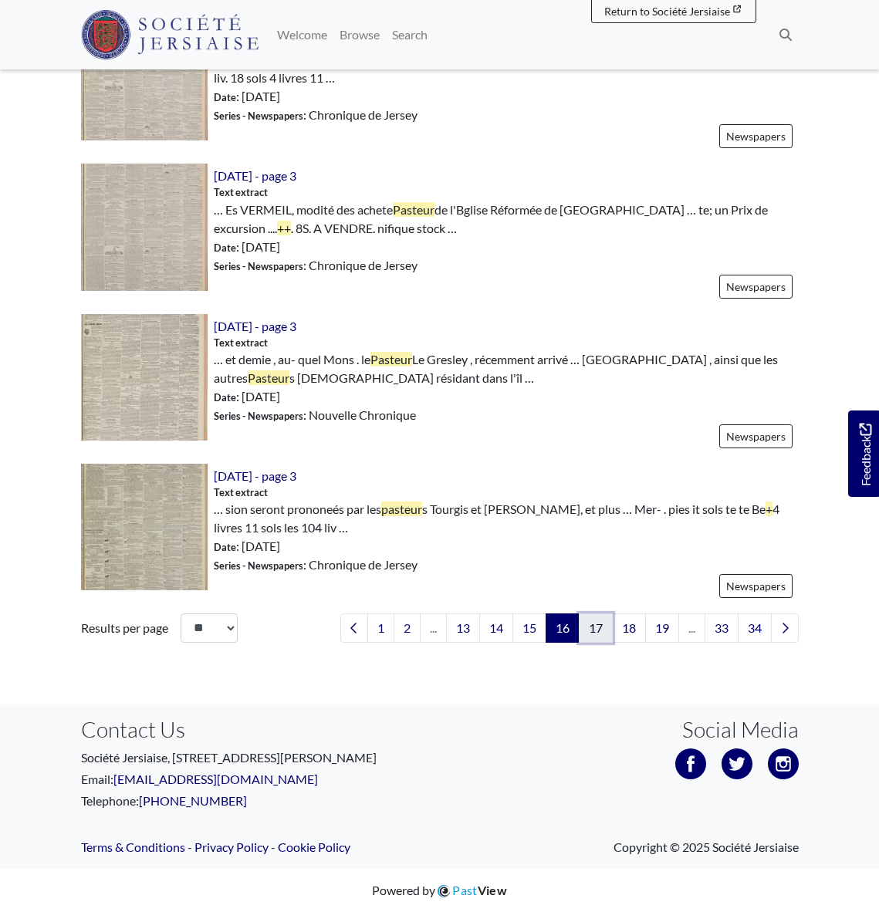
click at [592, 627] on link "17" at bounding box center [596, 627] width 34 height 29
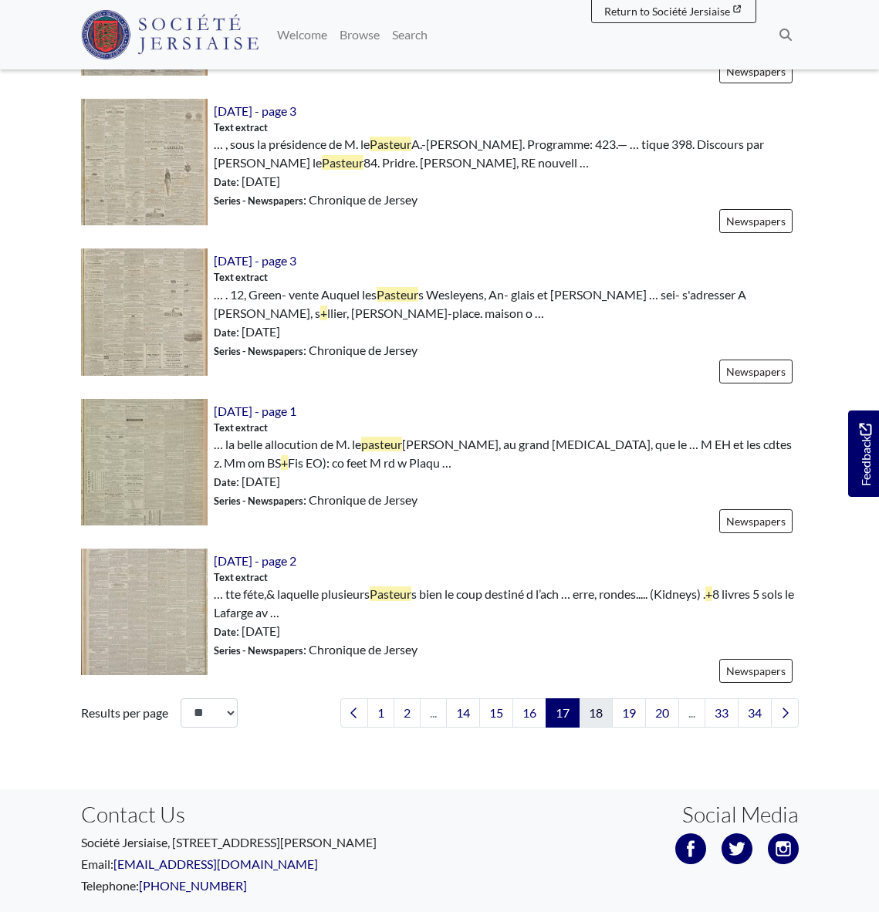
scroll to position [2140, 0]
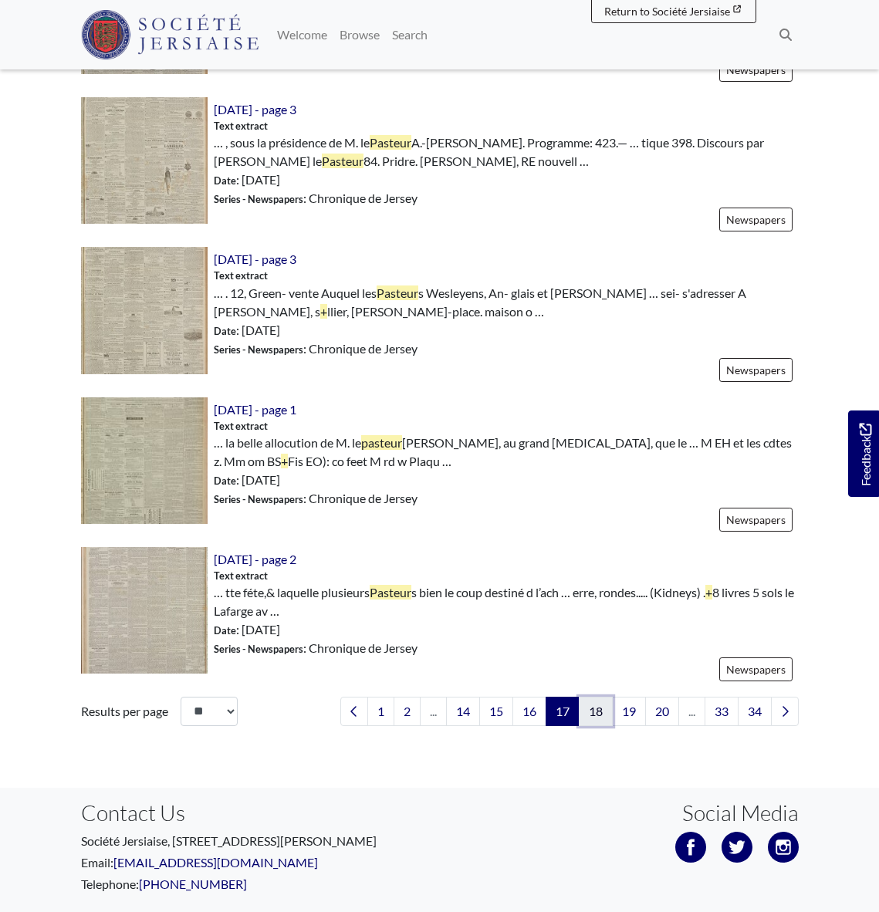
click at [595, 714] on link "18" at bounding box center [596, 711] width 34 height 29
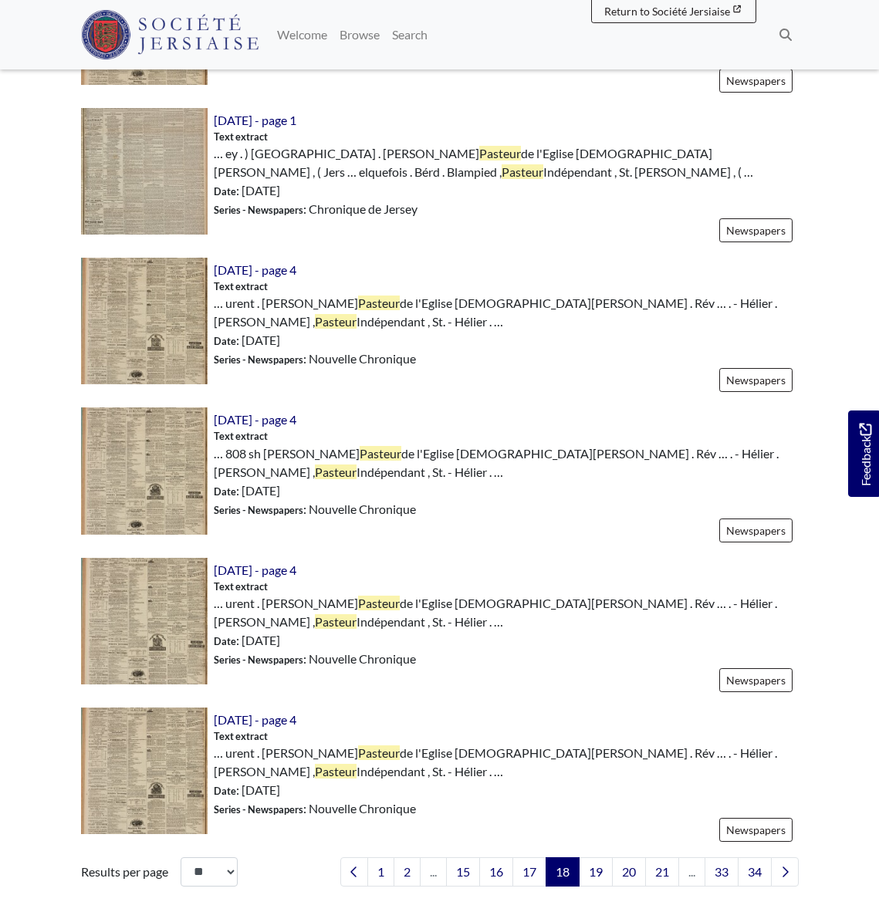
scroll to position [2059, 0]
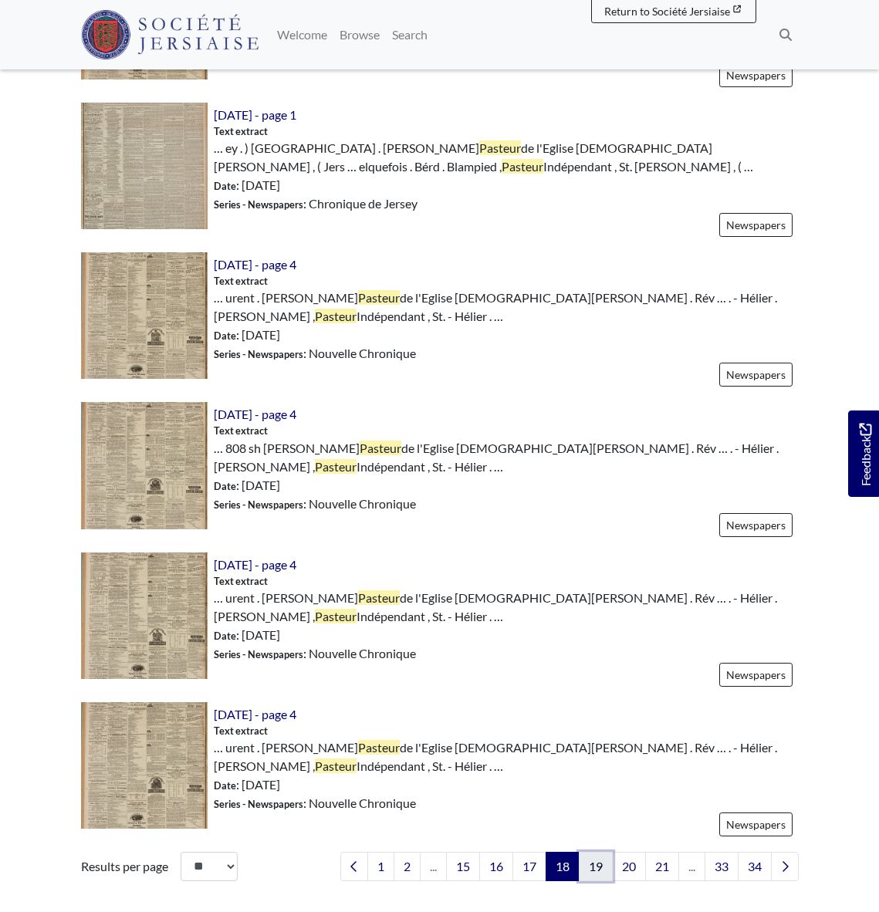
click at [590, 852] on link "19" at bounding box center [596, 866] width 34 height 29
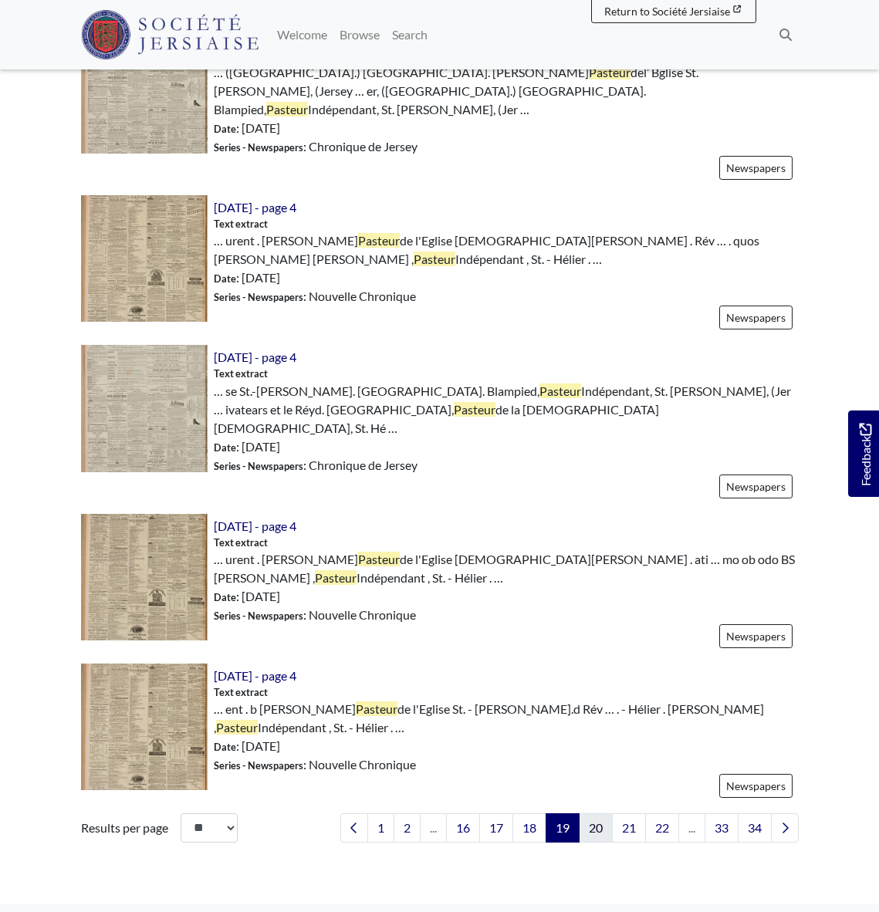
scroll to position [2082, 0]
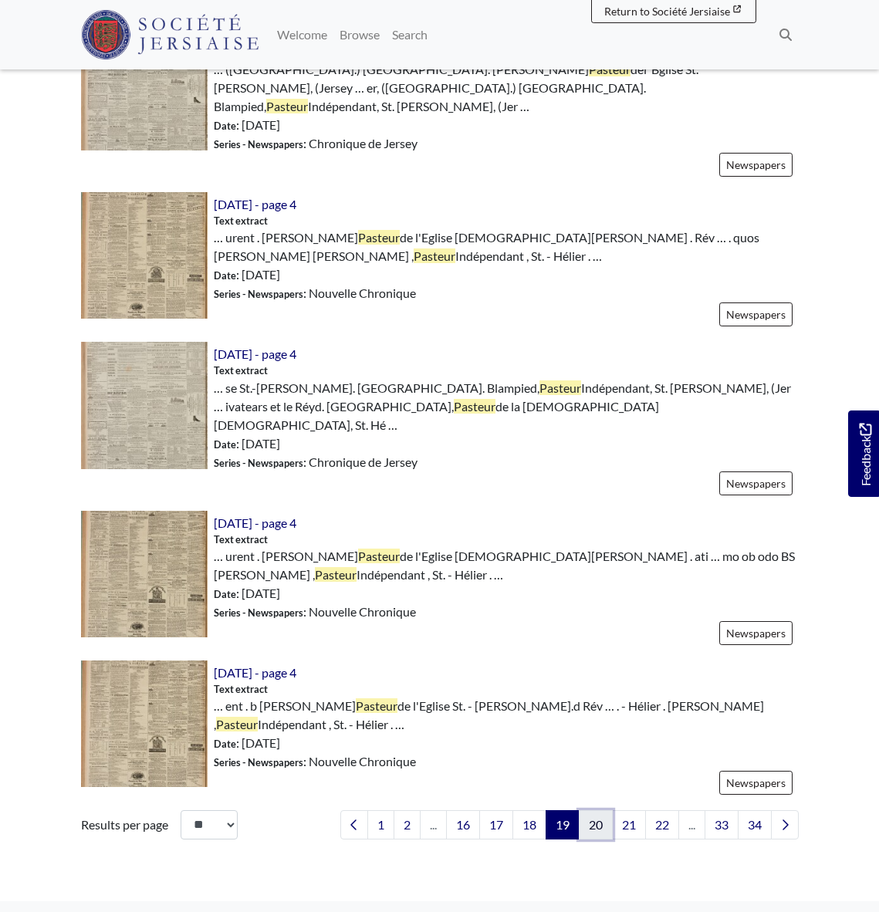
click at [592, 810] on link "20" at bounding box center [596, 824] width 34 height 29
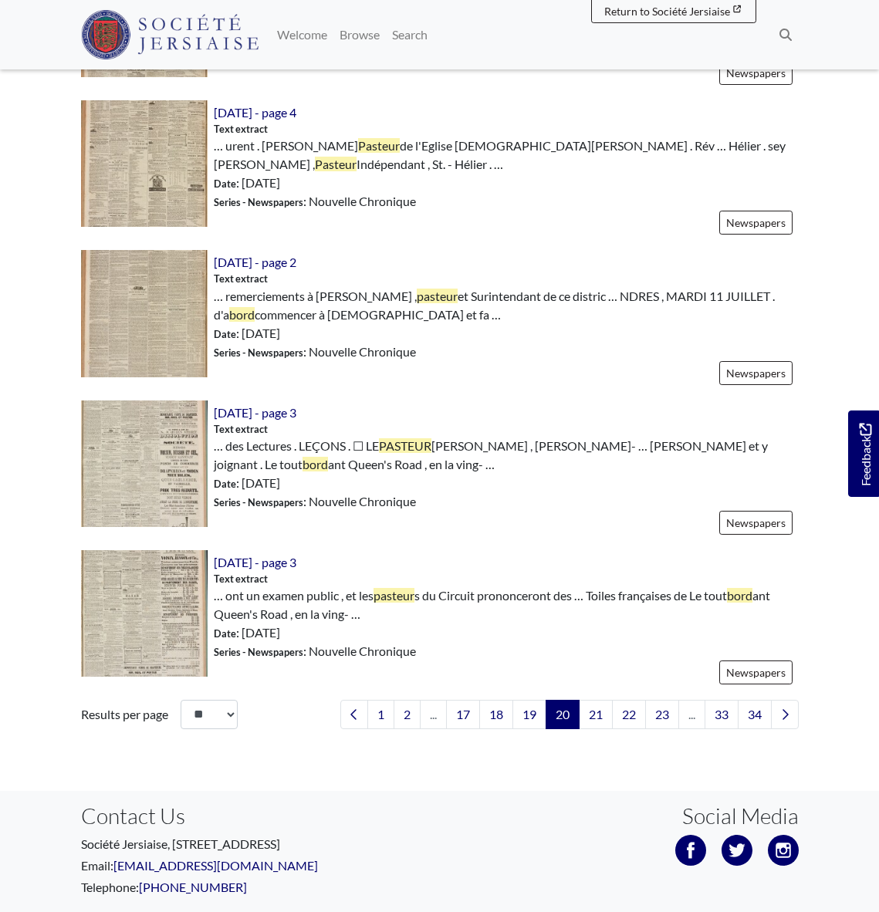
scroll to position [2142, 0]
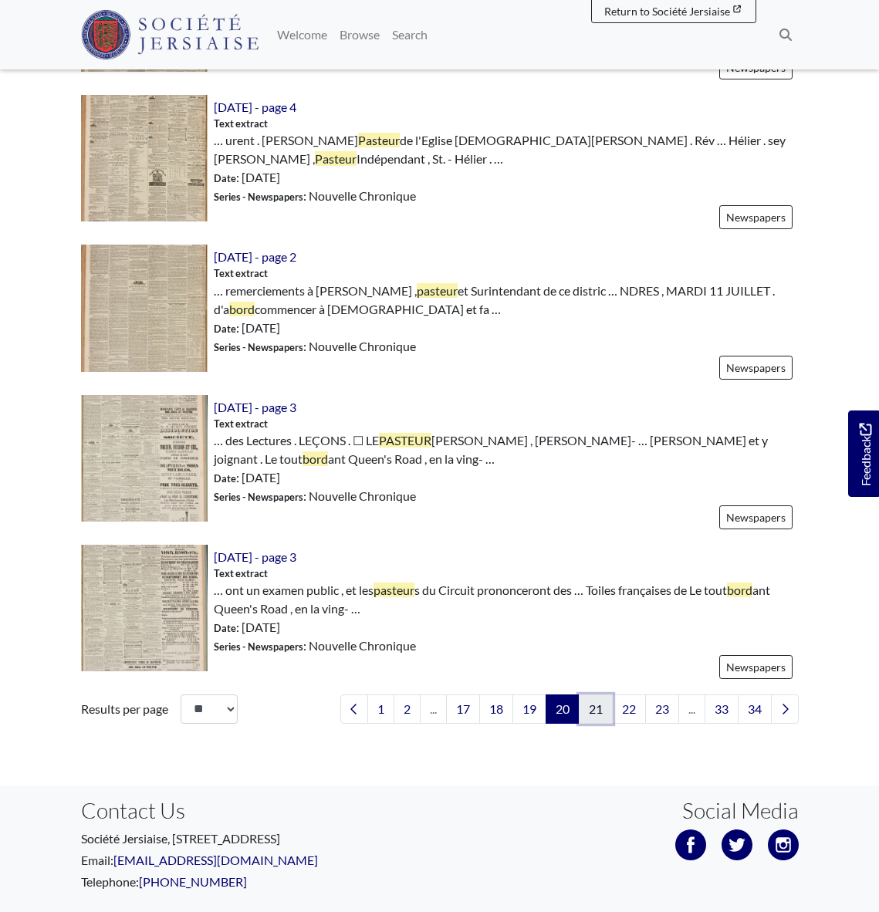
click at [602, 712] on link "21" at bounding box center [596, 708] width 34 height 29
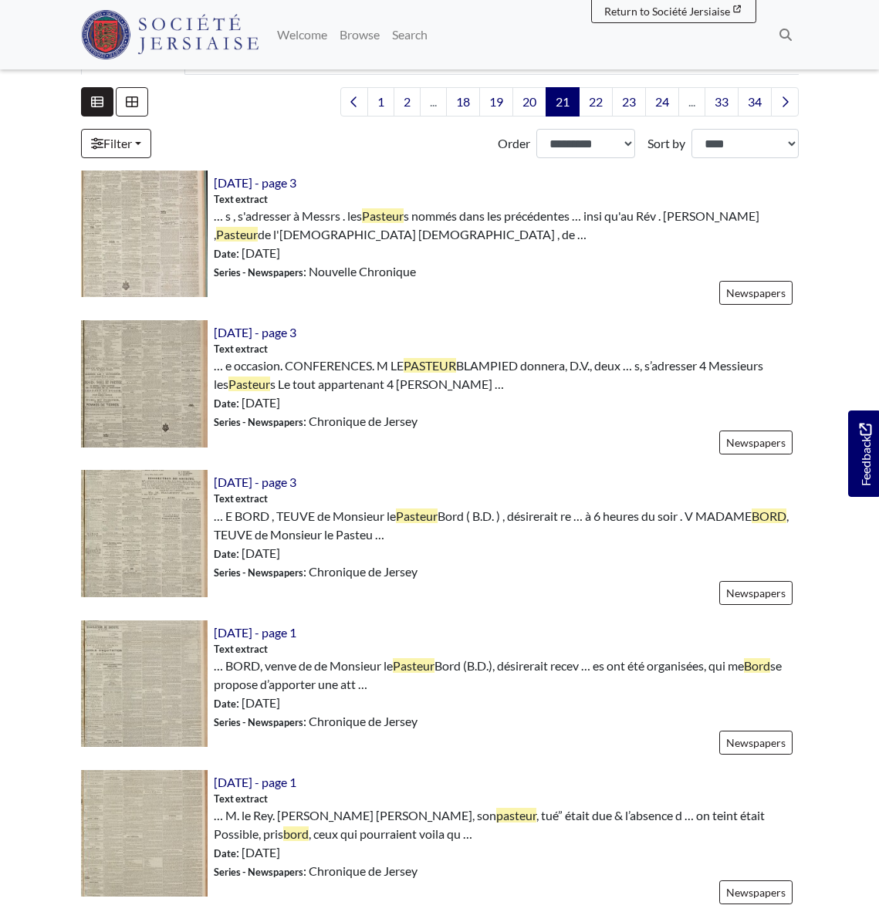
scroll to position [419, 0]
click at [285, 481] on span "[DATE] - page 3" at bounding box center [255, 481] width 83 height 15
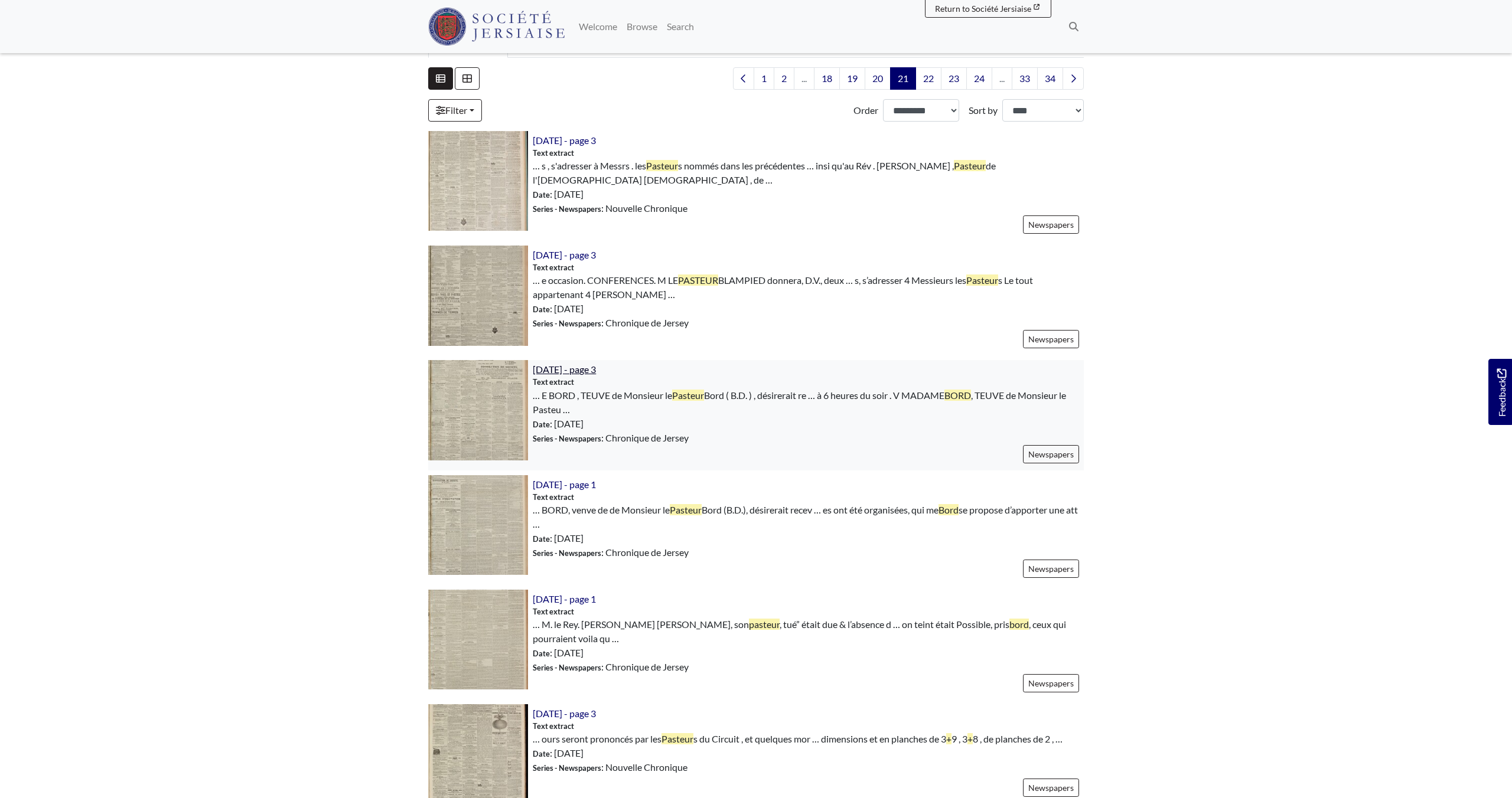
click at [580, 370] on span "11th July 1877 - page 3" at bounding box center [564, 369] width 64 height 11
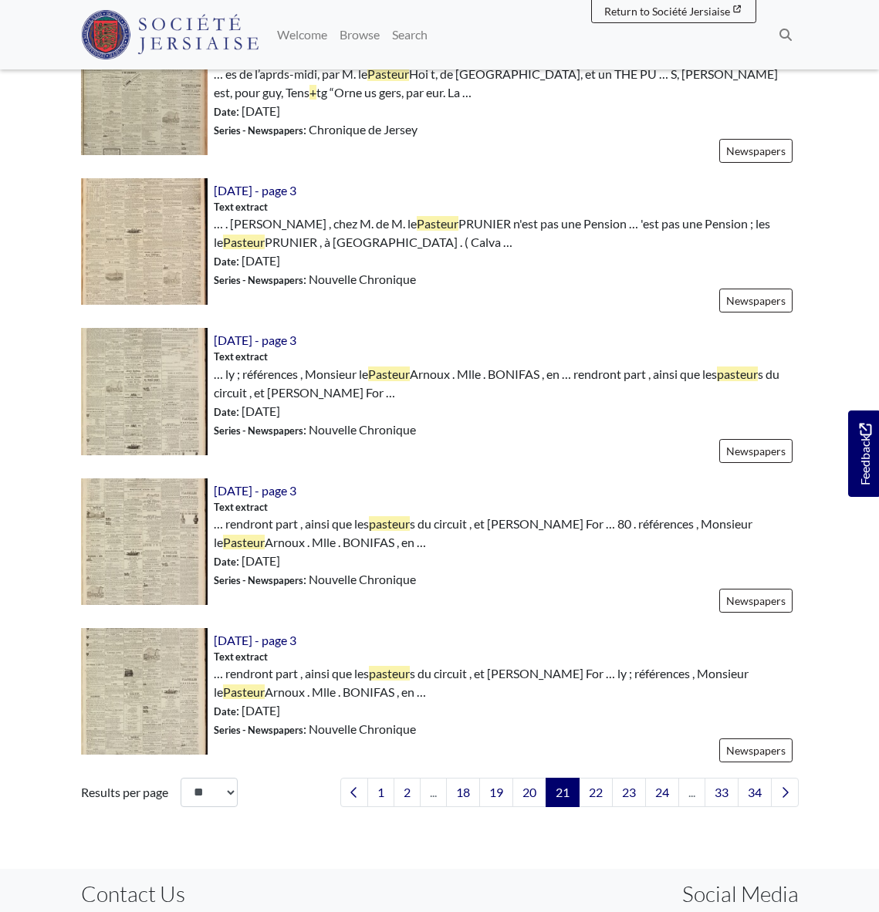
scroll to position [2062, 0]
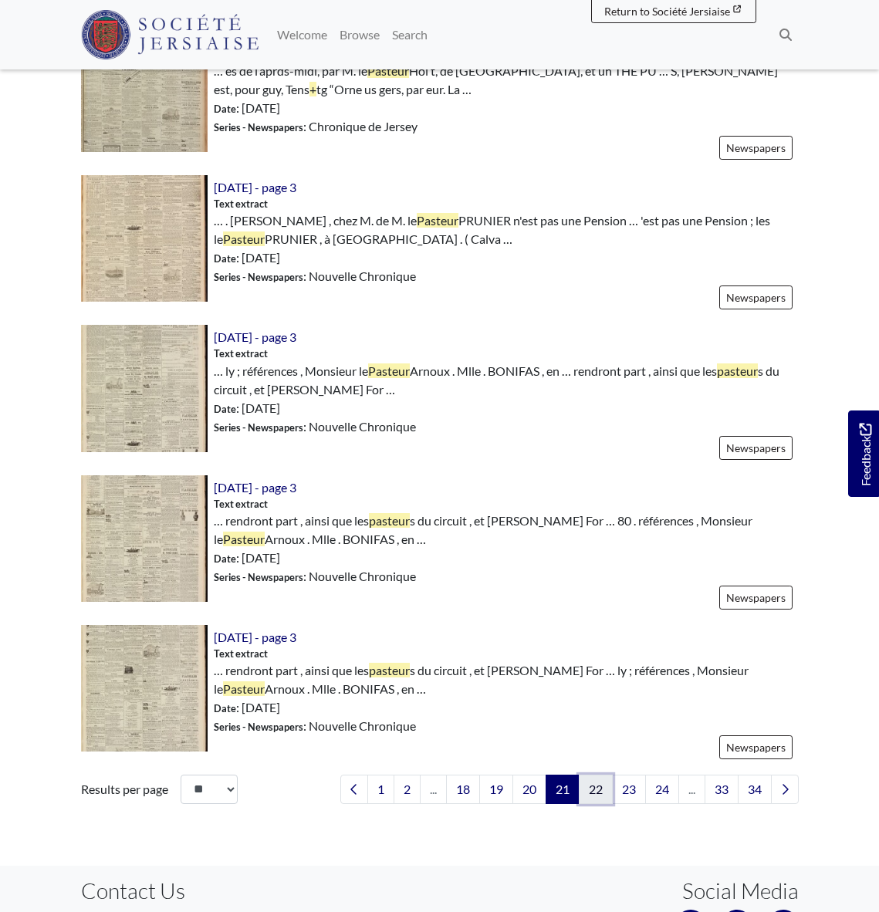
drag, startPoint x: 595, startPoint y: 791, endPoint x: 591, endPoint y: 782, distance: 10.0
click at [595, 791] on link "22" at bounding box center [596, 789] width 34 height 29
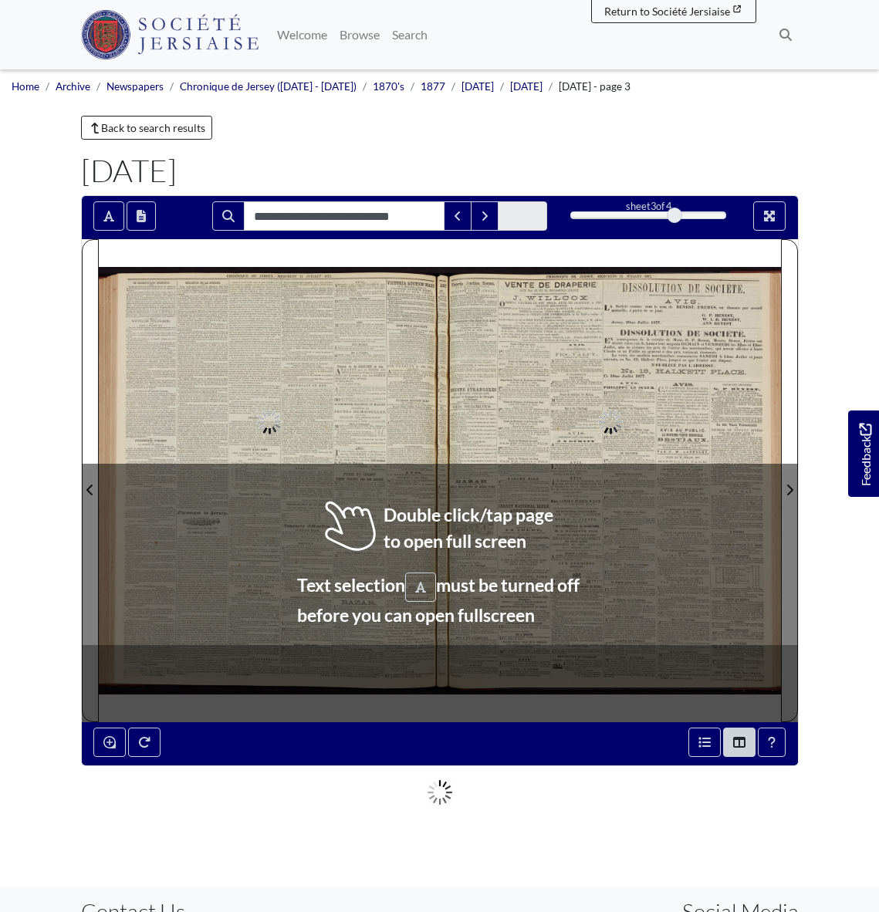
type input "**********"
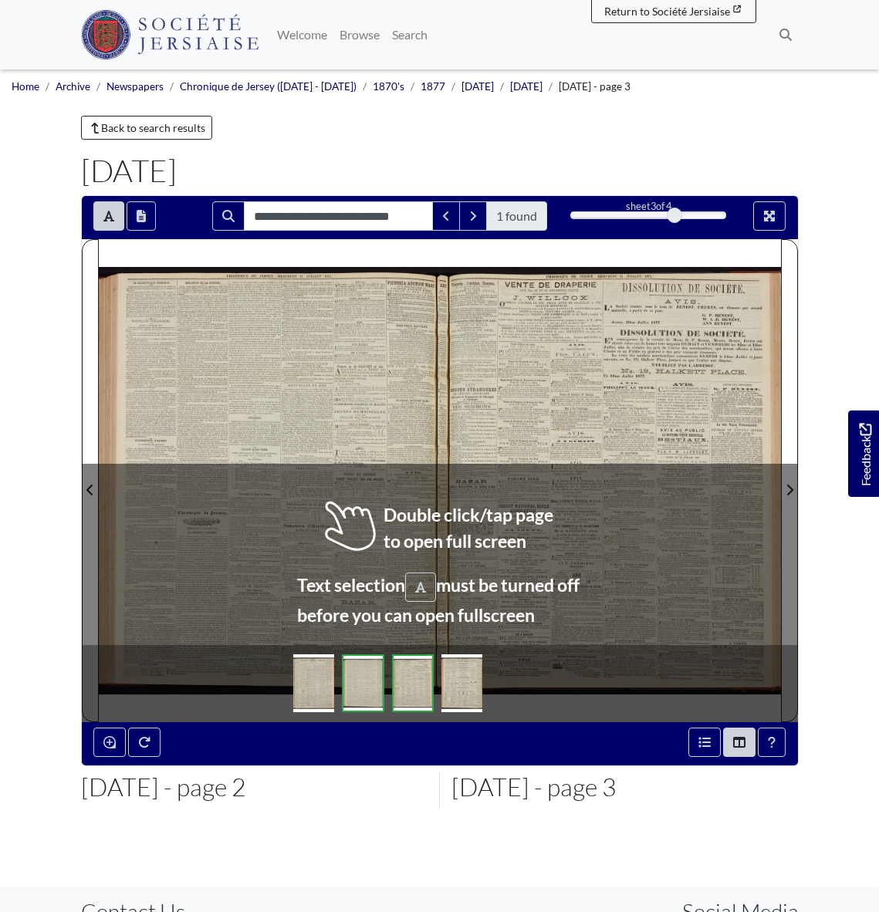
click at [314, 421] on div at bounding box center [269, 480] width 341 height 482
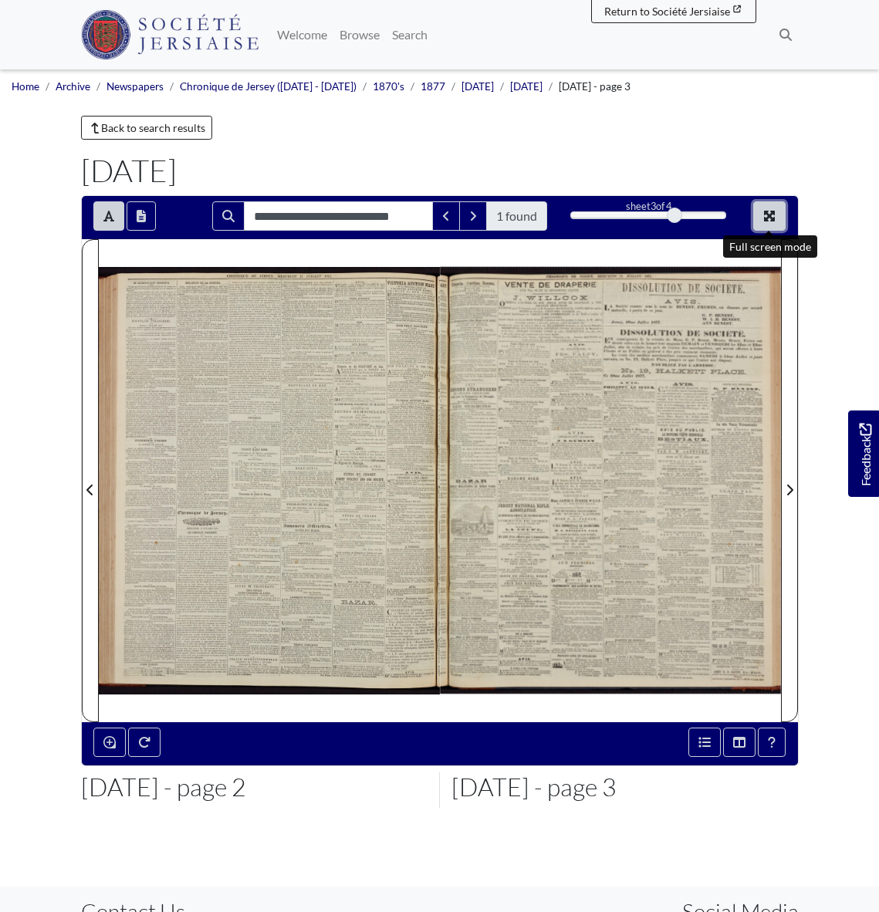
click at [771, 218] on icon "Full screen mode" at bounding box center [769, 216] width 11 height 11
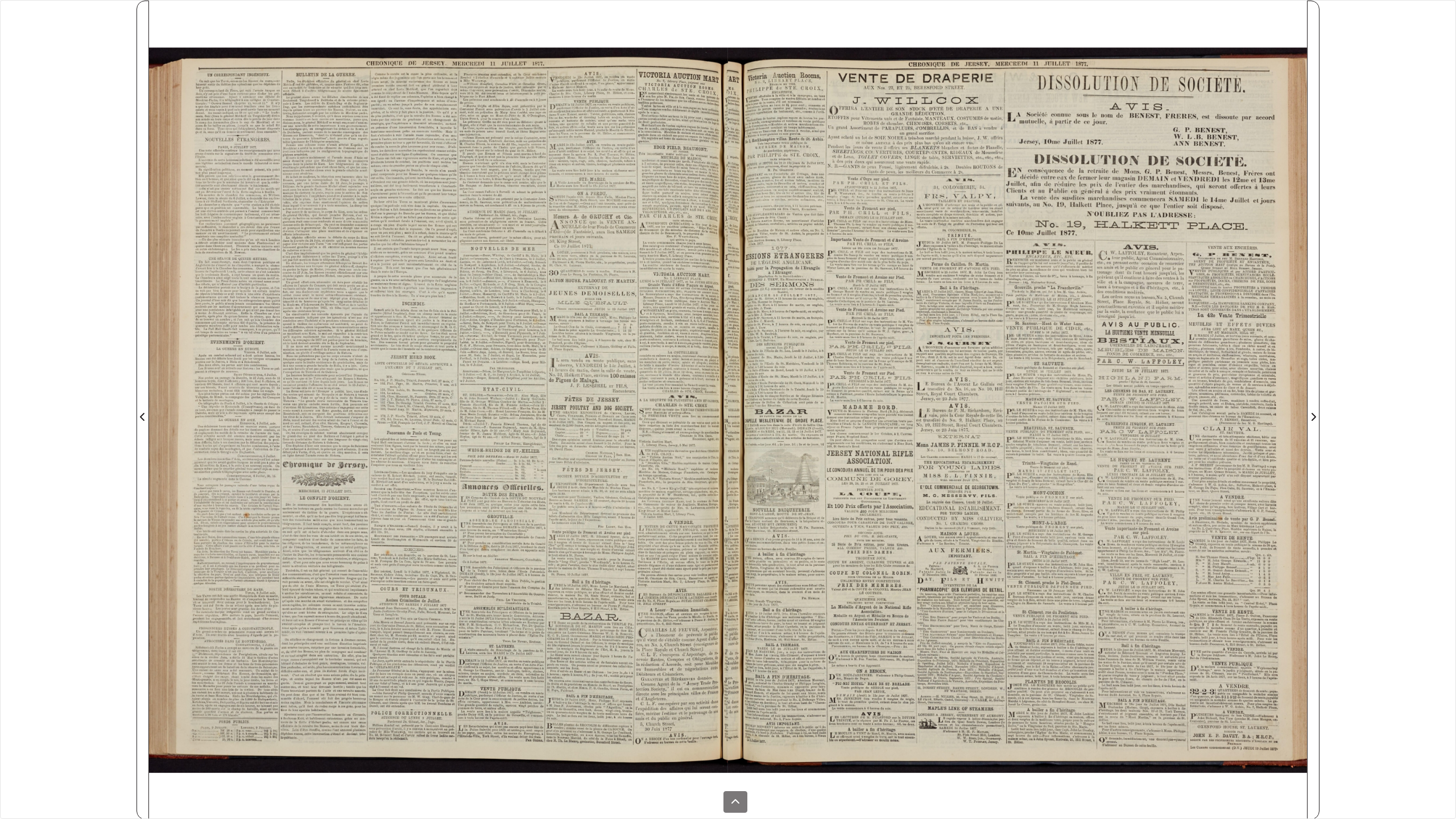
click at [258, 292] on div at bounding box center [438, 410] width 579 height 819
click at [322, 280] on div at bounding box center [438, 410] width 579 height 819
drag, startPoint x: 992, startPoint y: 285, endPoint x: 978, endPoint y: 287, distance: 14.1
click at [647, 285] on div at bounding box center [1017, 410] width 579 height 819
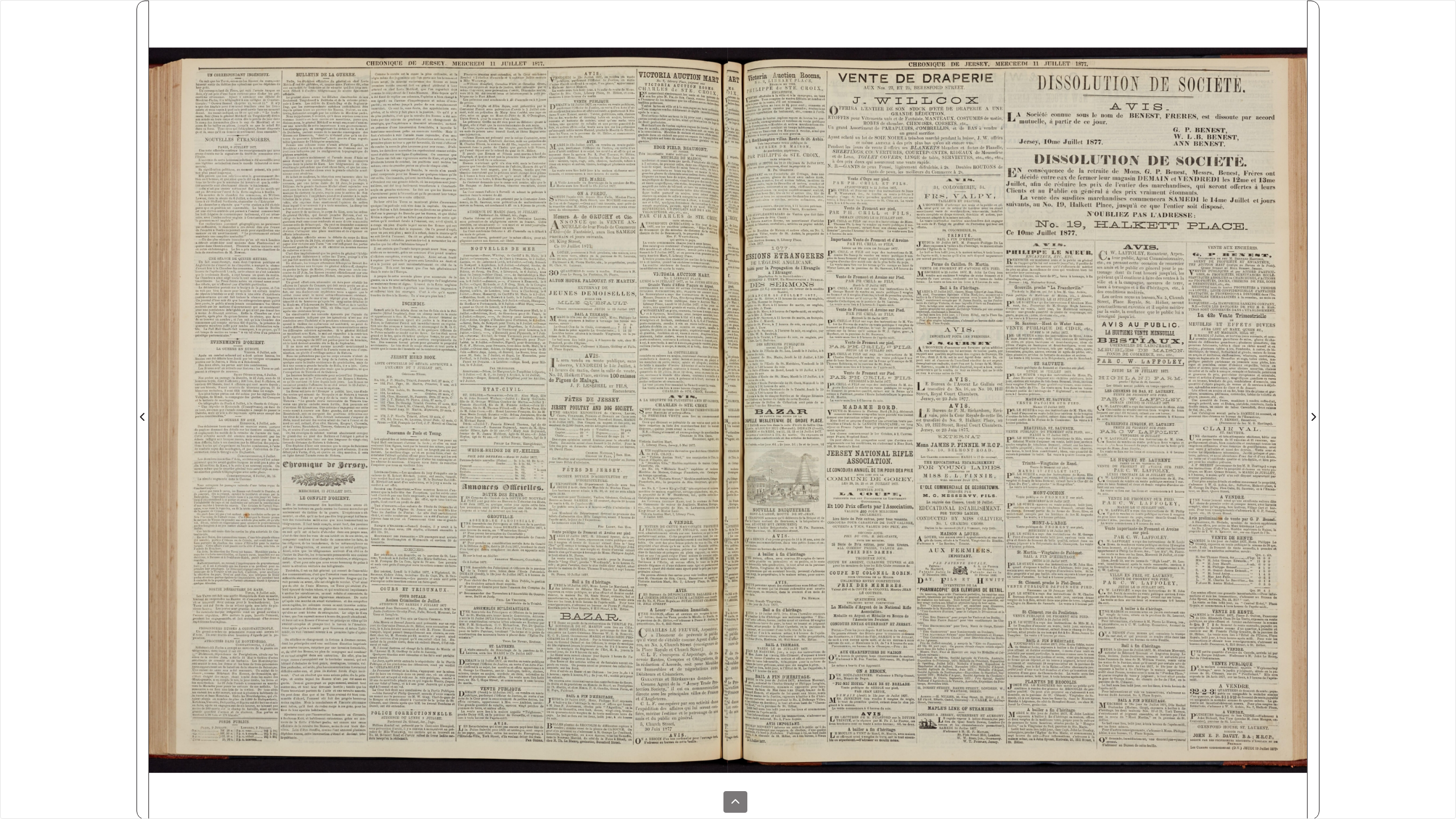
click at [630, 330] on div at bounding box center [438, 410] width 579 height 819
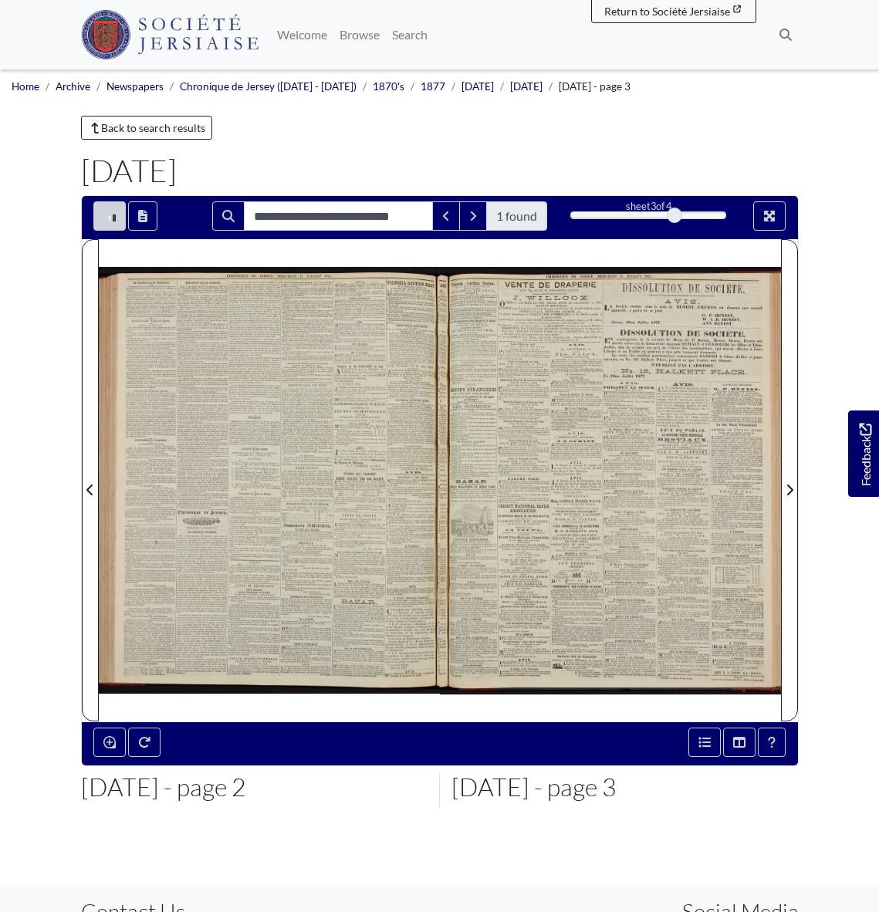
click at [559, 464] on div at bounding box center [610, 480] width 341 height 482
click at [770, 218] on icon "Full screen mode" at bounding box center [769, 216] width 11 height 11
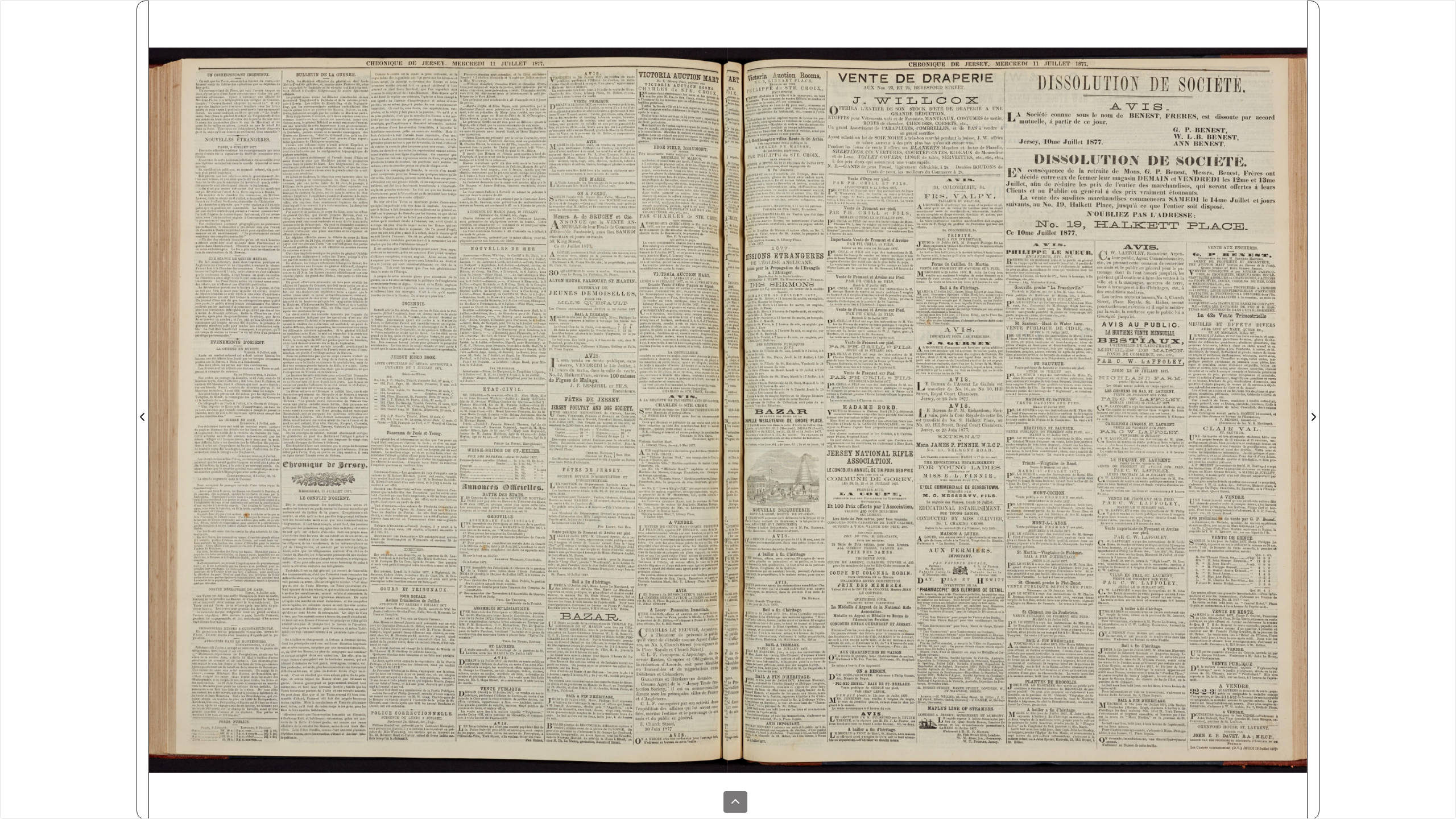
click at [353, 441] on div at bounding box center [438, 410] width 579 height 819
click at [452, 178] on div at bounding box center [438, 410] width 579 height 819
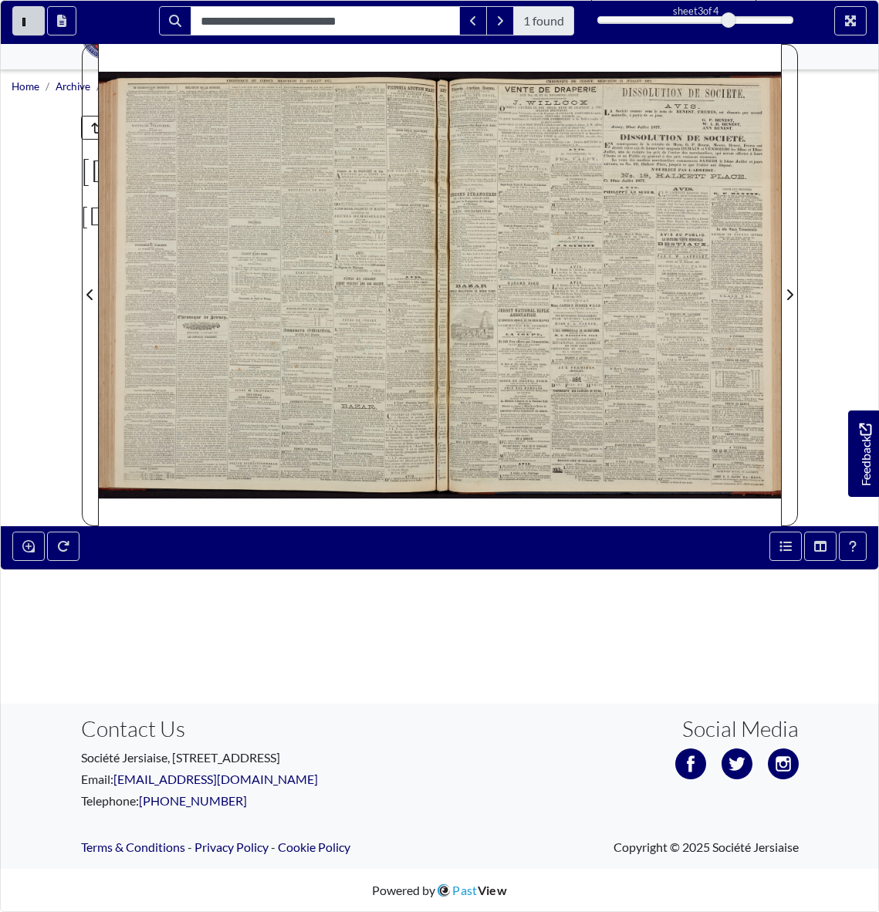
scroll to position [5, 0]
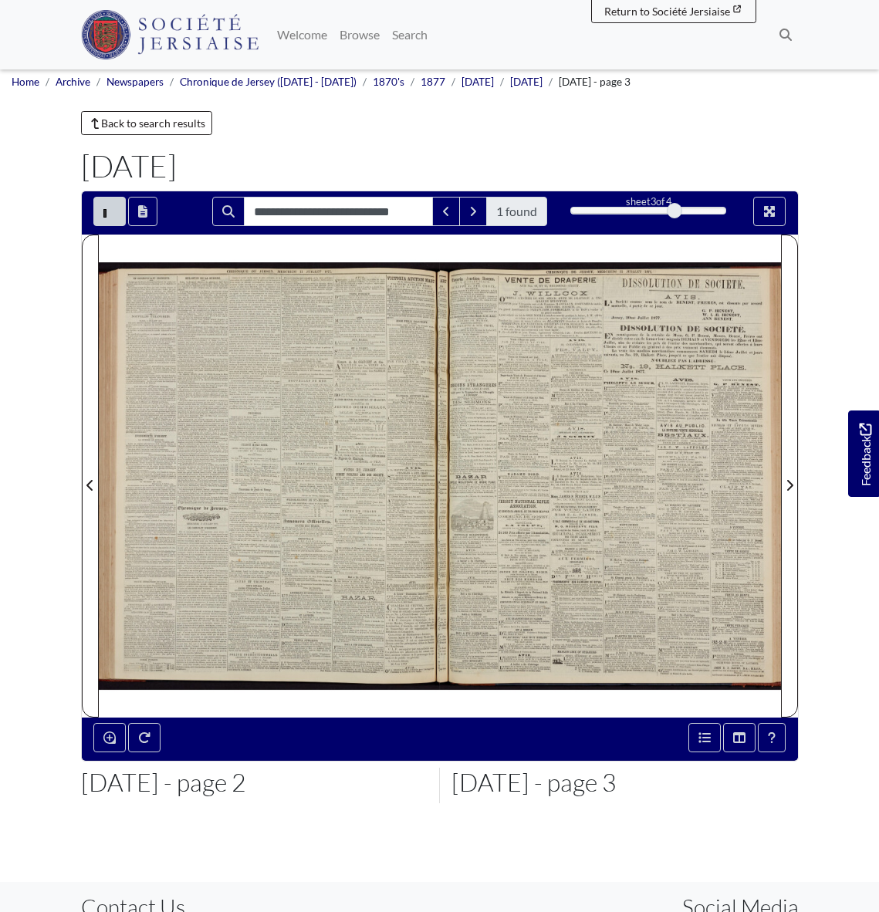
click at [285, 451] on div at bounding box center [269, 476] width 341 height 482
click at [324, 464] on div at bounding box center [269, 476] width 341 height 482
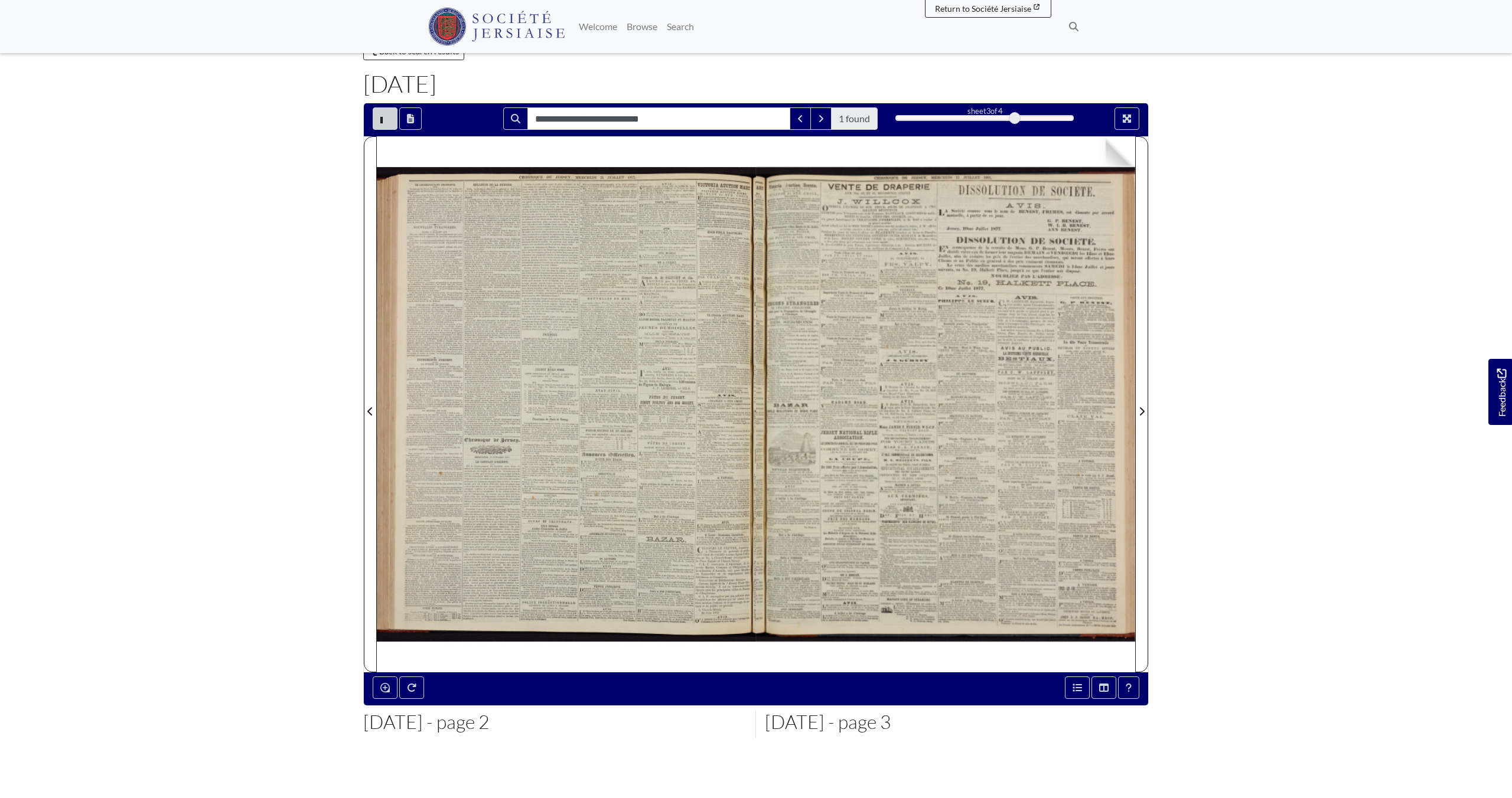
scroll to position [0, 0]
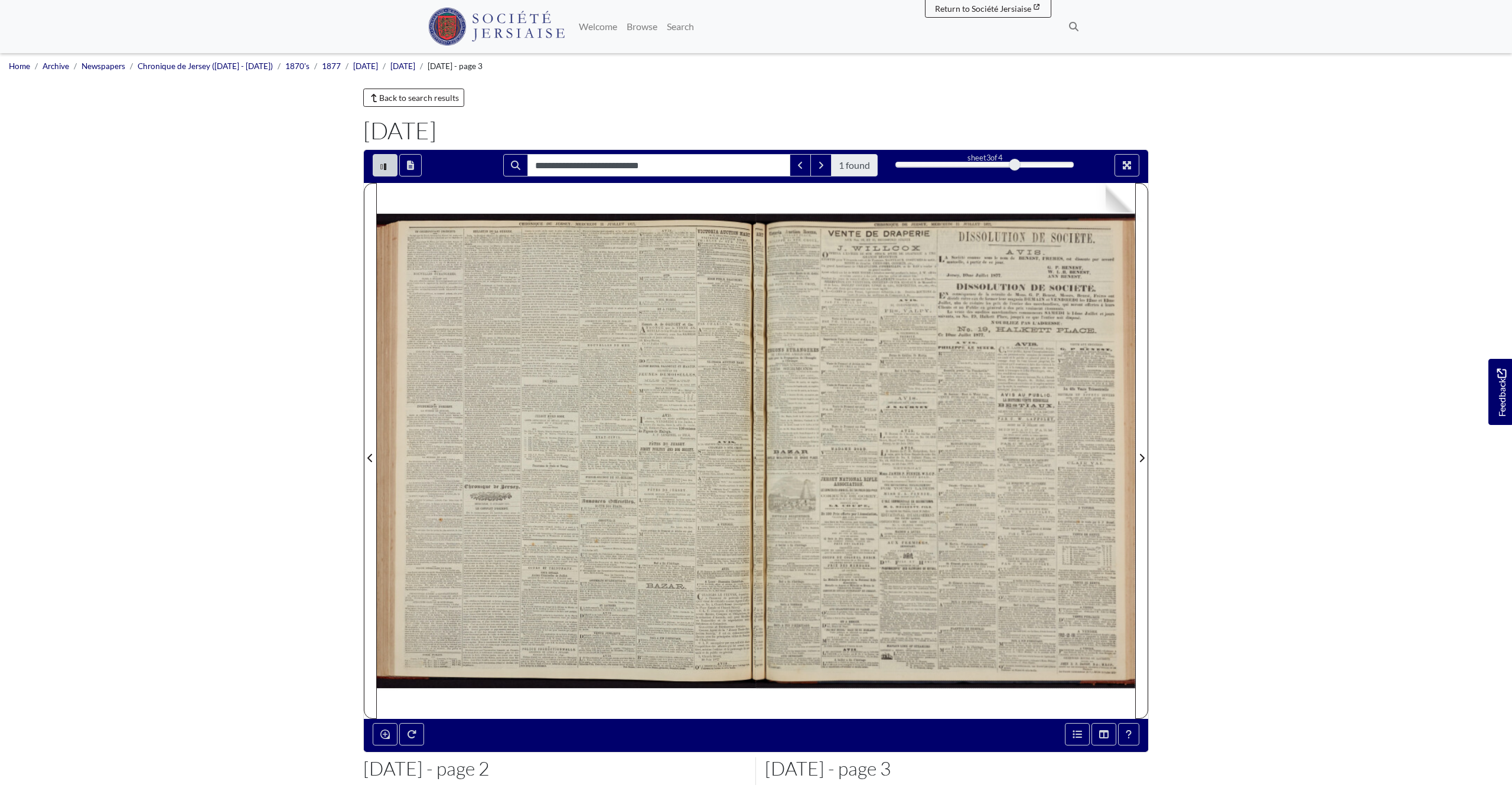
click at [591, 415] on div at bounding box center [566, 451] width 379 height 536
drag, startPoint x: 1130, startPoint y: 161, endPoint x: 1122, endPoint y: 214, distance: 53.6
click at [672, 162] on icon "Full screen mode" at bounding box center [1127, 165] width 8 height 8
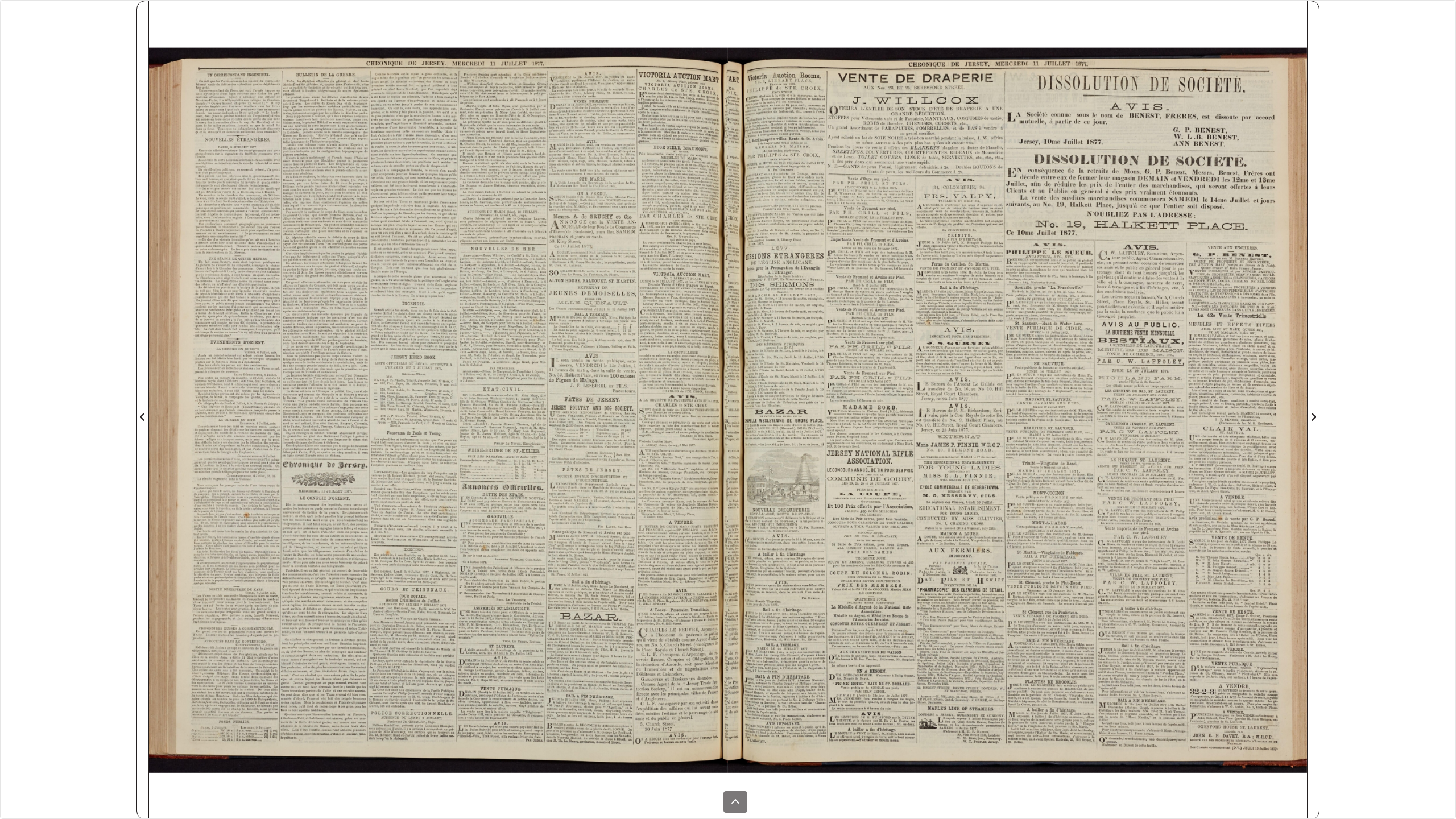
click at [319, 362] on div at bounding box center [438, 410] width 579 height 819
click at [647, 672] on icon at bounding box center [735, 802] width 9 height 9
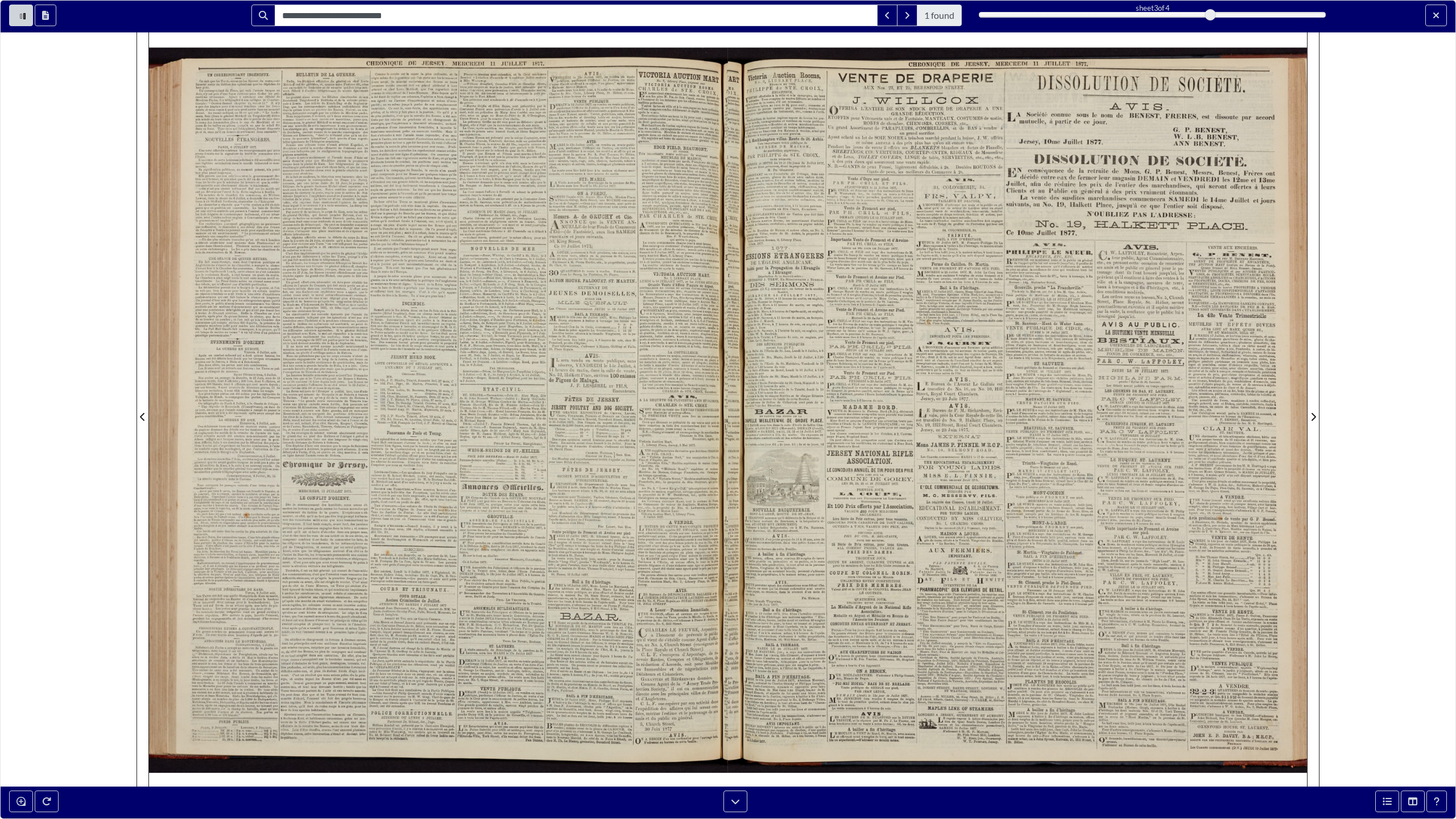
drag, startPoint x: 288, startPoint y: 220, endPoint x: 432, endPoint y: 388, distance: 221.3
click at [432, 388] on div at bounding box center [438, 410] width 579 height 819
click at [19, 672] on icon "Enable or disable loupe tool (Alt+L)" at bounding box center [21, 801] width 9 height 9
drag, startPoint x: 297, startPoint y: 578, endPoint x: 310, endPoint y: 407, distance: 171.5
click at [310, 430] on div at bounding box center [304, 515] width 170 height 170
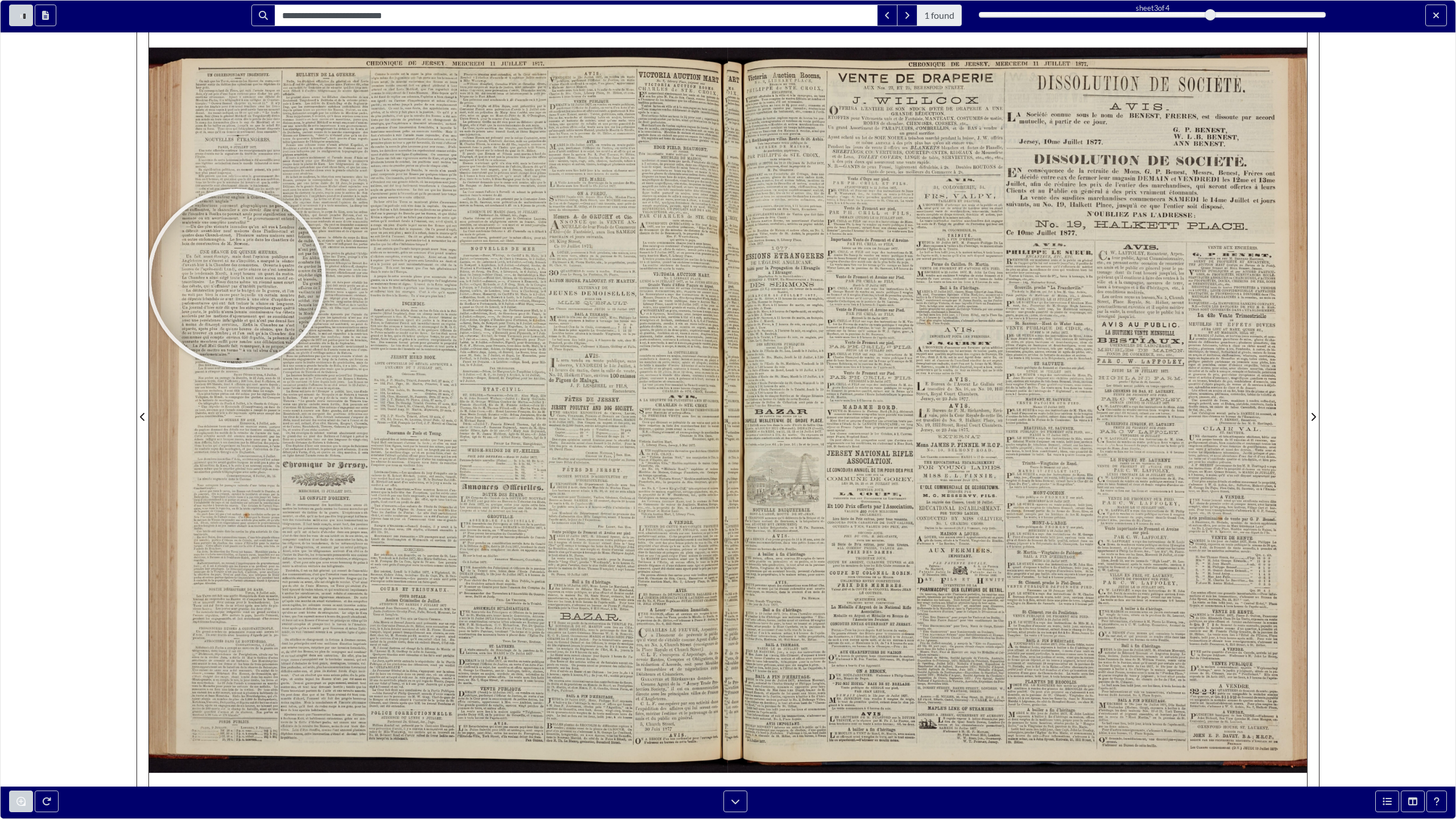
click at [237, 278] on div at bounding box center [236, 278] width 170 height 170
click at [532, 180] on div at bounding box center [532, 179] width 170 height 170
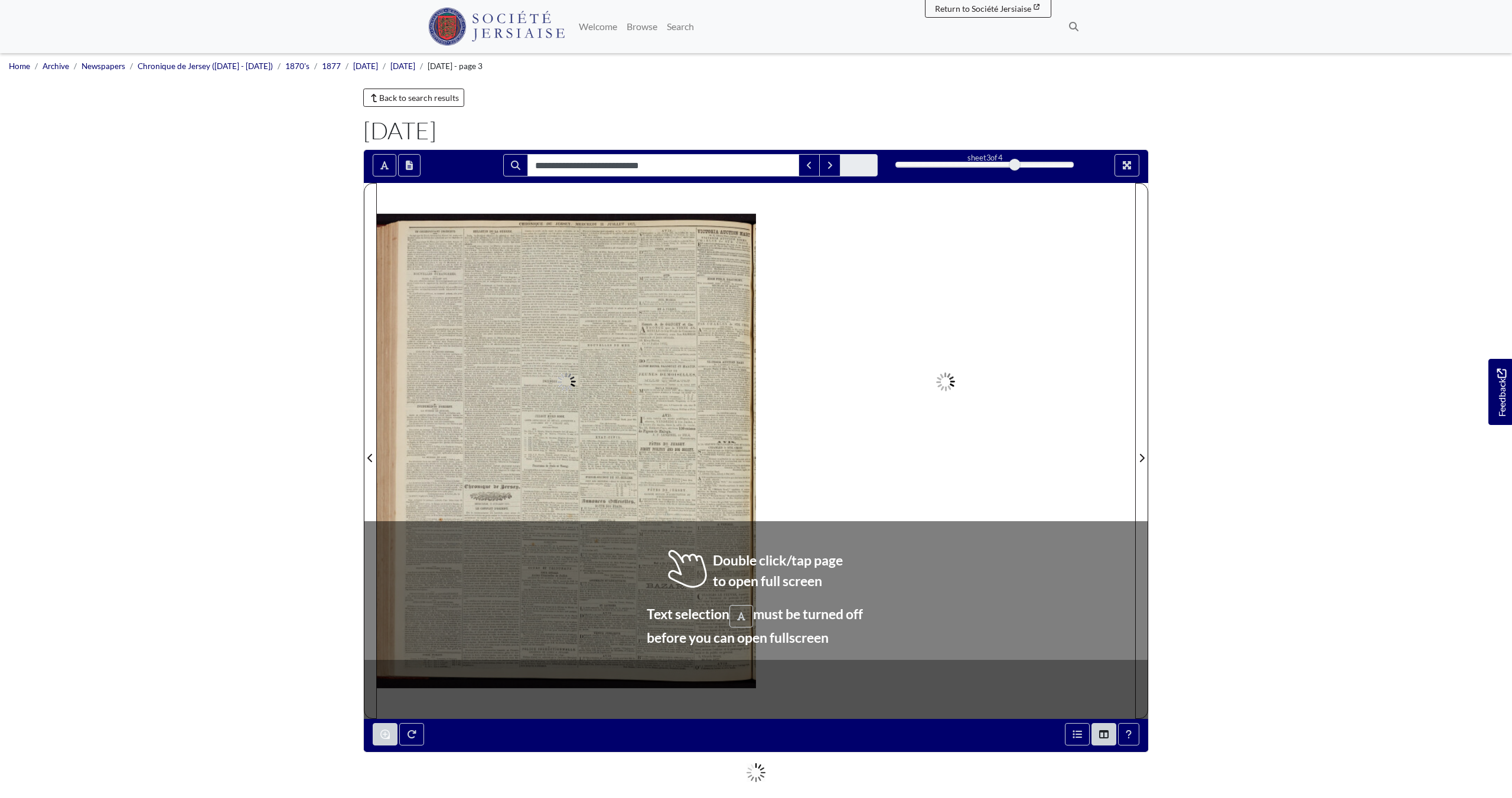
type input "**********"
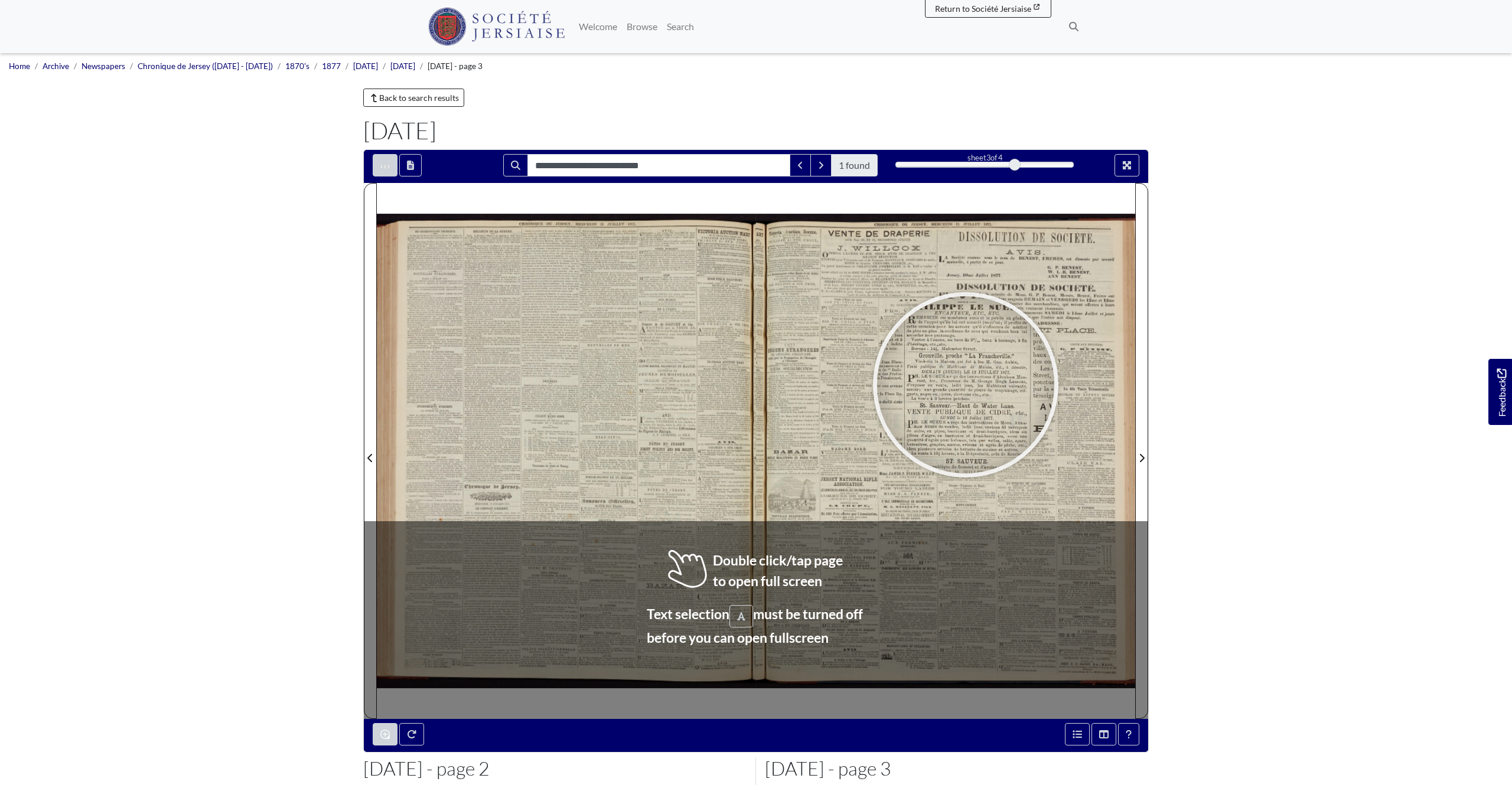
click at [966, 385] on div at bounding box center [965, 384] width 177 height 177
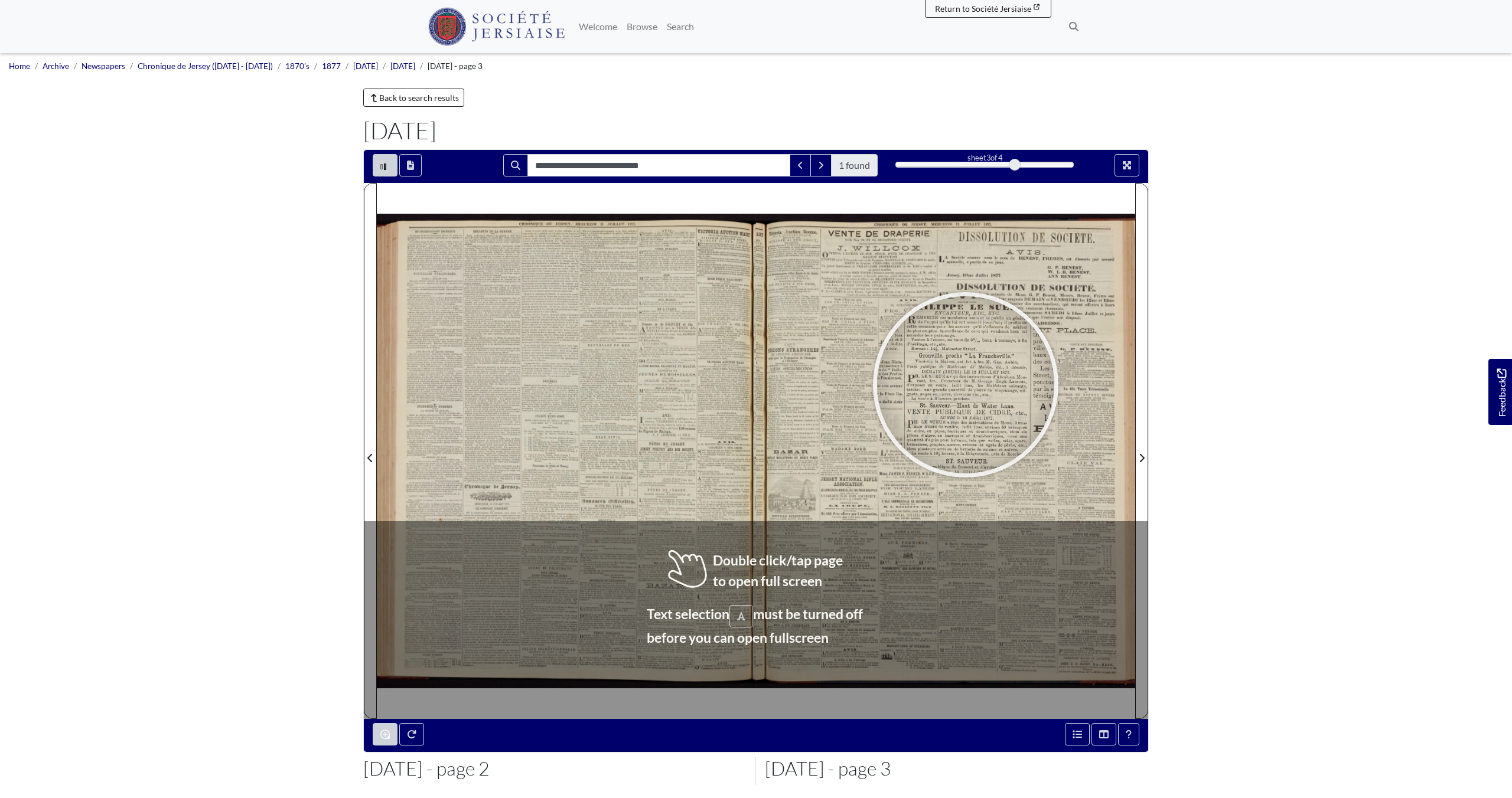
click at [966, 385] on div at bounding box center [965, 384] width 177 height 177
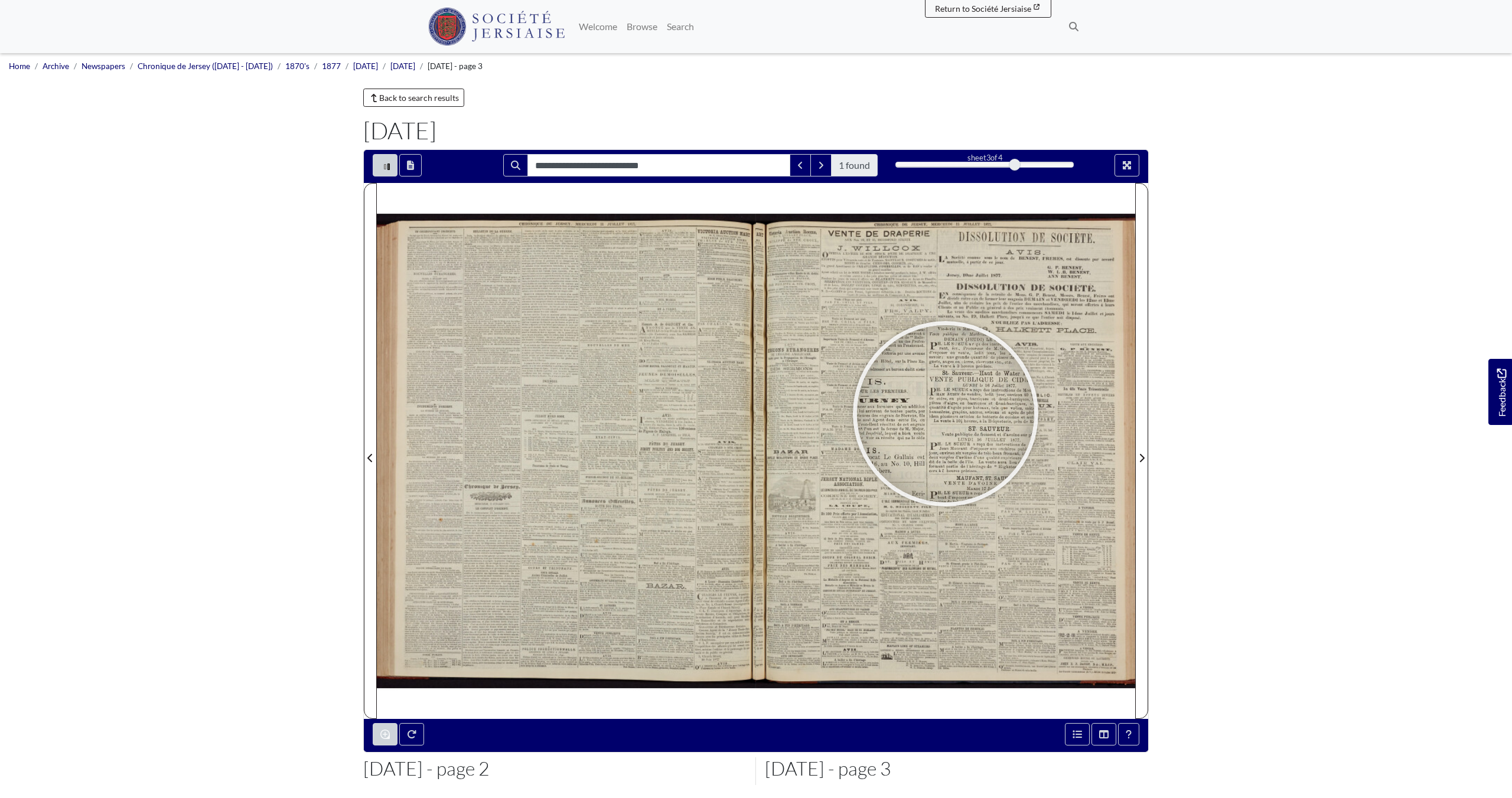
click at [945, 414] on div at bounding box center [945, 413] width 177 height 177
click at [947, 399] on div at bounding box center [946, 399] width 177 height 177
click at [910, 407] on div at bounding box center [909, 406] width 177 height 177
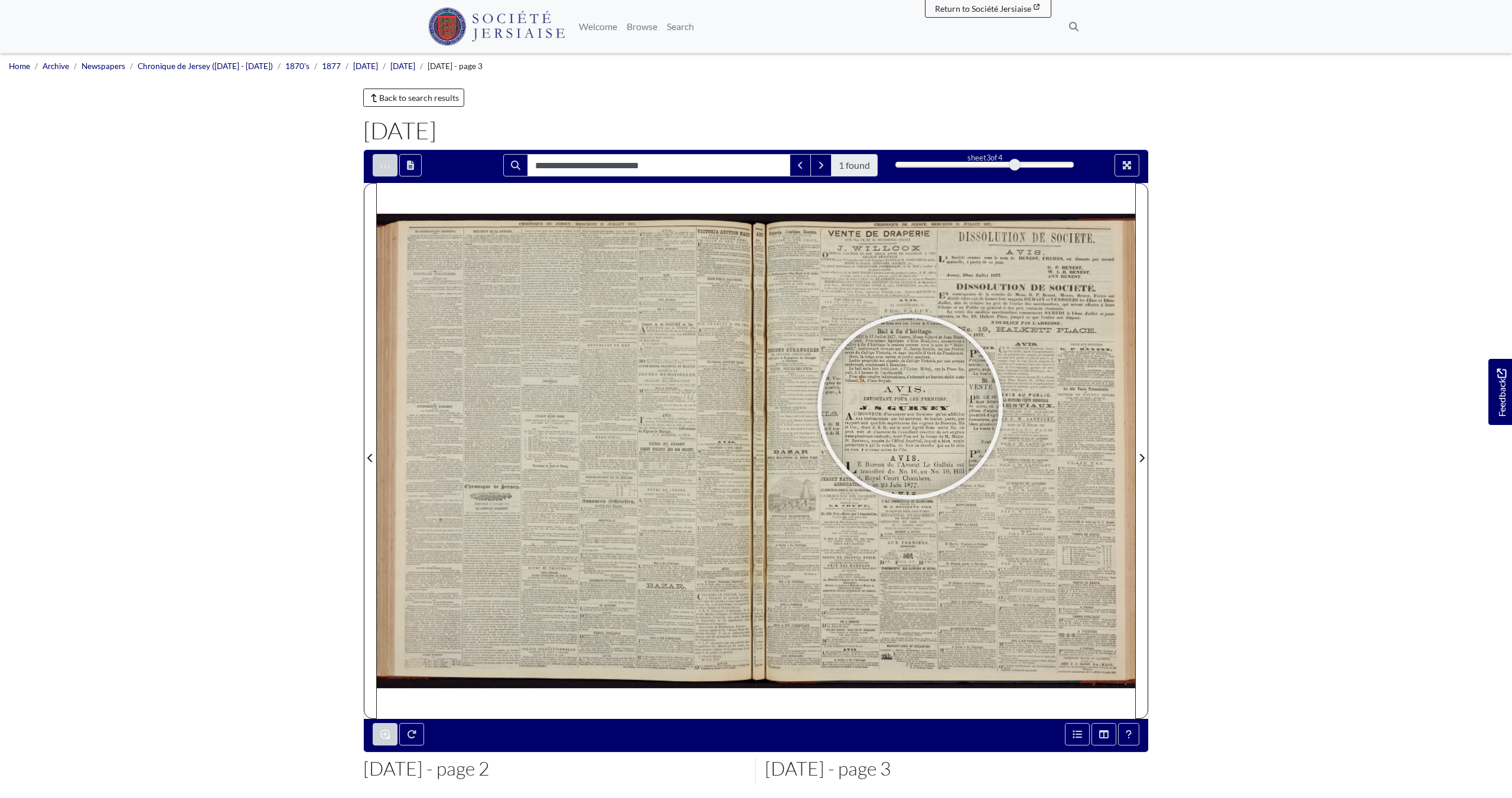
click at [910, 407] on div at bounding box center [909, 406] width 177 height 177
drag, startPoint x: 388, startPoint y: 738, endPoint x: 537, endPoint y: 681, distance: 159.5
click at [389, 735] on icon "Enable or disable loupe tool (Alt+L)" at bounding box center [385, 734] width 9 height 9
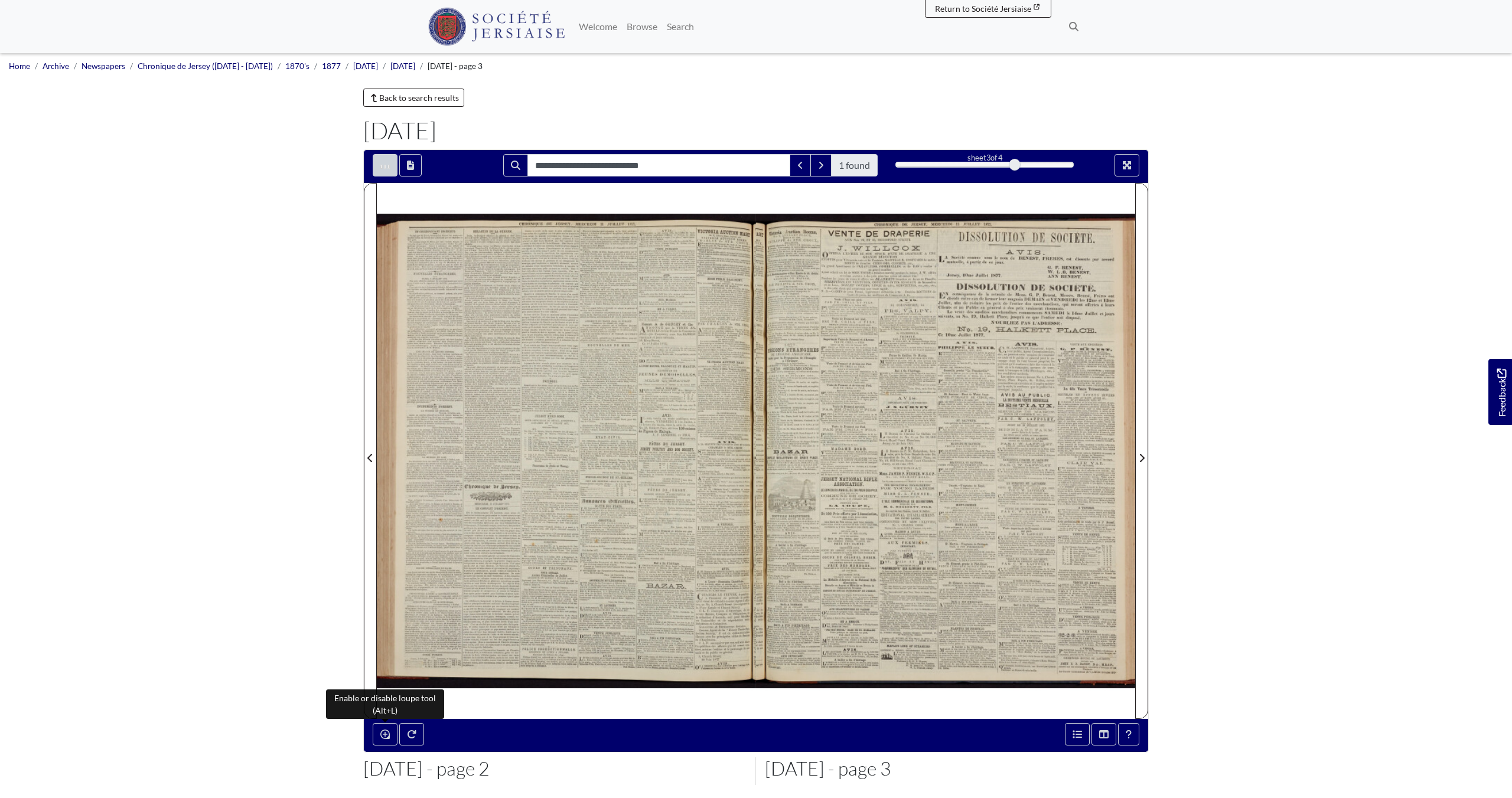
click at [922, 492] on div at bounding box center [945, 451] width 379 height 536
click at [909, 428] on div at bounding box center [945, 451] width 379 height 536
drag, startPoint x: 1125, startPoint y: 167, endPoint x: 1122, endPoint y: 221, distance: 54.1
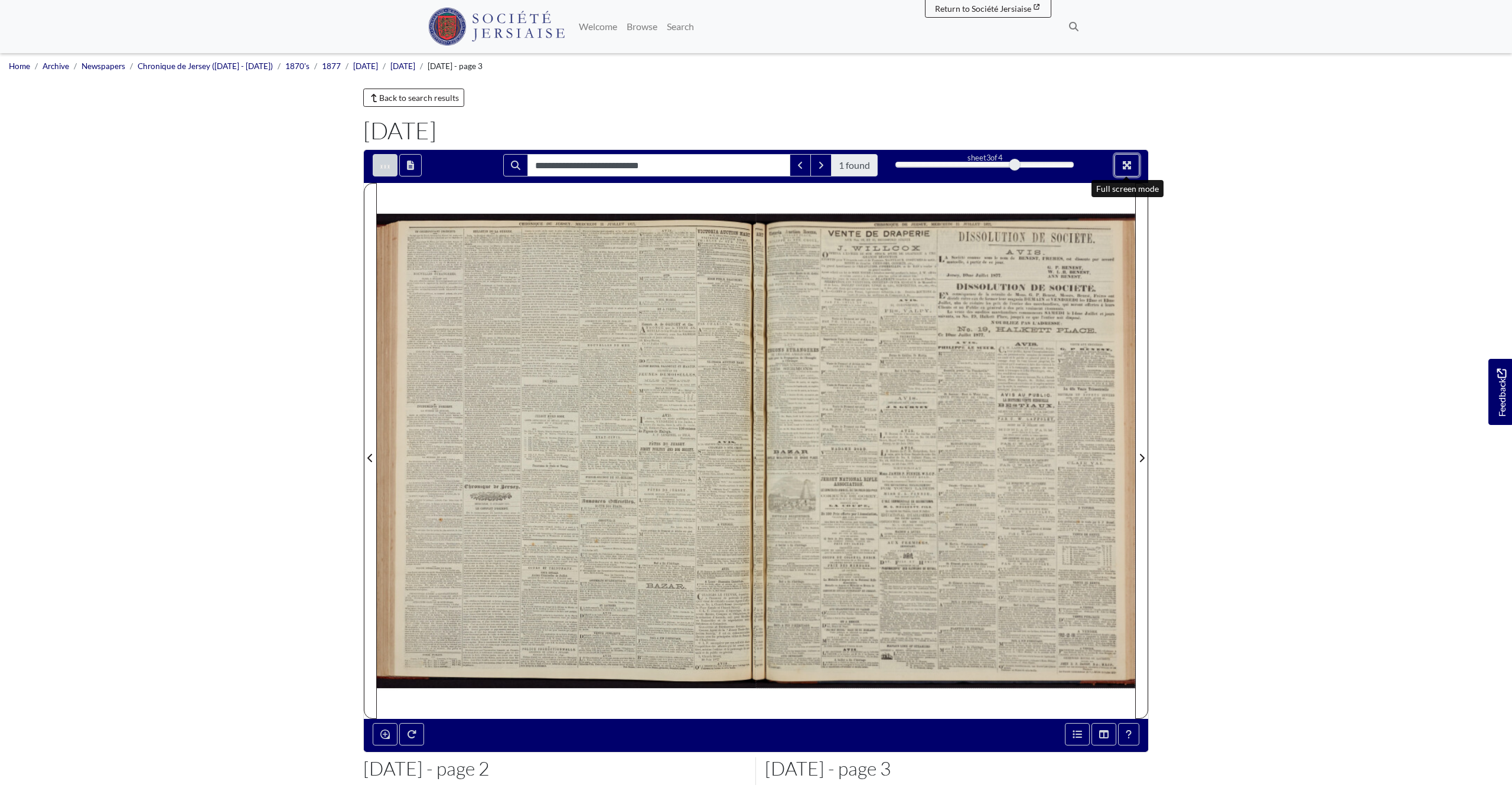
click at [1125, 168] on icon "Full screen mode" at bounding box center [1127, 165] width 8 height 8
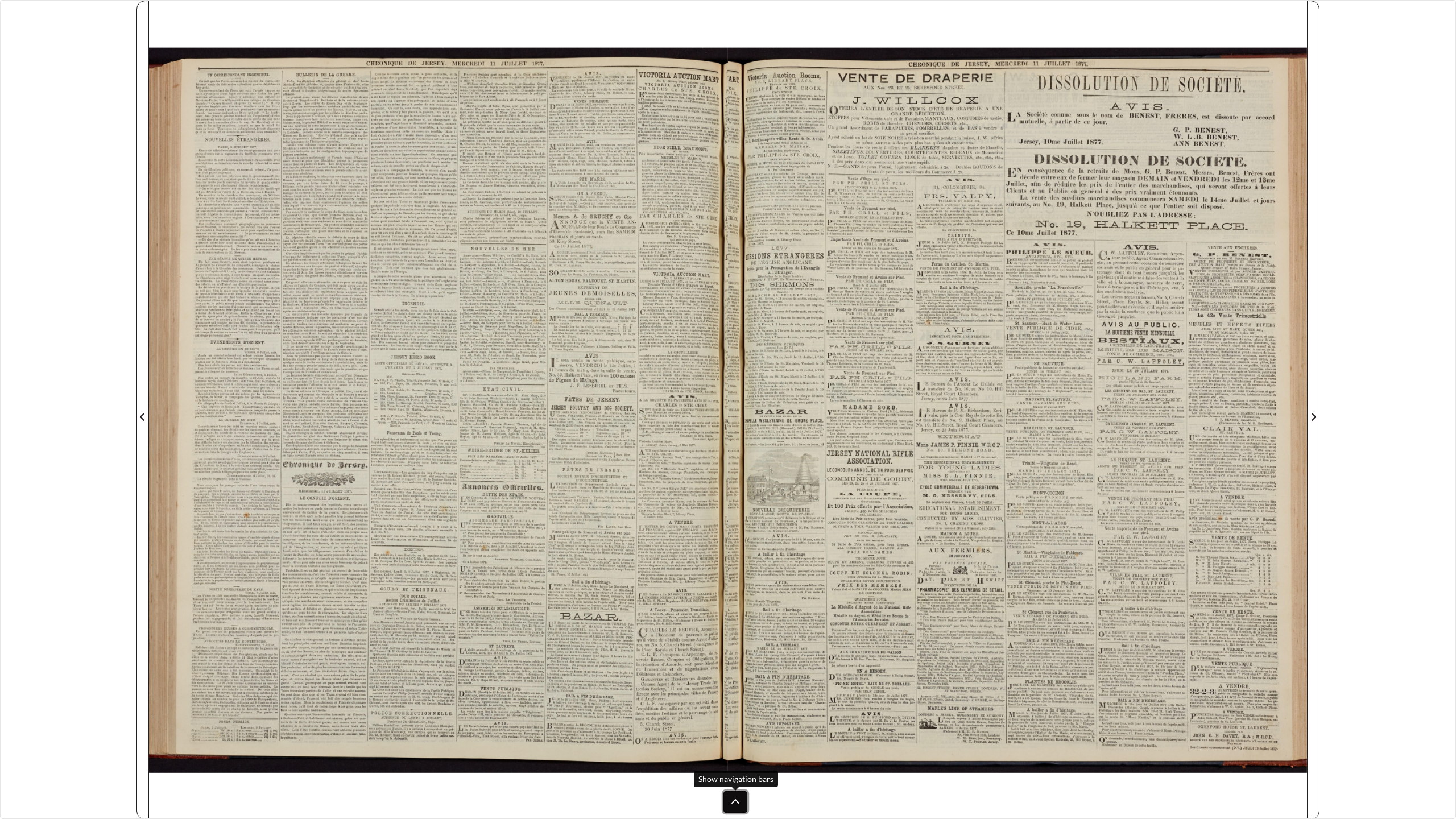
click at [732, 768] on icon at bounding box center [735, 801] width 8 height 4
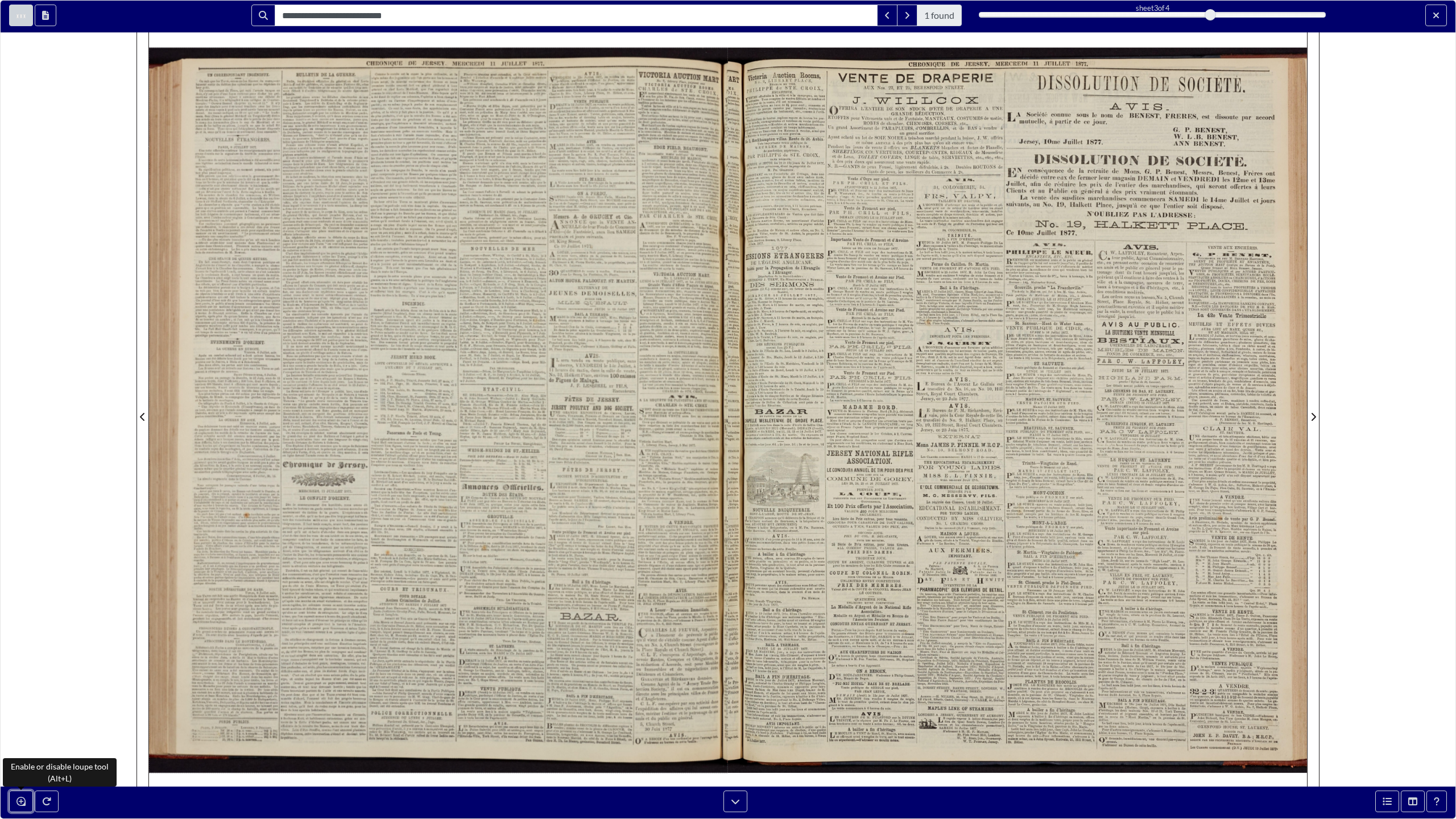
drag, startPoint x: 20, startPoint y: 803, endPoint x: 219, endPoint y: 686, distance: 230.8
click at [22, 768] on icon "Enable or disable loupe tool (Alt+L)" at bounding box center [21, 801] width 9 height 9
click at [863, 447] on div at bounding box center [863, 447] width 170 height 170
click at [1062, 387] on div at bounding box center [1061, 386] width 170 height 170
click at [18, 768] on icon "Enable or disable loupe tool (Alt+L)" at bounding box center [21, 801] width 9 height 9
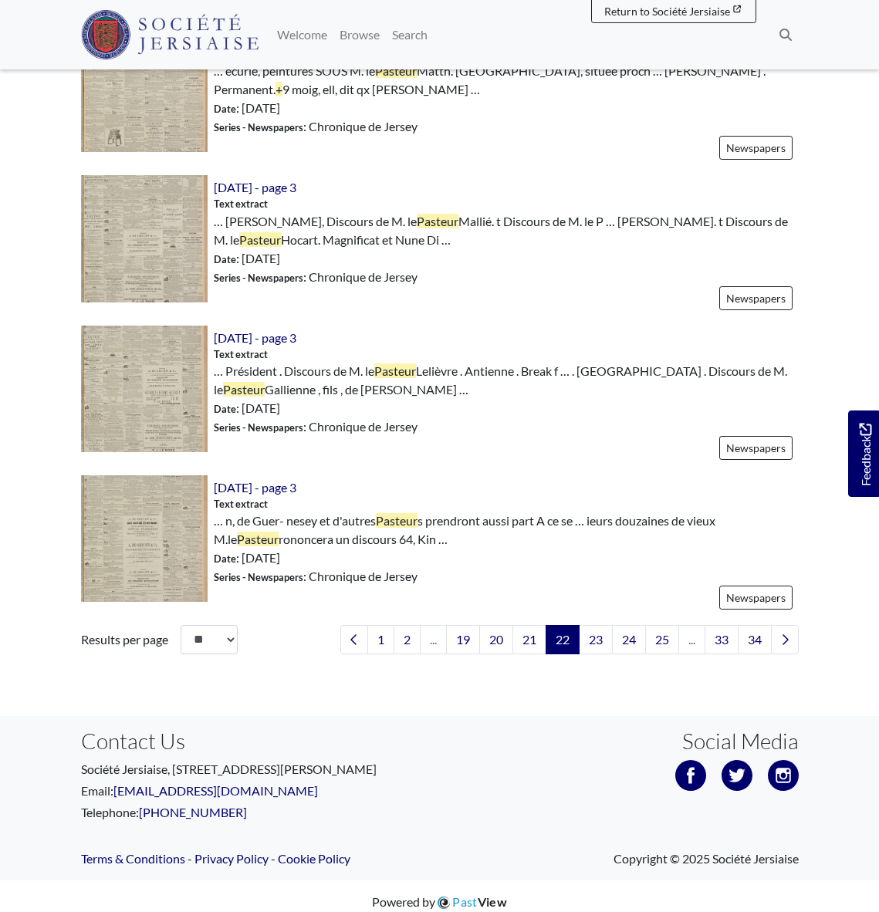
scroll to position [2214, 0]
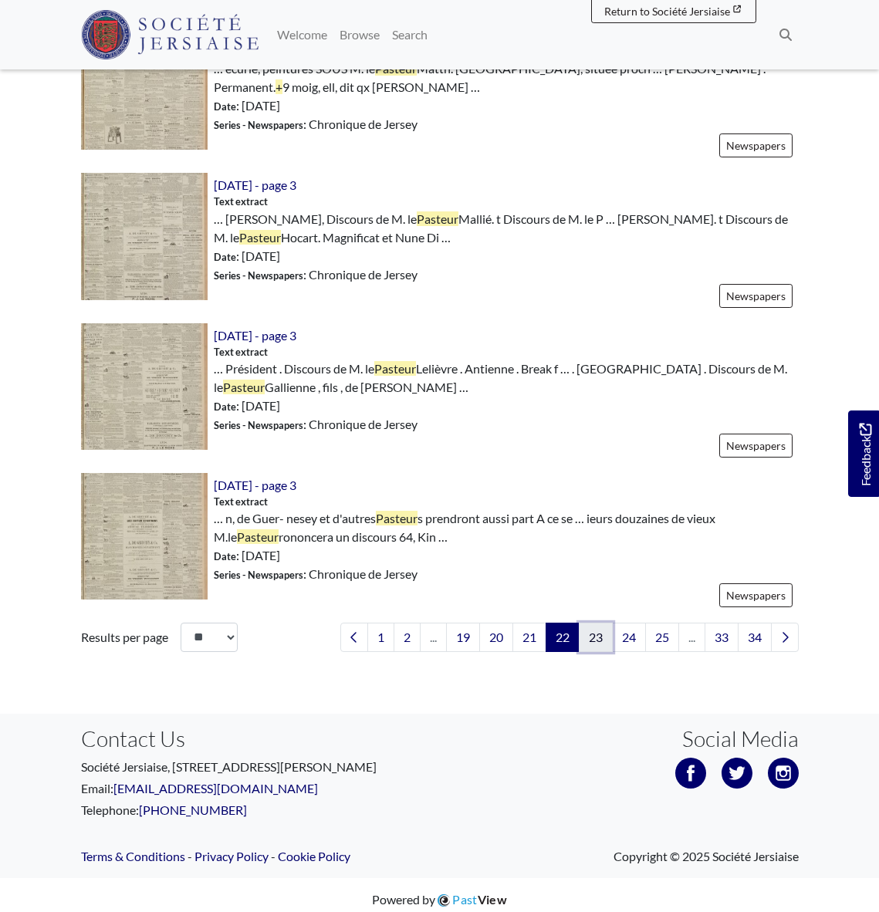
click at [595, 636] on link "23" at bounding box center [596, 637] width 34 height 29
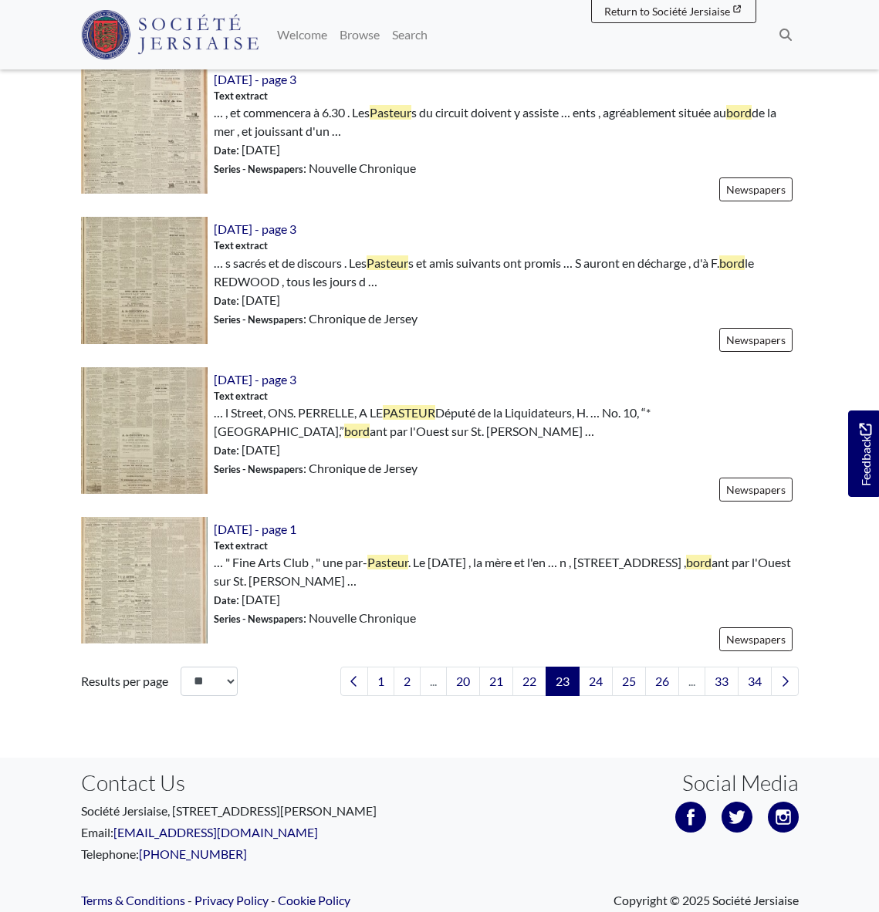
scroll to position [2186, 0]
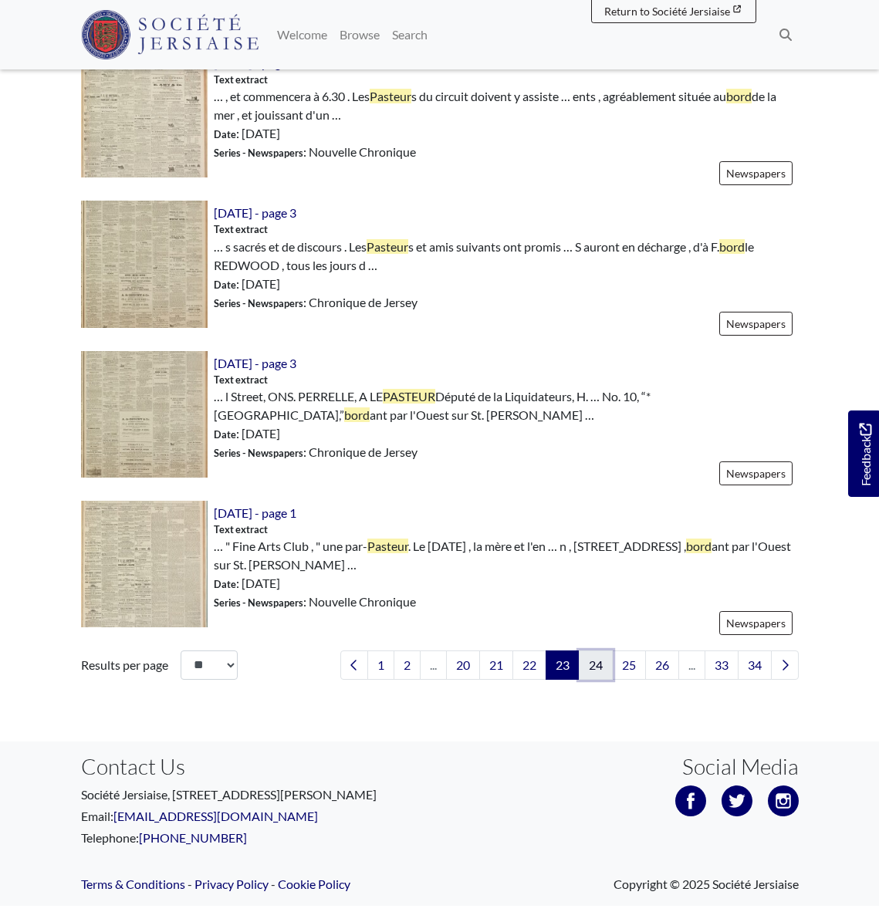
click at [594, 669] on link "24" at bounding box center [596, 664] width 34 height 29
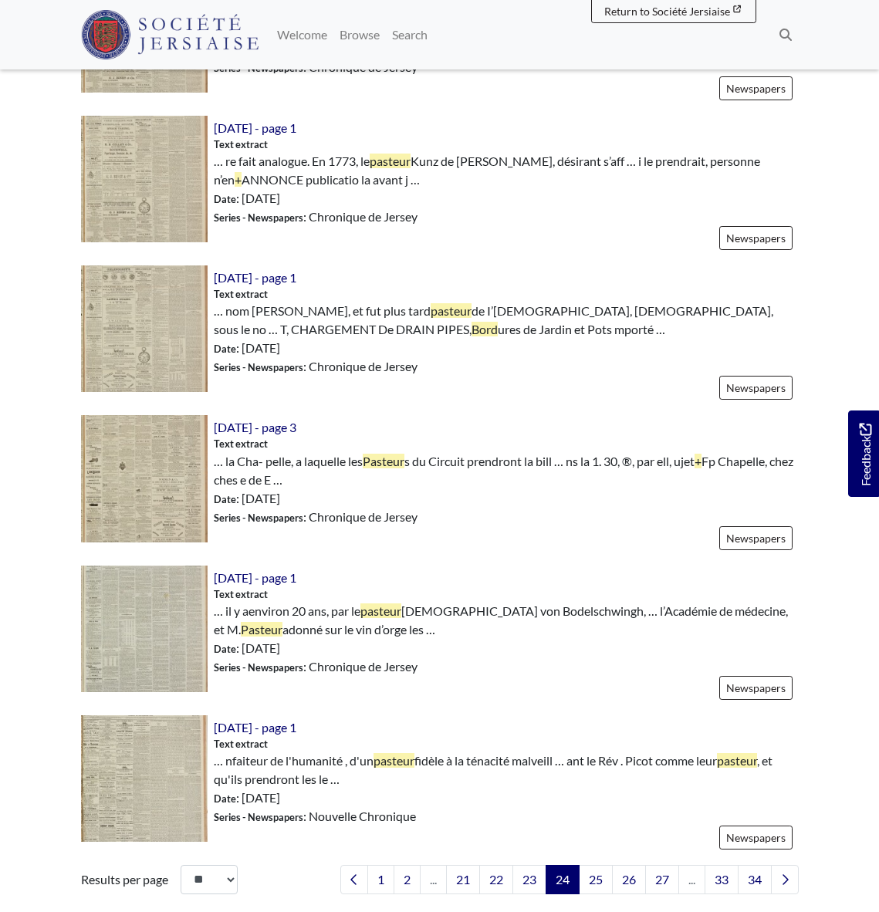
scroll to position [1974, 0]
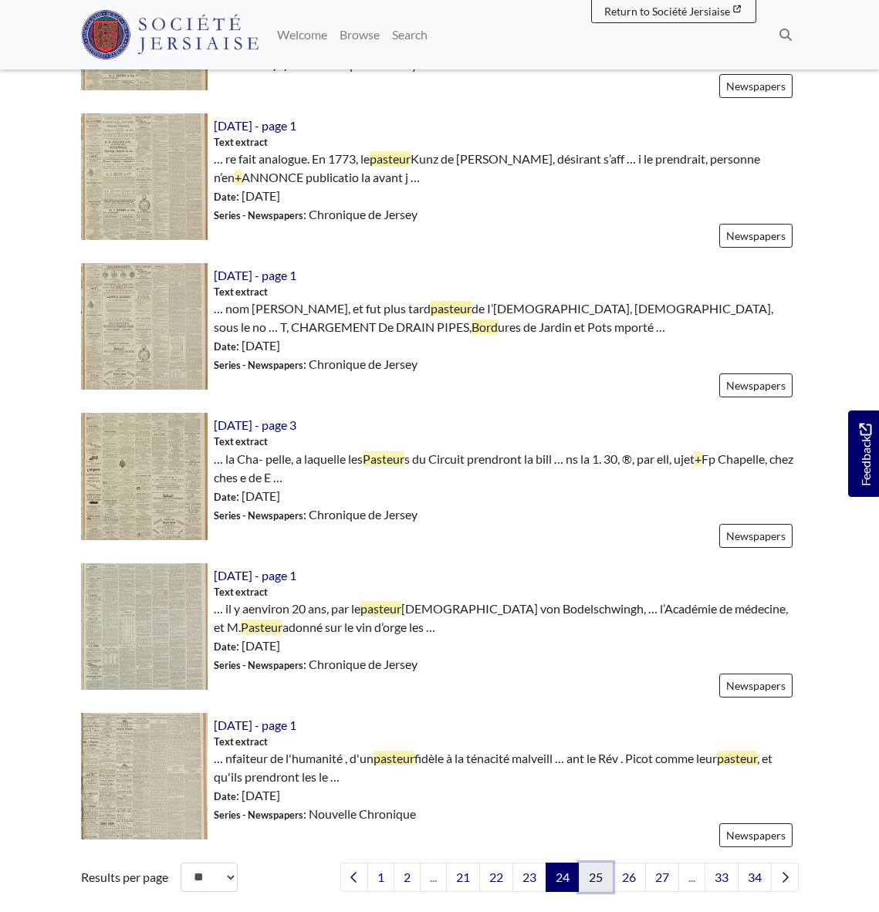
click at [592, 880] on link "25" at bounding box center [596, 877] width 34 height 29
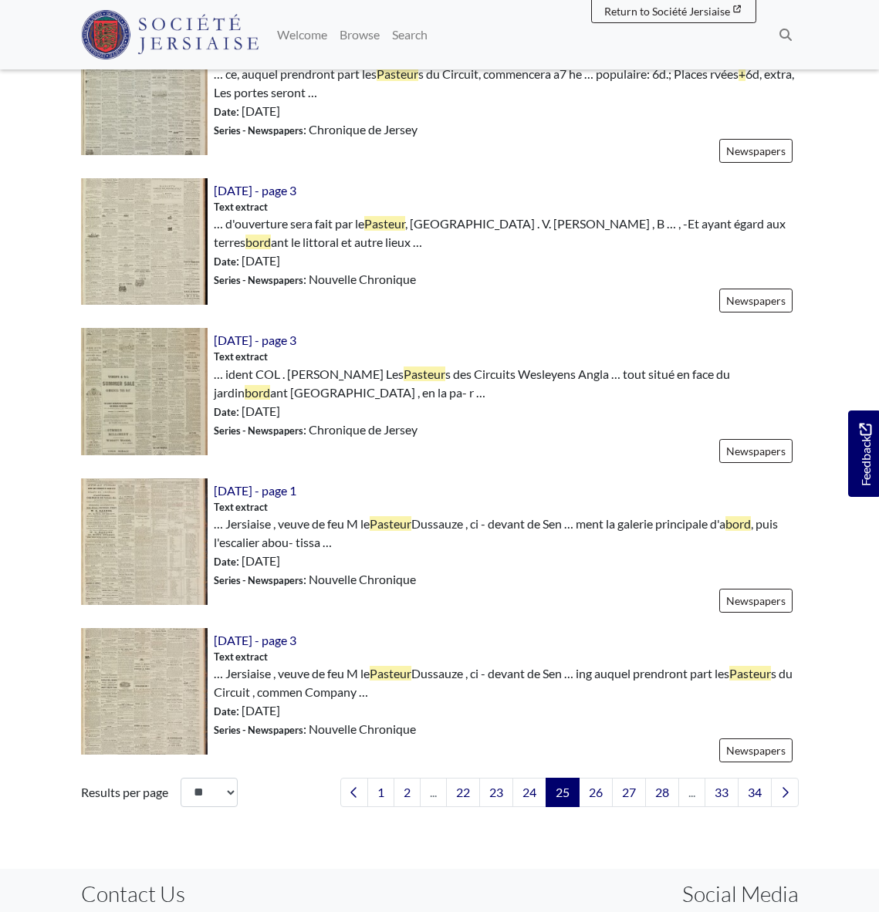
scroll to position [2064, 0]
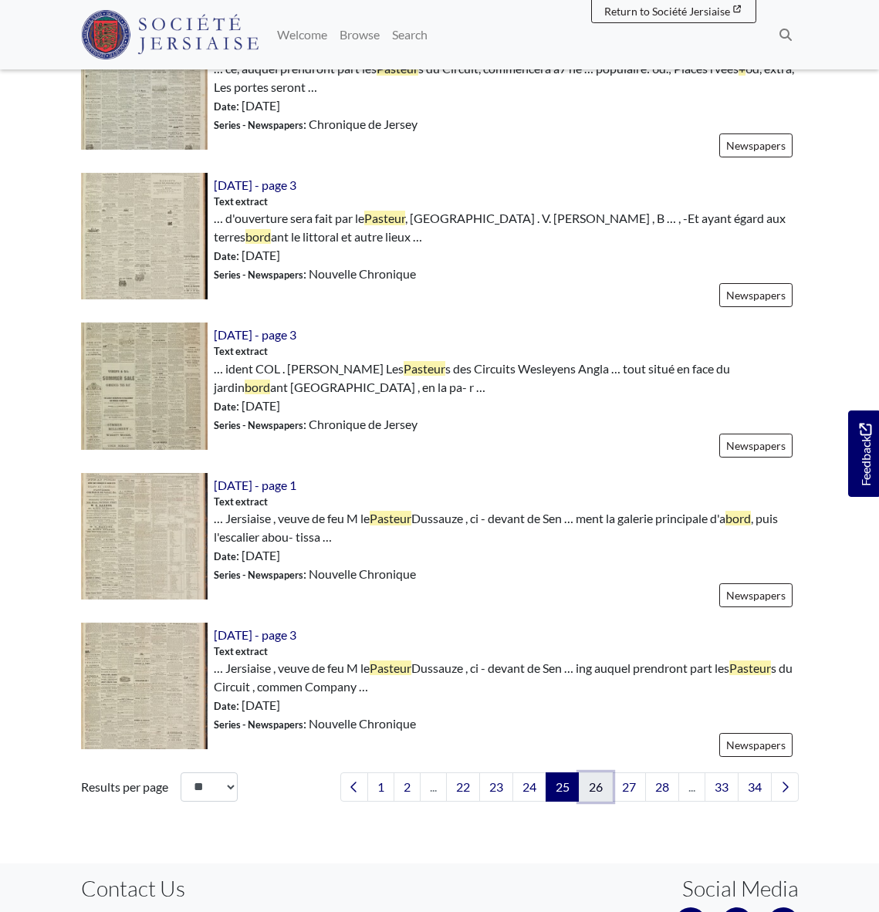
click at [598, 791] on link "26" at bounding box center [596, 786] width 34 height 29
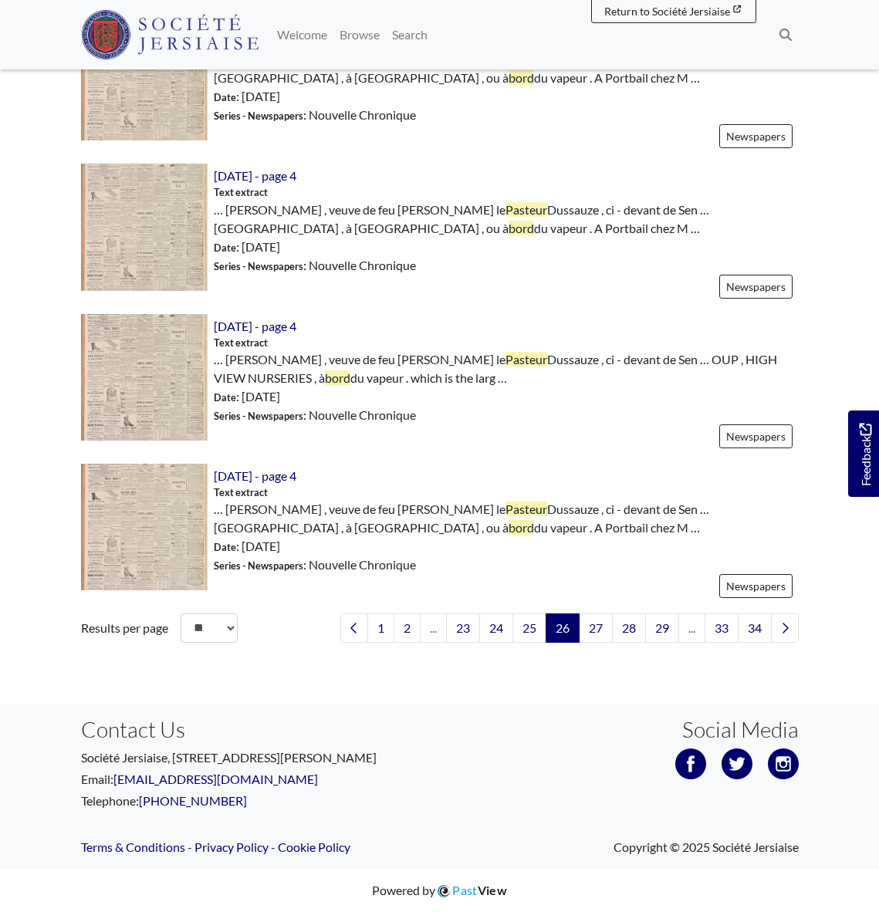
scroll to position [2224, 0]
click at [600, 627] on link "27" at bounding box center [596, 627] width 34 height 29
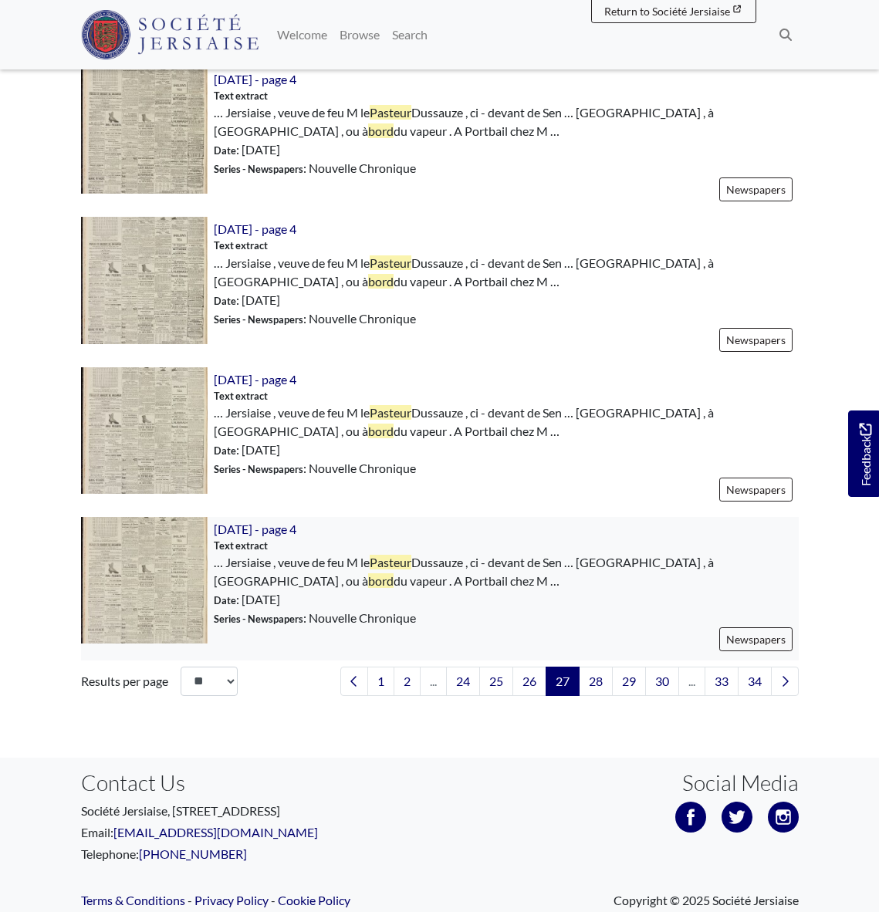
scroll to position [2170, 0]
click at [596, 681] on link "28" at bounding box center [596, 680] width 34 height 29
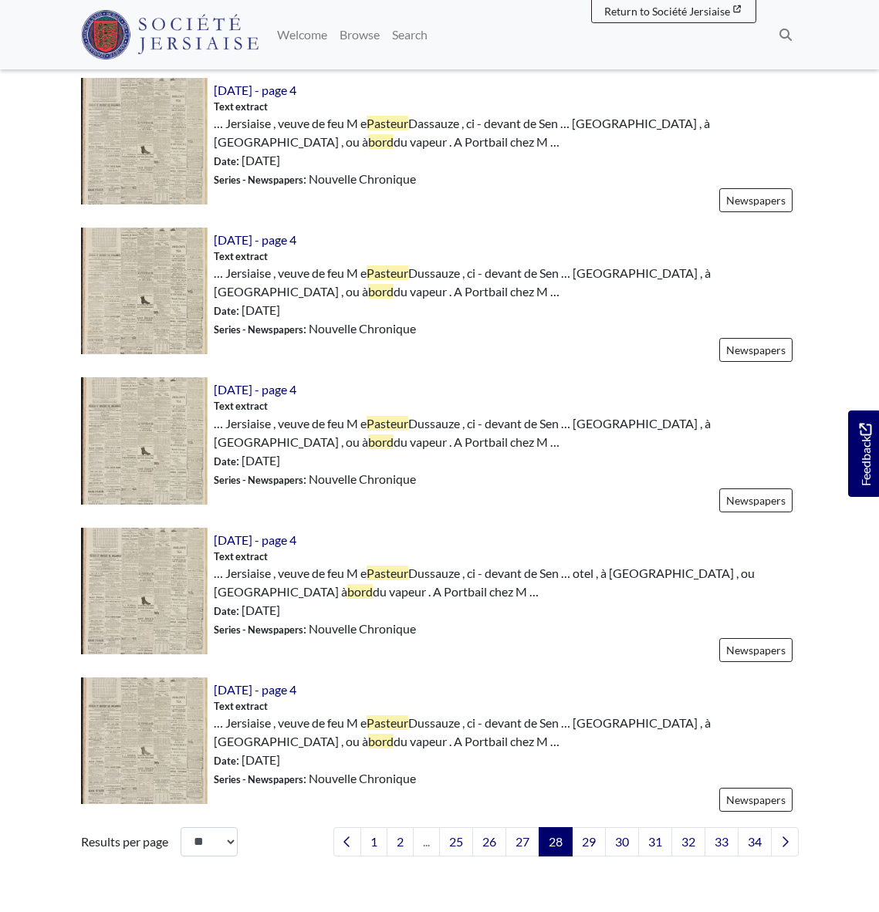
scroll to position [2224, 0]
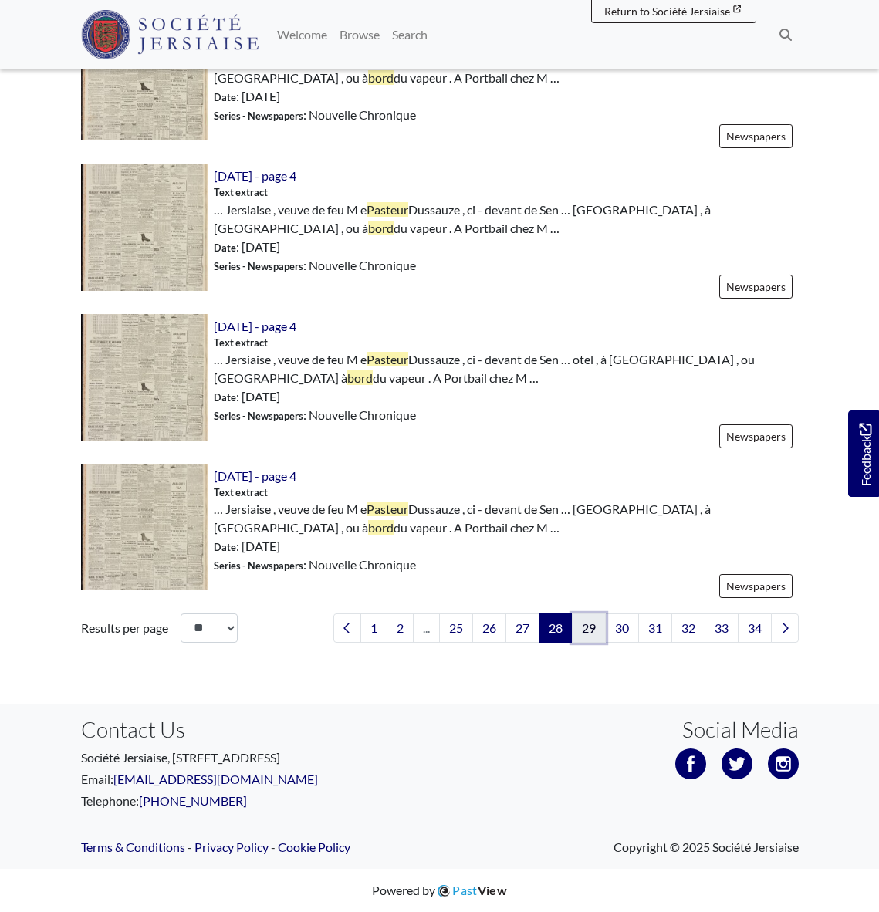
click at [588, 630] on link "29" at bounding box center [589, 627] width 34 height 29
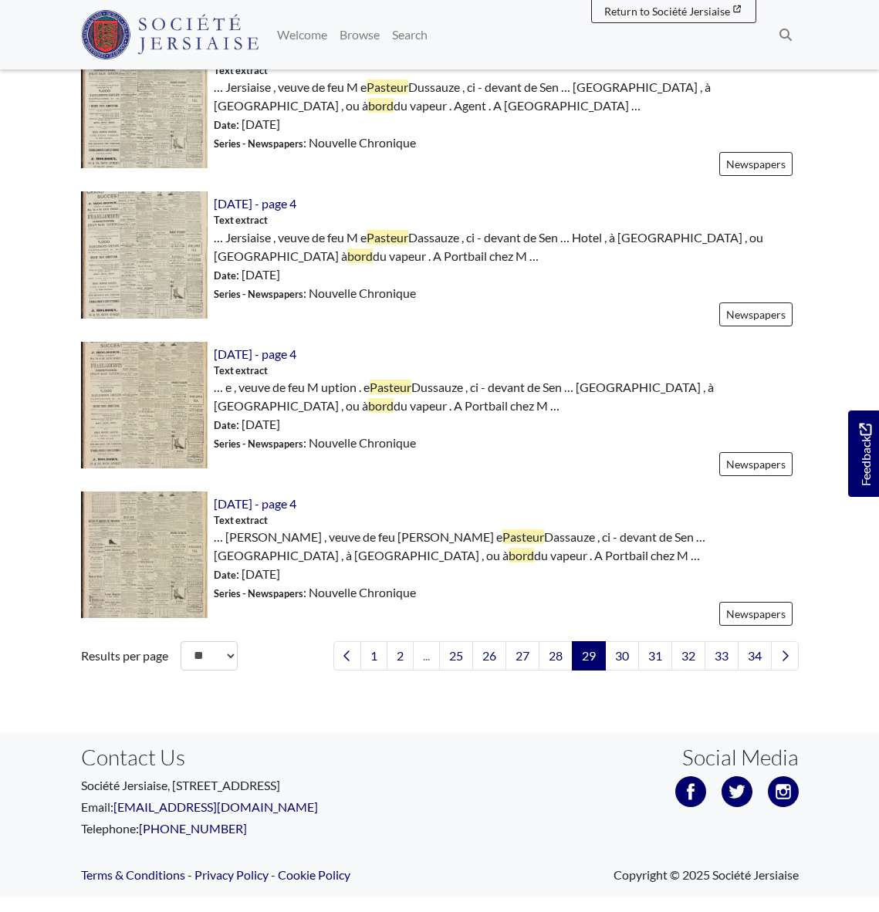
scroll to position [2197, 0]
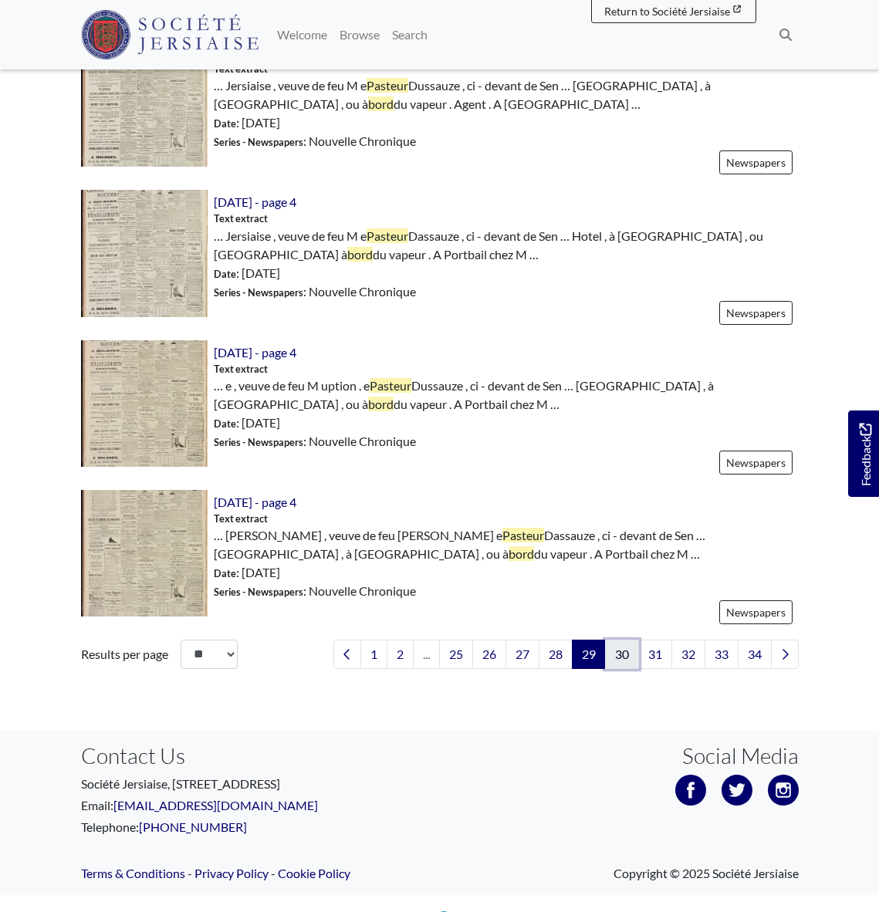
click at [626, 640] on link "30" at bounding box center [622, 654] width 34 height 29
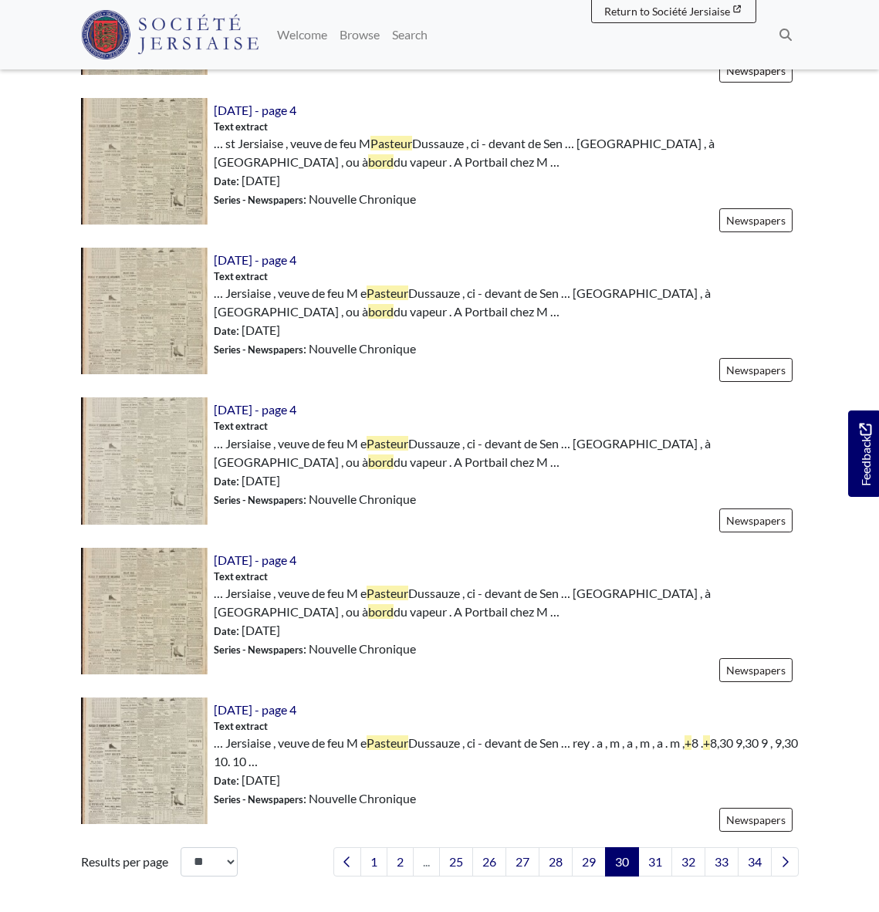
scroll to position [1991, 0]
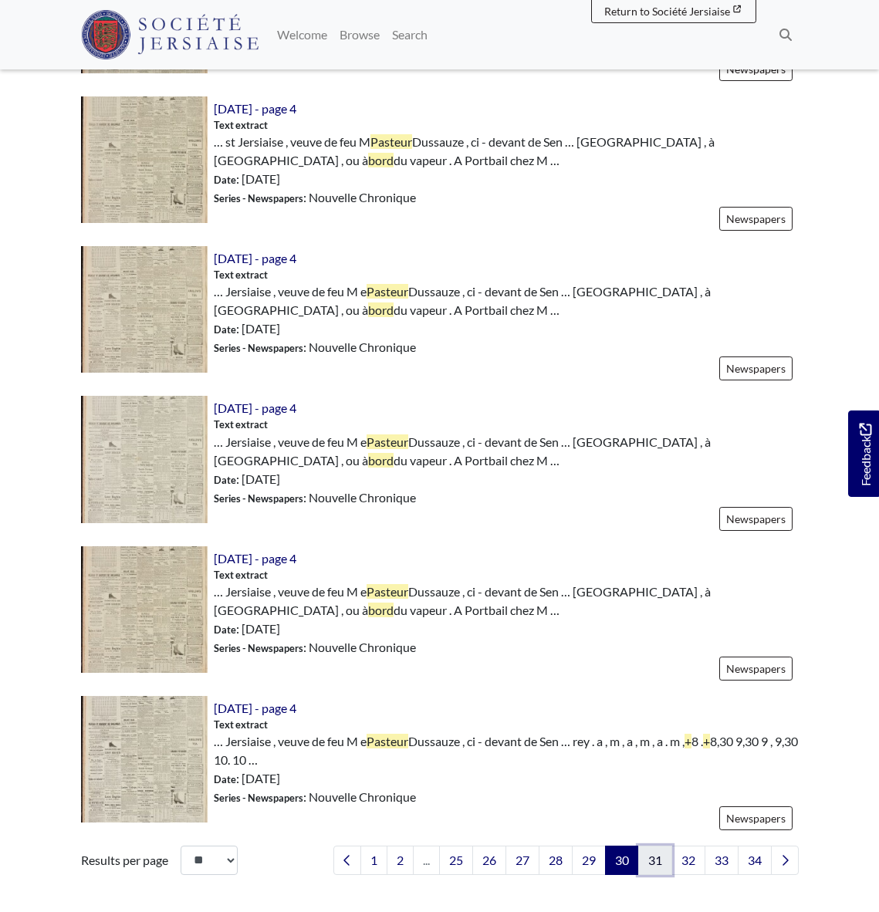
click at [653, 863] on link "31" at bounding box center [655, 860] width 34 height 29
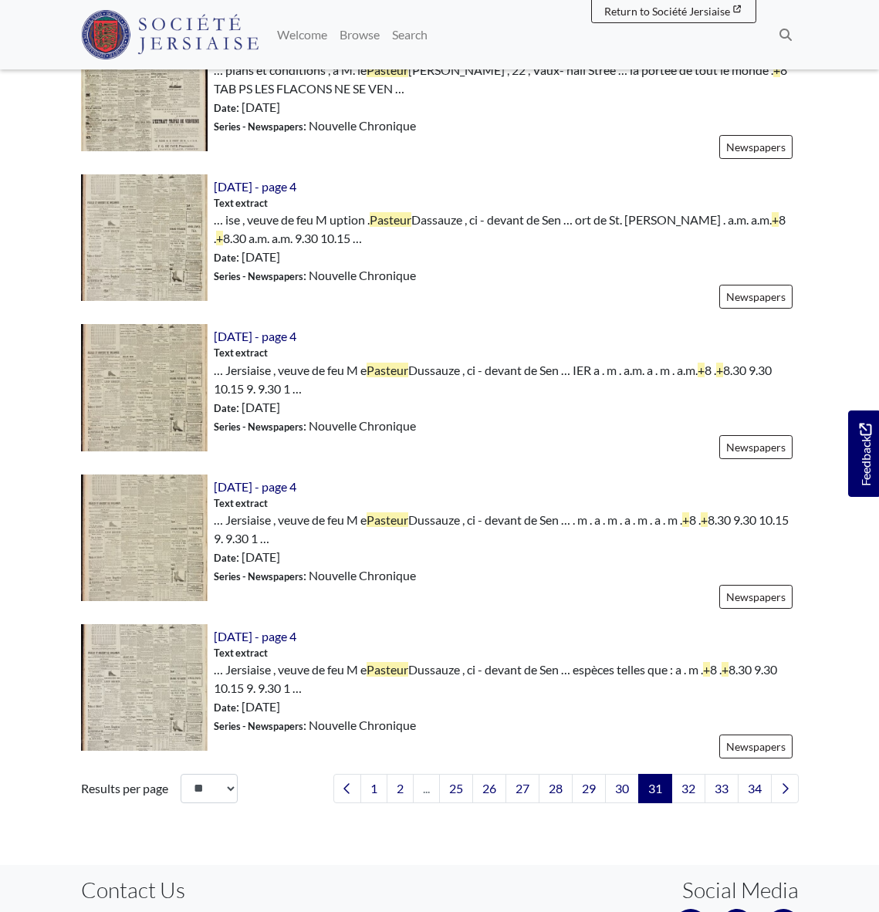
scroll to position [2224, 0]
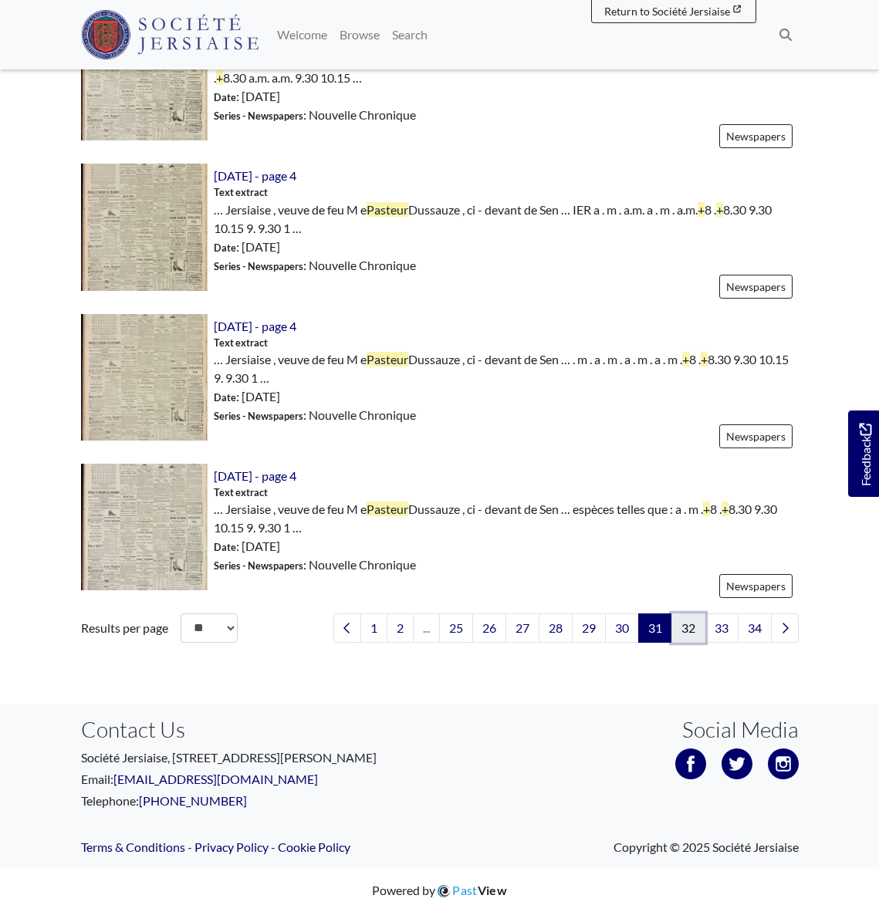
click at [688, 630] on link "32" at bounding box center [688, 627] width 34 height 29
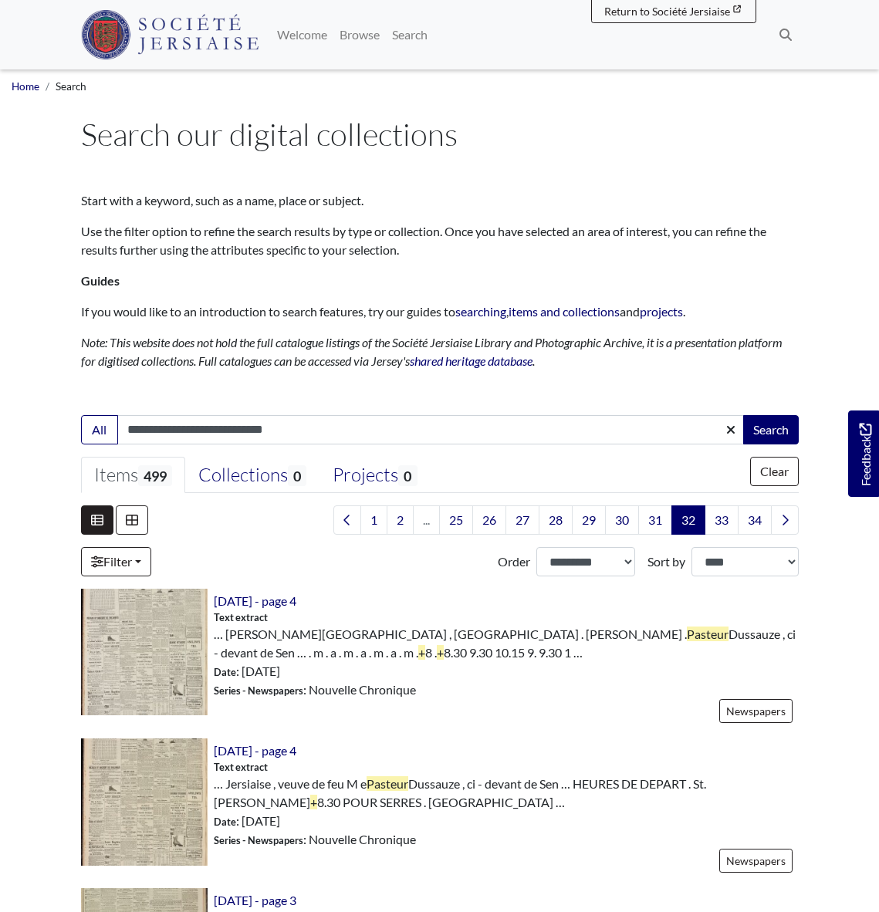
click at [292, 431] on input "**********" at bounding box center [430, 429] width 627 height 29
drag, startPoint x: 184, startPoint y: 431, endPoint x: 104, endPoint y: 431, distance: 79.5
click at [104, 431] on div "**********" at bounding box center [440, 429] width 718 height 29
drag, startPoint x: 285, startPoint y: 430, endPoint x: 198, endPoint y: 429, distance: 87.2
click at [198, 429] on input "**********" at bounding box center [430, 429] width 627 height 29
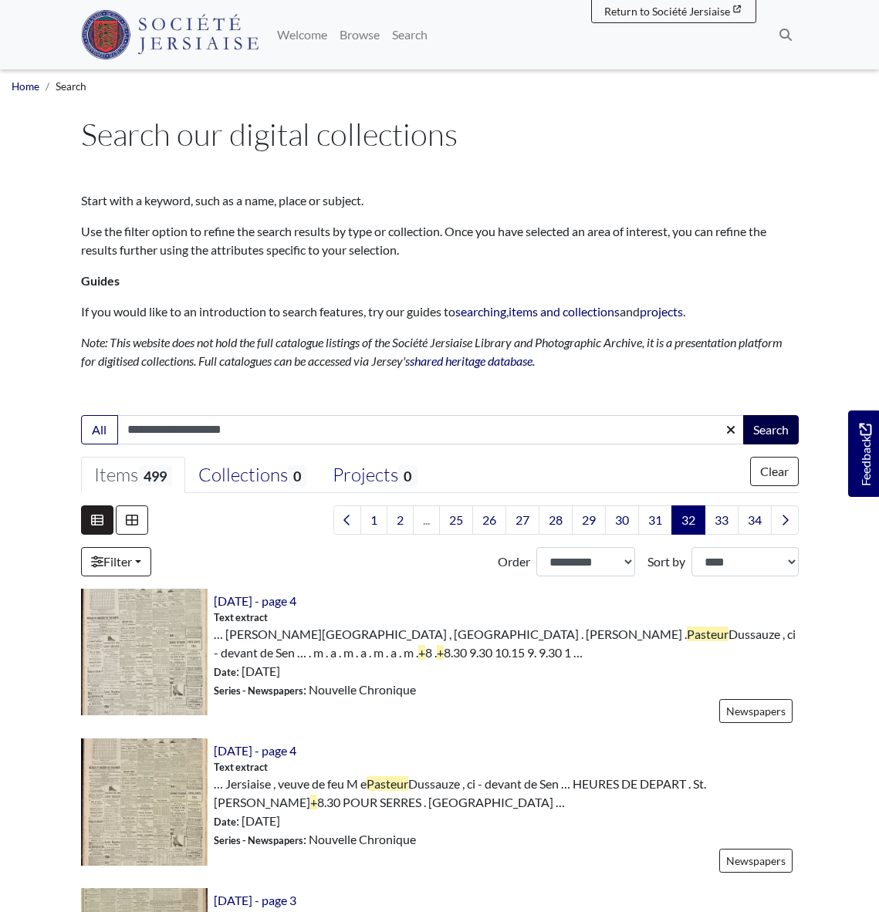
type input "**********"
click at [769, 427] on button "Search" at bounding box center [771, 429] width 56 height 29
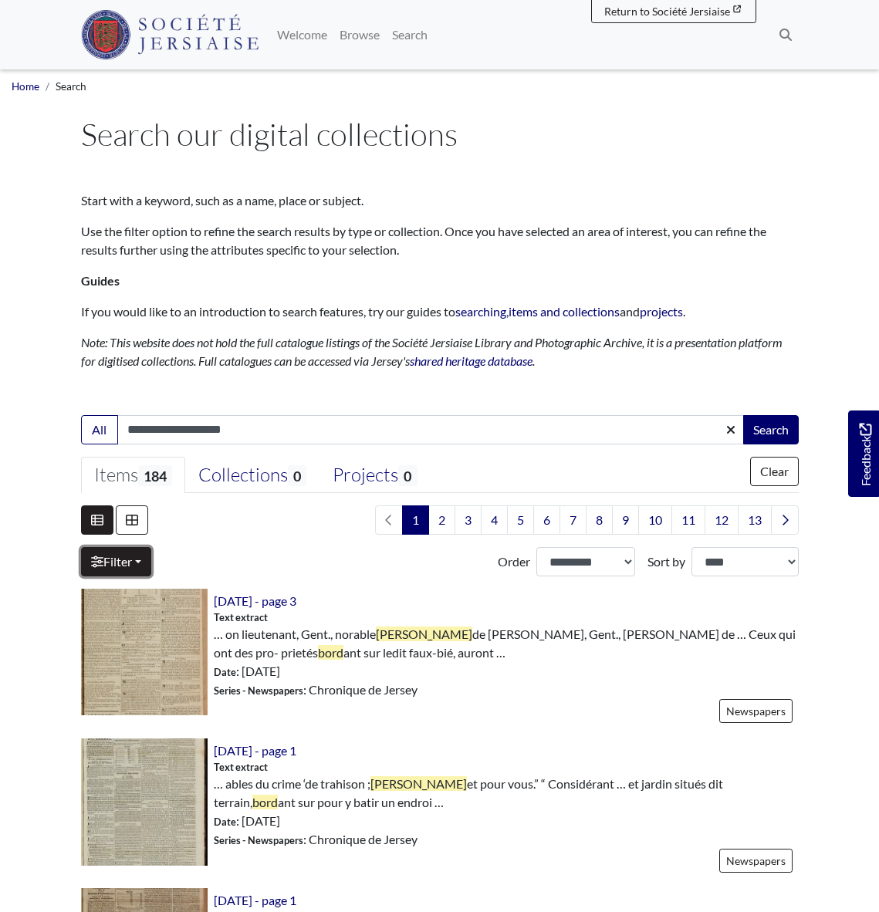
click at [111, 560] on link "Filter" at bounding box center [116, 561] width 70 height 29
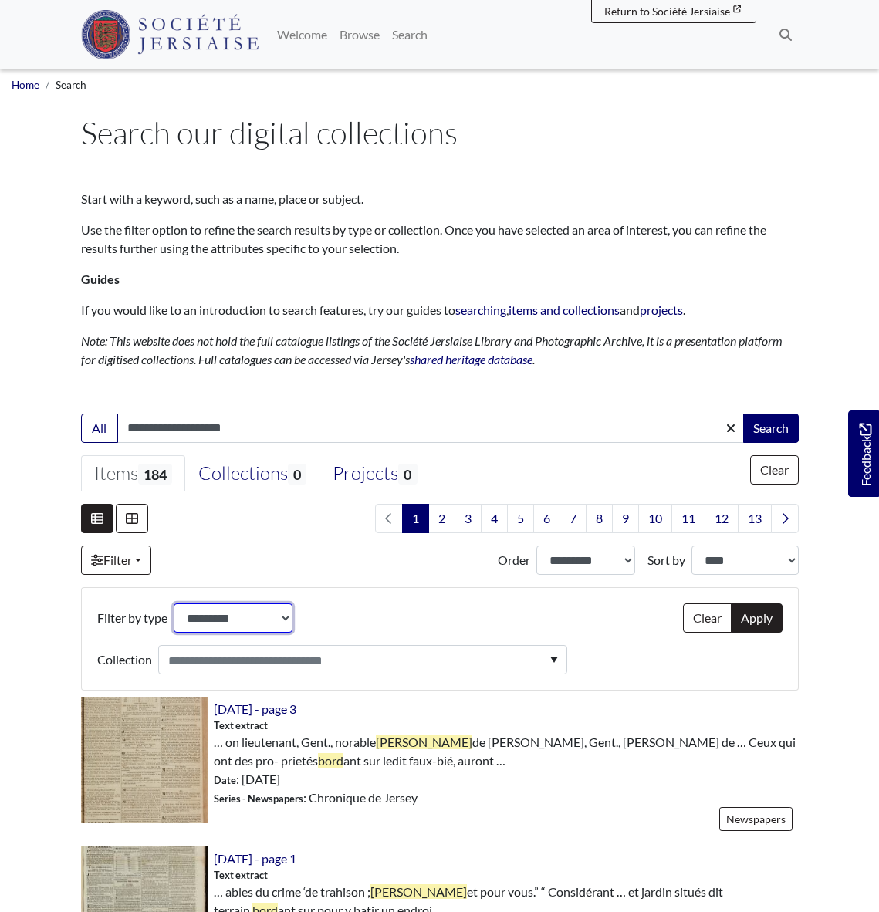
click at [281, 620] on select "**********" at bounding box center [233, 617] width 119 height 29
click at [174, 604] on select "**********" at bounding box center [233, 618] width 119 height 29
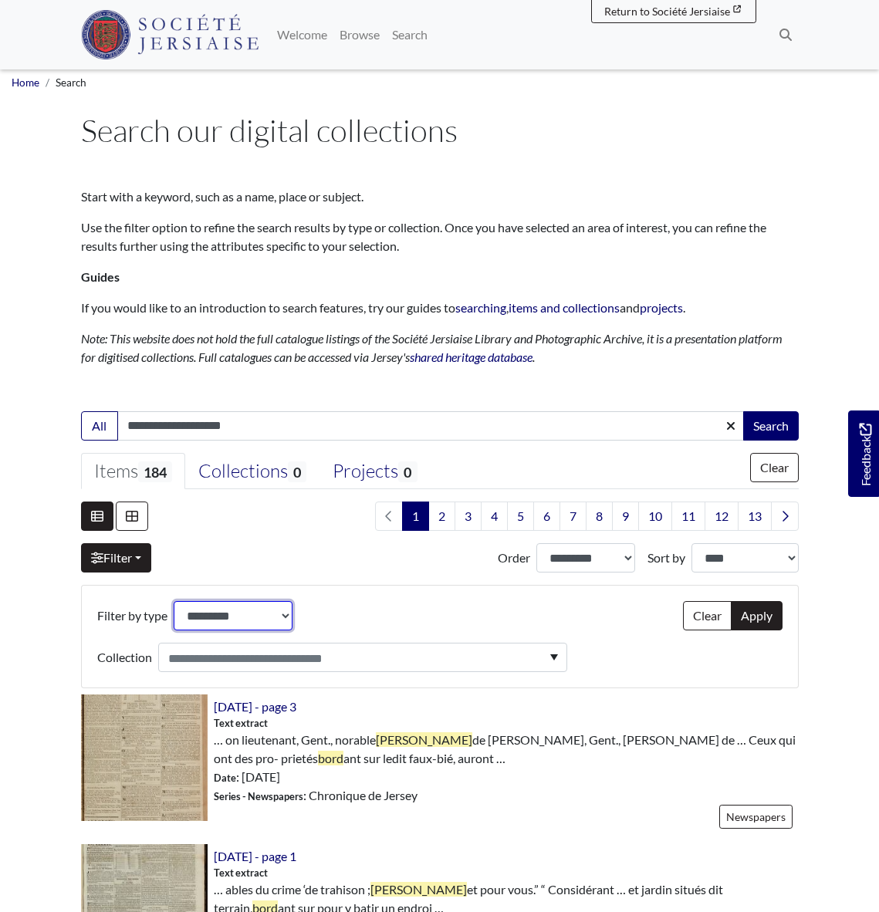
scroll to position [5, 0]
click at [118, 562] on link "Filter" at bounding box center [116, 556] width 70 height 29
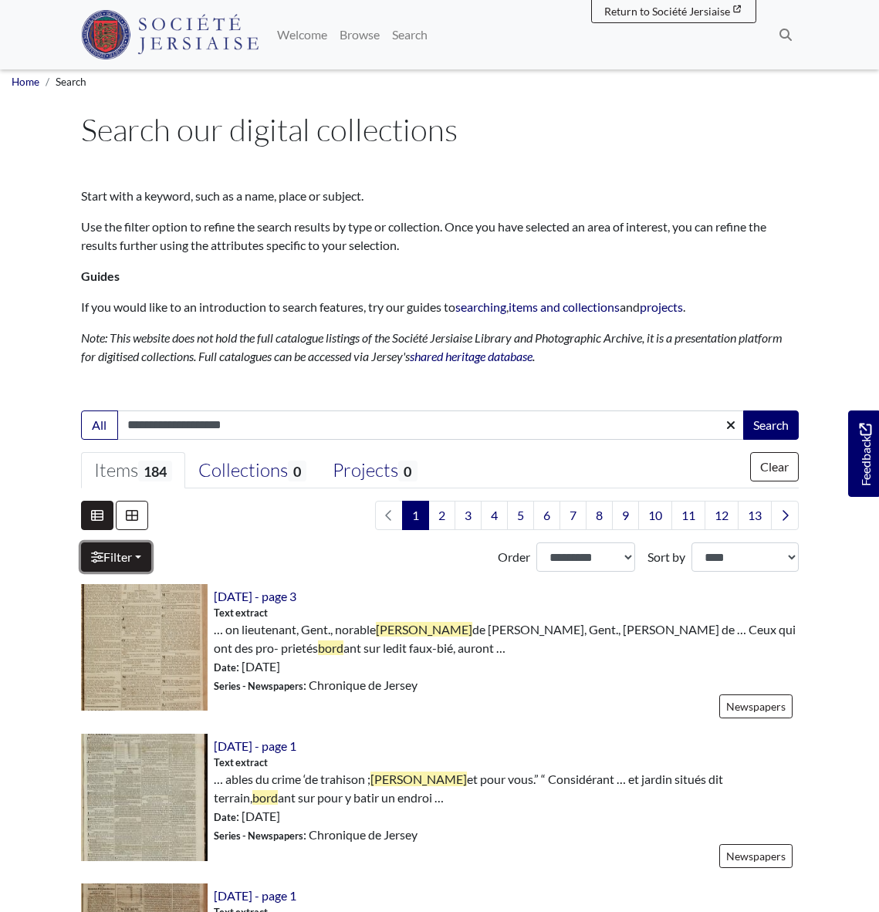
click at [114, 557] on link "Filter" at bounding box center [116, 556] width 70 height 29
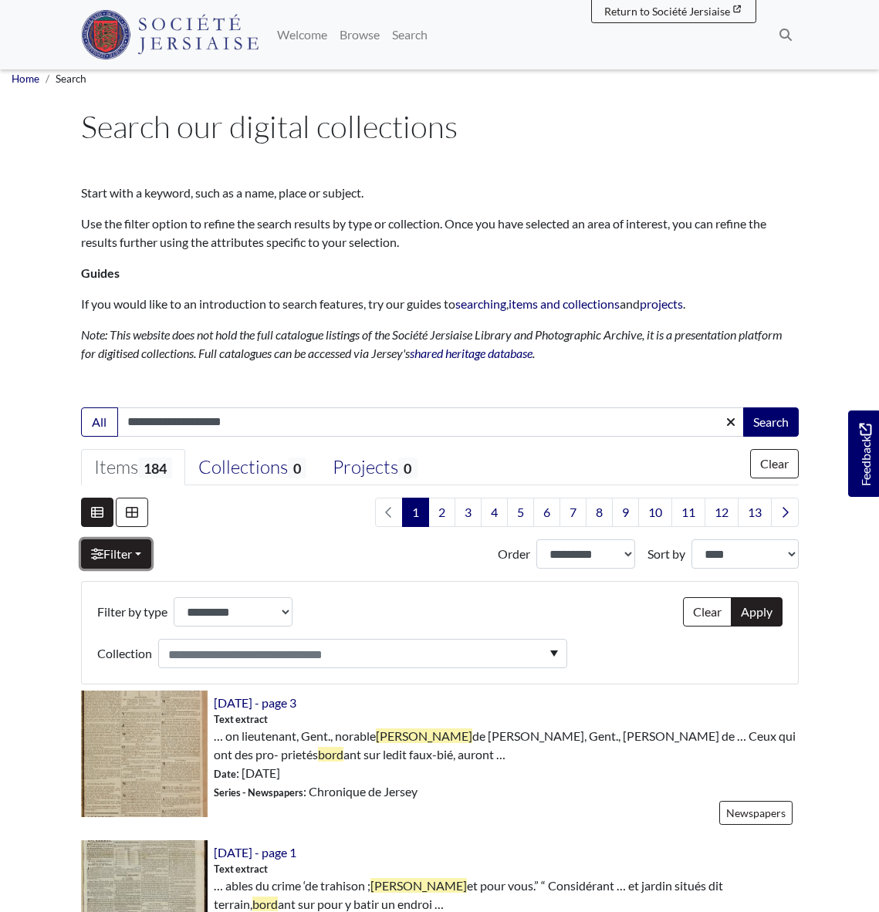
scroll to position [9, 0]
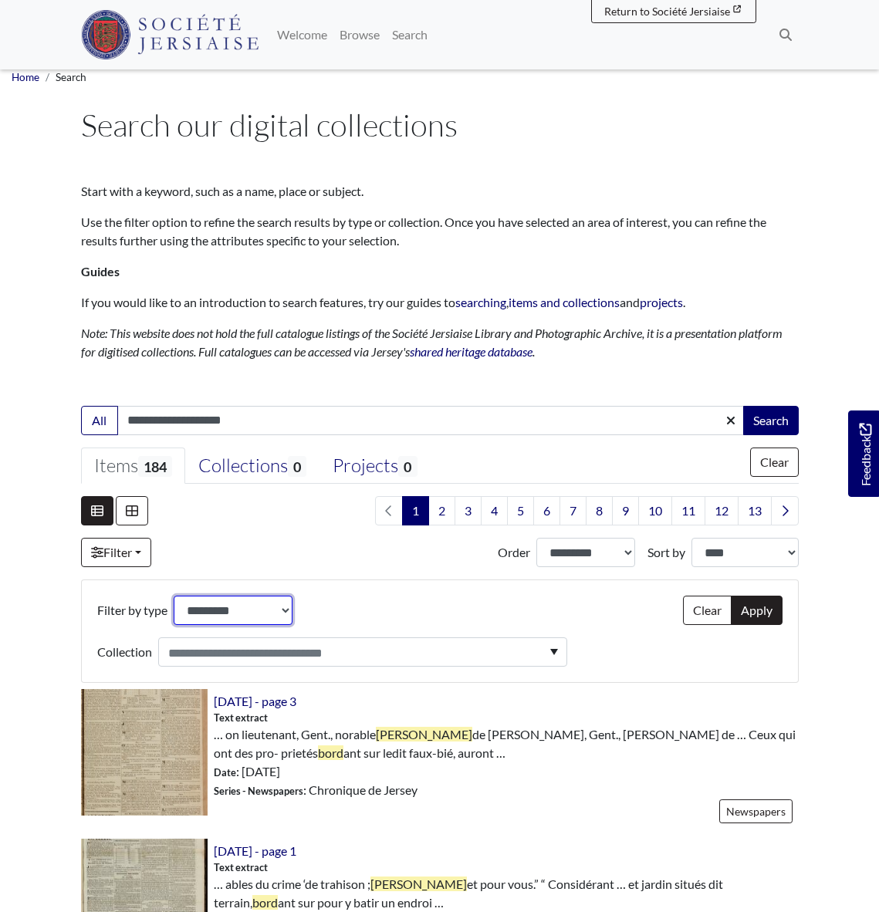
click at [285, 610] on select "**********" at bounding box center [233, 610] width 119 height 29
click at [174, 596] on select "**********" at bounding box center [233, 610] width 119 height 29
click at [366, 598] on div "**********" at bounding box center [332, 631] width 470 height 71
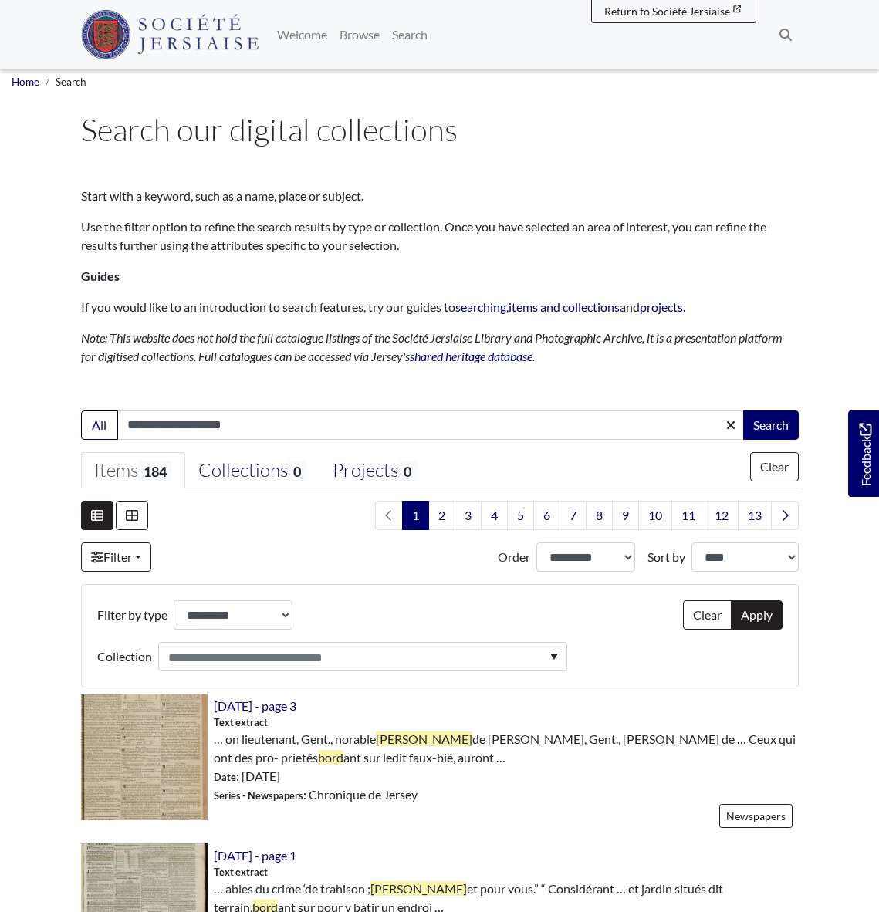
scroll to position [4, 0]
click at [145, 556] on link "Filter" at bounding box center [116, 557] width 70 height 29
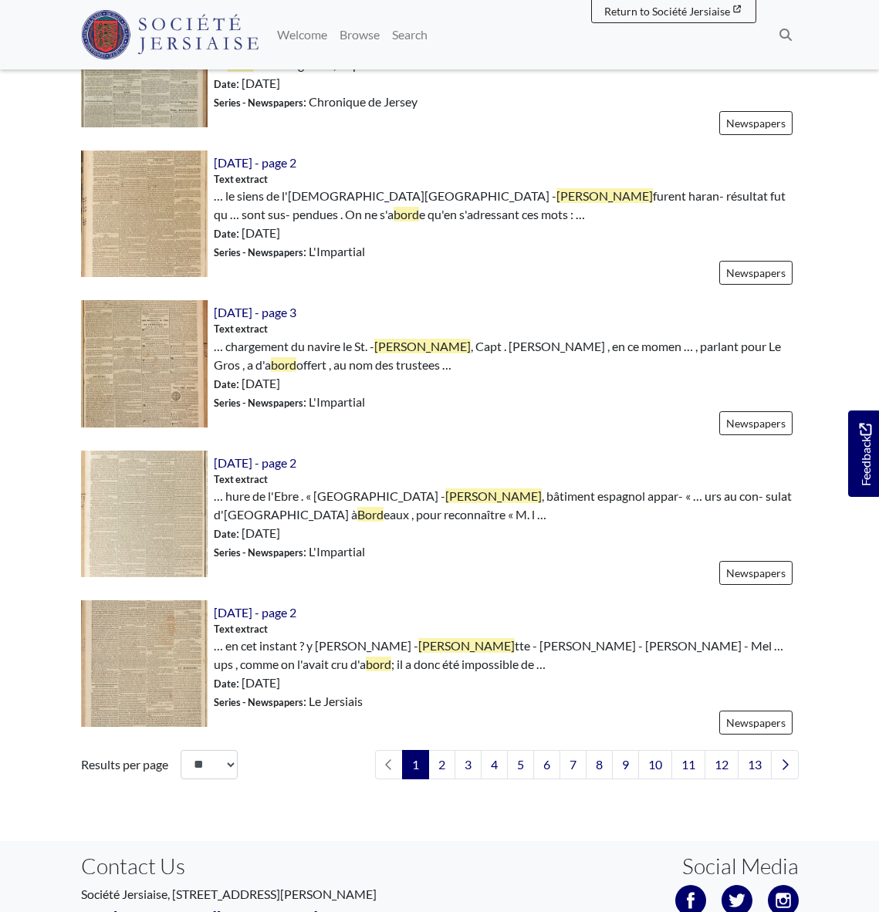
scroll to position [2224, 0]
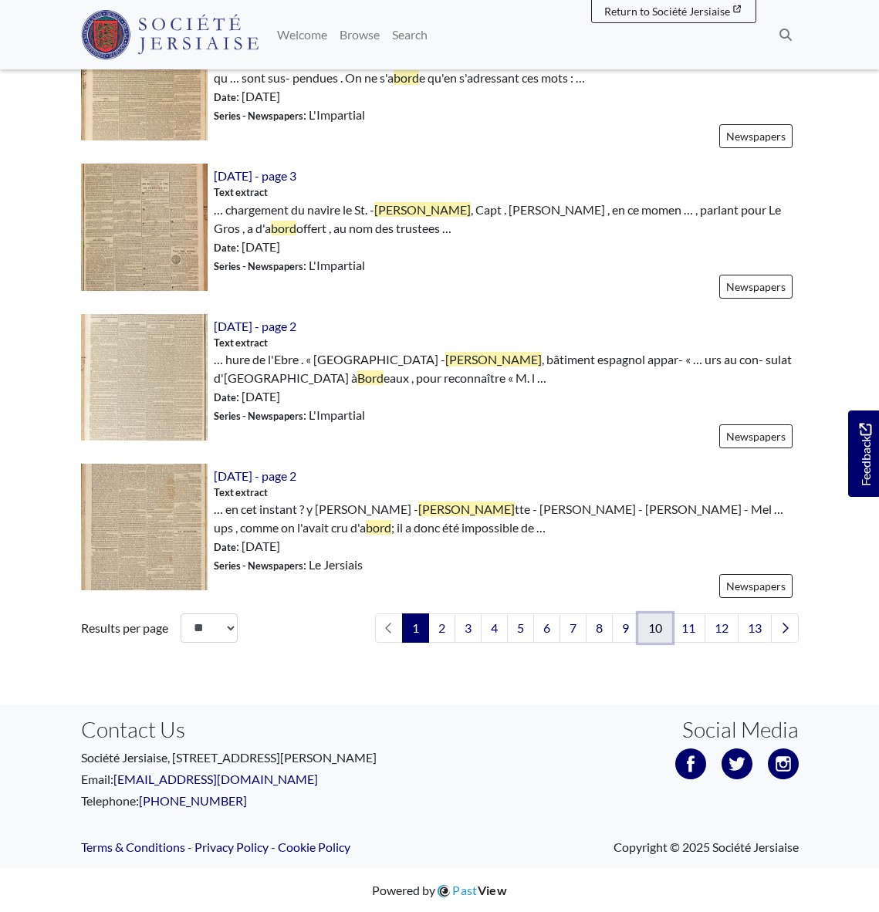
click at [660, 626] on link "10" at bounding box center [655, 627] width 34 height 29
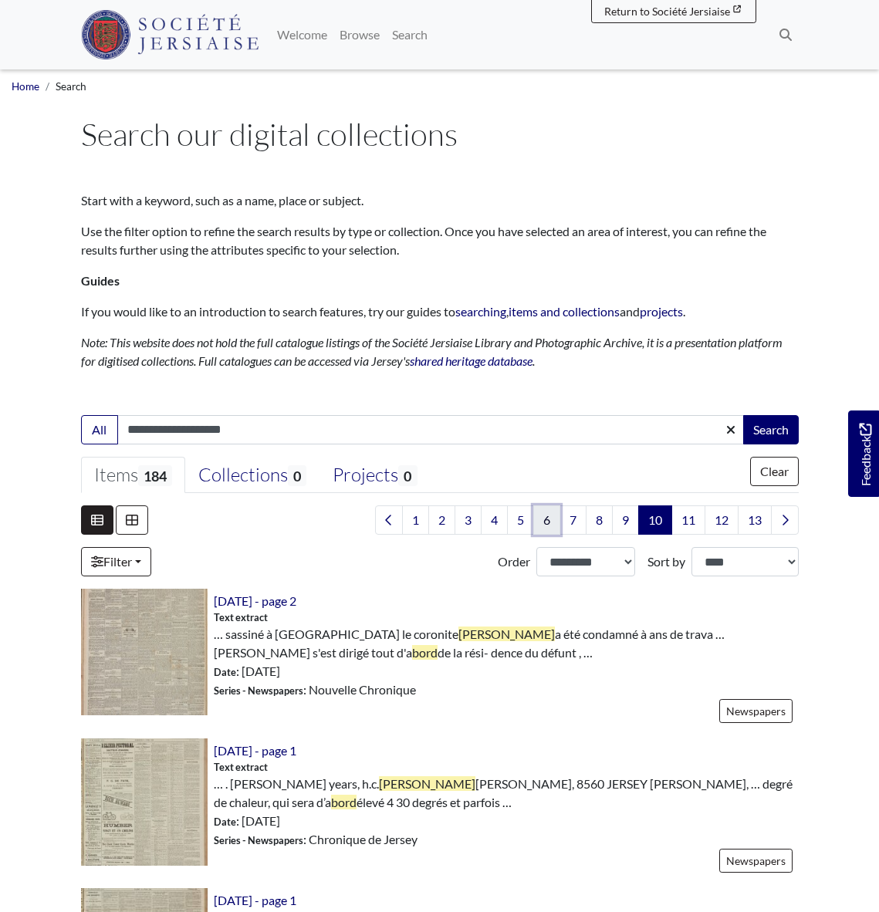
click at [546, 517] on link "6" at bounding box center [546, 519] width 27 height 29
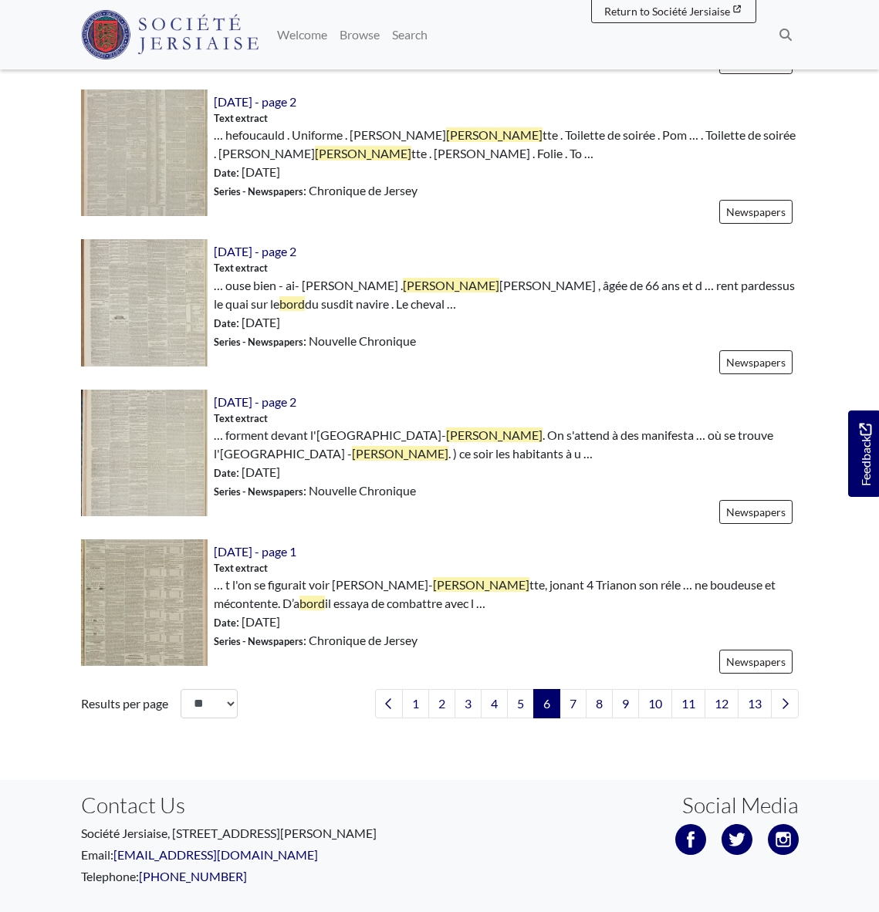
scroll to position [2224, 0]
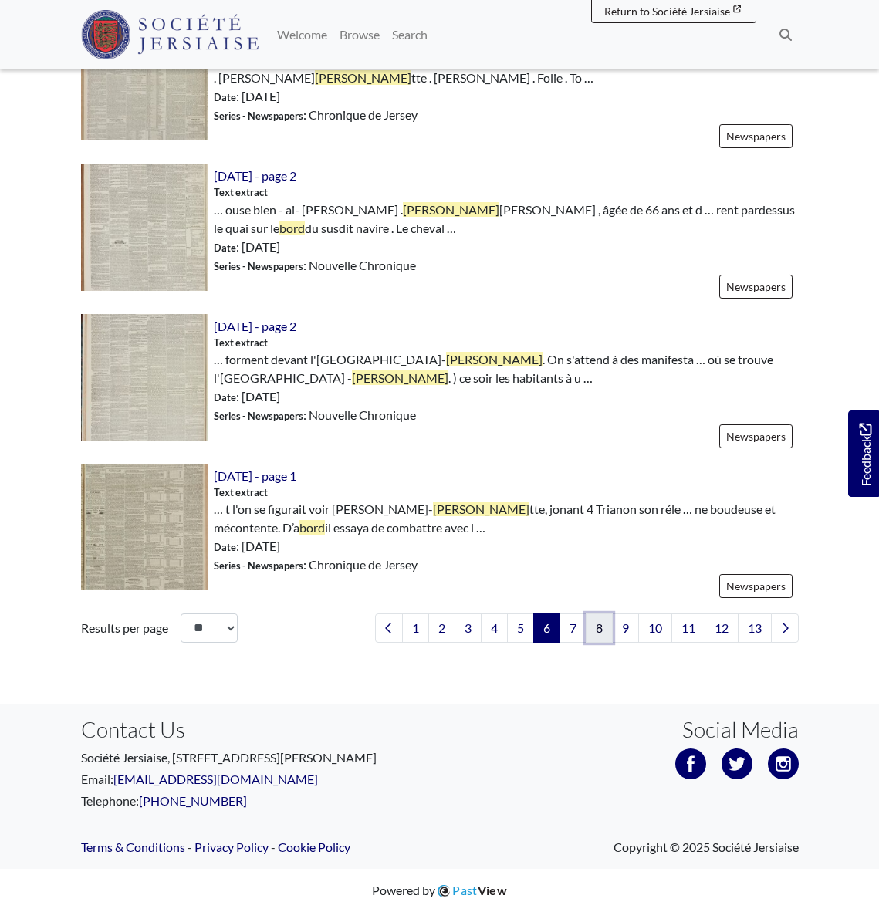
click at [597, 624] on link "8" at bounding box center [599, 627] width 27 height 29
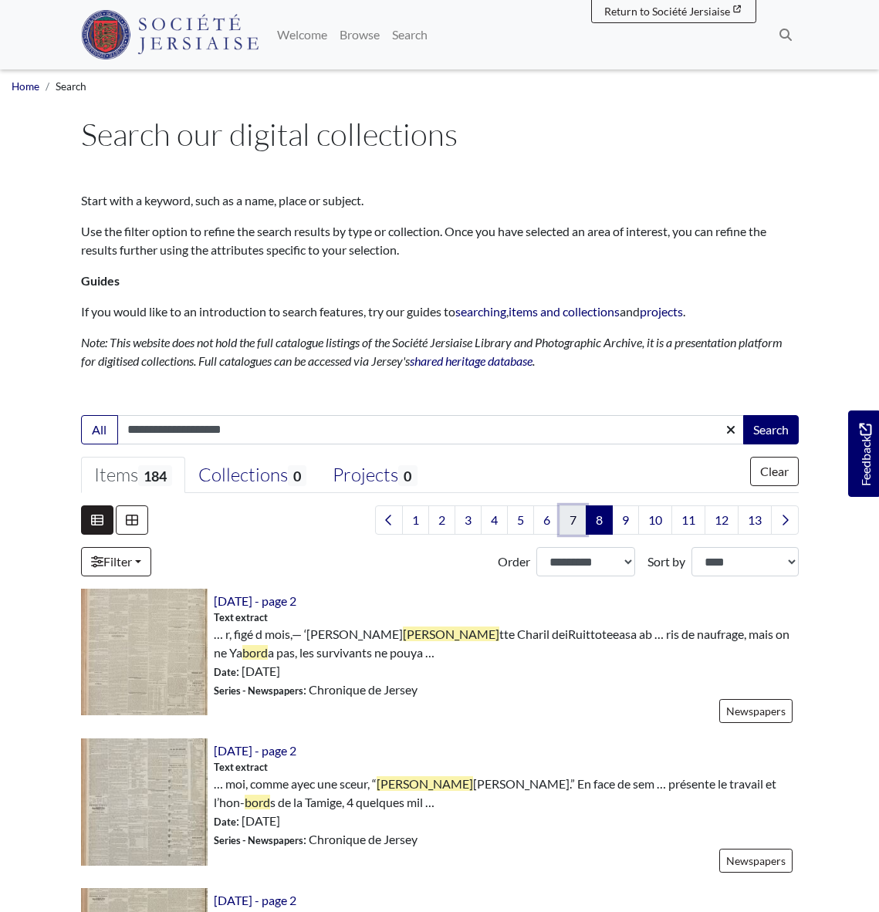
click at [572, 521] on link "7" at bounding box center [572, 519] width 27 height 29
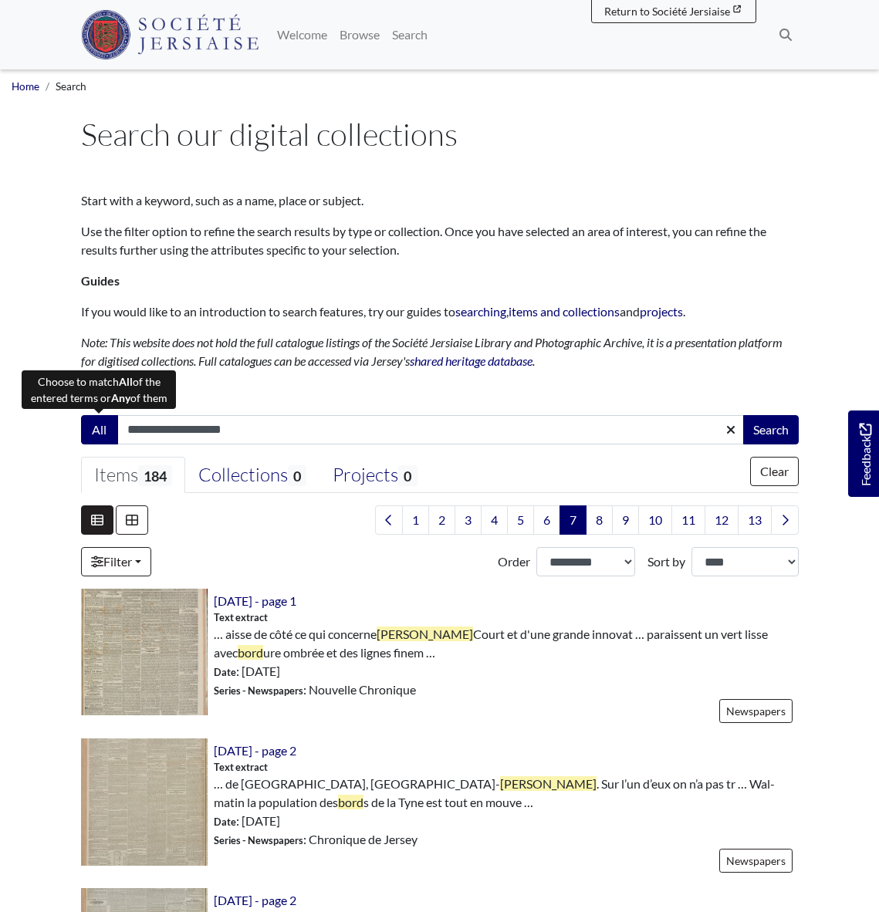
drag, startPoint x: 256, startPoint y: 432, endPoint x: 115, endPoint y: 430, distance: 141.2
click at [115, 430] on div "**********" at bounding box center [440, 429] width 718 height 29
type input "*"
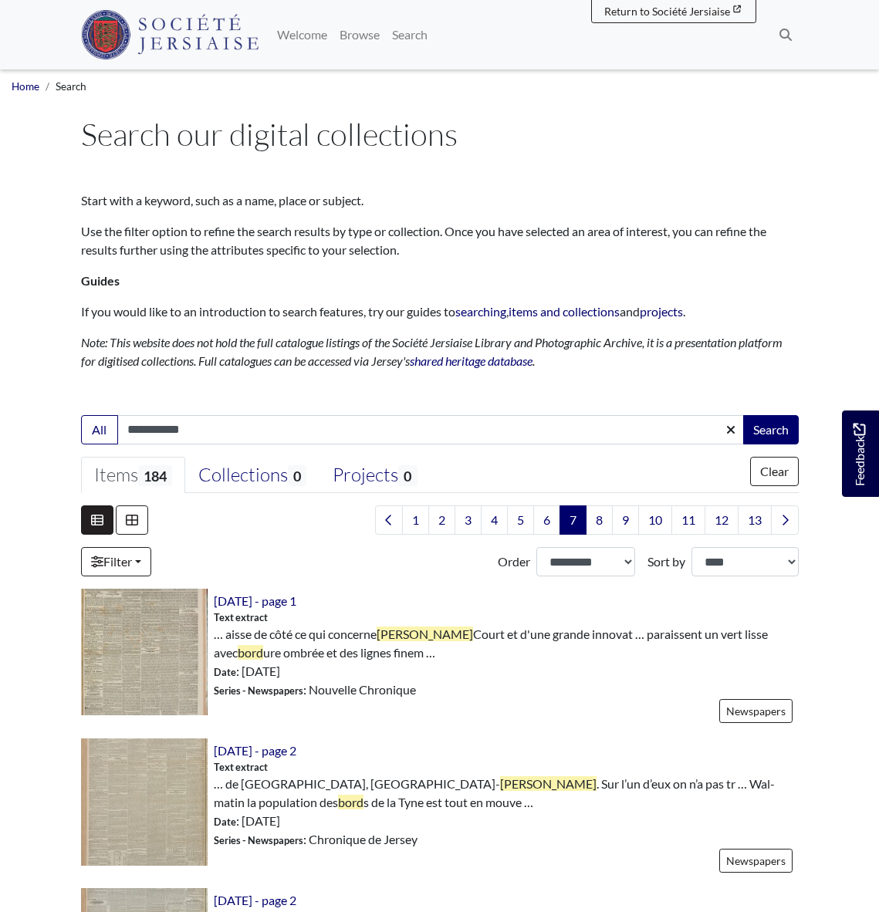
type input "**********"
click at [758, 428] on button "Search" at bounding box center [771, 429] width 56 height 29
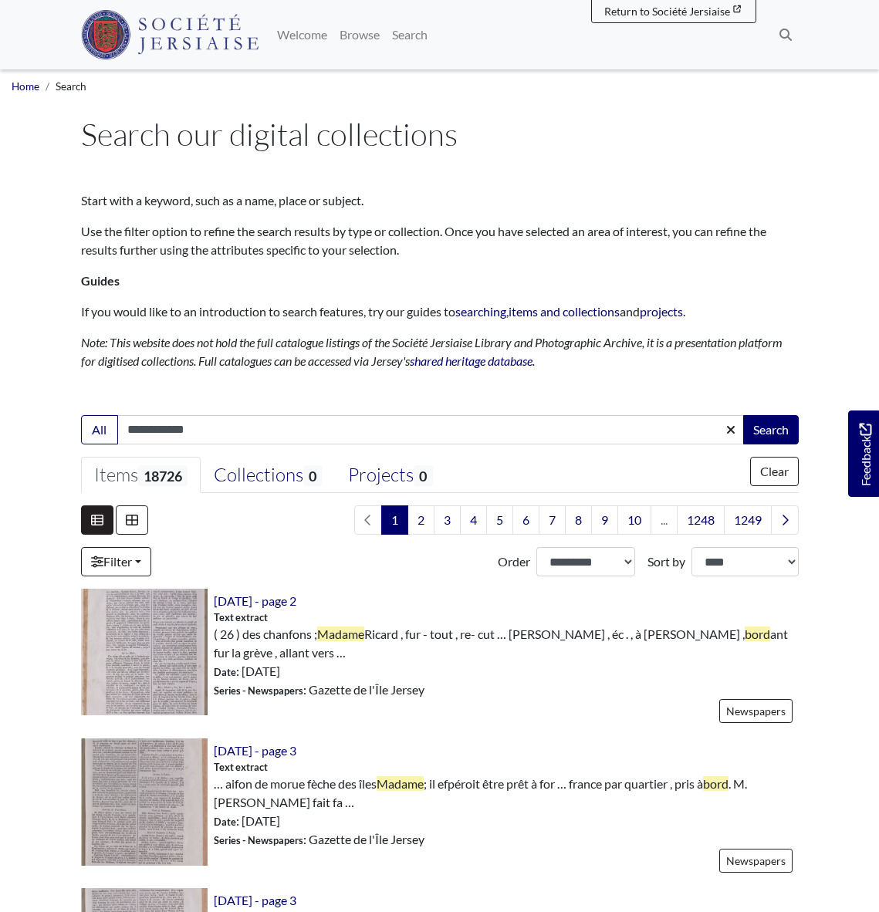
click at [220, 431] on input "**********" at bounding box center [430, 429] width 627 height 29
type input "**********"
click at [774, 428] on button "Search" at bounding box center [771, 429] width 56 height 29
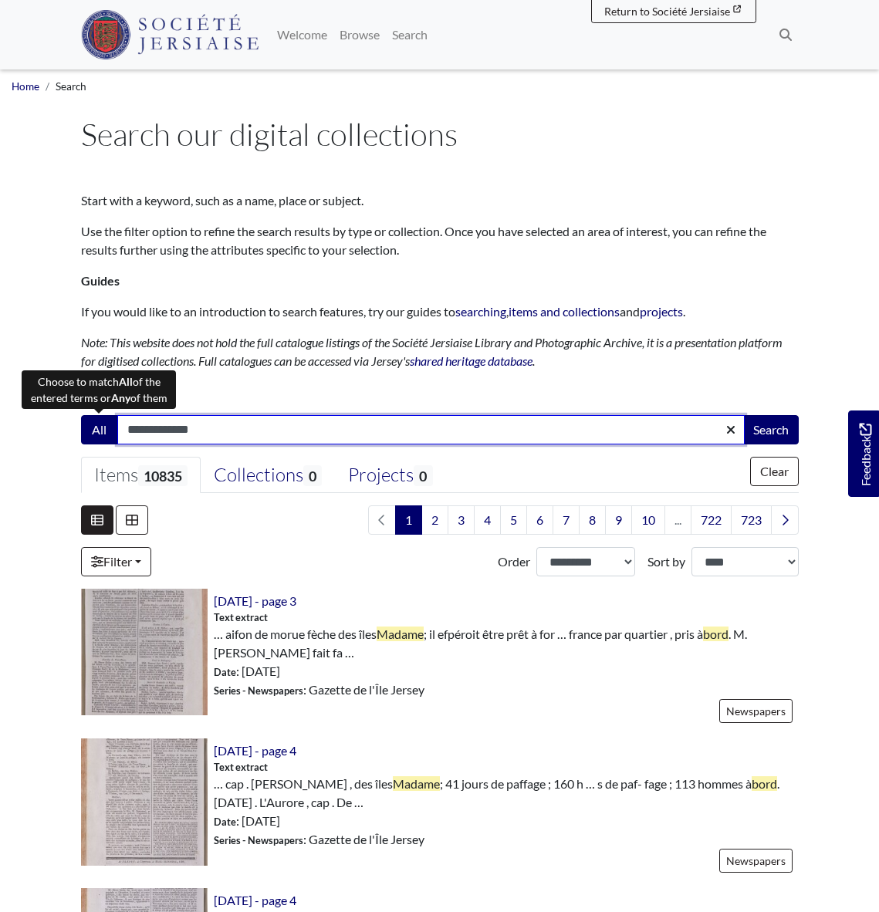
drag, startPoint x: 223, startPoint y: 428, endPoint x: 87, endPoint y: 420, distance: 136.1
click at [87, 420] on div "**********" at bounding box center [440, 429] width 718 height 29
drag, startPoint x: 225, startPoint y: 432, endPoint x: 214, endPoint y: 431, distance: 11.7
click at [225, 432] on input "**********" at bounding box center [430, 429] width 627 height 29
drag, startPoint x: 219, startPoint y: 431, endPoint x: 136, endPoint y: 430, distance: 83.3
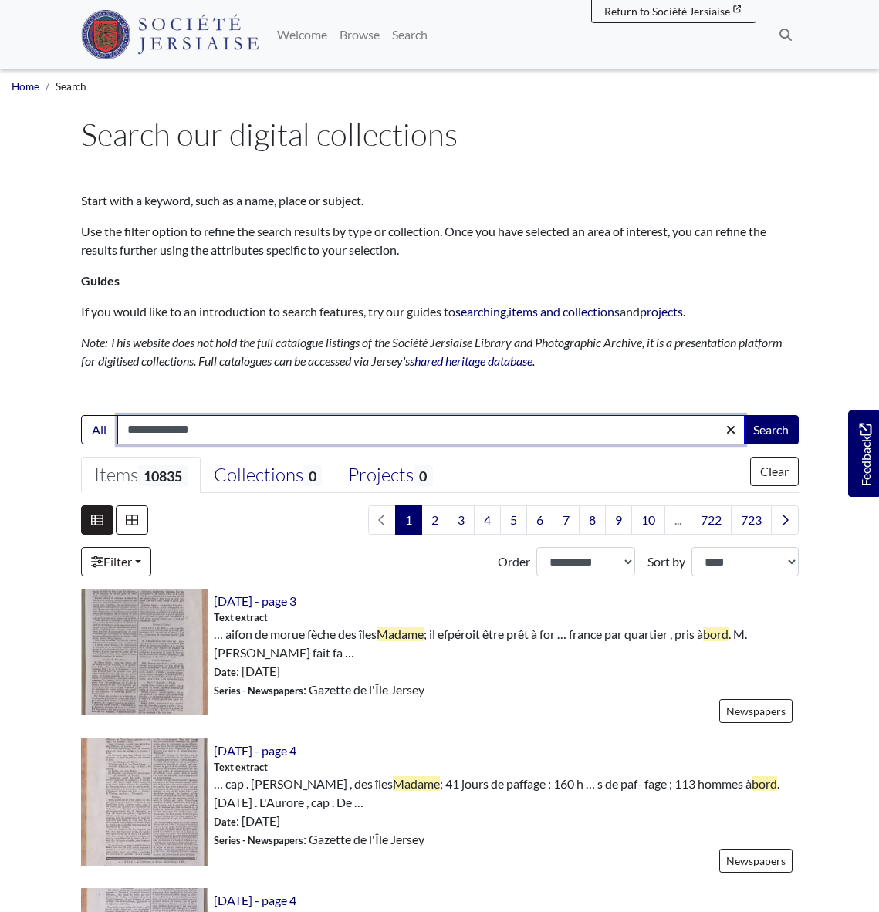
click at [127, 429] on input "**********" at bounding box center [430, 429] width 627 height 29
type input "**********"
click at [743, 415] on button "Search" at bounding box center [771, 429] width 56 height 29
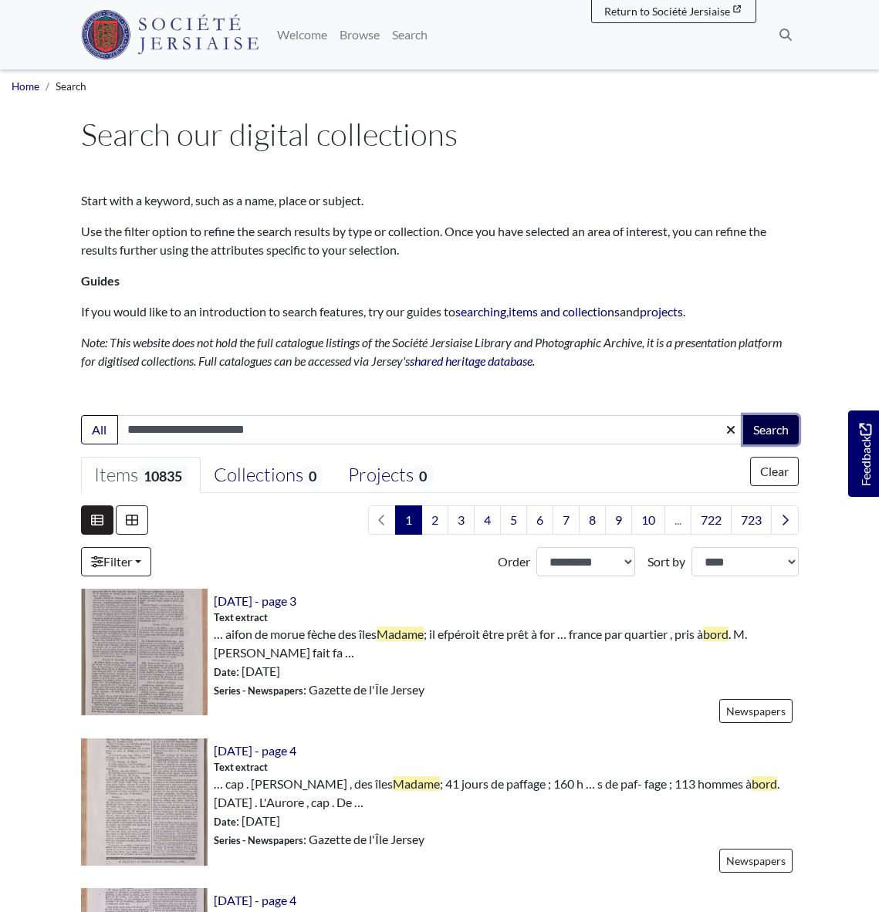
click at [769, 426] on button "Search" at bounding box center [771, 429] width 56 height 29
